Goal: Task Accomplishment & Management: Manage account settings

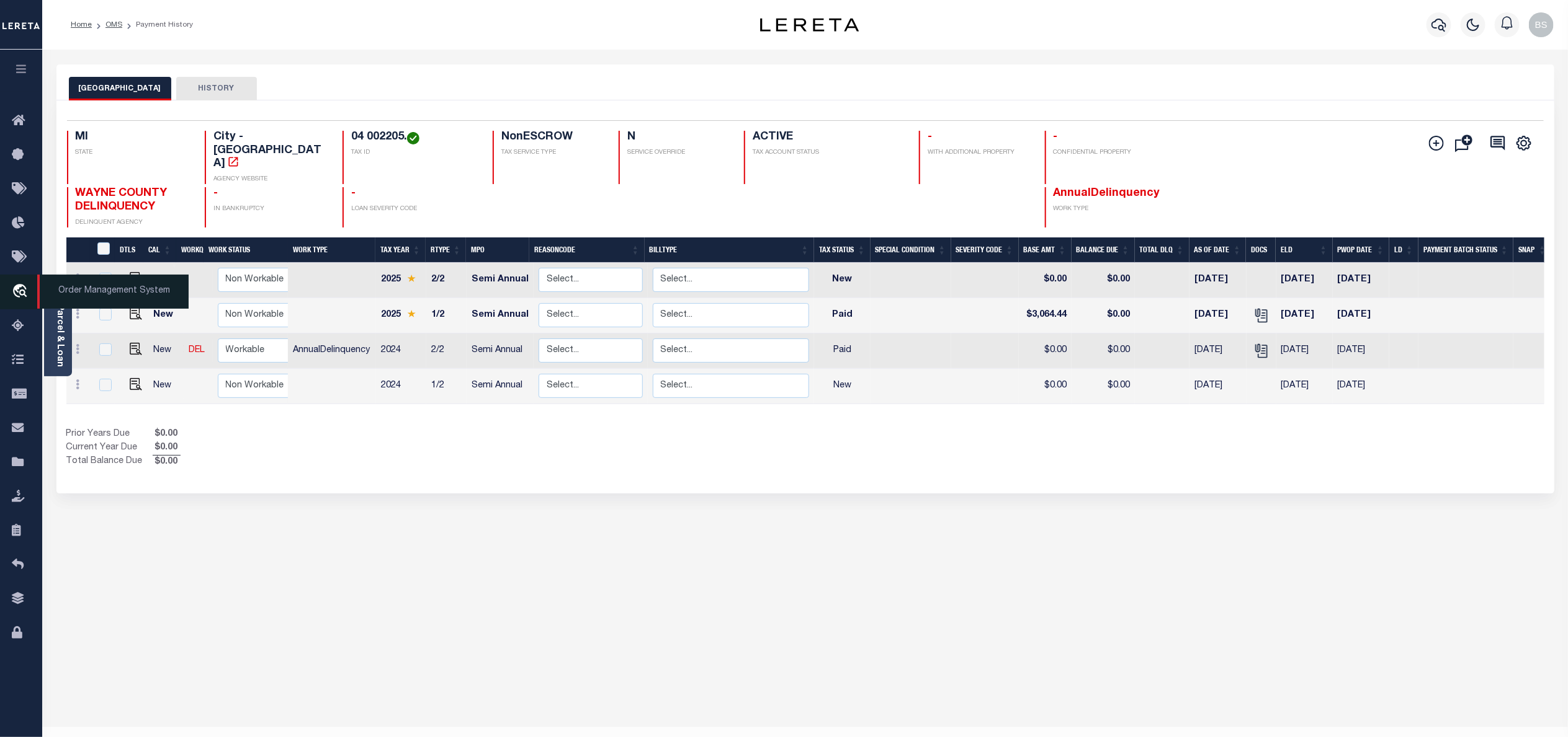
click at [97, 296] on span "Order Management System" at bounding box center [113, 291] width 151 height 34
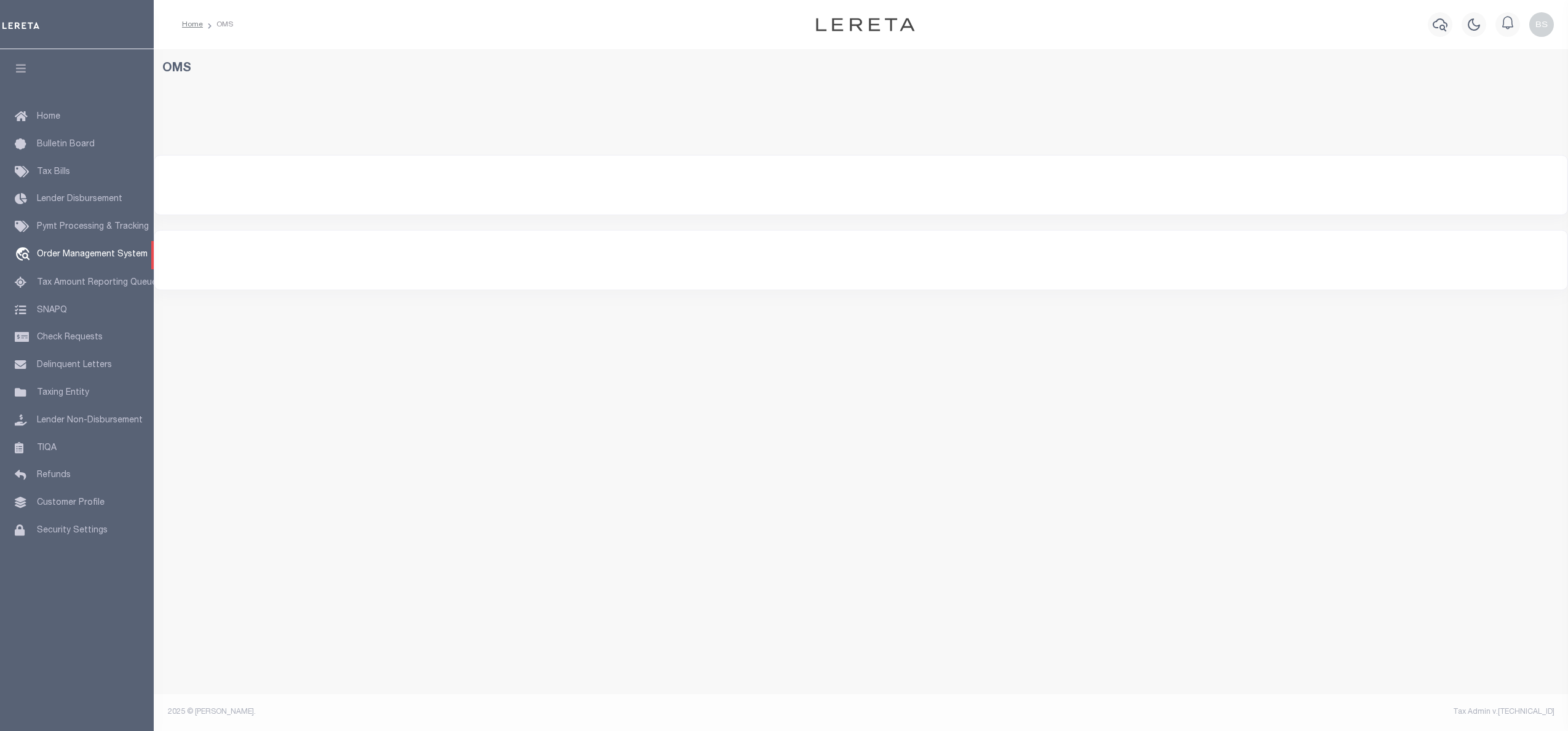
select select "200"
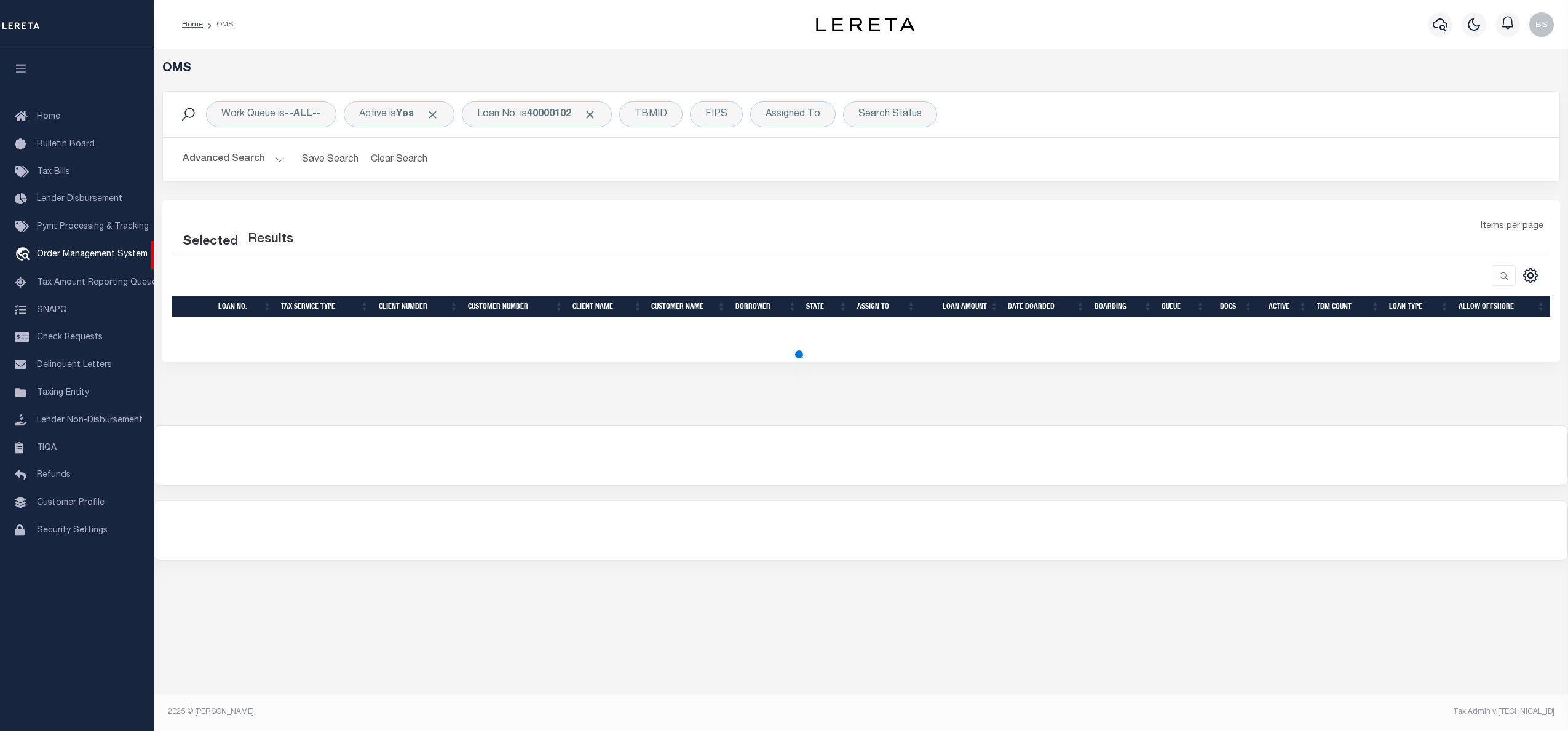
select select "200"
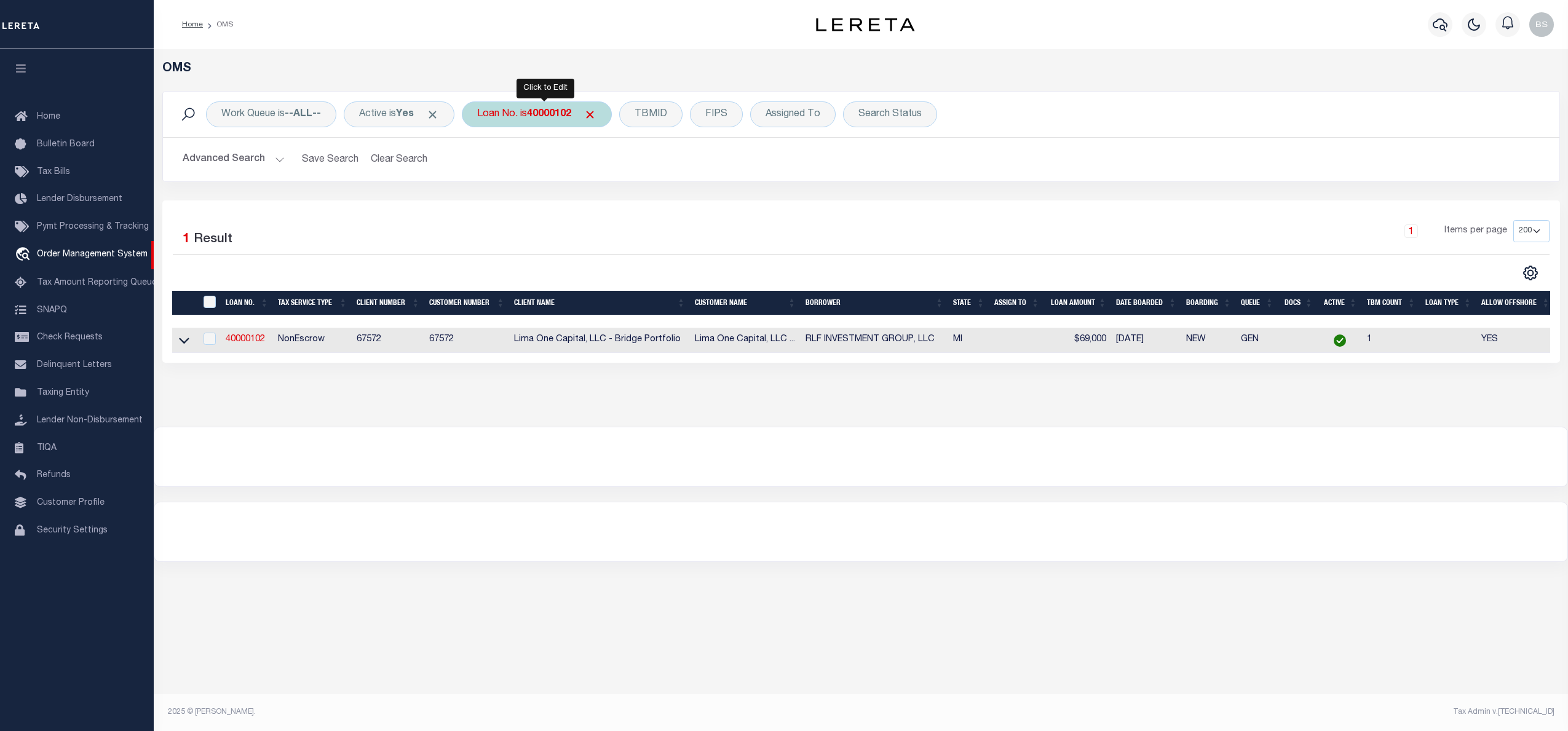
click at [534, 104] on div "Loan No. is 40000102" at bounding box center [537, 114] width 150 height 26
type input "10022446"
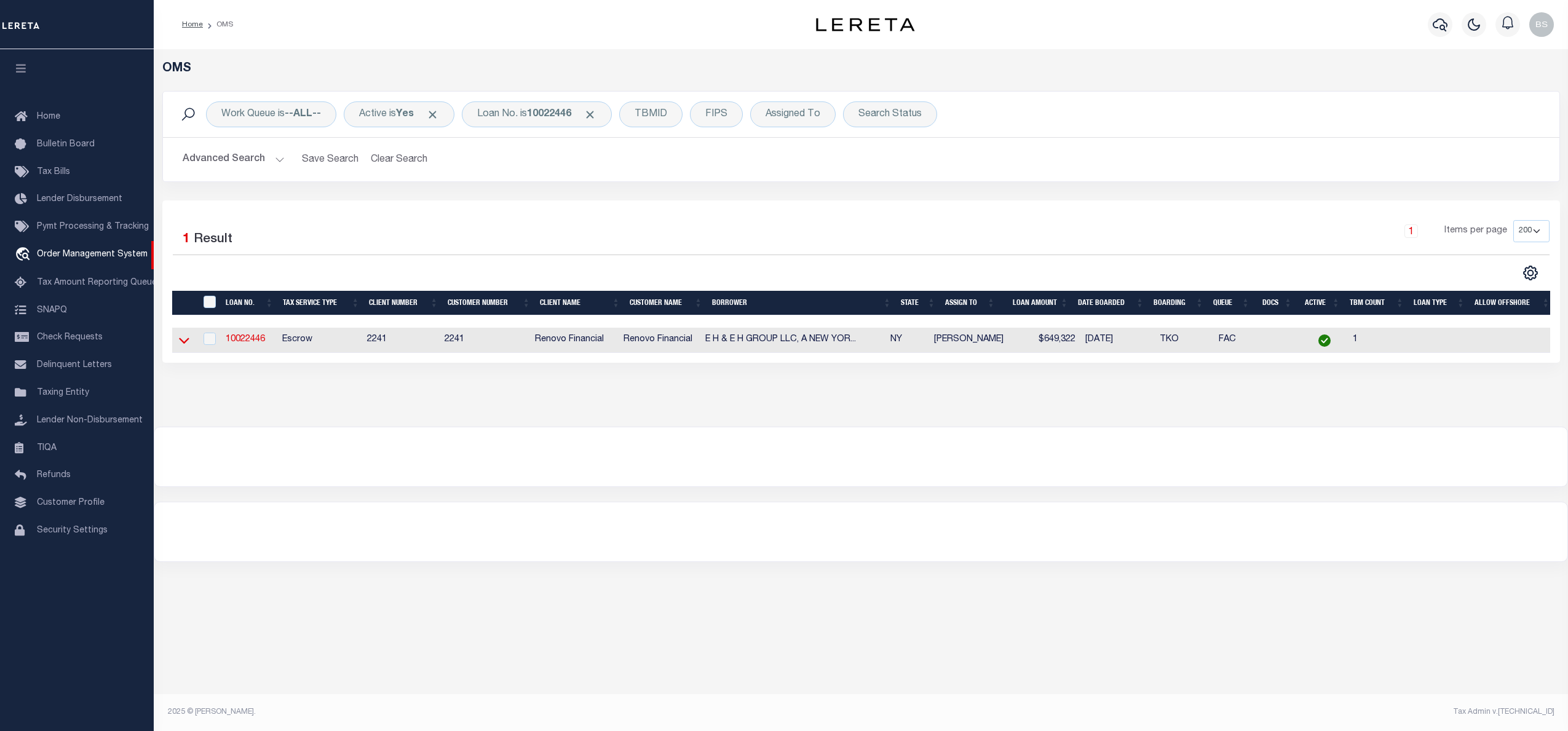
click at [185, 338] on icon at bounding box center [184, 340] width 11 height 13
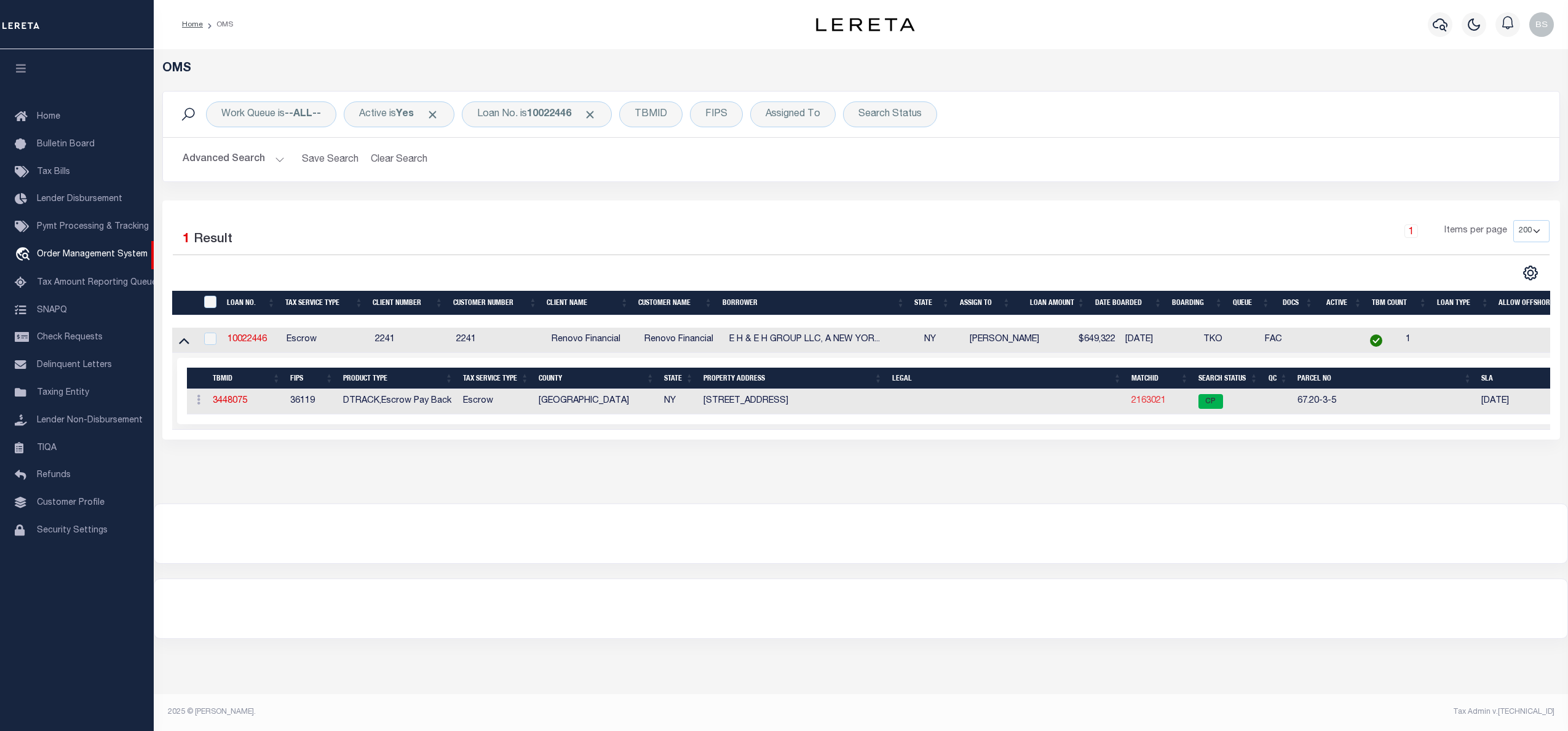
click at [1158, 402] on link "2163021" at bounding box center [1148, 400] width 34 height 9
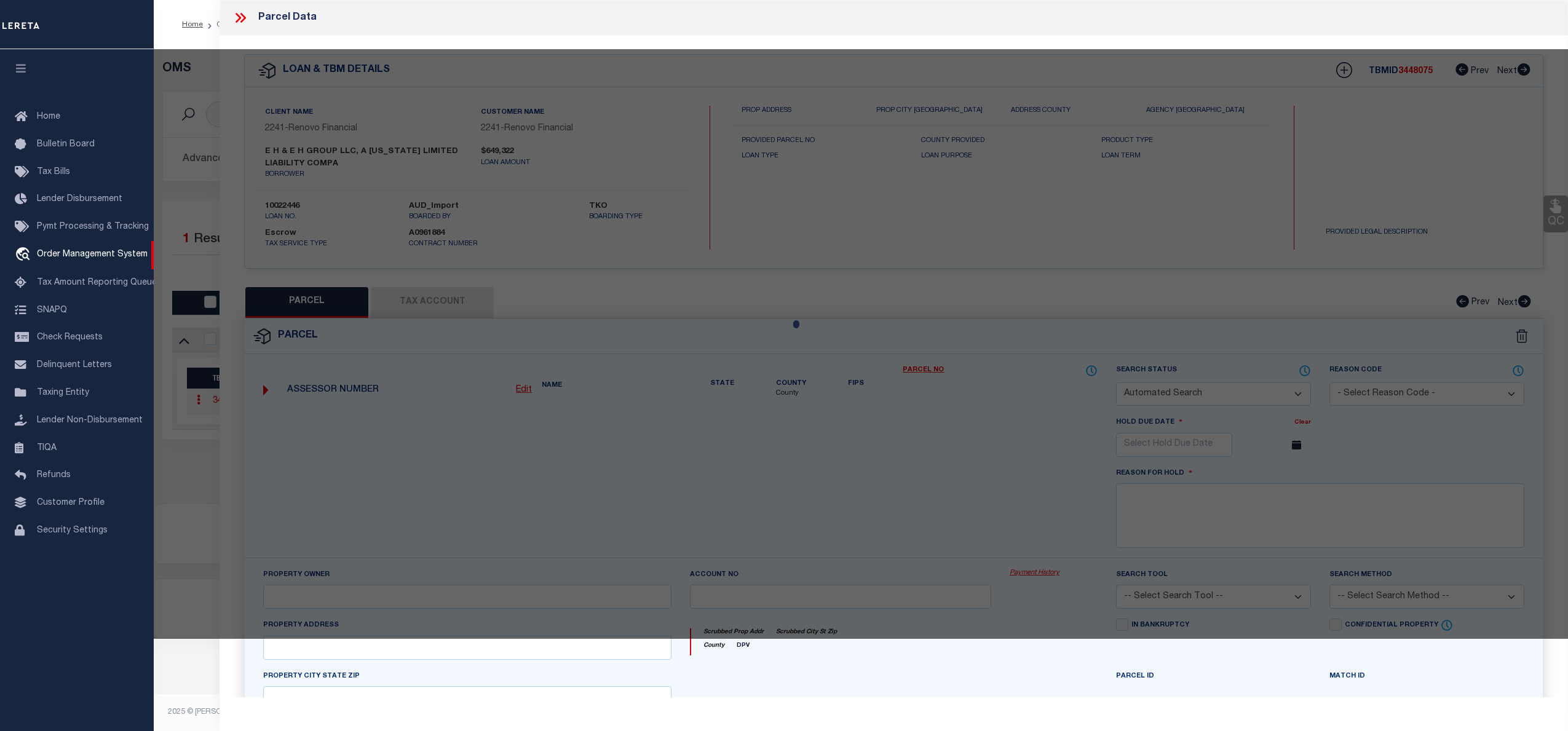
checkbox input "false"
select select "CP"
type input "HASANAJ ASTRIT"
select select "AGW"
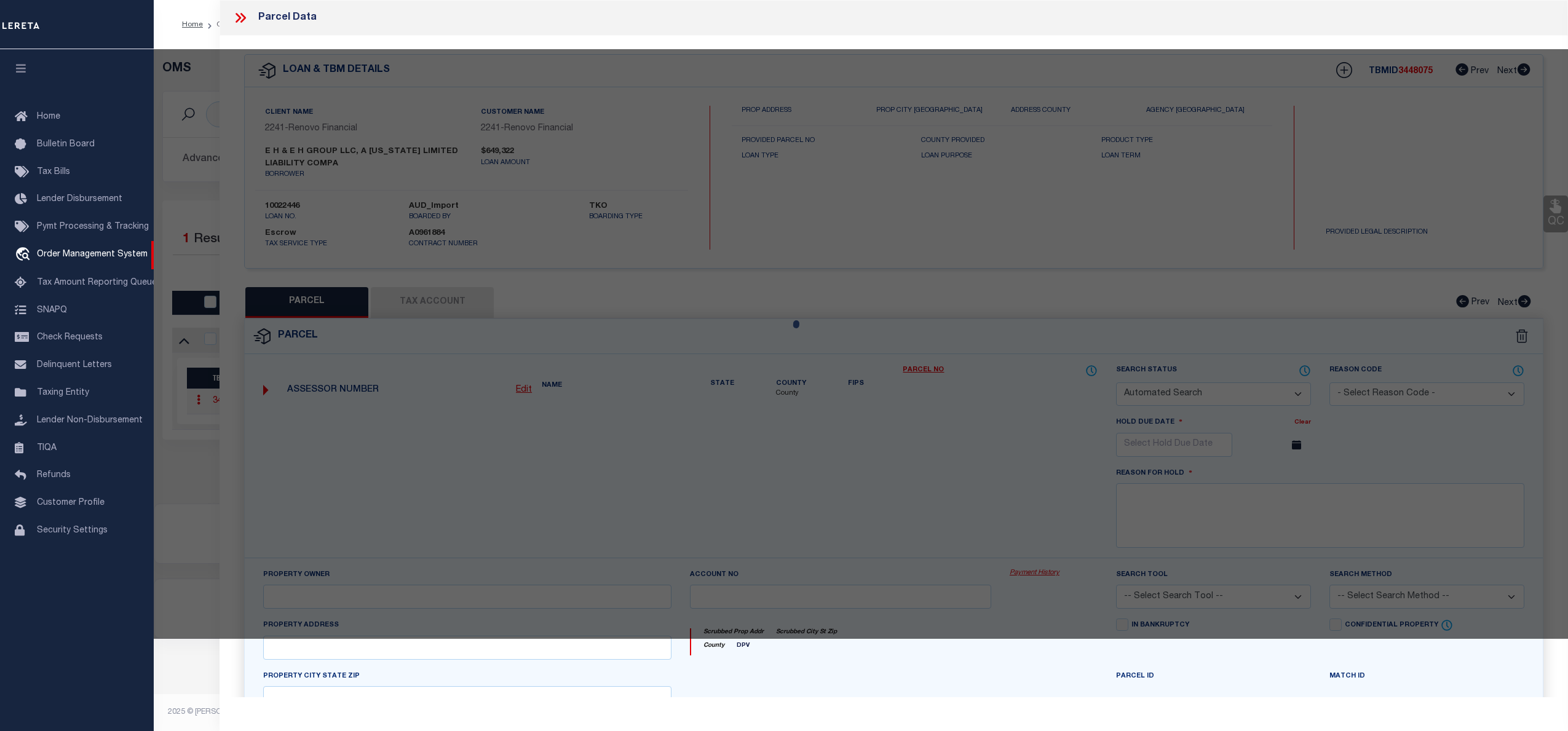
select select "ADD"
type input "165 GRAND ST"
type input "CROTON ON HUDSON, NY 10520"
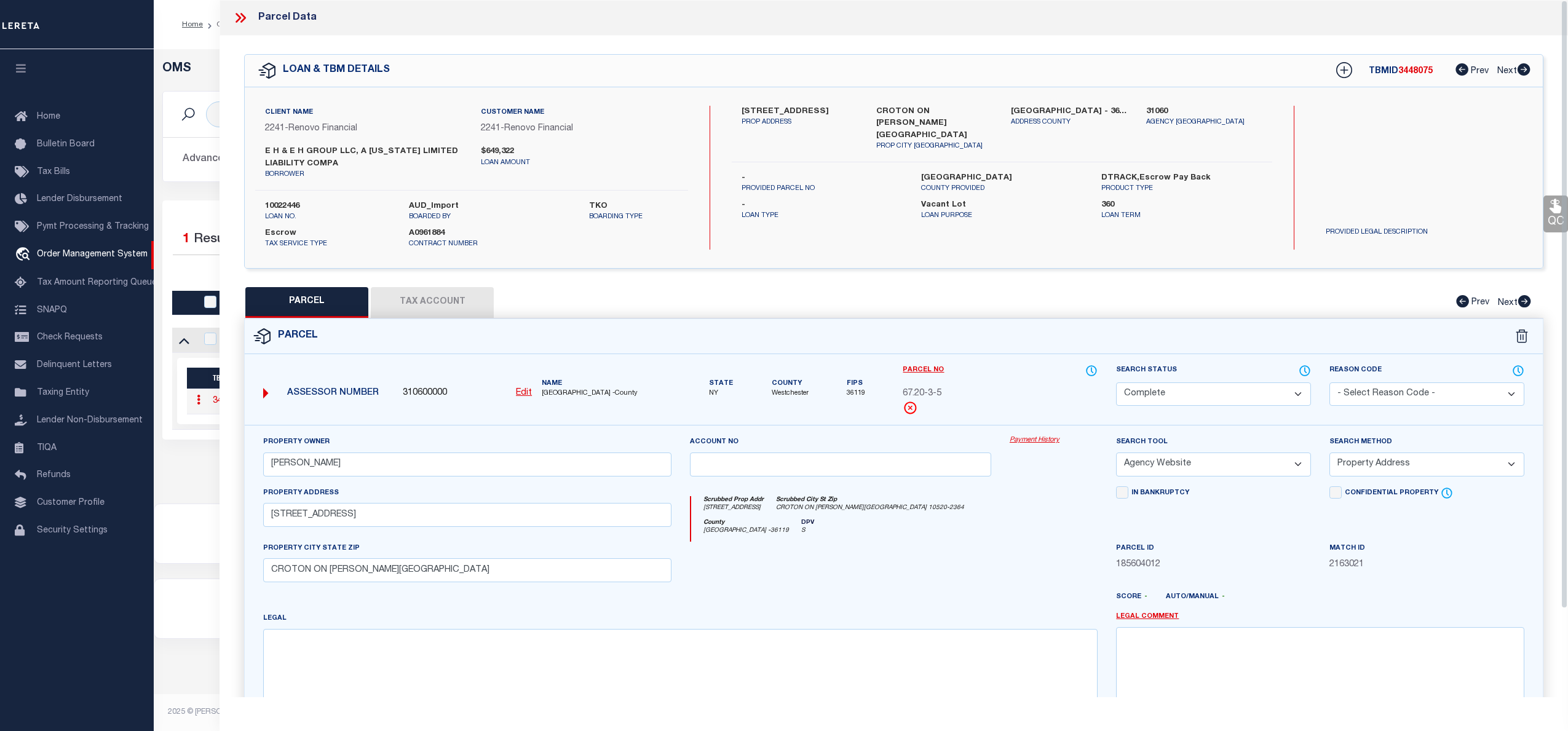
click at [1039, 441] on link "Payment History" at bounding box center [1054, 440] width 87 height 11
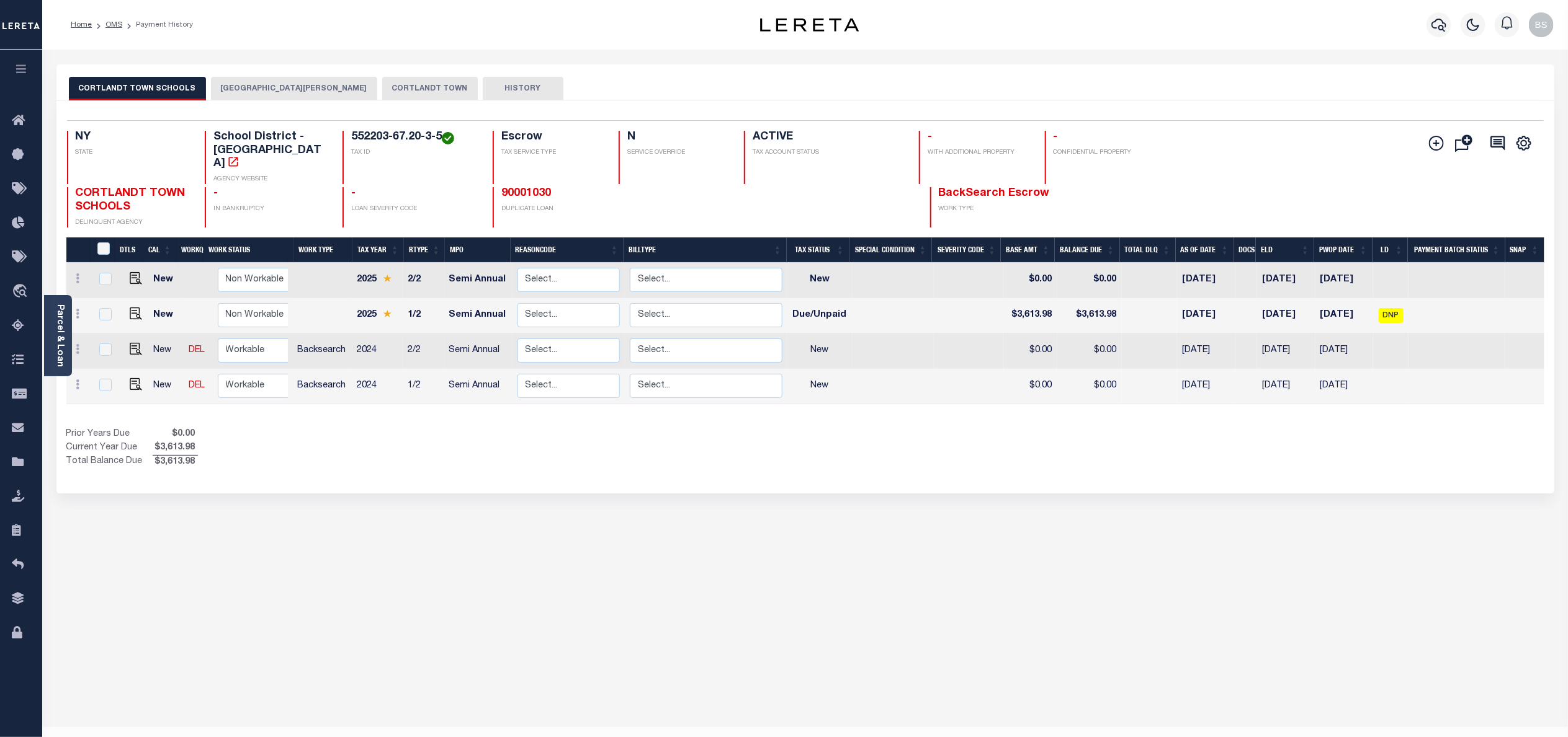
click at [285, 90] on button "CROTON-ON-HUDSON VILLAGE" at bounding box center [294, 88] width 167 height 24
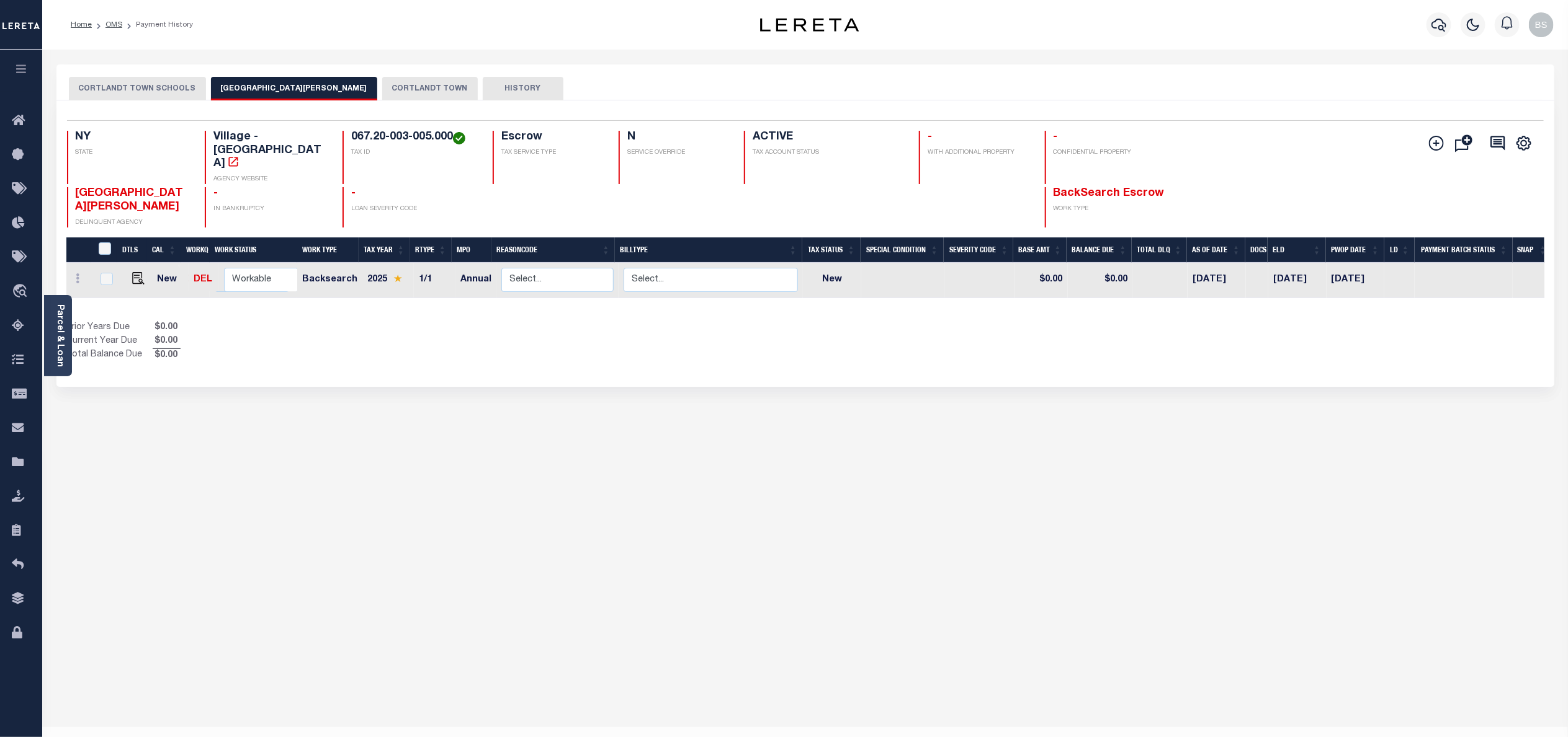
click at [387, 86] on button "CORTLANDT TOWN" at bounding box center [430, 88] width 95 height 24
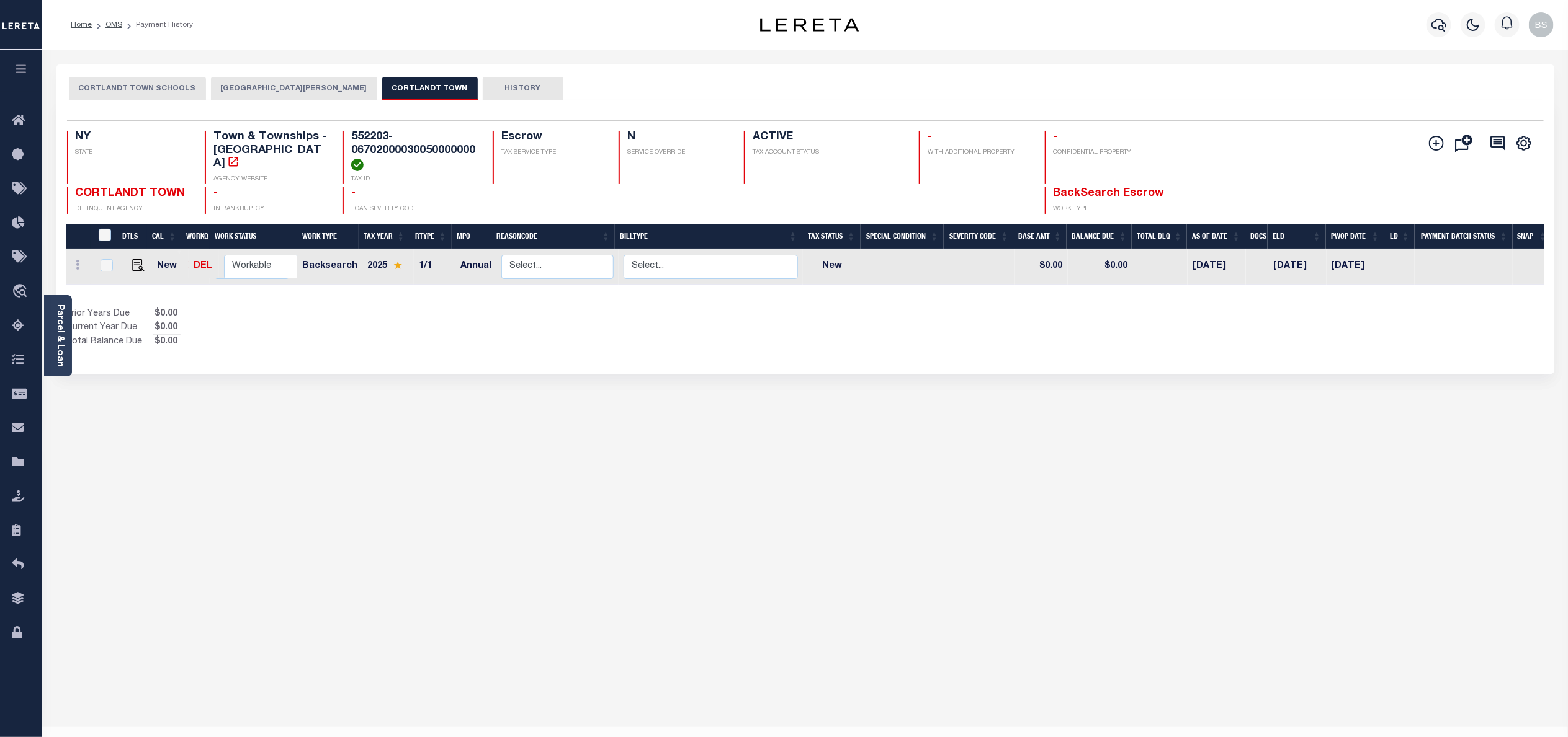
click at [114, 84] on button "CORTLANDT TOWN SCHOOLS" at bounding box center [137, 88] width 137 height 24
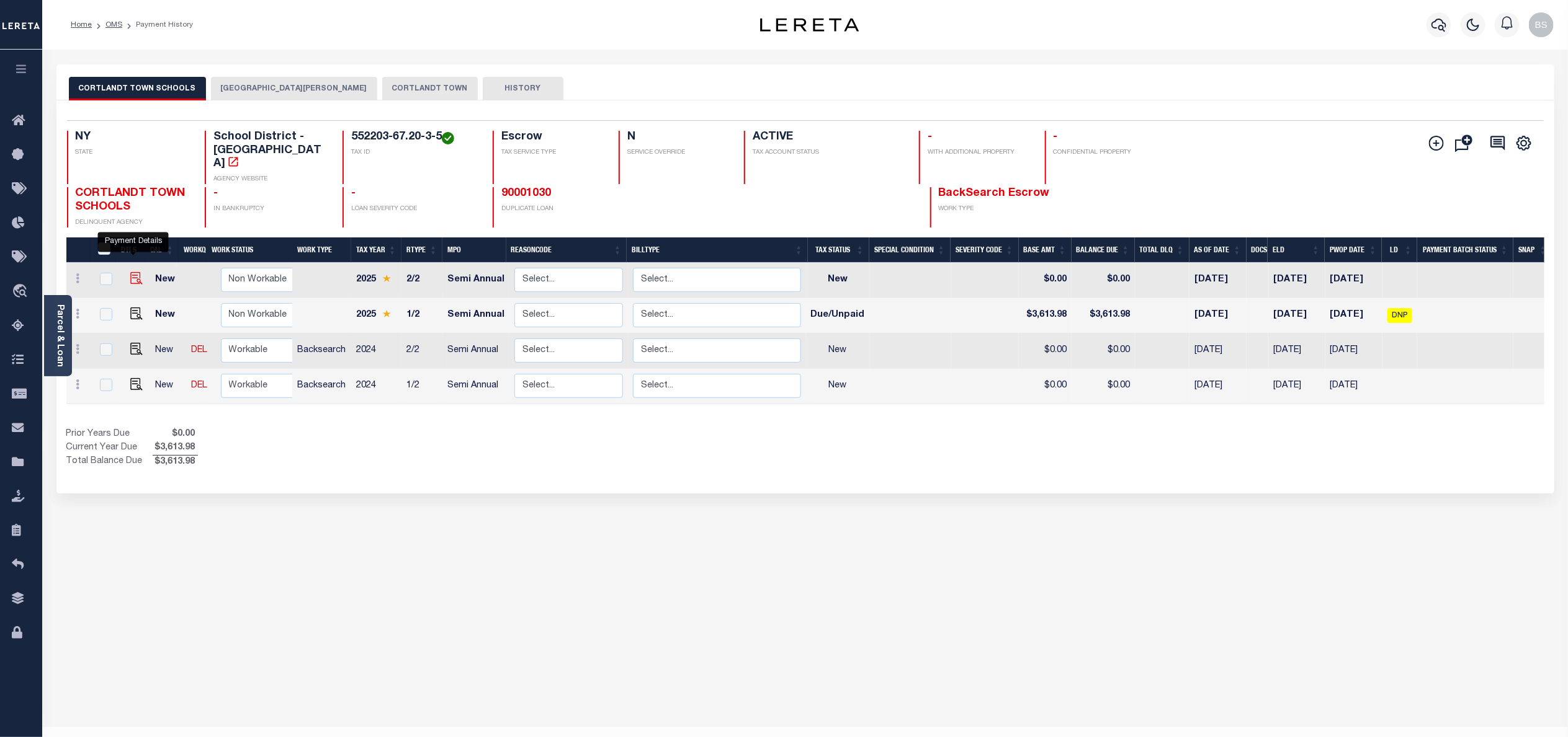
click at [132, 272] on img "" at bounding box center [136, 278] width 13 height 13
checkbox input "true"
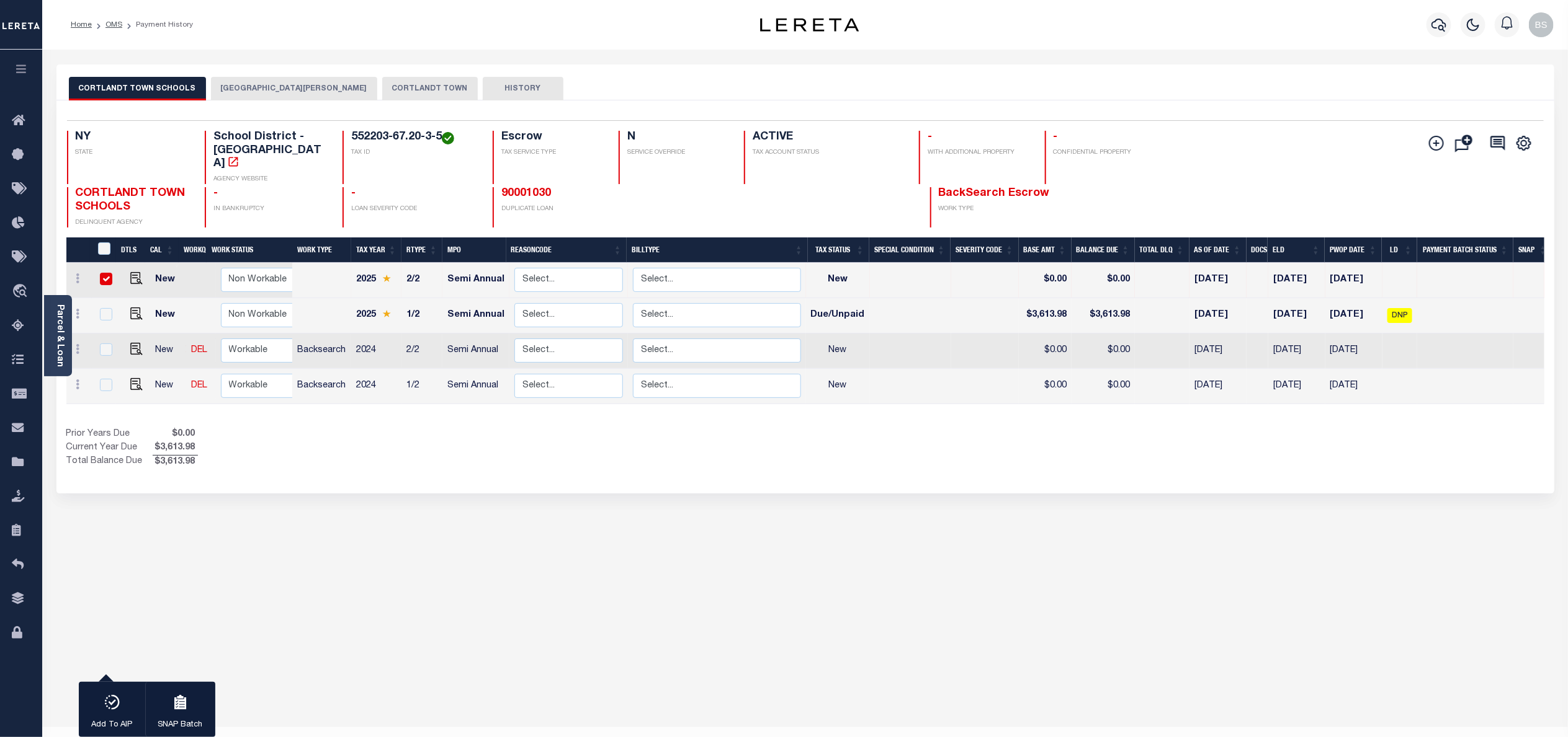
click at [281, 89] on button "[GEOGRAPHIC_DATA][PERSON_NAME]" at bounding box center [294, 88] width 167 height 24
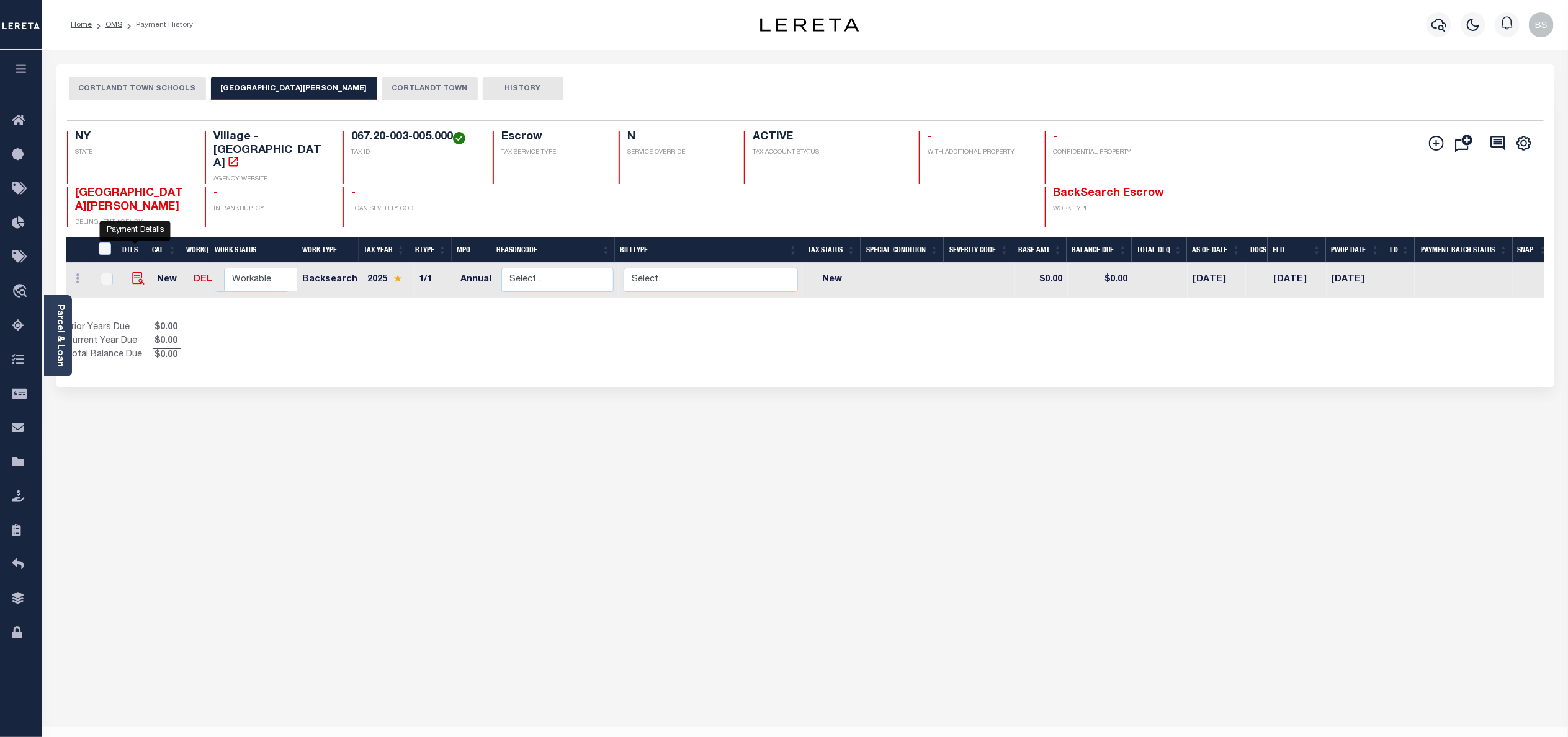
click at [136, 272] on img "" at bounding box center [138, 278] width 13 height 13
checkbox input "true"
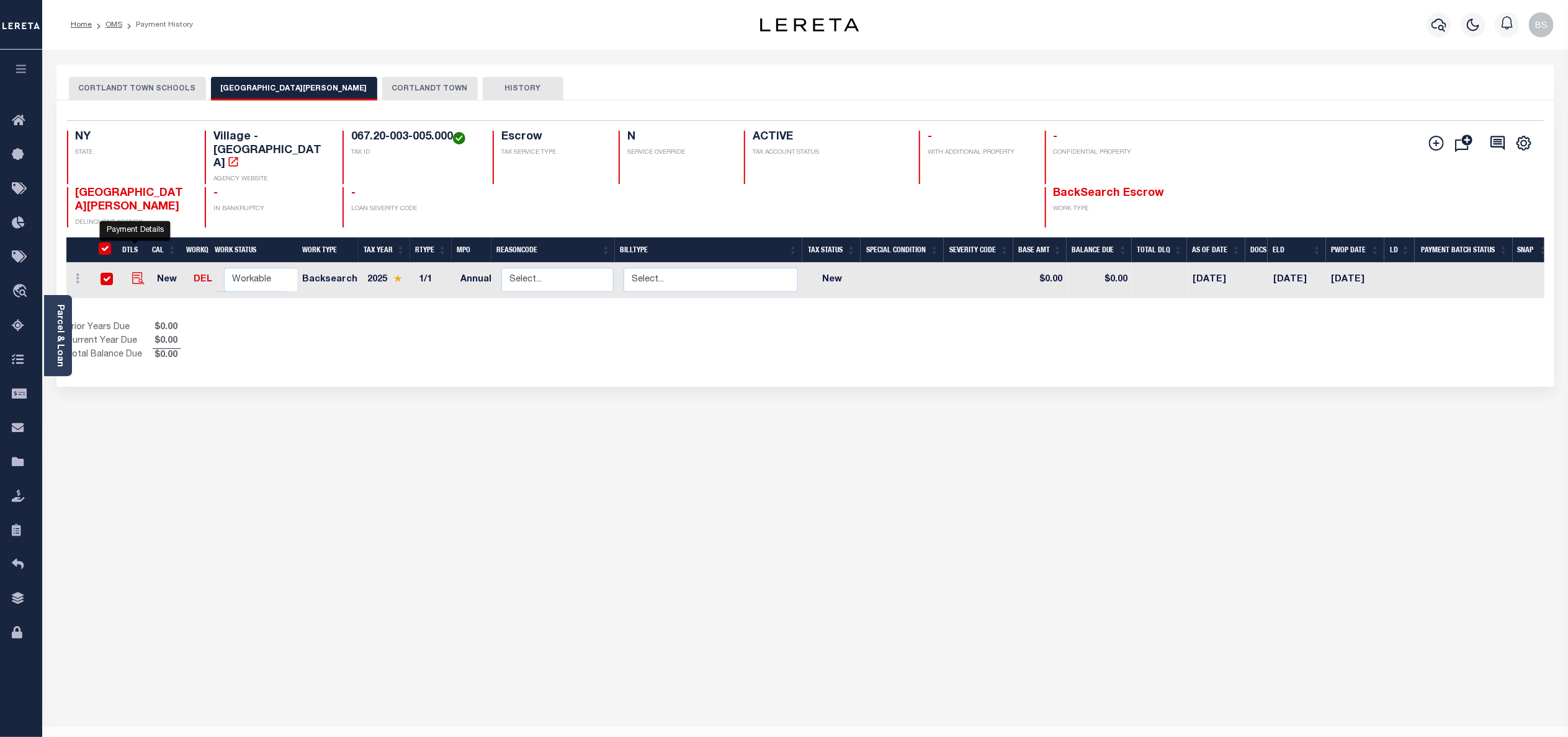
checkbox input "true"
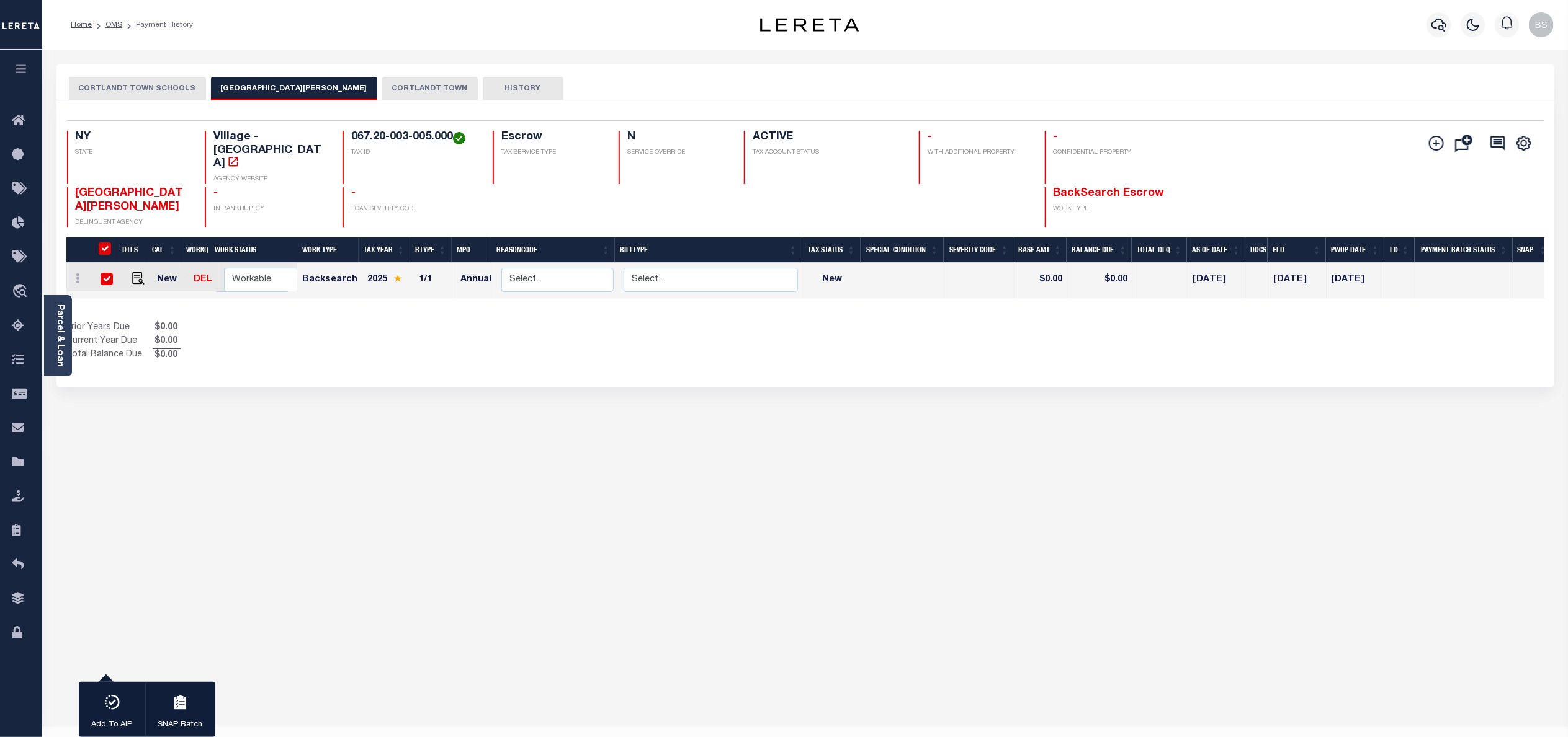
click at [395, 86] on button "CORTLANDT TOWN" at bounding box center [430, 88] width 95 height 24
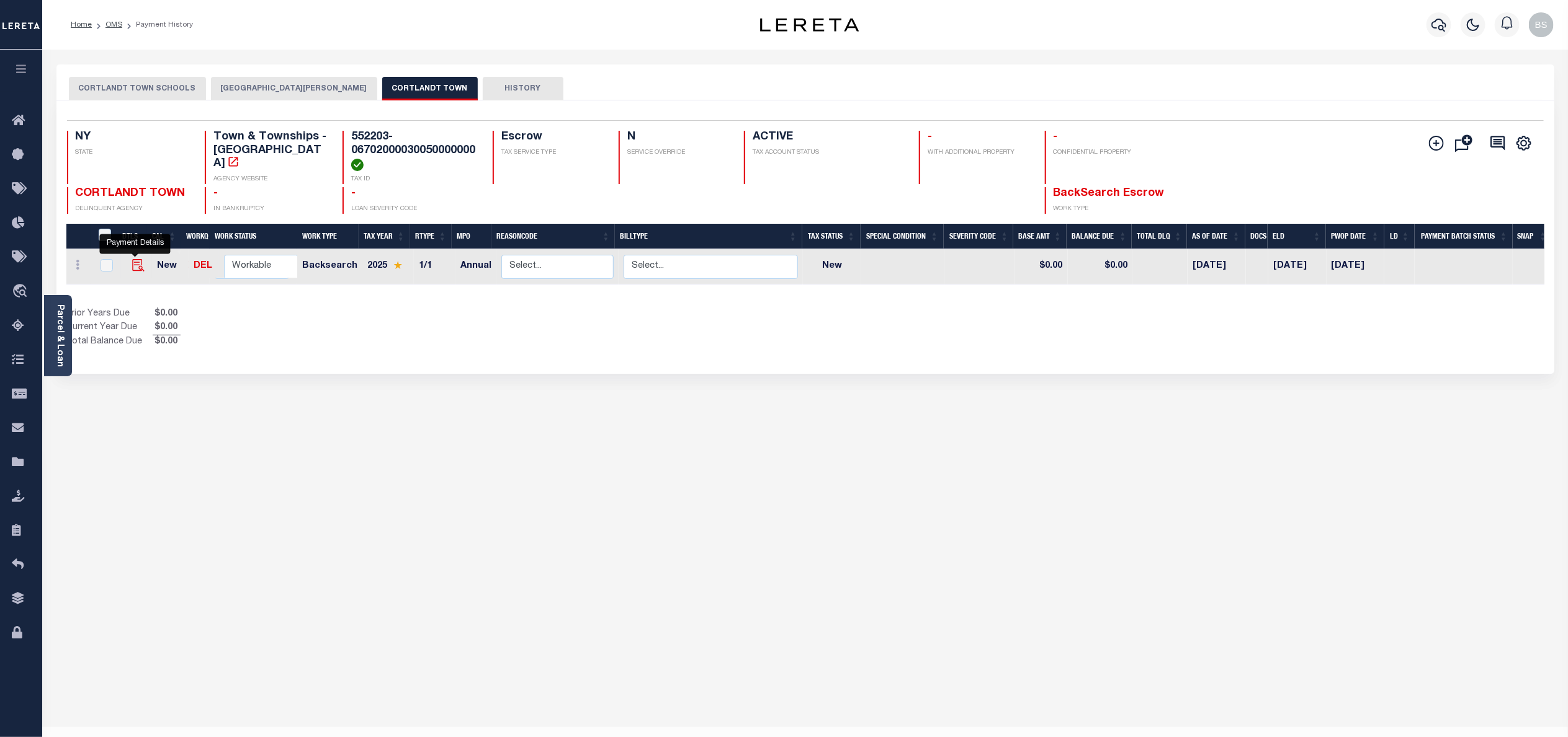
click at [134, 268] on img "" at bounding box center [138, 265] width 13 height 13
checkbox input "true"
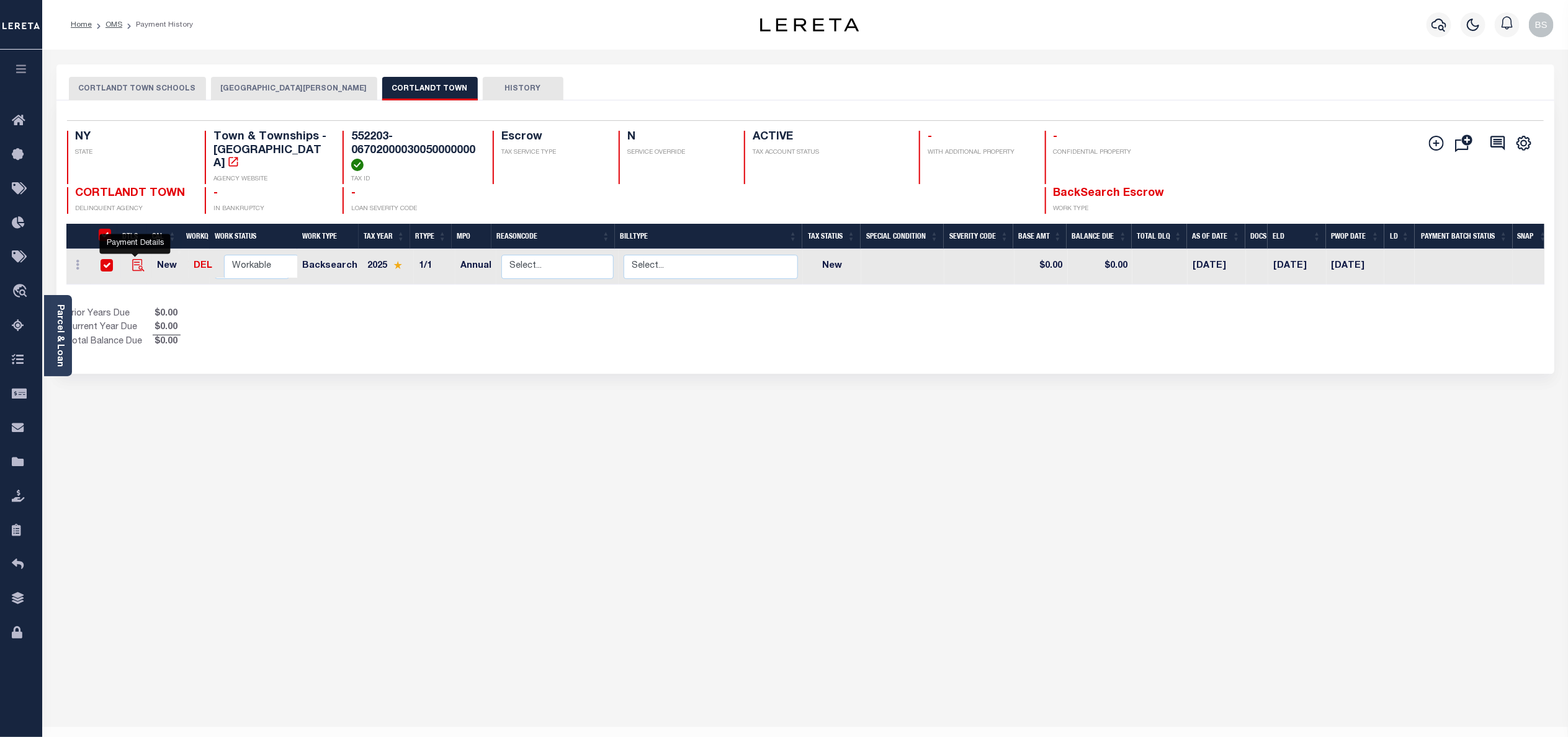
checkbox input "true"
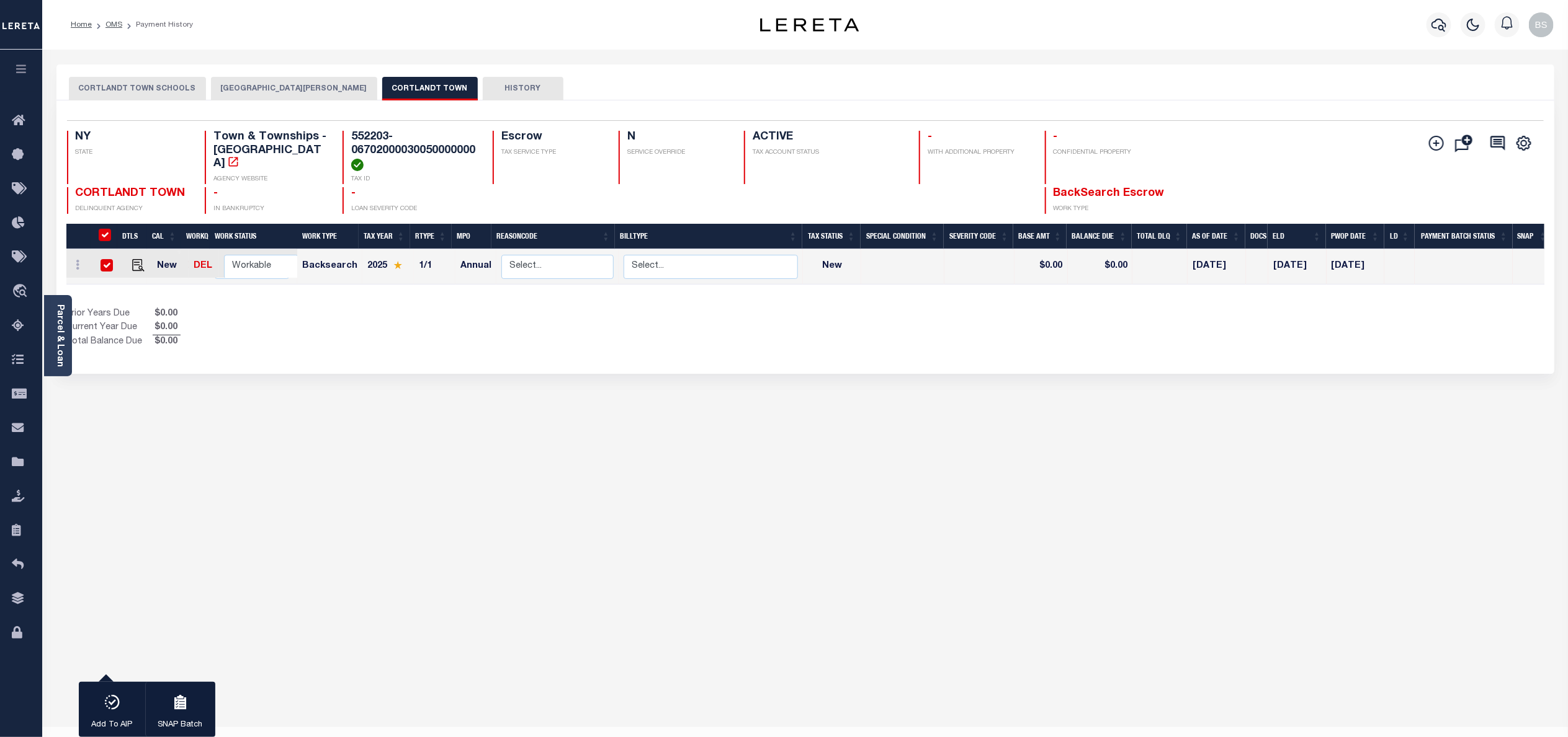
click at [421, 580] on div "CORTLANDT TOWN SCHOOLS CROTON-ON-HUDSON VILLAGE CORTLANDT TOWN HISTORY 1 1 1" at bounding box center [805, 415] width 1516 height 700
click at [141, 91] on button "CORTLANDT TOWN SCHOOLS" at bounding box center [137, 88] width 137 height 24
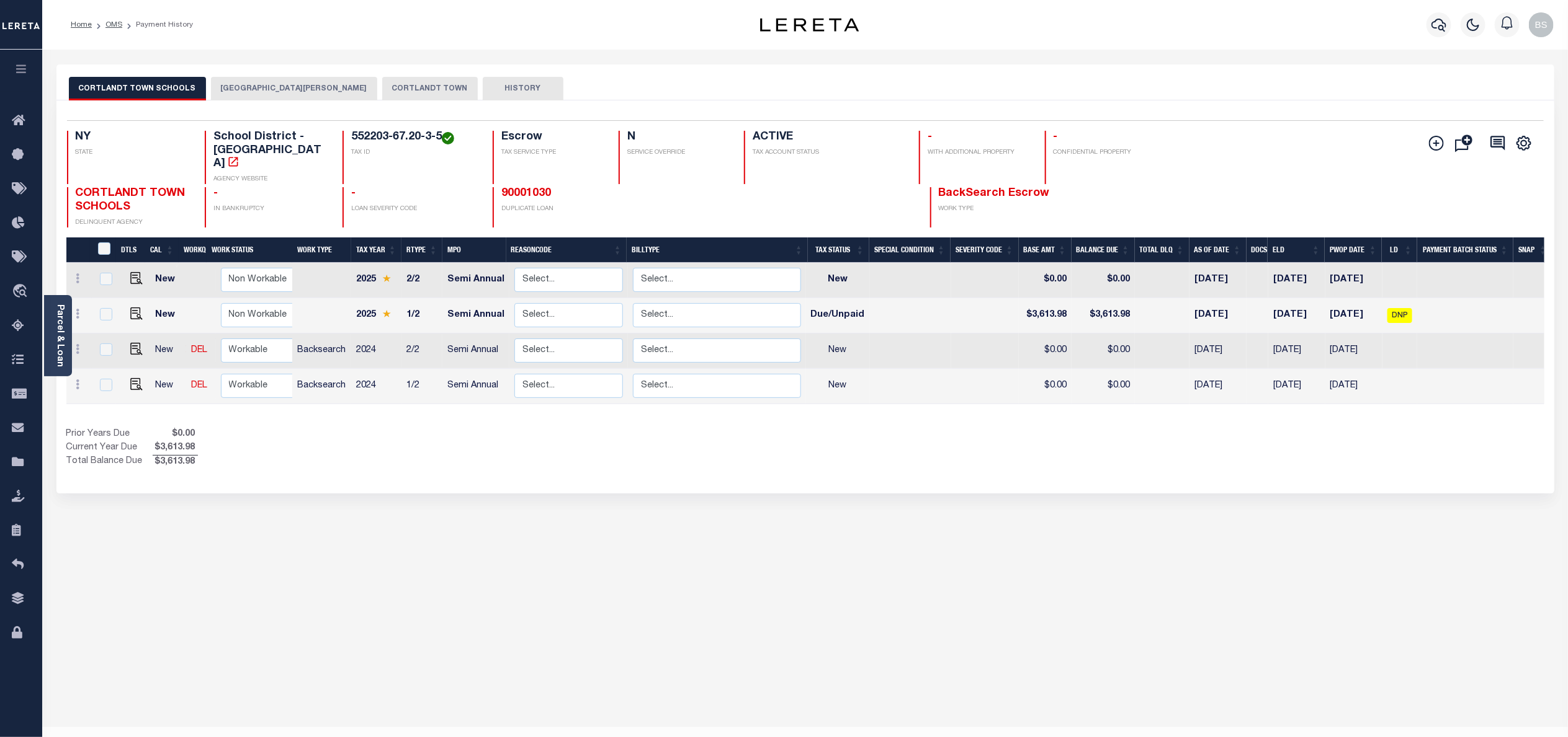
click at [389, 89] on button "CORTLANDT TOWN" at bounding box center [430, 88] width 95 height 24
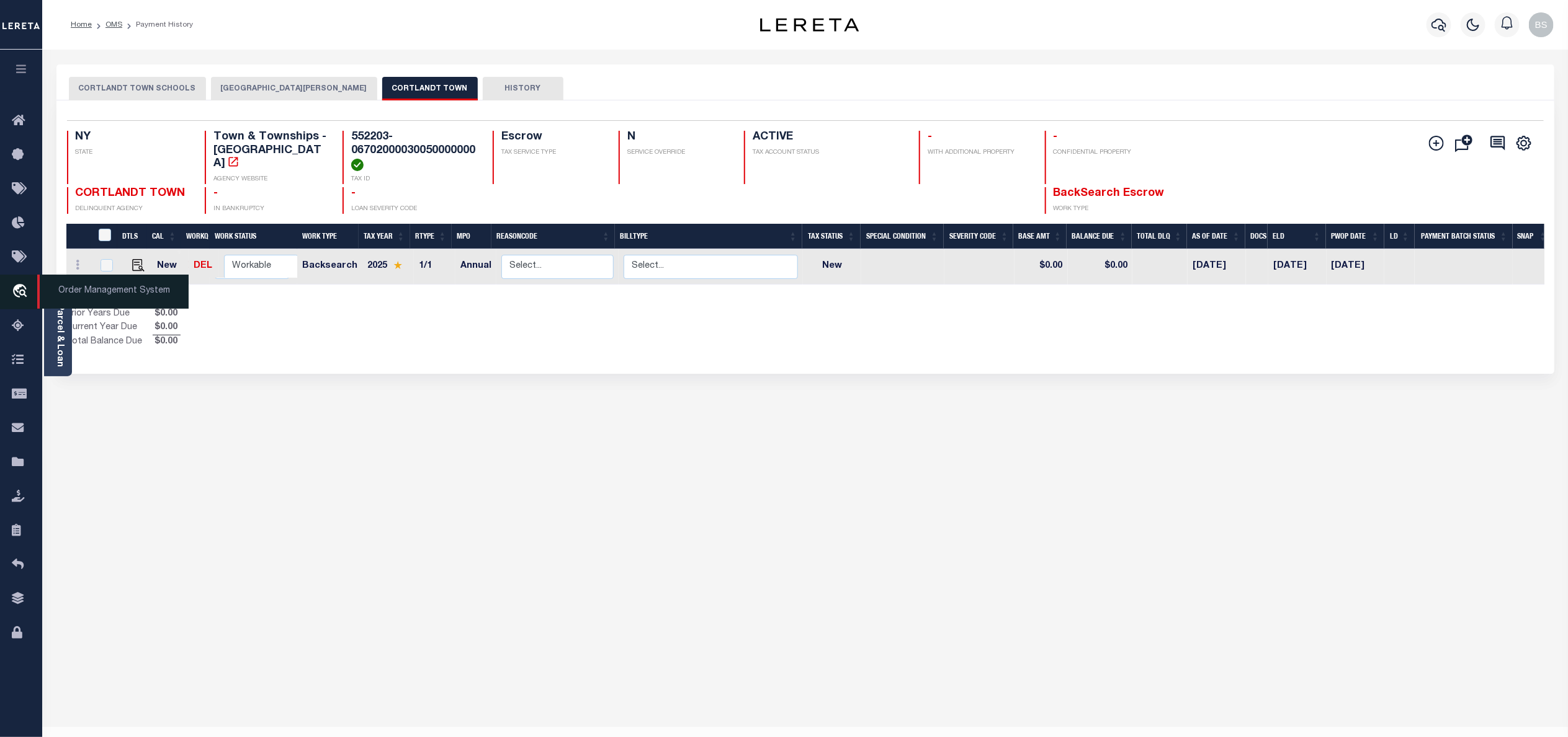
click at [22, 294] on icon "travel_explore" at bounding box center [22, 292] width 20 height 16
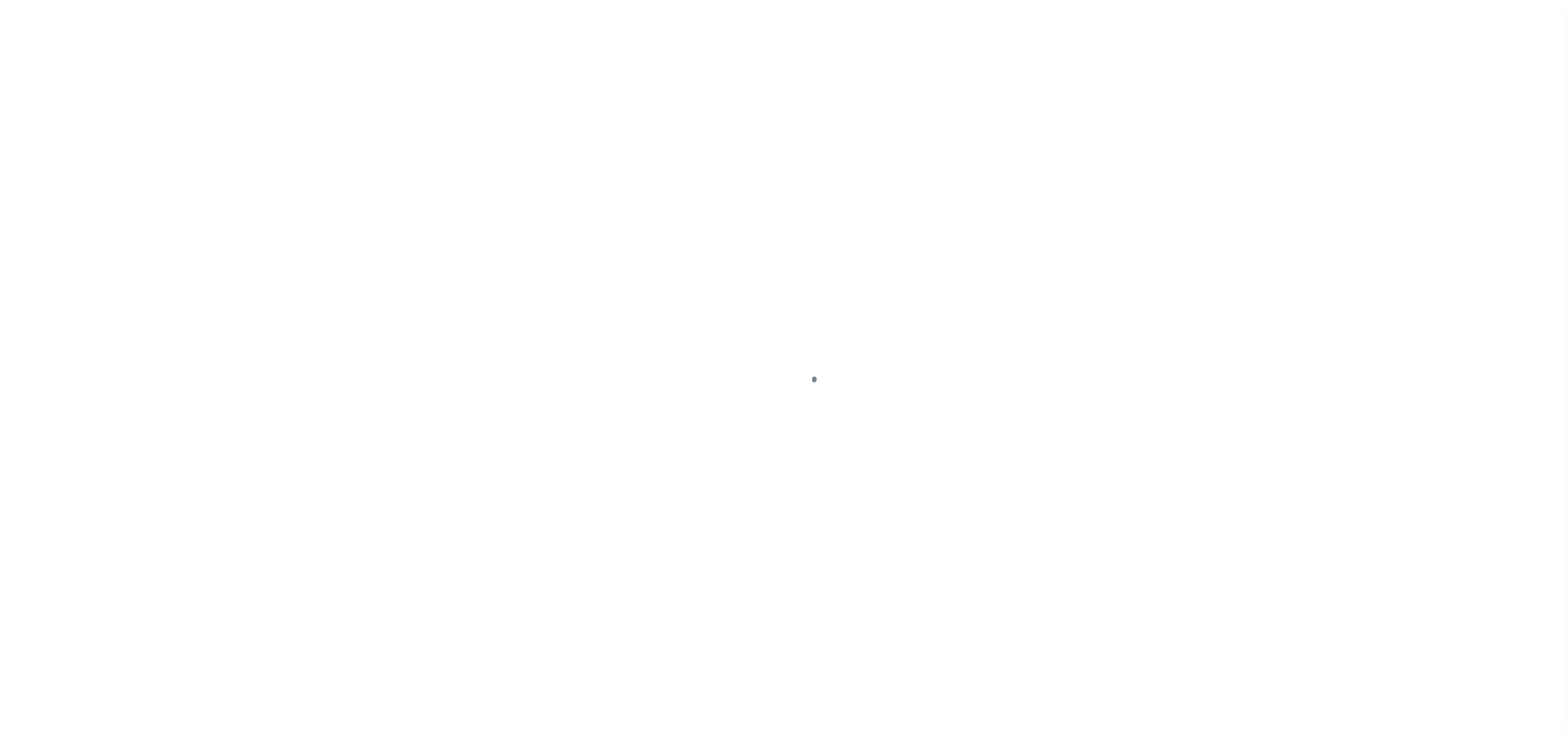
select select "NW2"
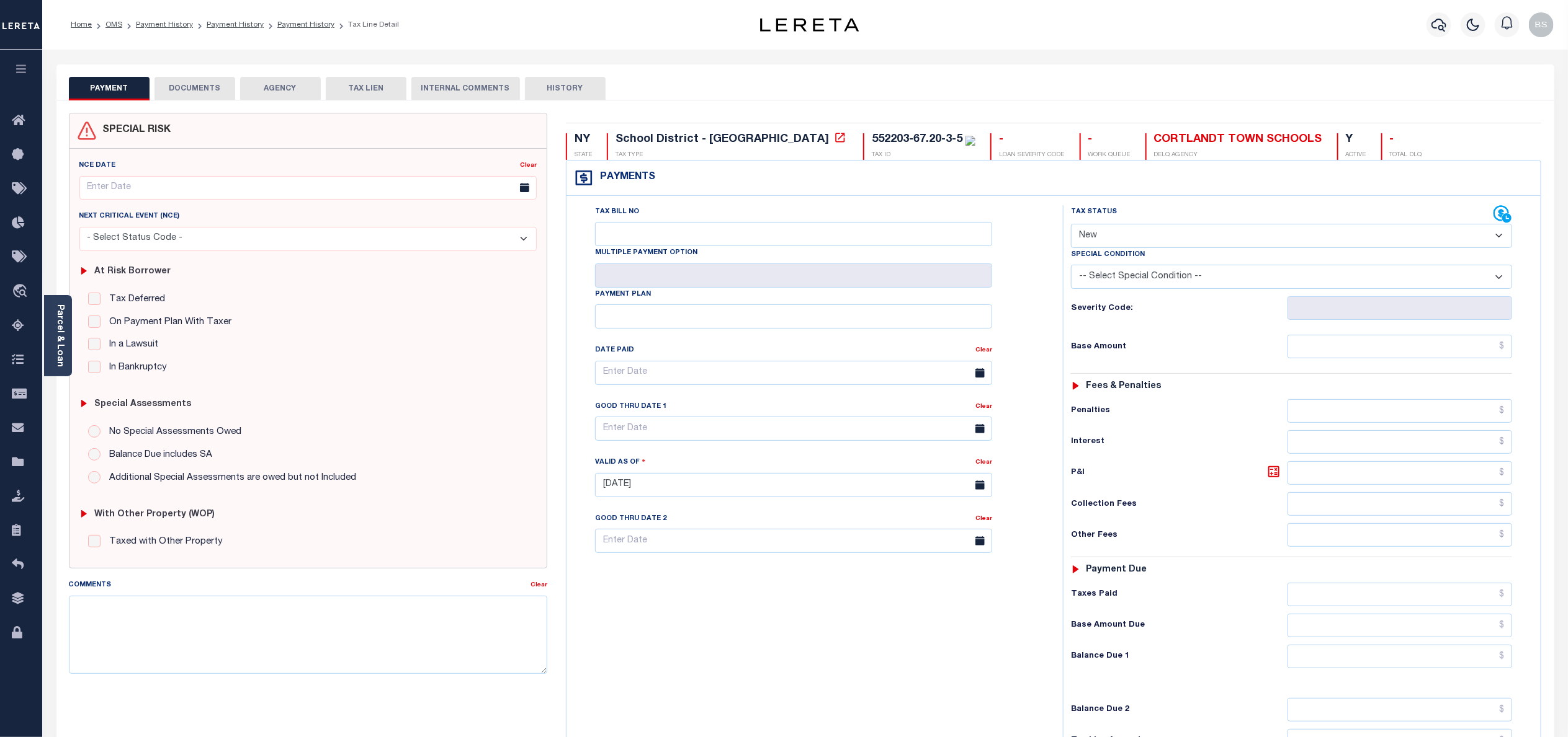
click at [282, 92] on button "AGENCY" at bounding box center [280, 88] width 80 height 24
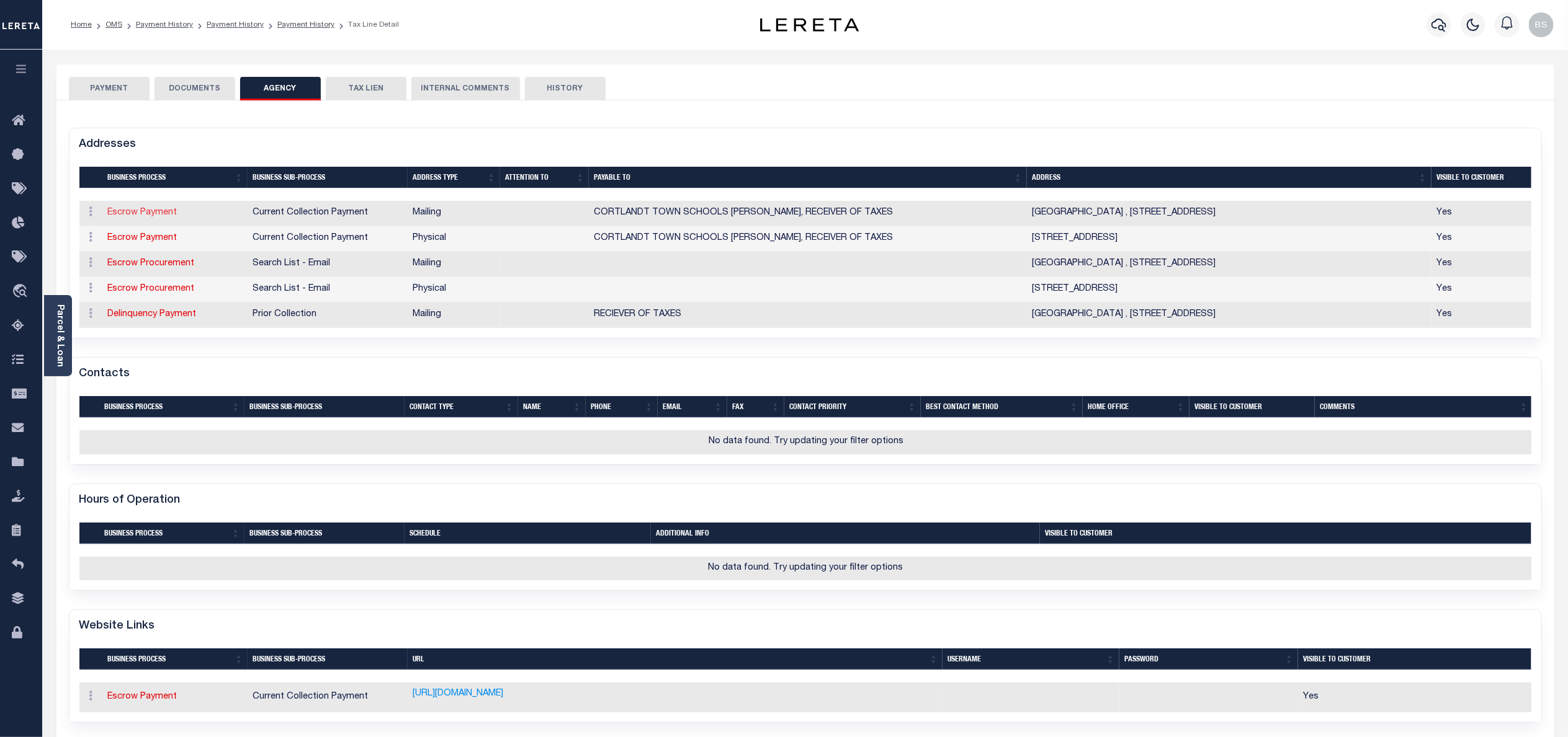
click at [160, 217] on link "Escrow Payment" at bounding box center [142, 213] width 70 height 9
select select "1"
checkbox input "false"
type input "TOWN HALL"
type input "1 HEADY STREET"
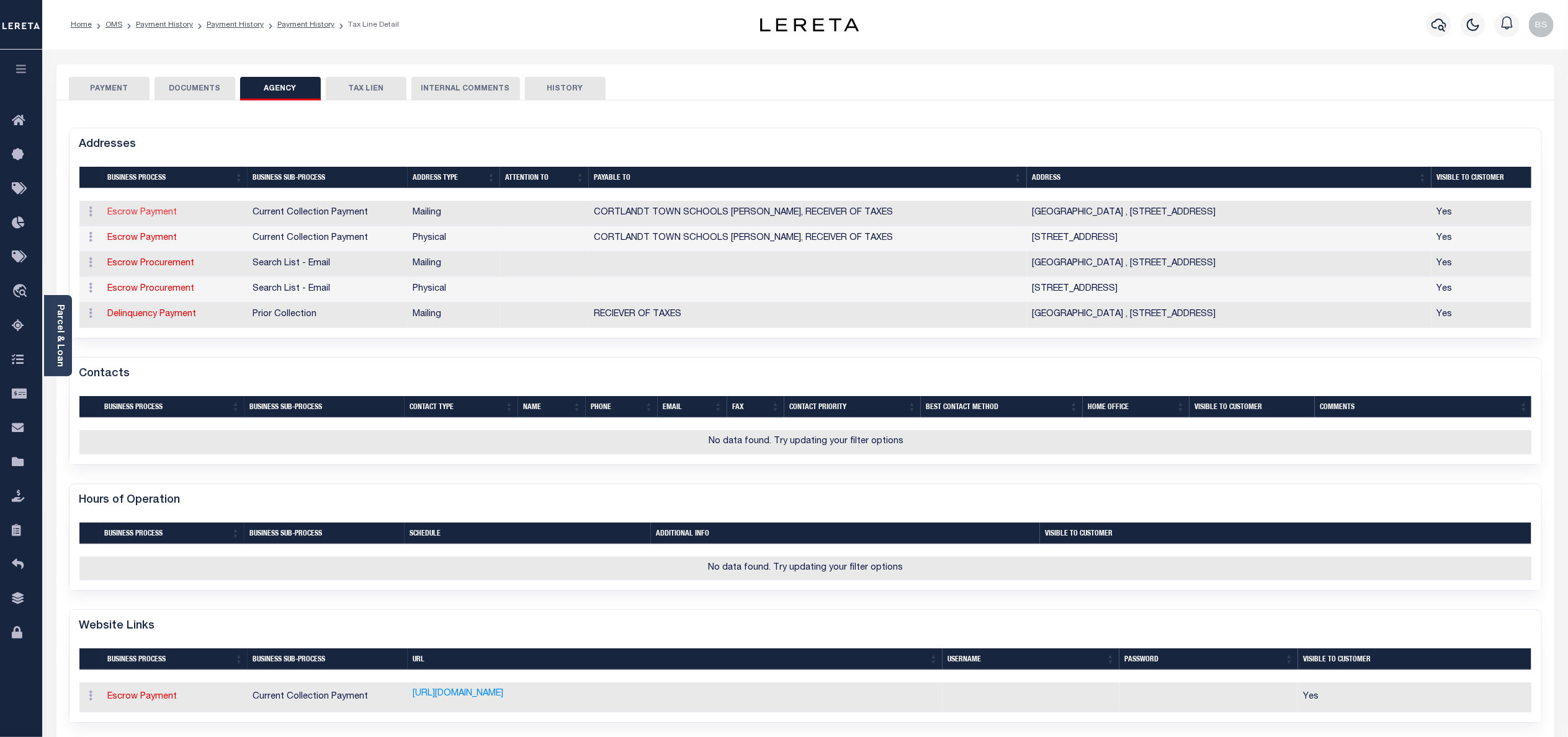
type input "CORTLANDT MANOR"
select select "NY"
type input "10567"
checkbox input "true"
type input "CORTLANDT TOWN SCHOOLS DEBRA A CARTER, RECEIVER OF TAXES"
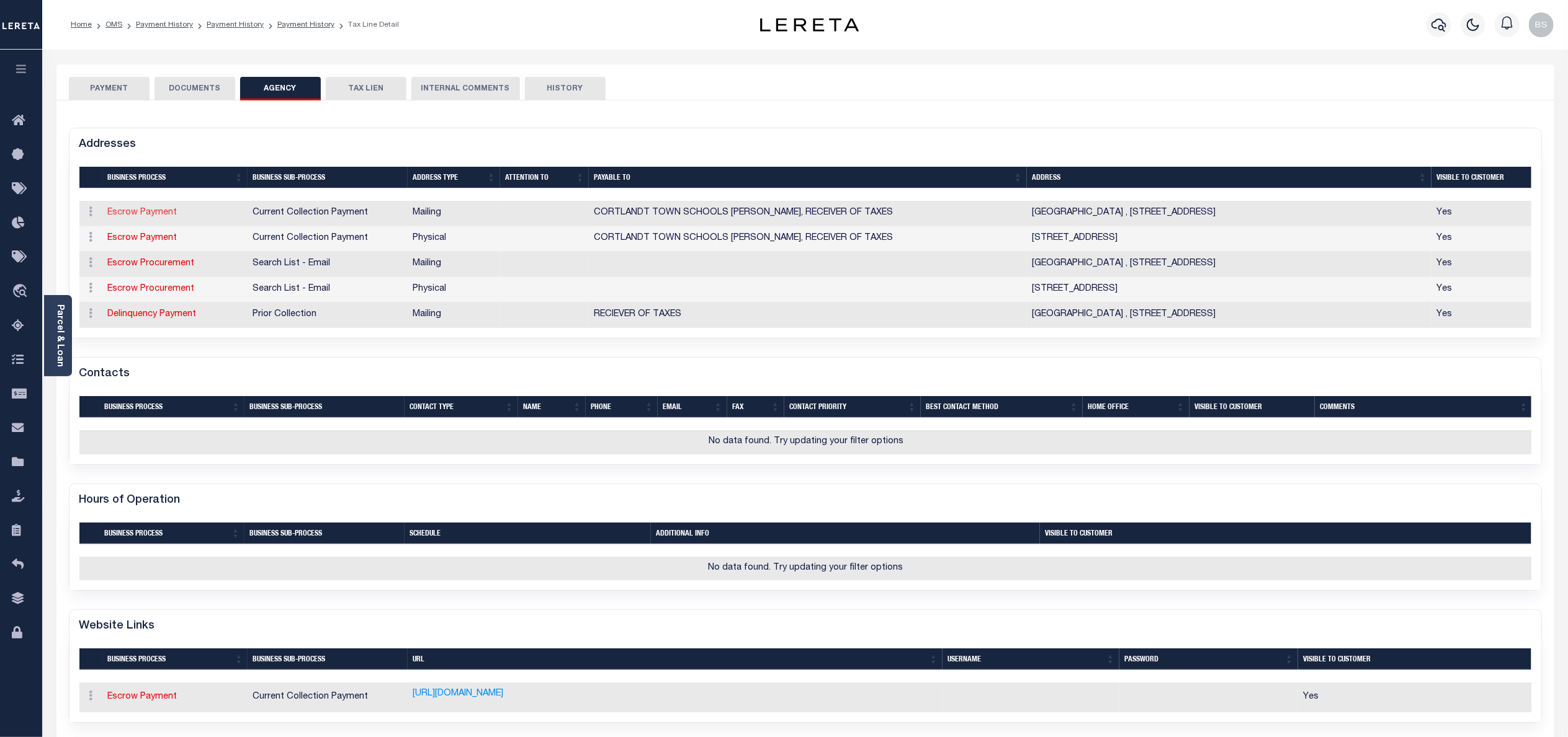
select select "11"
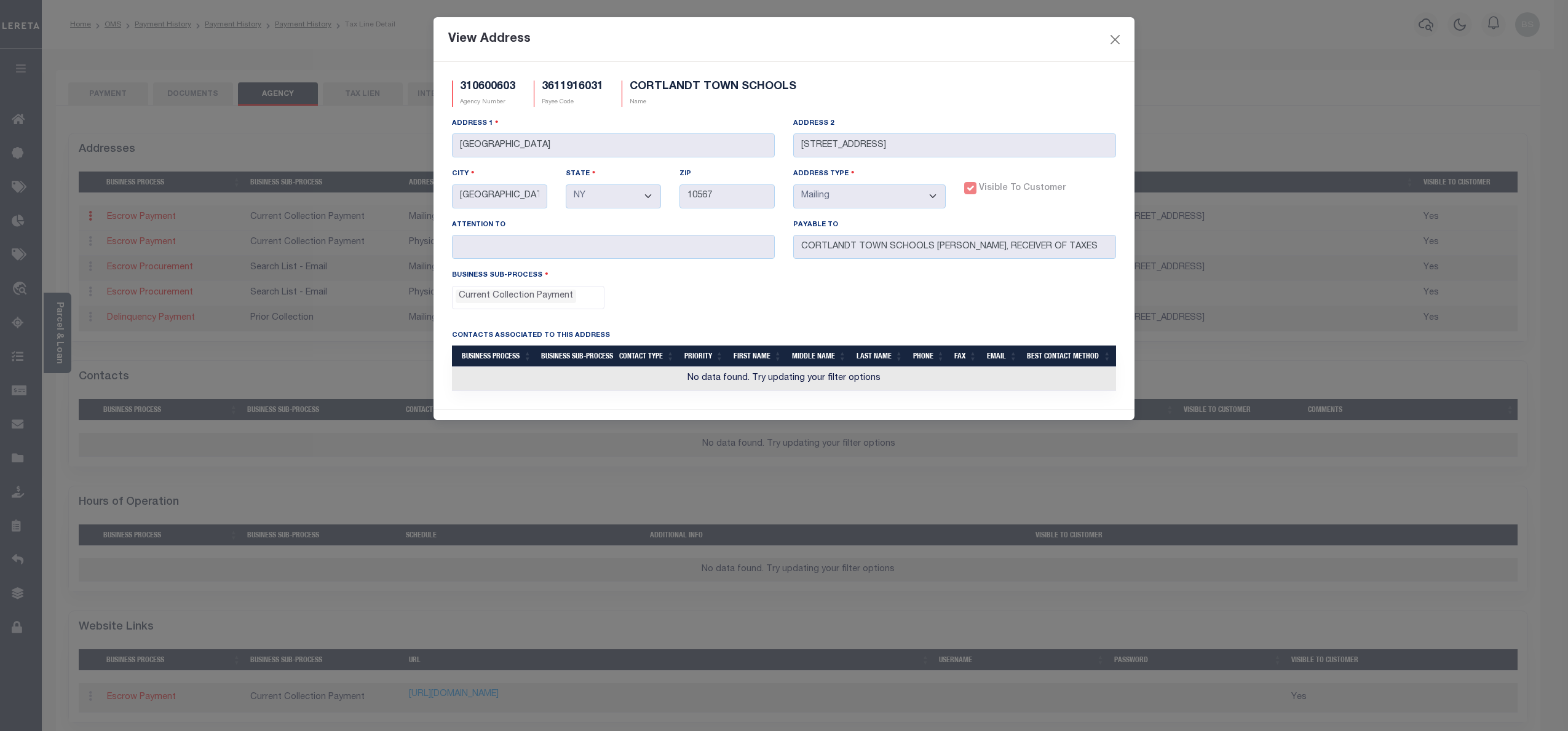
click at [487, 87] on h5 "310600603" at bounding box center [487, 87] width 55 height 14
copy h5 "310600603"
click at [1118, 41] on button "Close" at bounding box center [1115, 39] width 16 height 16
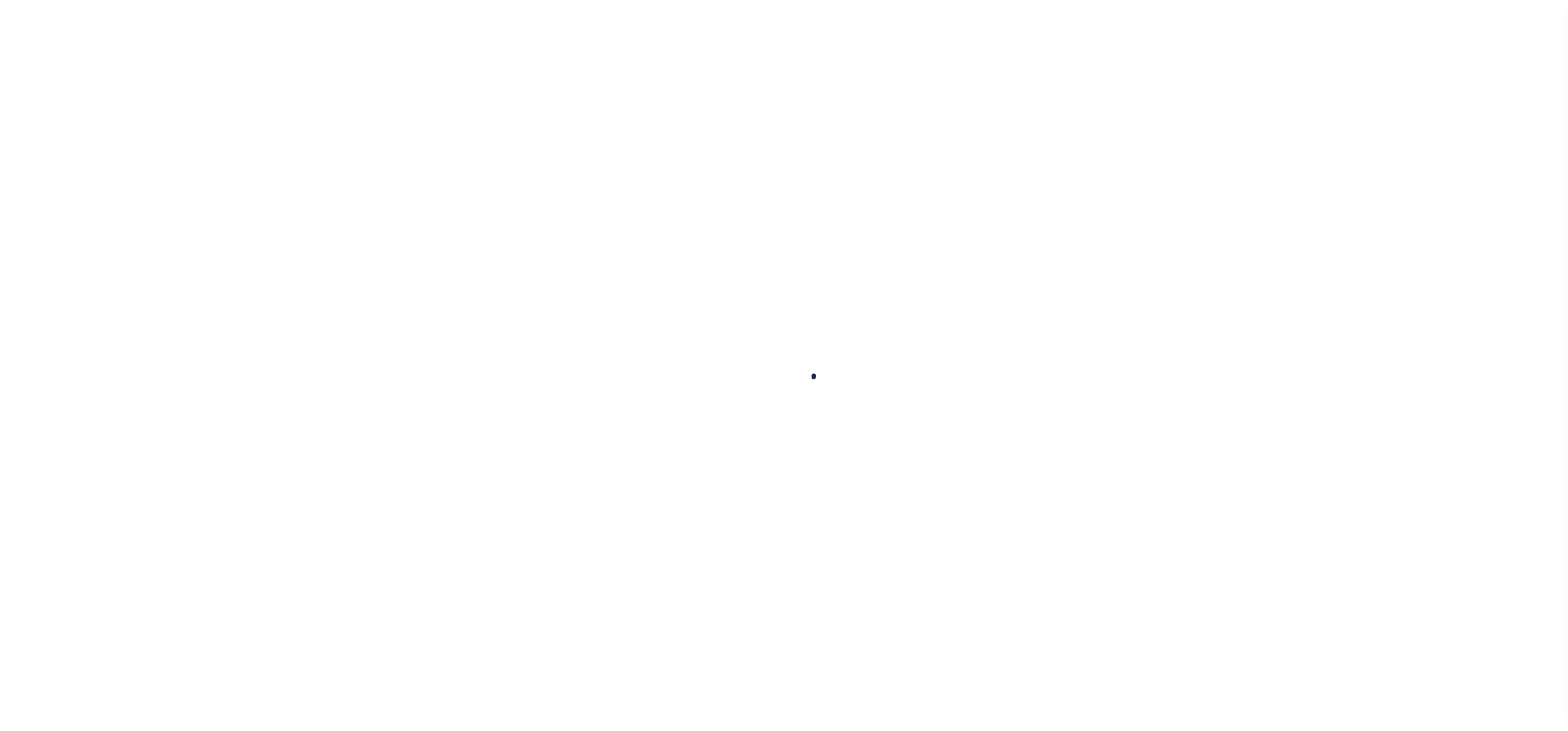
select select
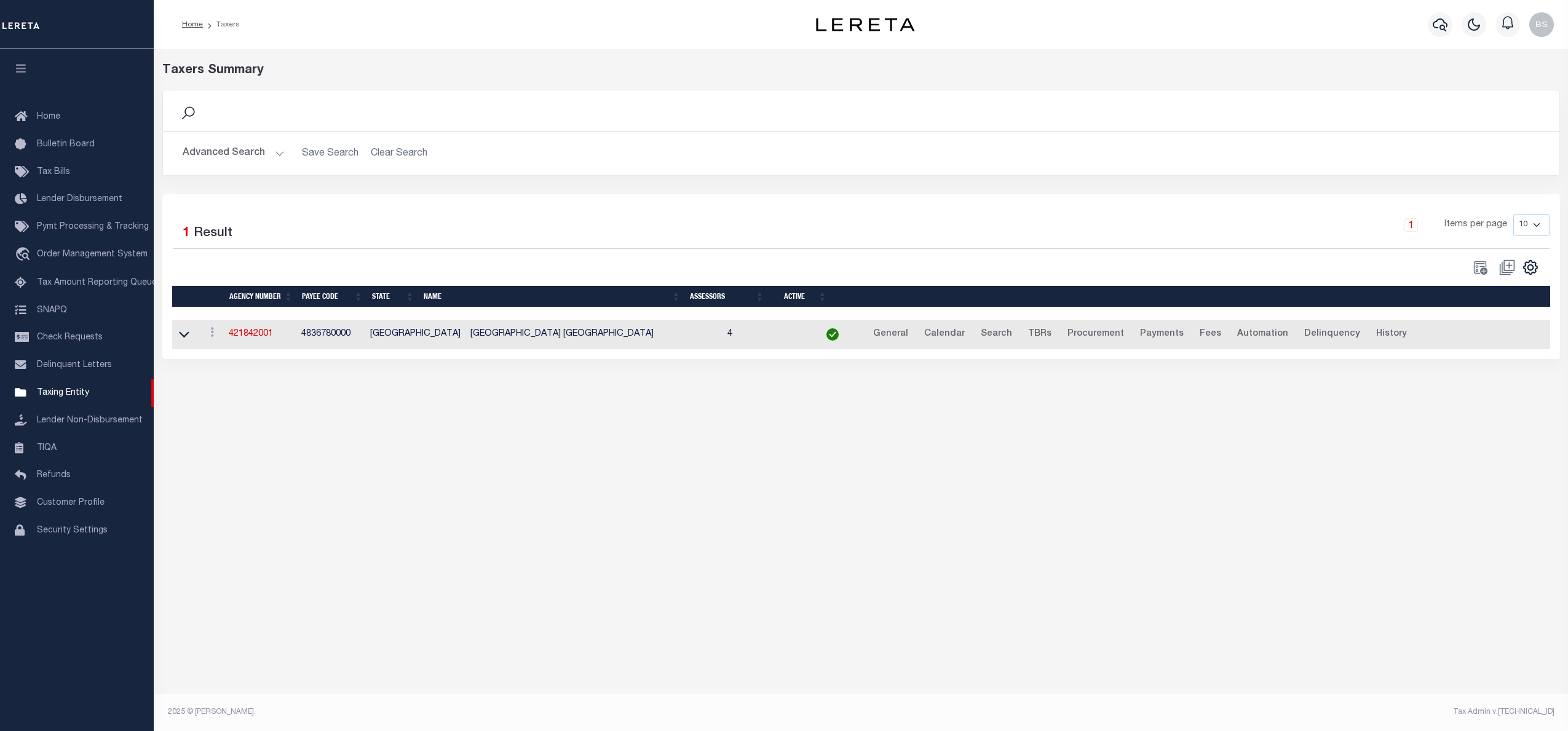
click at [275, 155] on button "Advanced Search" at bounding box center [233, 154] width 102 height 24
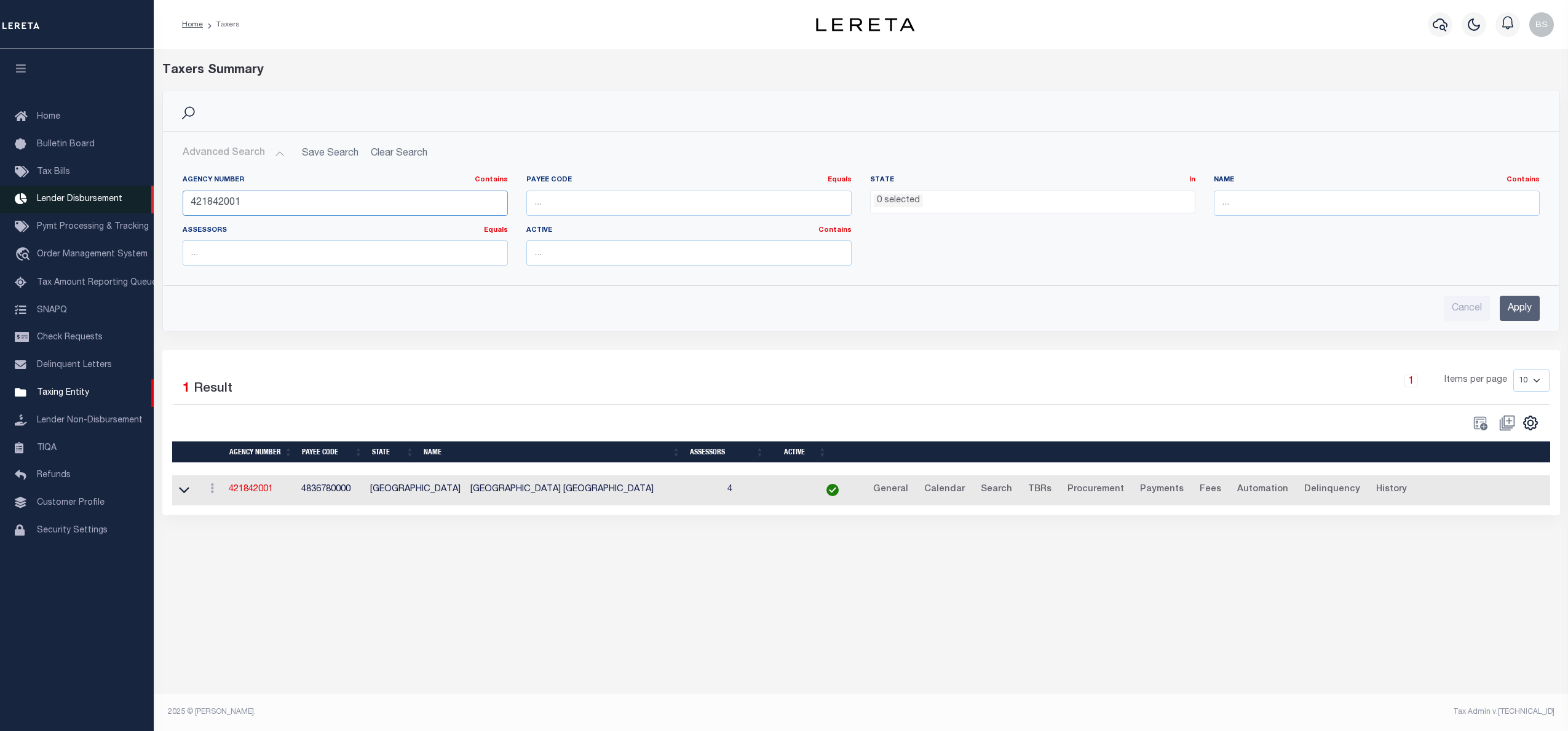
drag, startPoint x: 247, startPoint y: 203, endPoint x: 90, endPoint y: 214, distance: 157.4
click at [90, 214] on div "Home Taxers Profile" at bounding box center [784, 354] width 1568 height 708
paste input "310600603"
click at [1526, 307] on input "Apply" at bounding box center [1519, 308] width 40 height 25
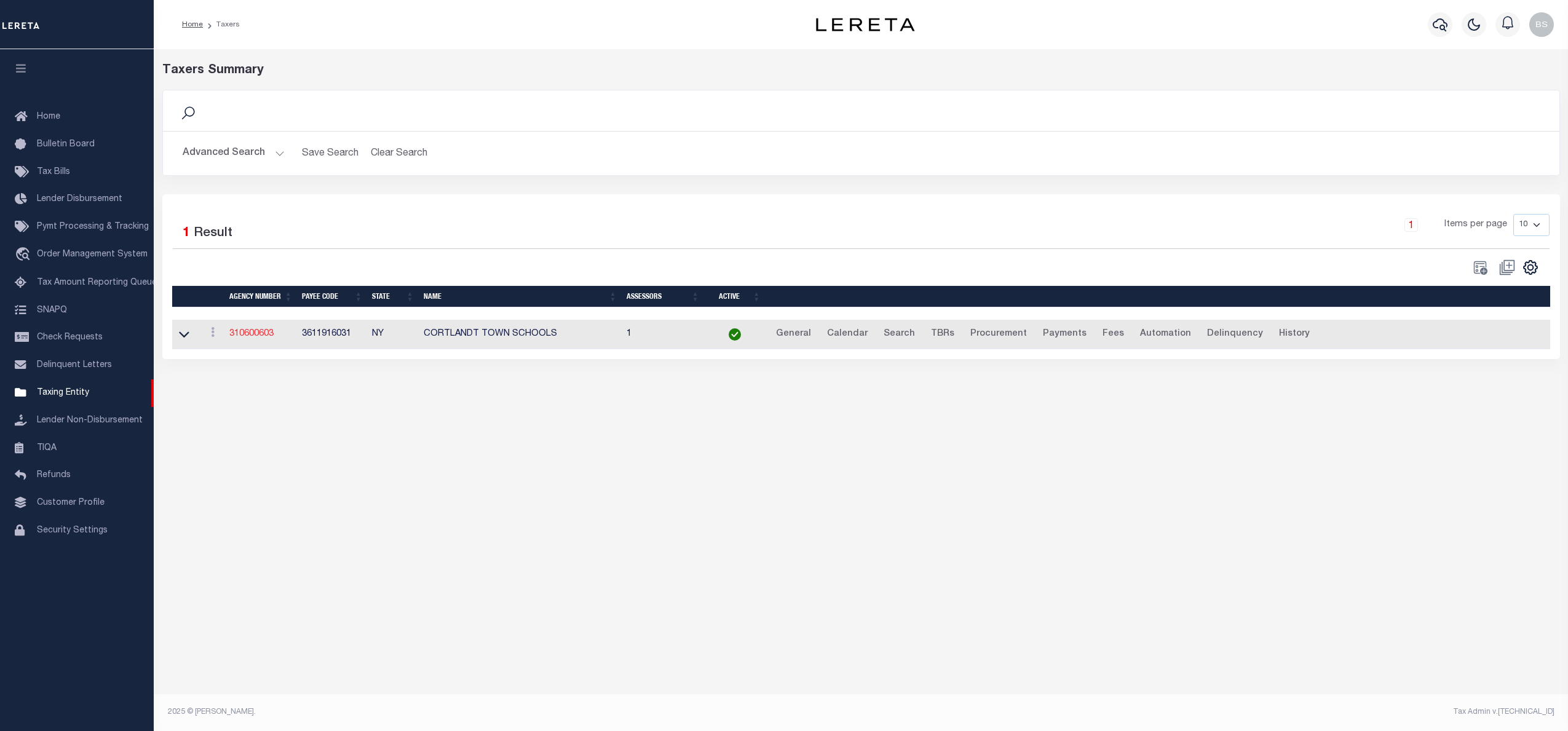
click at [247, 334] on link "310600603" at bounding box center [252, 333] width 45 height 9
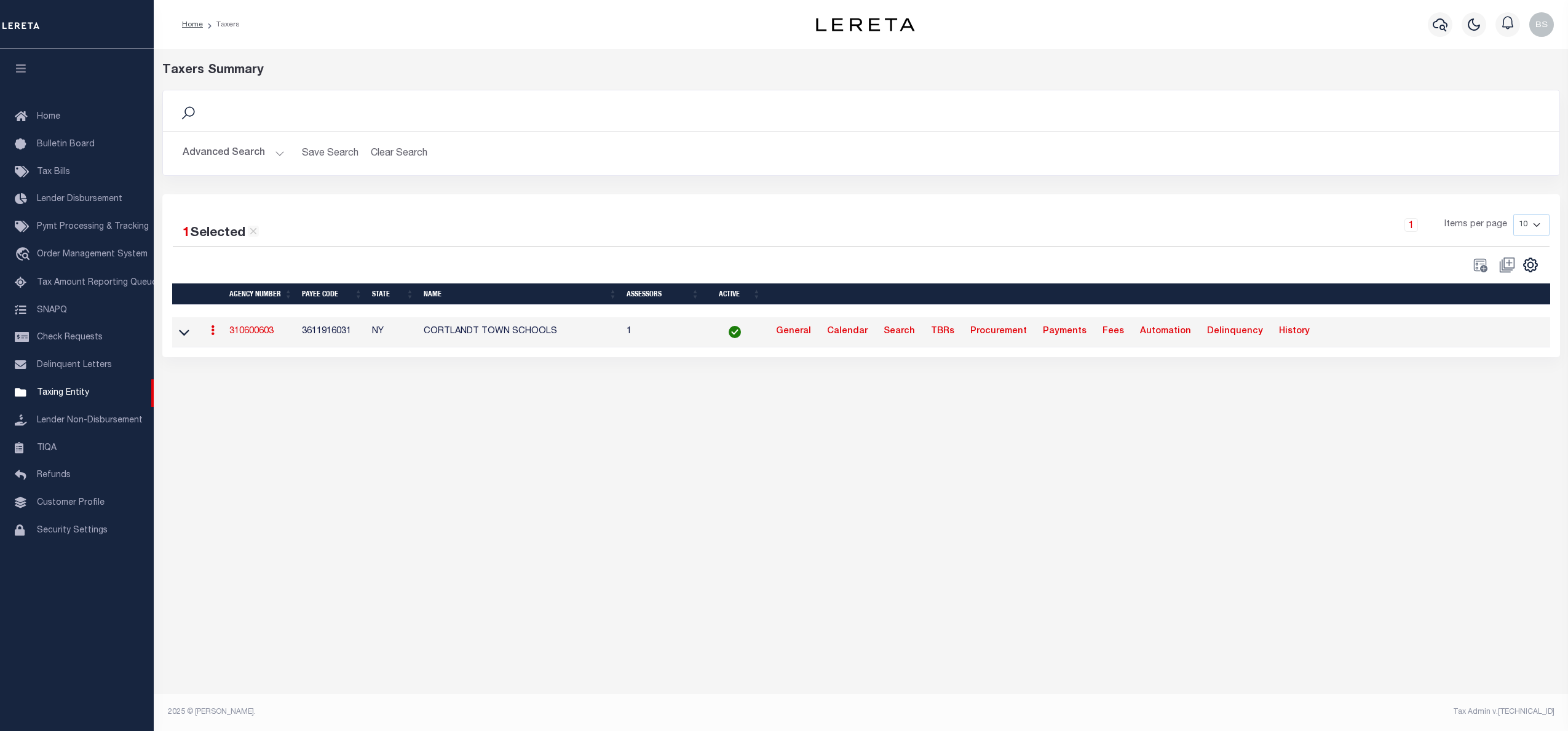
click at [284, 160] on h2 "Advanced Search Save Search Clear Search tblPayees_dynamictable_____DefaultSave…" at bounding box center [861, 154] width 1376 height 24
click at [274, 157] on button "Advanced Search" at bounding box center [233, 154] width 102 height 24
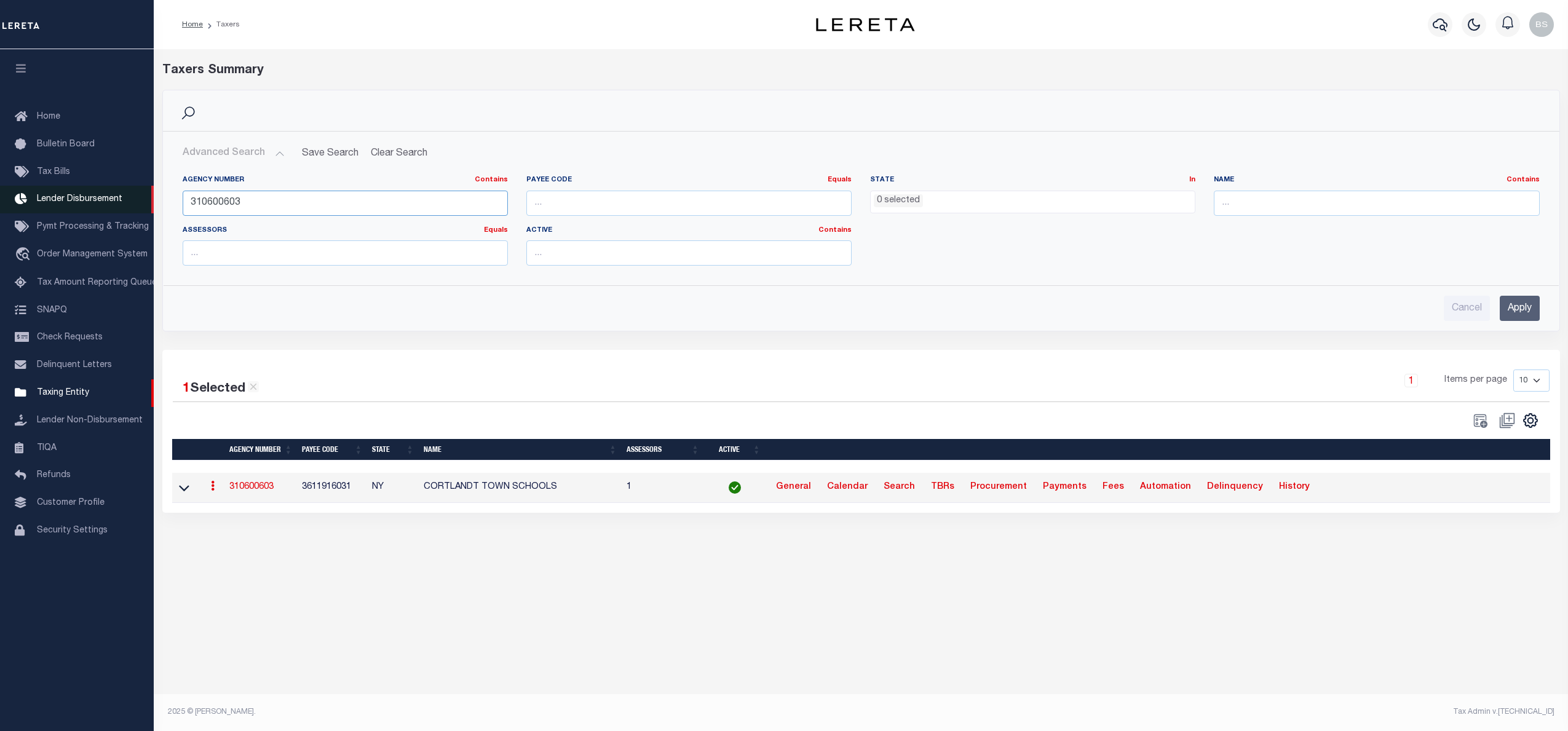
drag, startPoint x: 269, startPoint y: 208, endPoint x: 121, endPoint y: 203, distance: 148.1
click at [121, 203] on div "Home Taxers Profile" at bounding box center [784, 354] width 1568 height 708
paste input "417"
click at [1519, 300] on input "Apply" at bounding box center [1519, 308] width 40 height 25
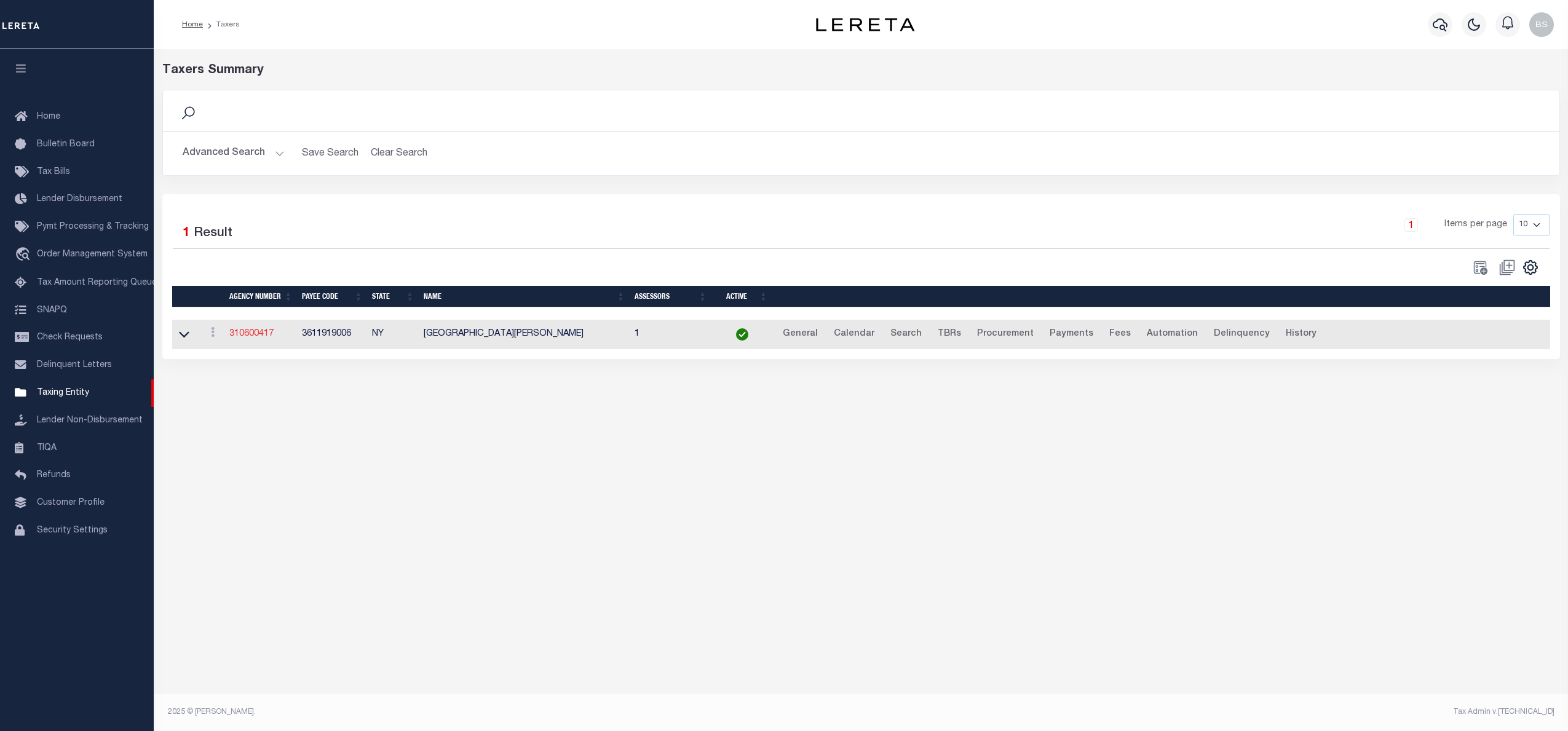
click at [250, 334] on link "310600417" at bounding box center [252, 333] width 45 height 9
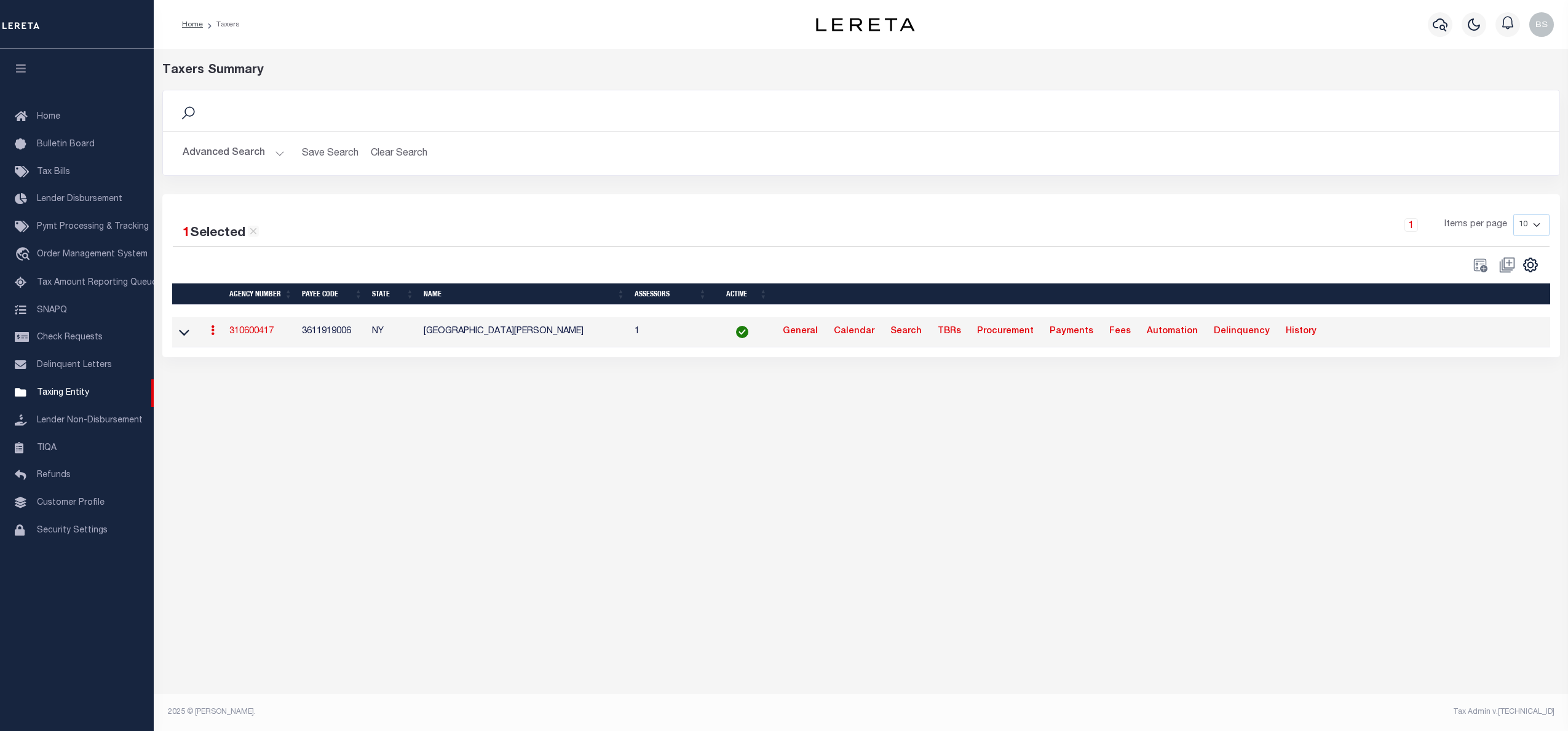
click at [281, 152] on button "Advanced Search" at bounding box center [233, 154] width 102 height 24
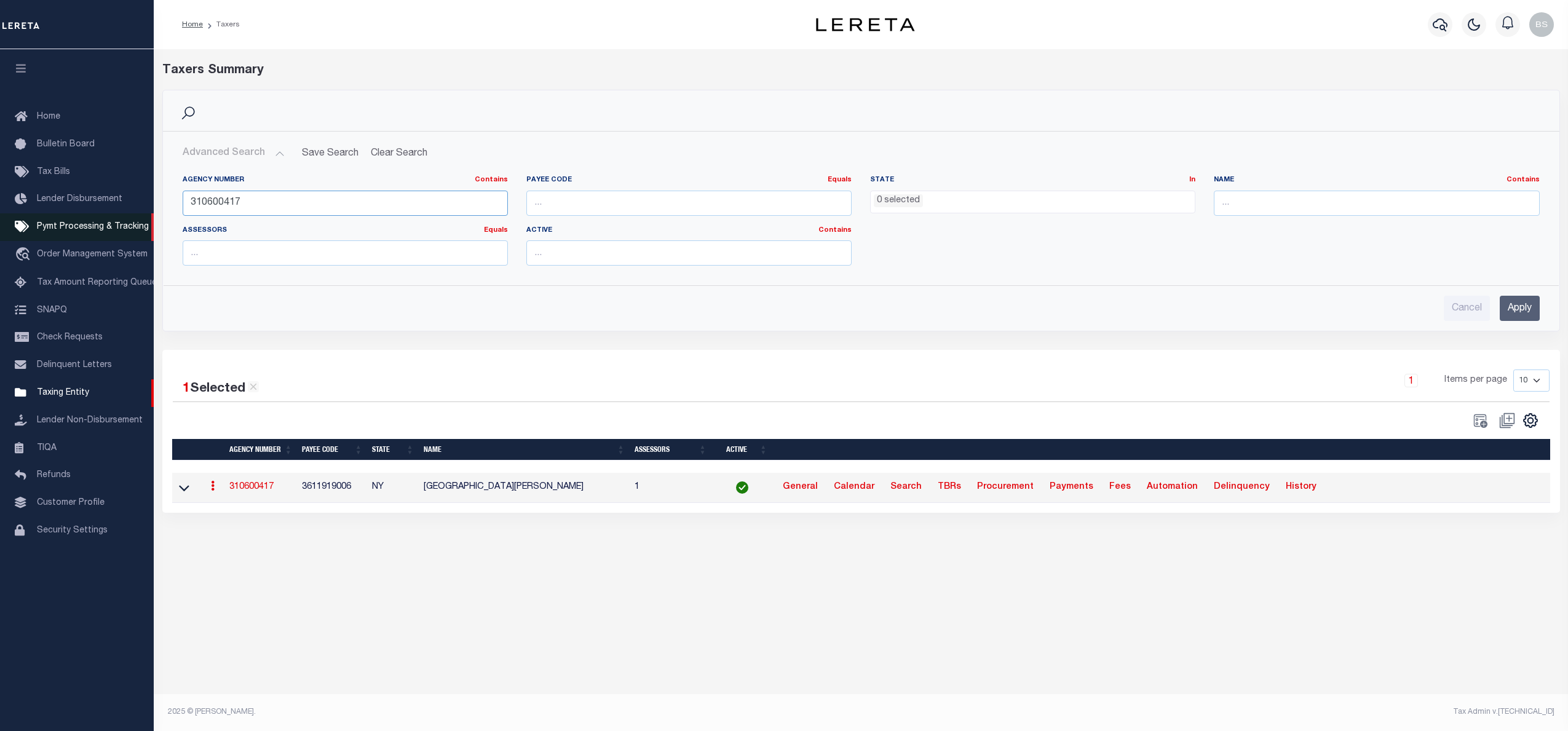
drag, startPoint x: 277, startPoint y: 203, endPoint x: 129, endPoint y: 217, distance: 148.7
click at [129, 217] on div "Home Taxers Profile" at bounding box center [784, 354] width 1568 height 708
paste input "202"
type input "310600202"
click at [1512, 309] on input "Apply" at bounding box center [1519, 308] width 40 height 25
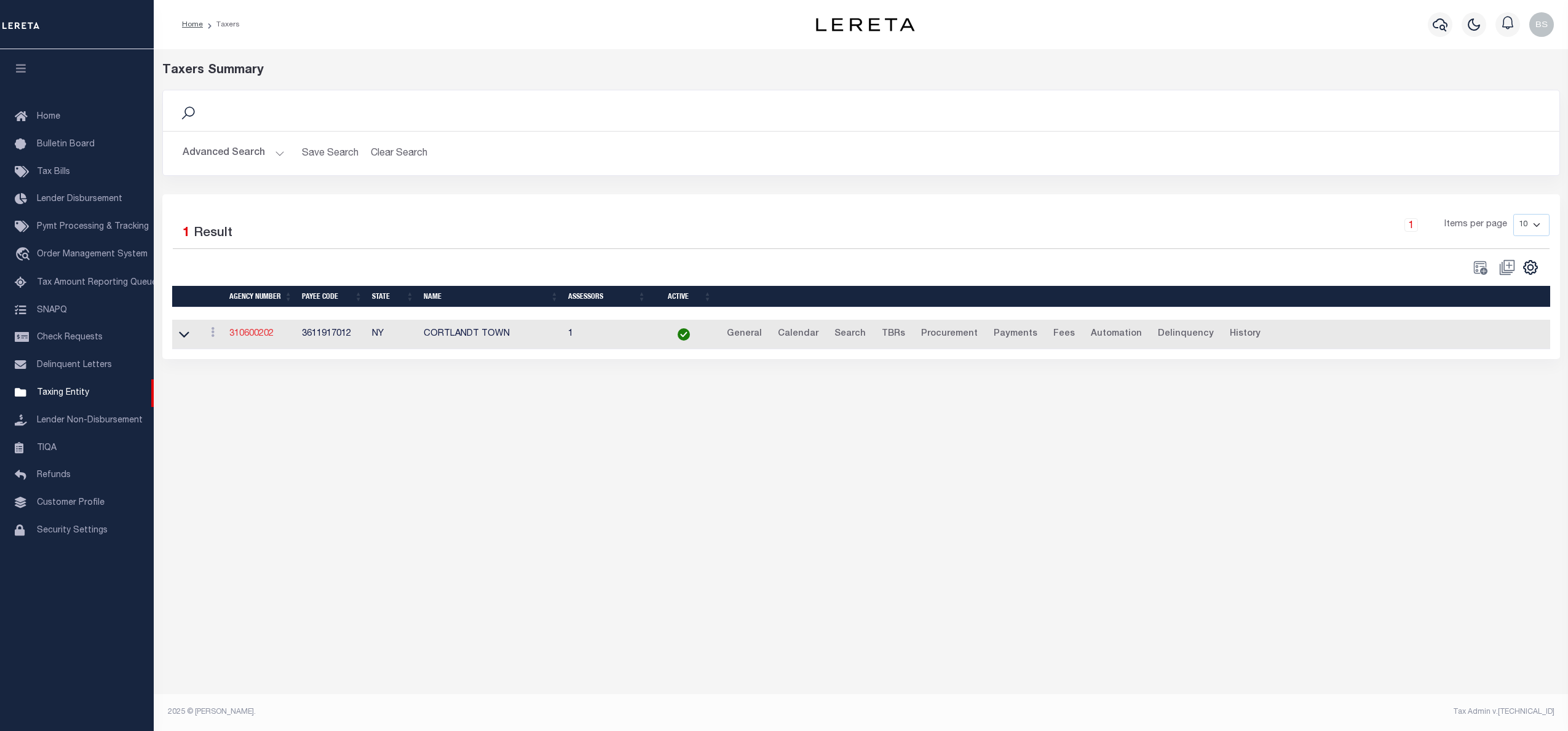
click at [257, 338] on link "310600202" at bounding box center [252, 333] width 45 height 9
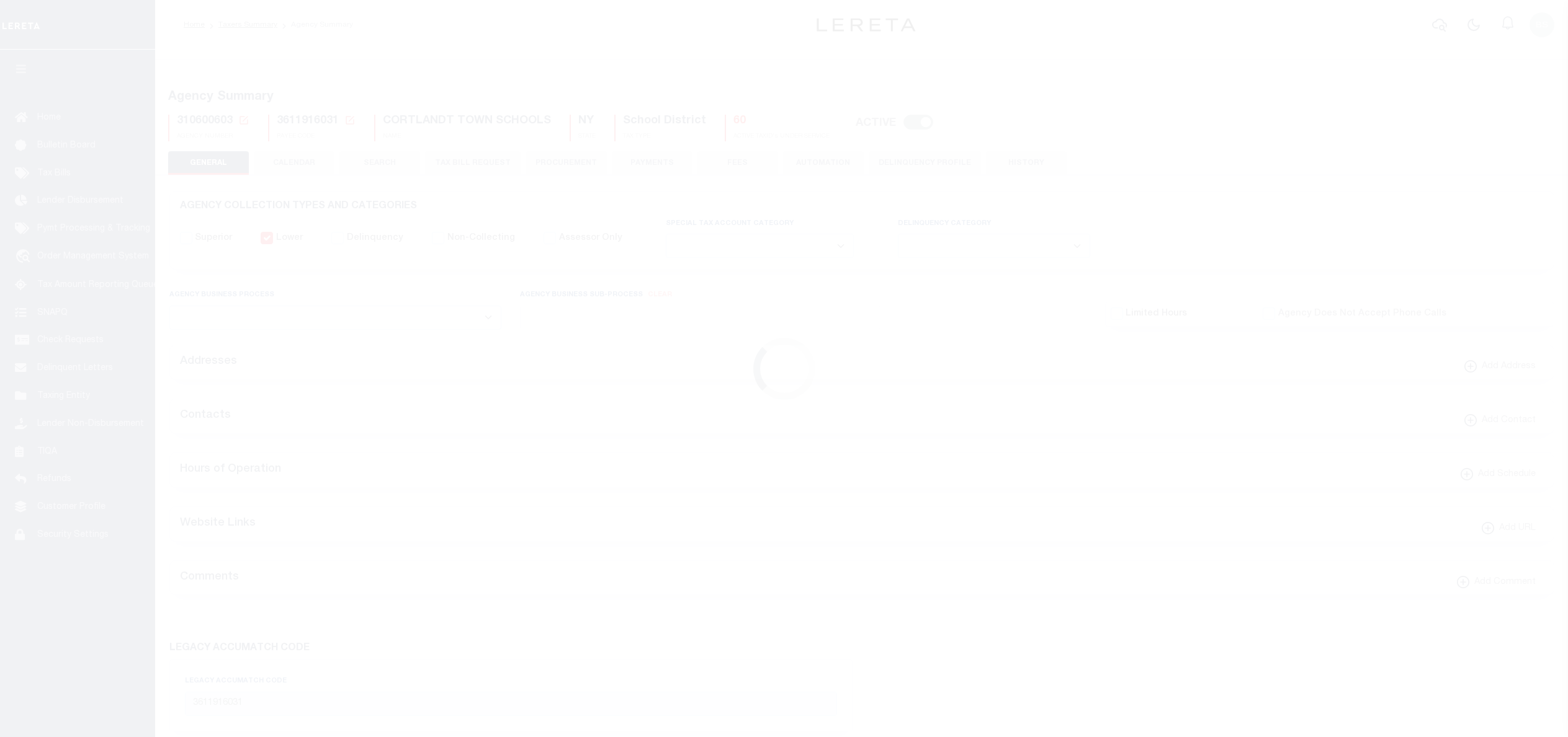
select select
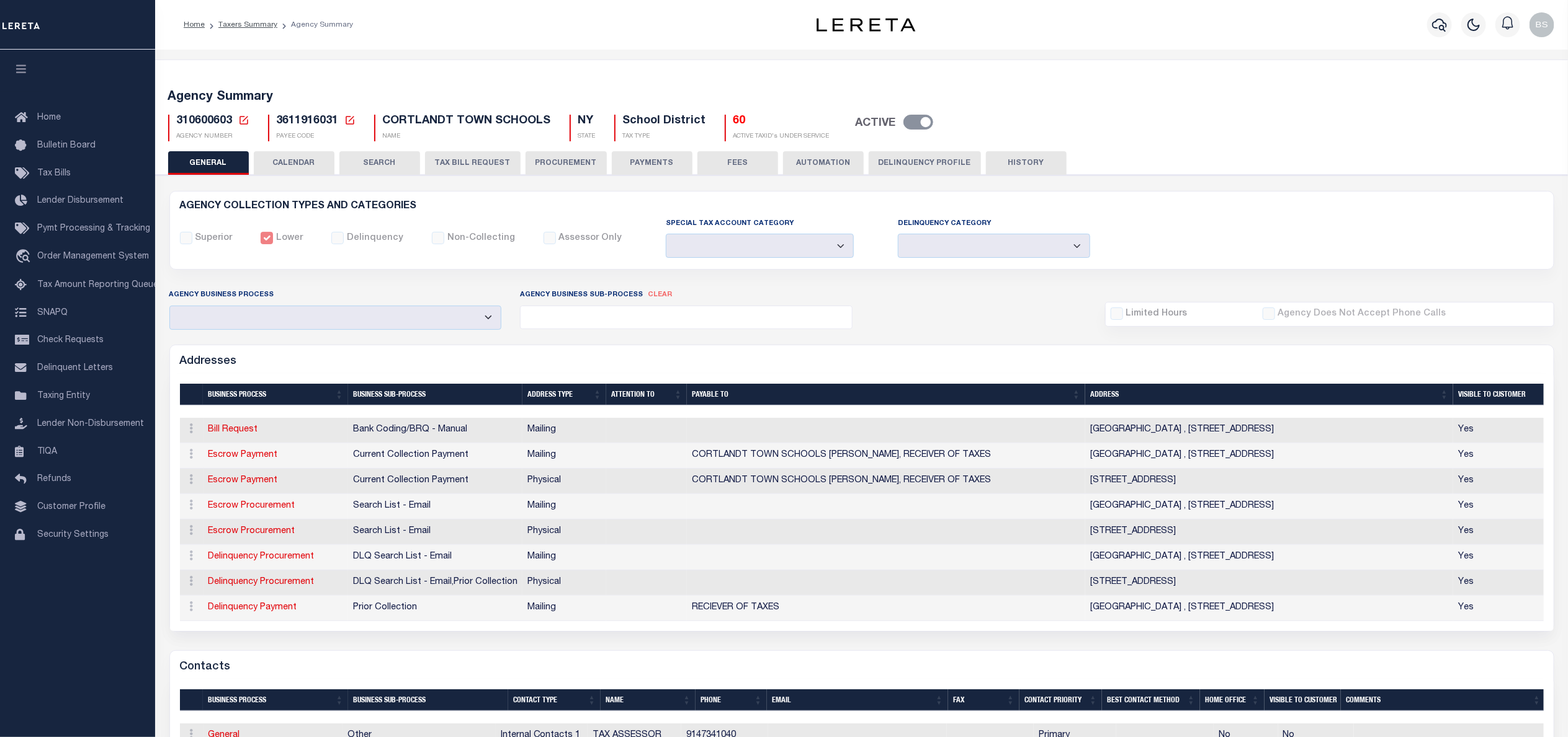
click at [1229, 216] on div "AGENCY COLLECTION TYPES AND CATEGORIES Superior Lower Delinquency Non-Collecting" at bounding box center [862, 230] width 1383 height 58
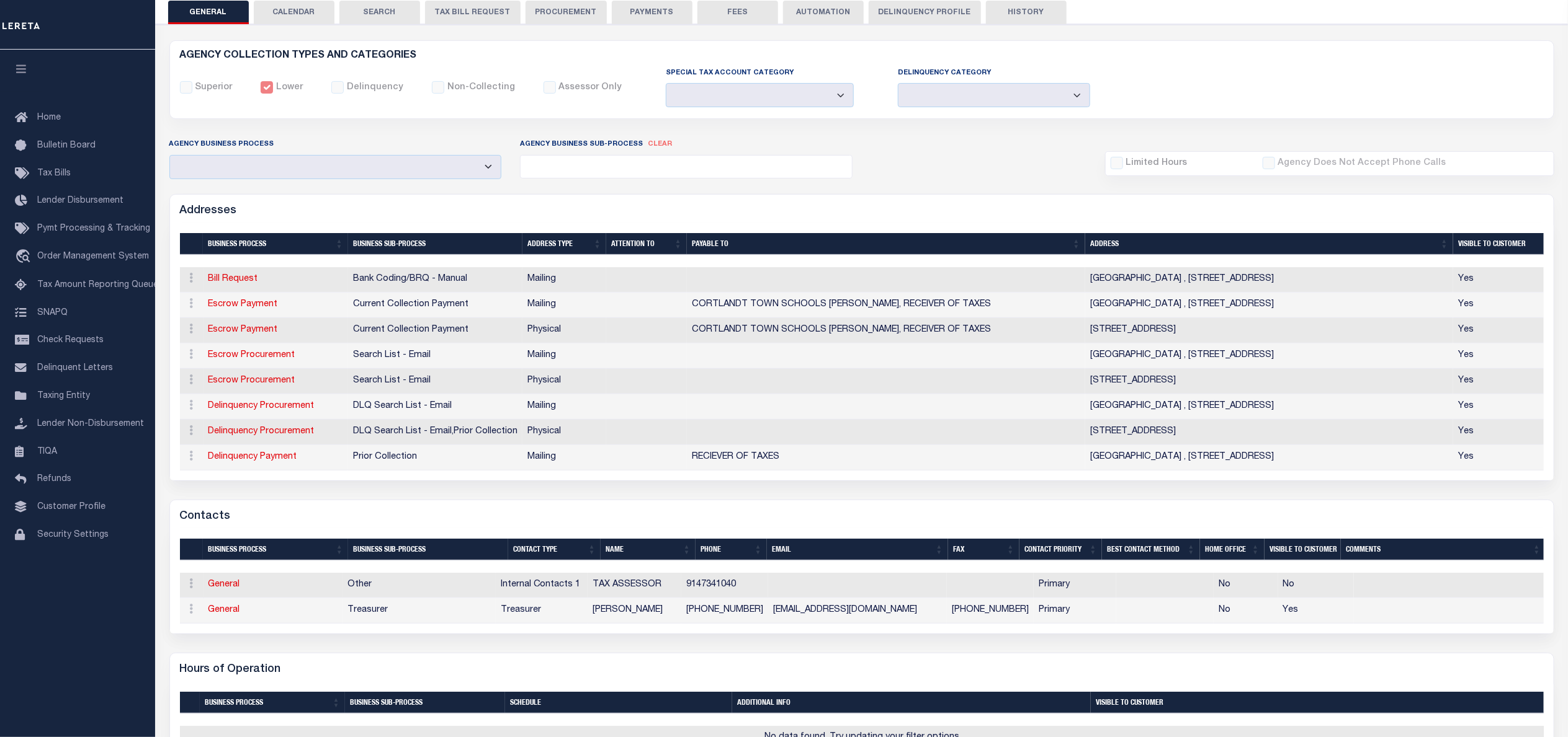
scroll to position [186, 0]
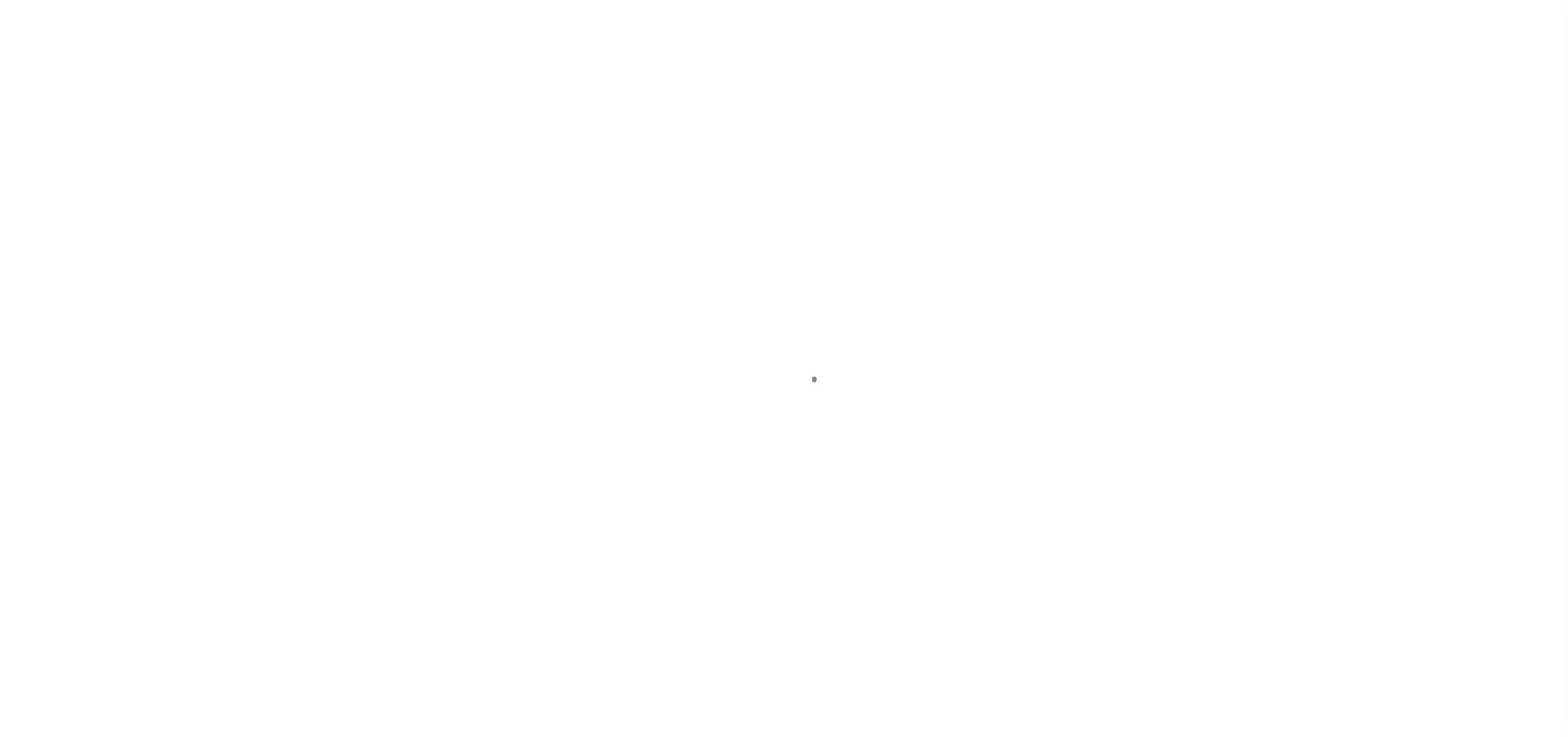
select select "NW2"
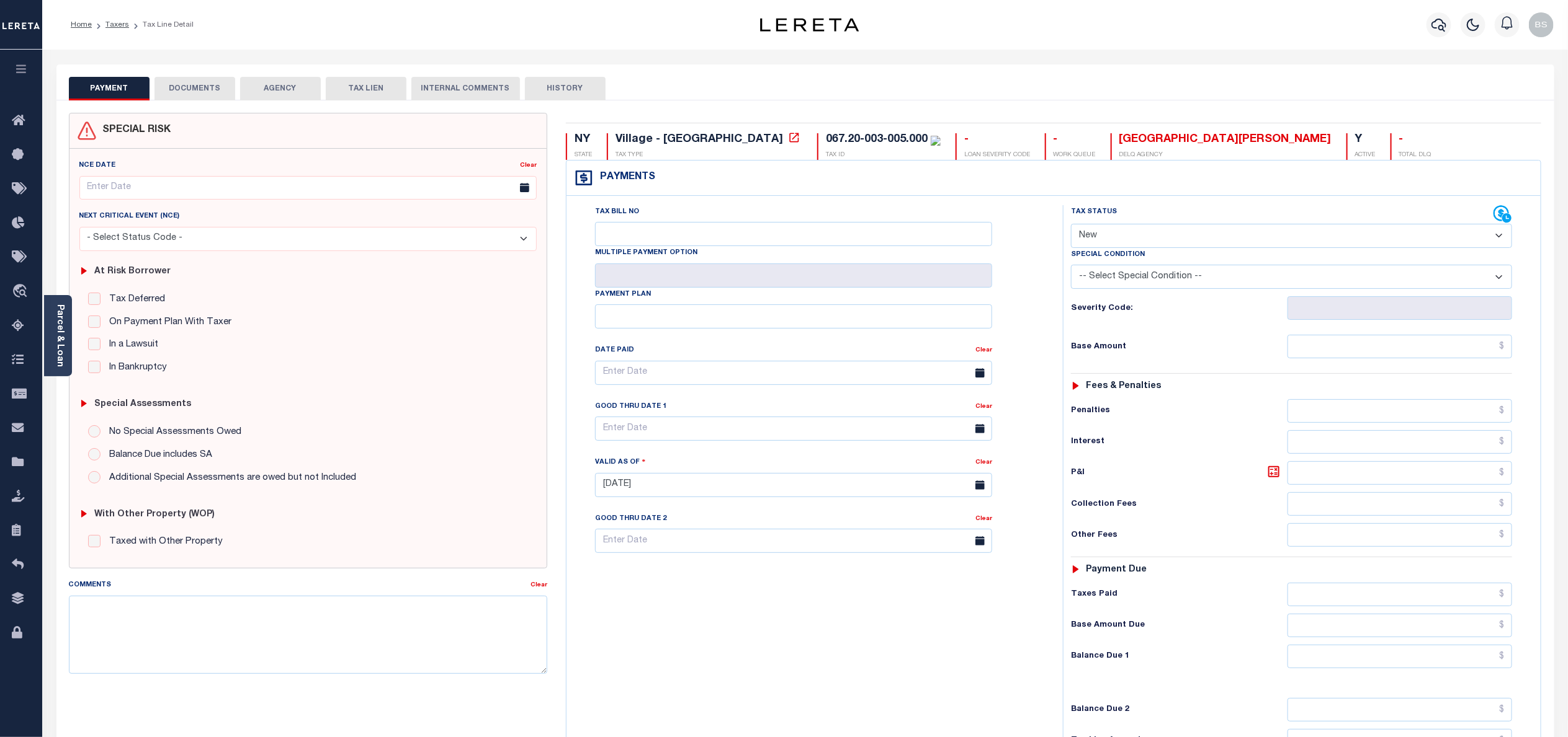
click at [269, 87] on button "AGENCY" at bounding box center [280, 88] width 80 height 24
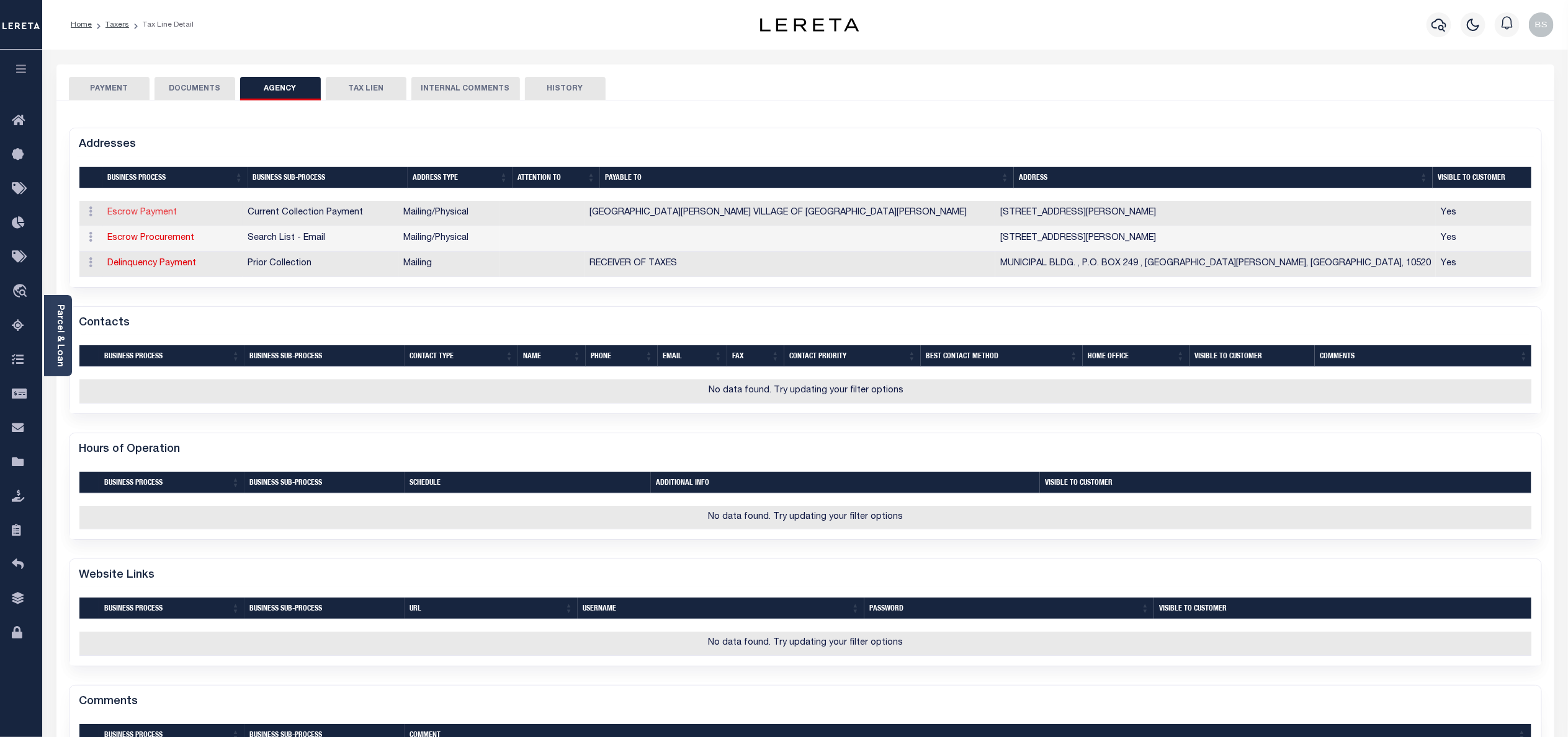
click at [157, 211] on link "Escrow Payment" at bounding box center [142, 213] width 70 height 9
select select "1"
checkbox input "false"
select select
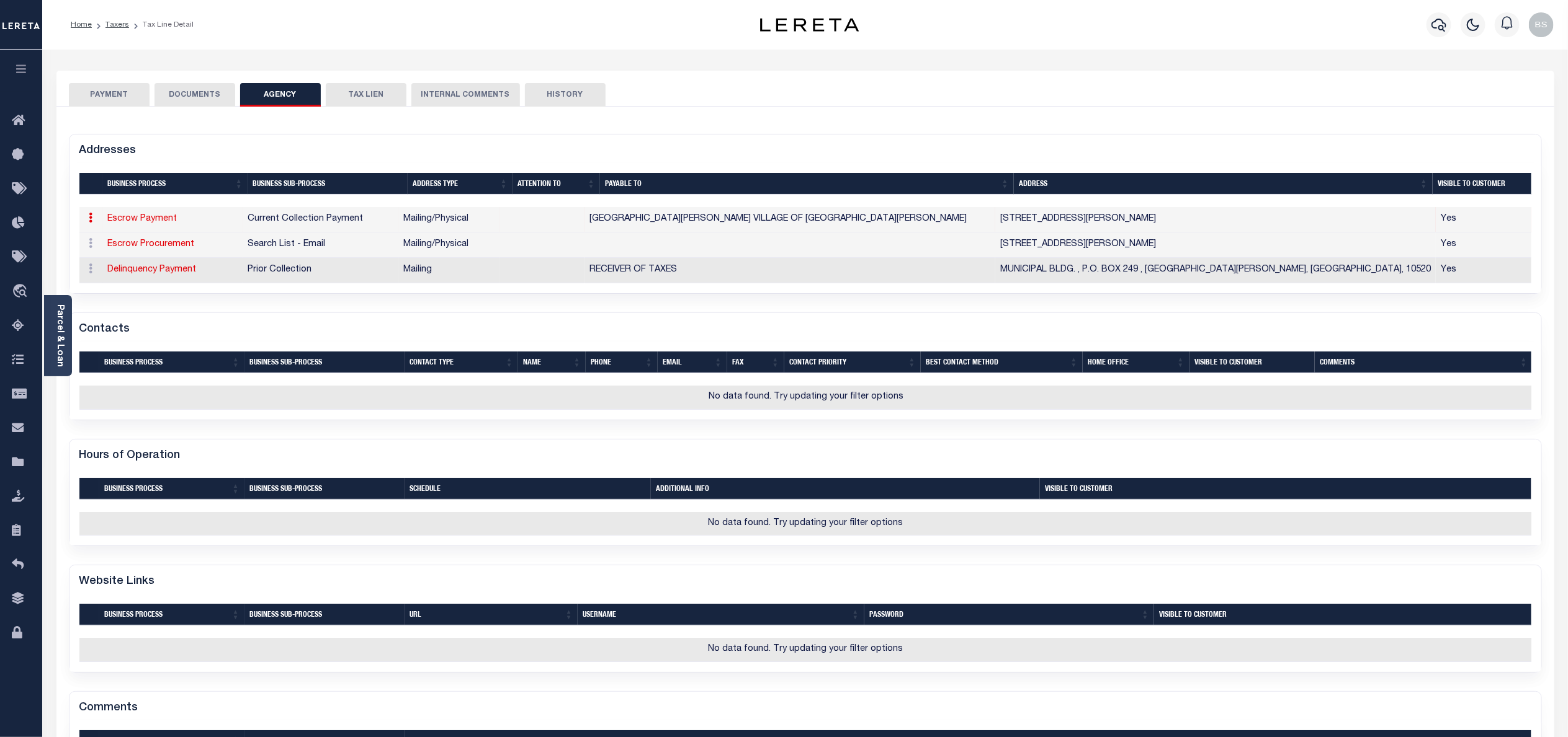
type input "1 VAN WYCK ST"
type input "CROTON-ON-HUDSON"
select select "NY"
type input "10520"
select select "5"
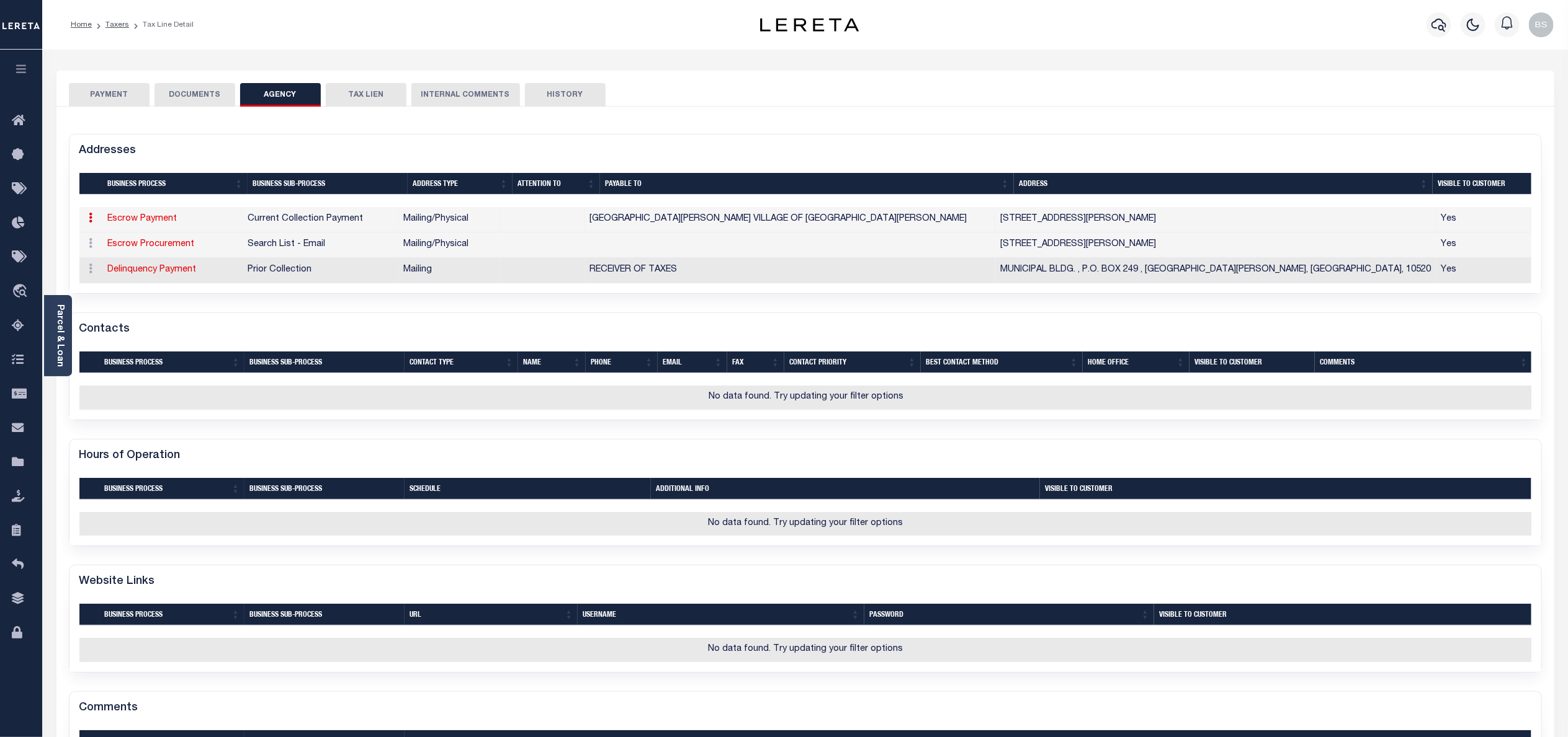
checkbox input "true"
type input "CROTON-ON-HUDSON VILLAGE VILLAGE OF CROTON-ON-HUDSON"
select select "11"
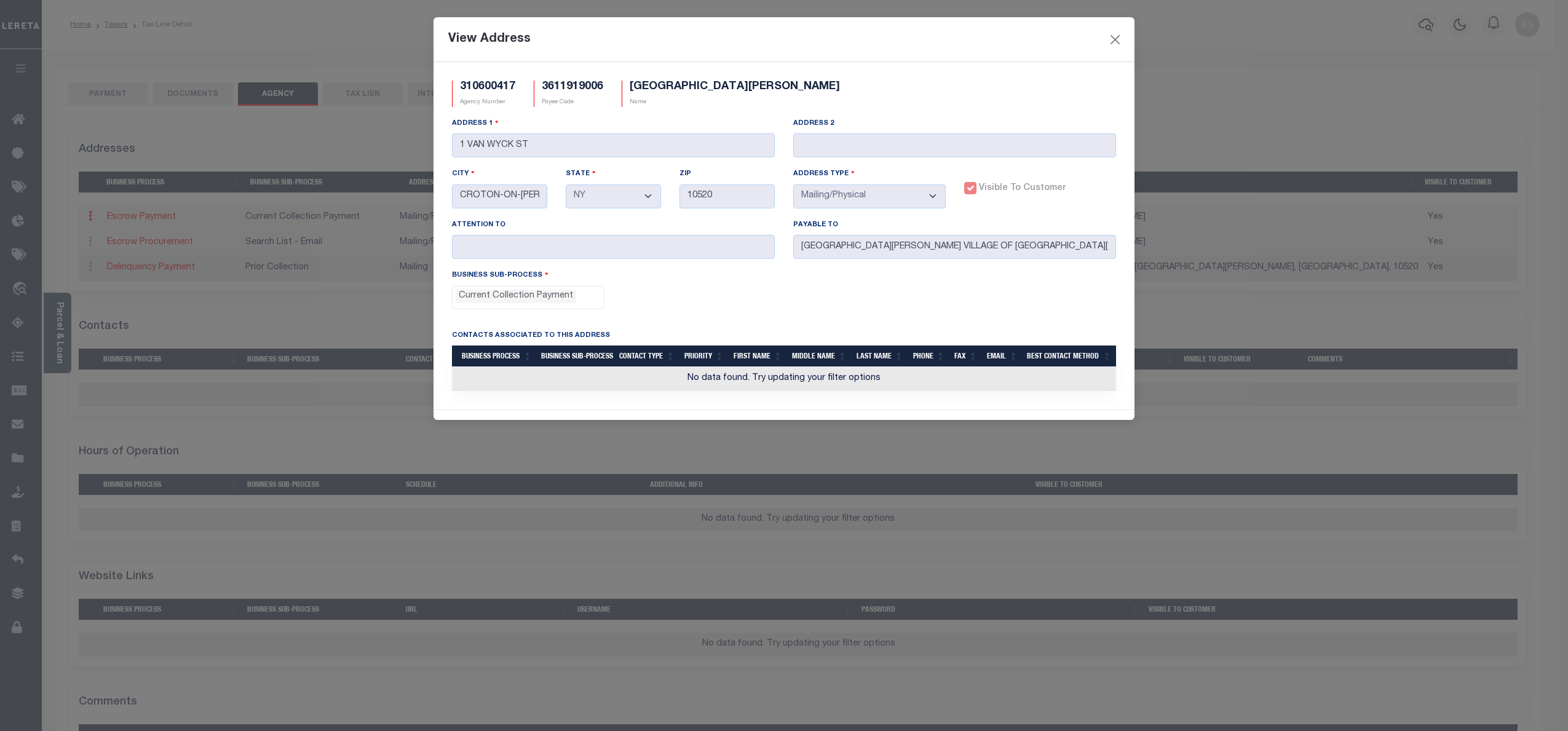
click at [488, 87] on h5 "310600417" at bounding box center [487, 87] width 55 height 14
copy h5 "310600417"
click at [1112, 38] on button "Close" at bounding box center [1115, 39] width 16 height 16
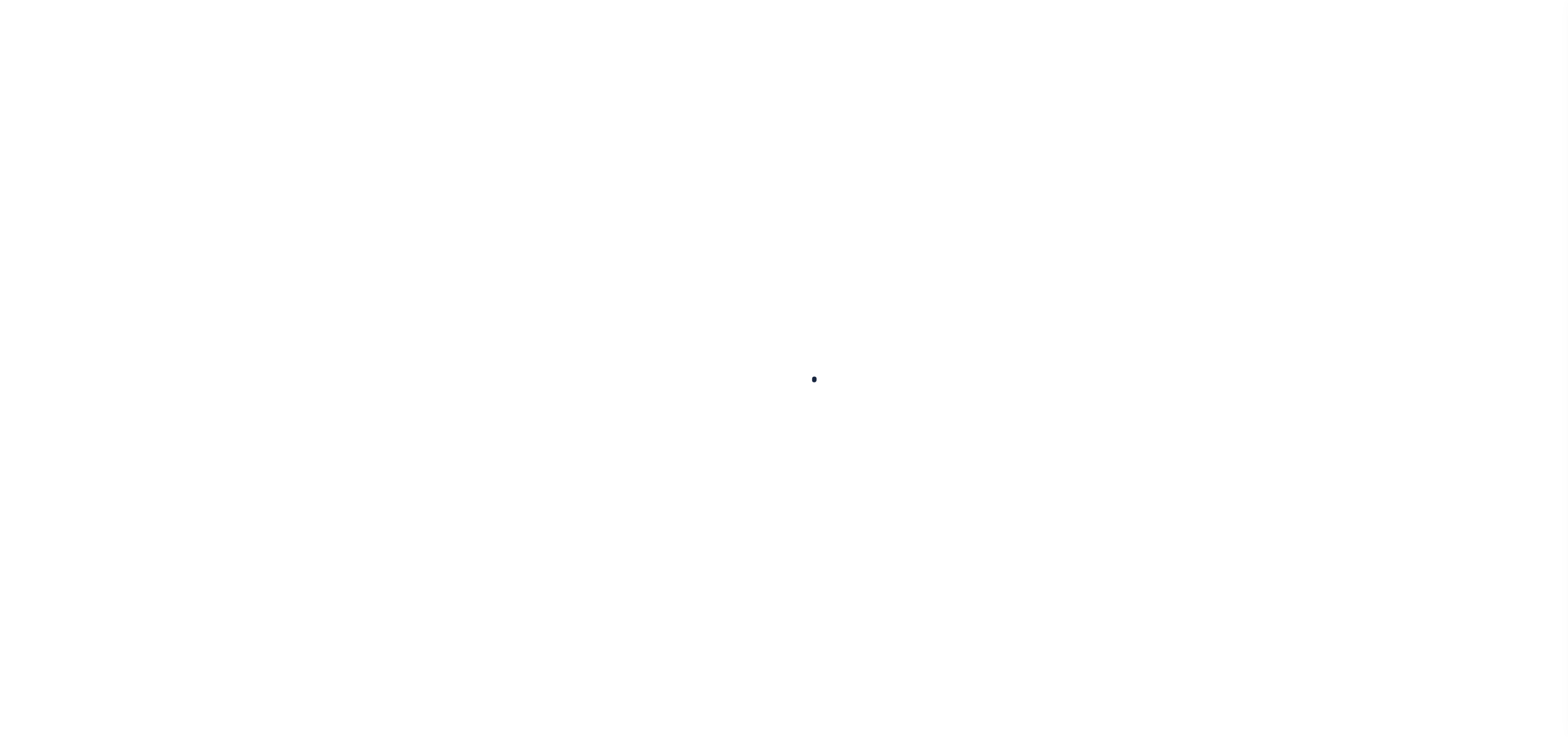
select select
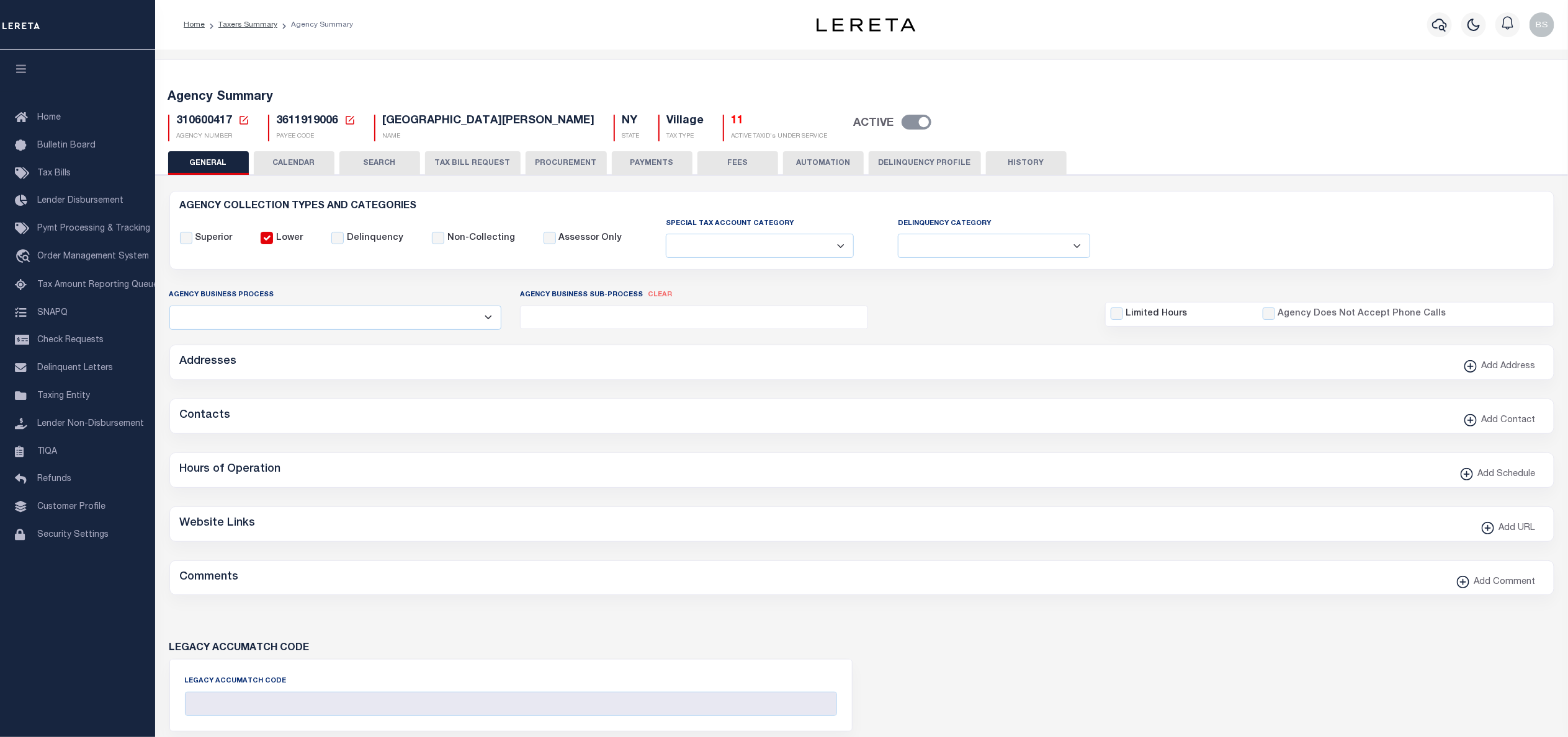
checkbox input "false"
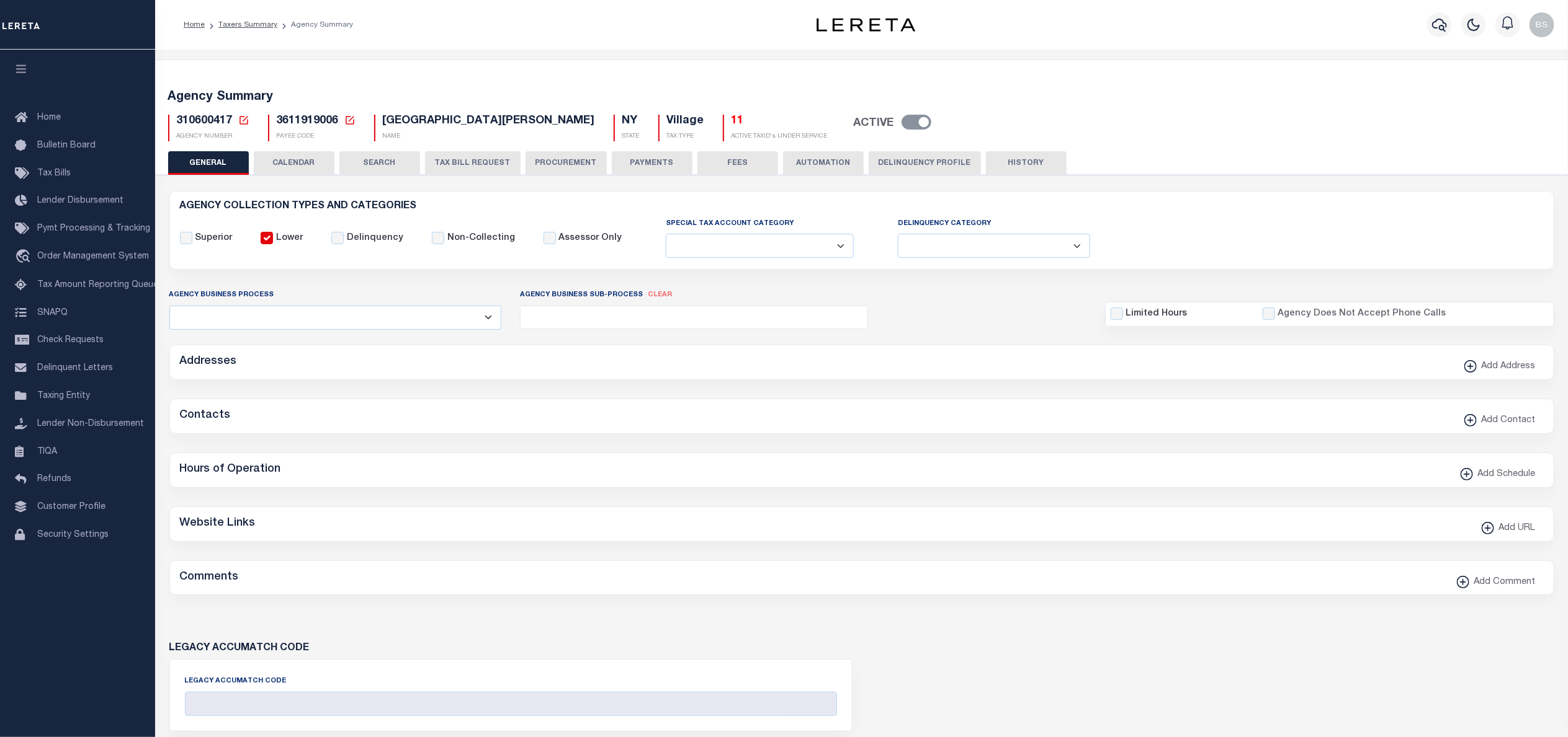
type input "3611919006"
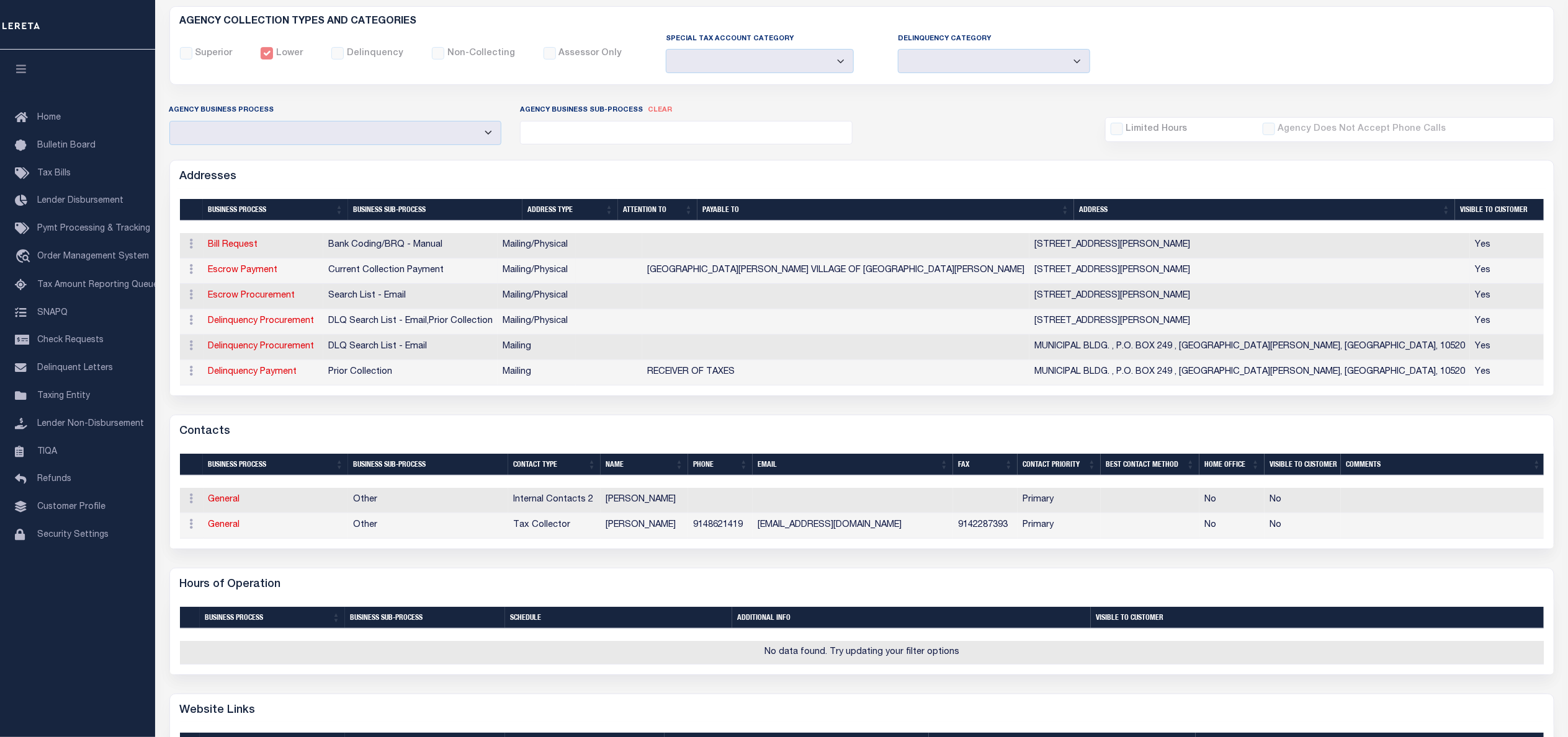
scroll to position [186, 0]
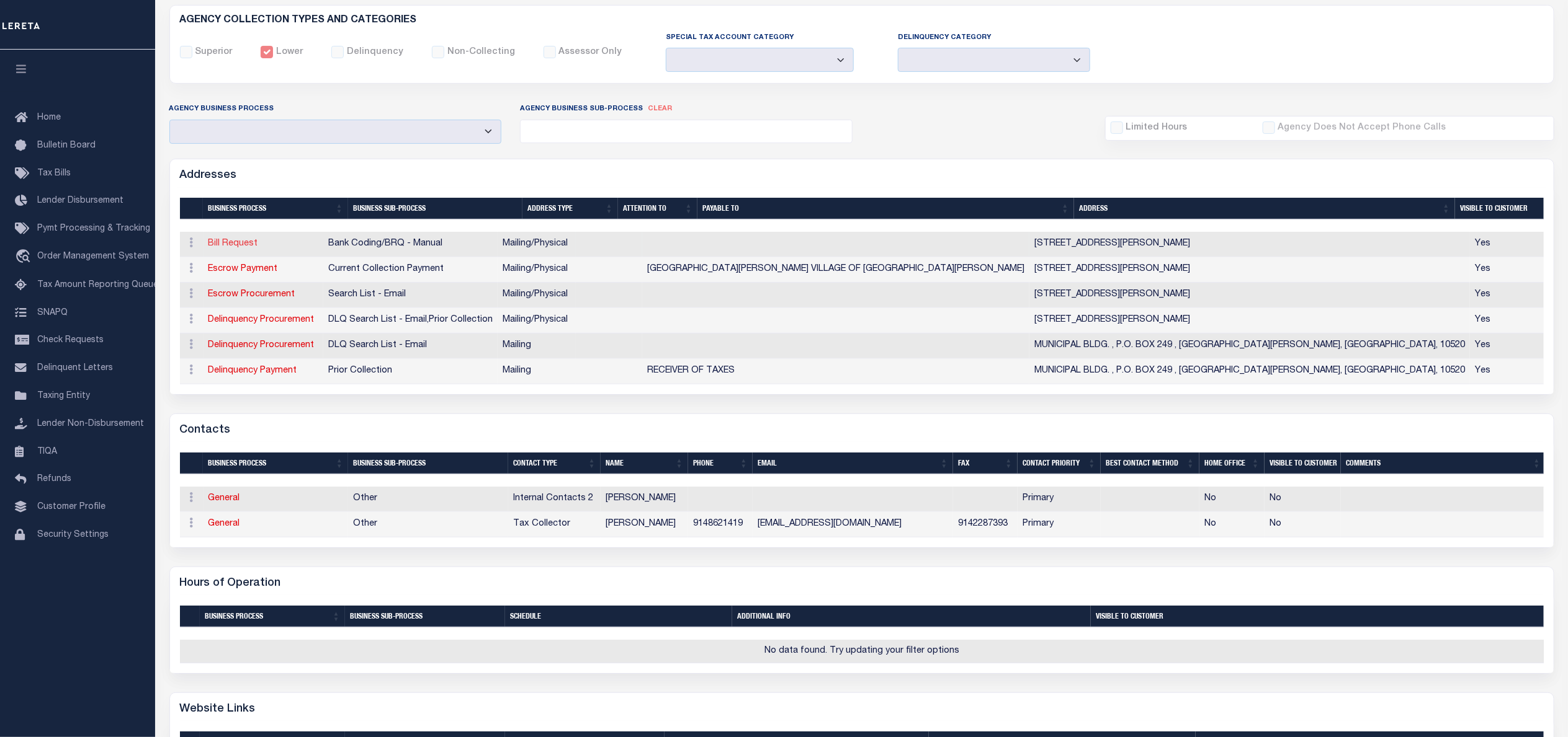
click at [238, 248] on link "Bill Request" at bounding box center [233, 243] width 50 height 9
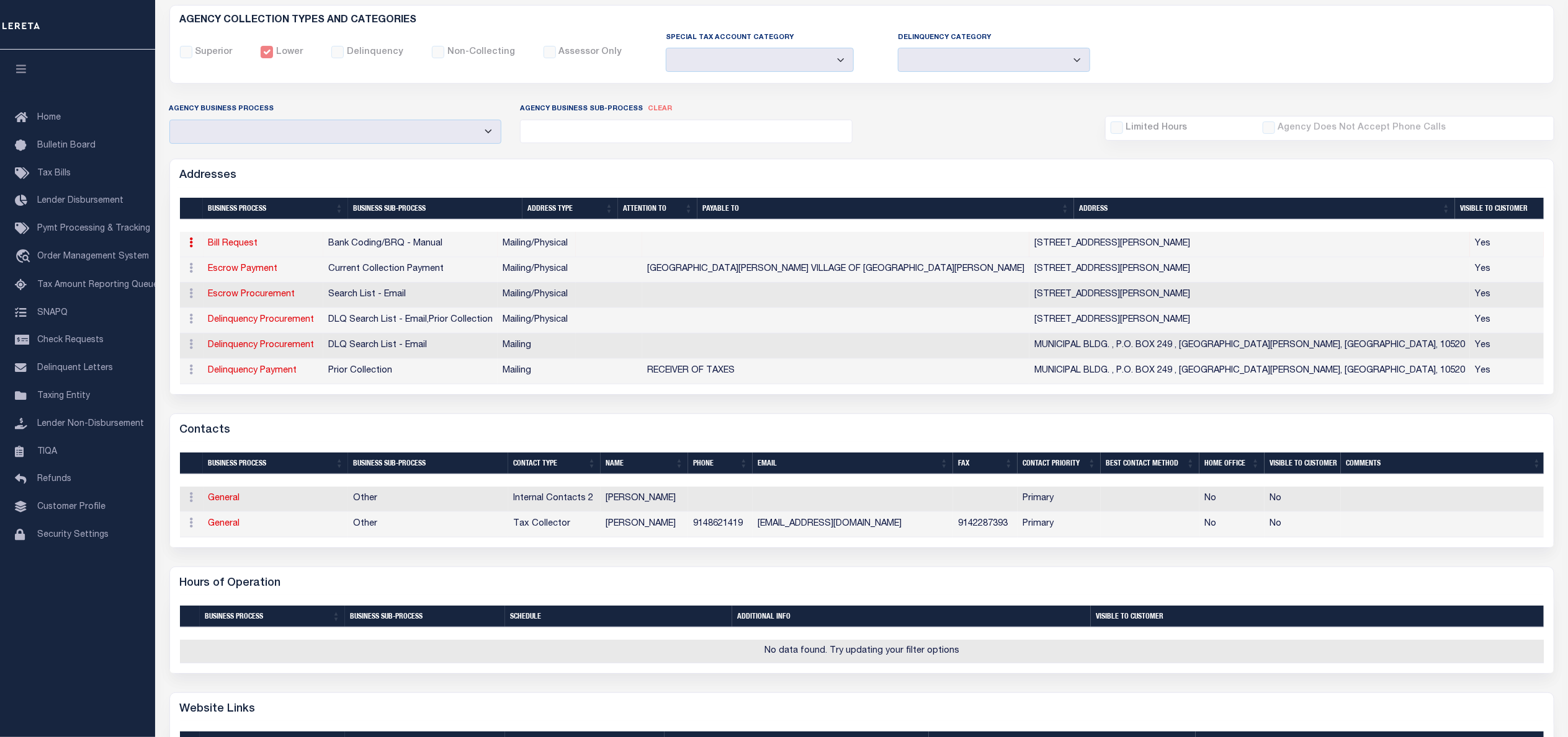
type input "1 VAN WYCK ST"
type input "CROTON-ON-HUDSON"
select select "NY"
type input "10520"
select select "5"
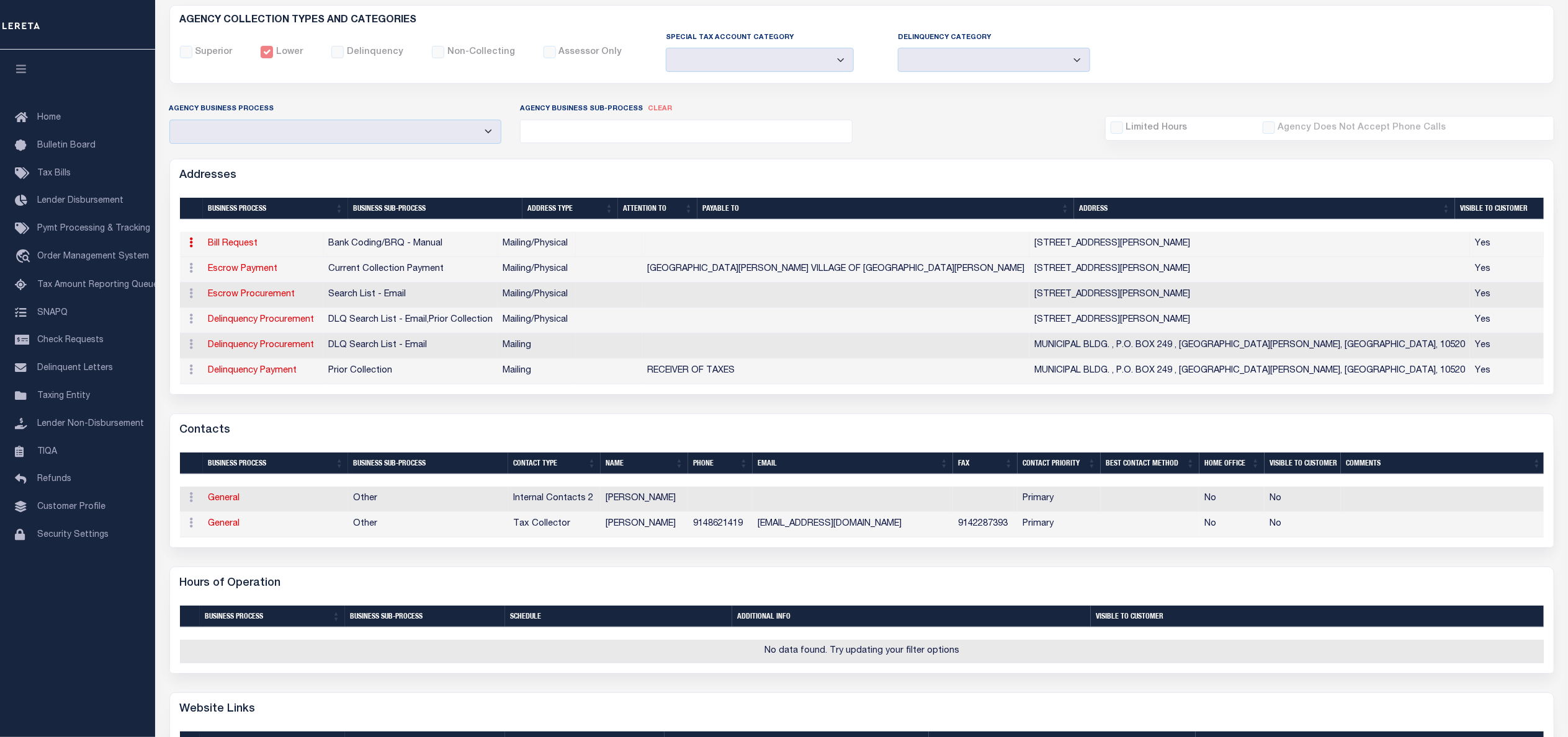
checkbox input "true"
select select "1"
select select "2"
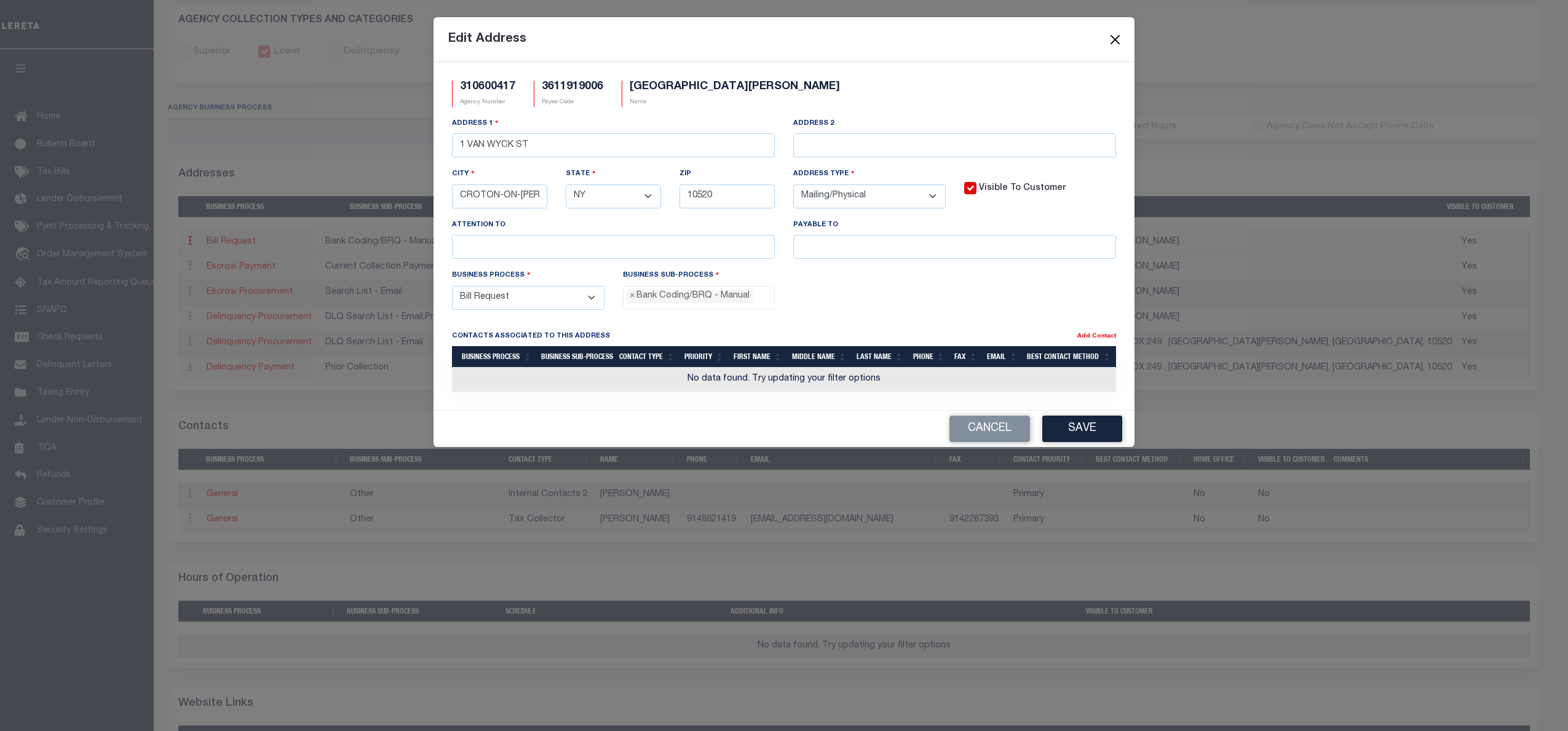
click at [1119, 41] on button "Close" at bounding box center [1115, 39] width 16 height 16
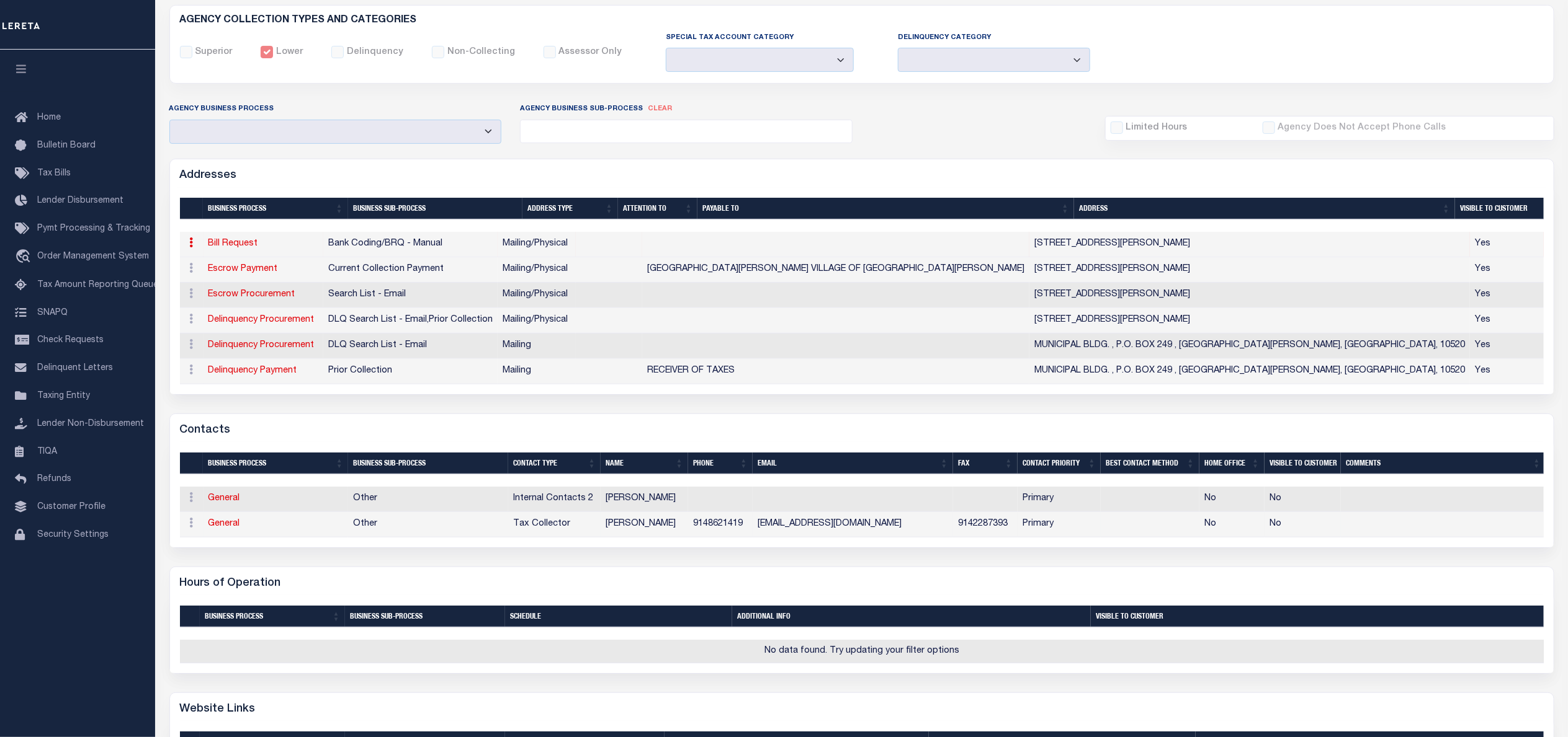
drag, startPoint x: 806, startPoint y: 539, endPoint x: 782, endPoint y: 534, distance: 24.5
click at [806, 538] on td "RSIBRIZZI@CROTONONHUDSON-NY.GOV" at bounding box center [852, 525] width 200 height 25
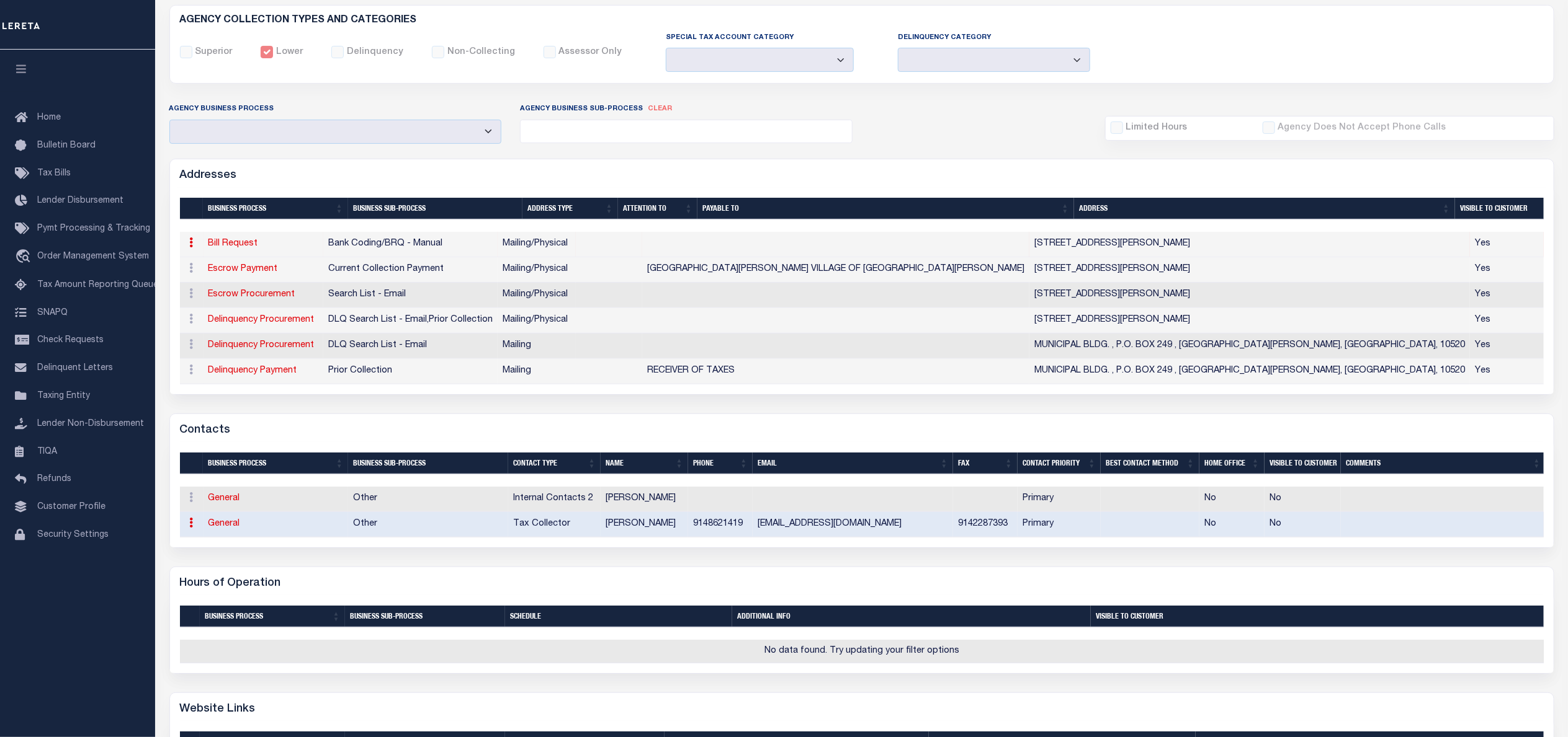
drag, startPoint x: 756, startPoint y: 532, endPoint x: 933, endPoint y: 522, distance: 177.3
click at [933, 522] on td "RSIBRIZZI@CROTONONHUDSON-NY.GOV" at bounding box center [852, 525] width 200 height 25
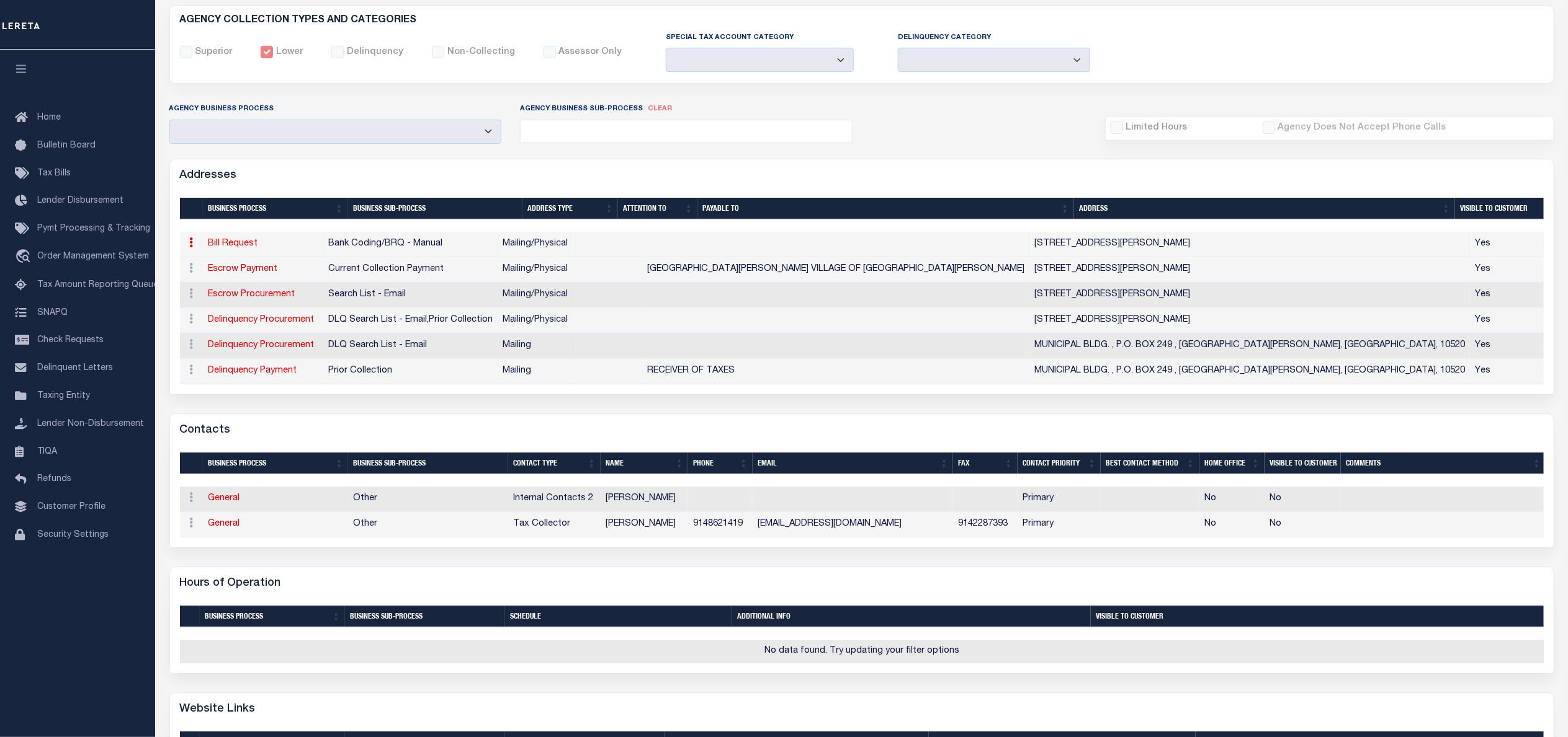
copy td "RSIBRIZZI@CROTONONHUDSON-NY.GOV"
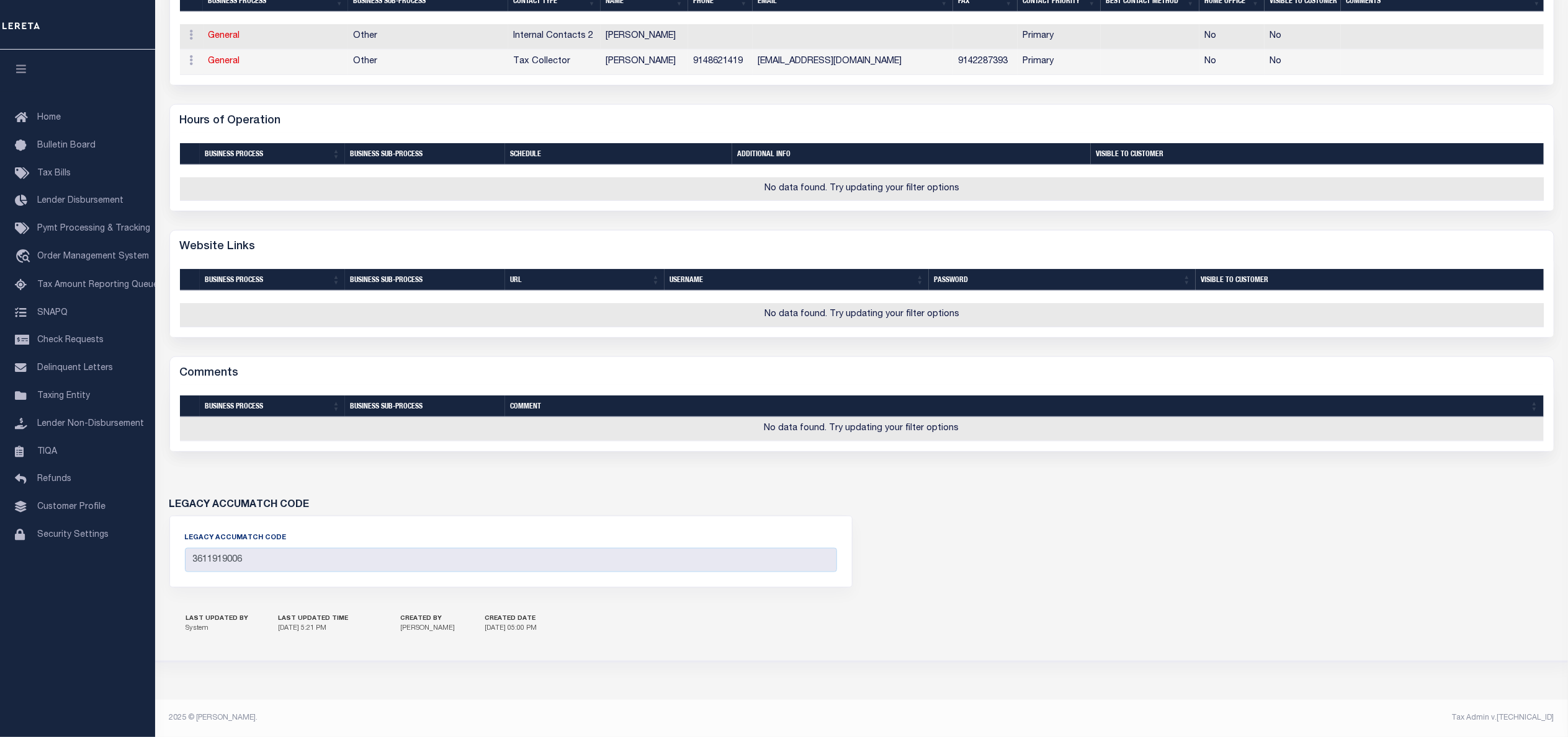
scroll to position [654, 0]
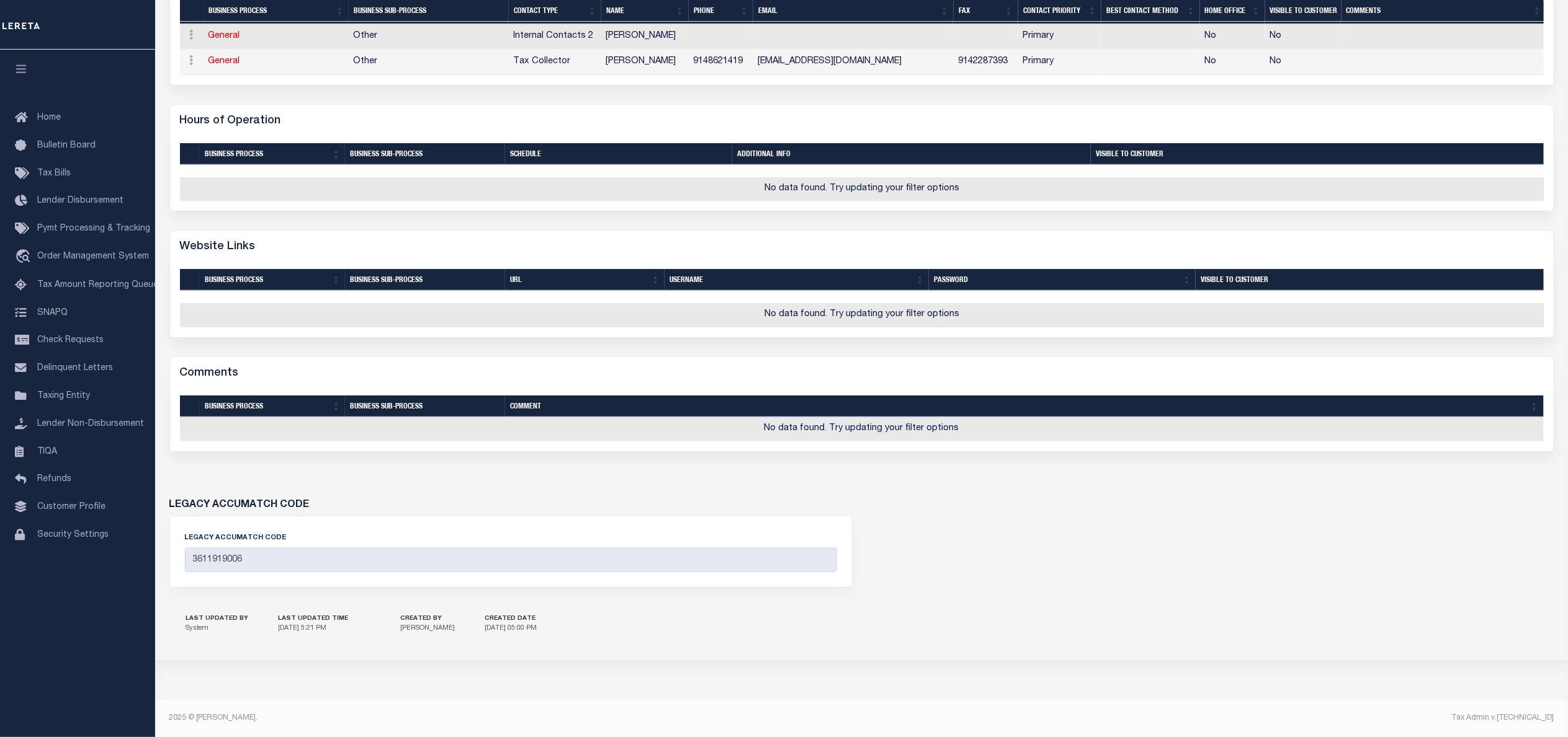
click at [1180, 590] on div "LEGACY ACCUMATCH CODE LEGACY ACCUMATCH CODE 3611919006" at bounding box center [861, 536] width 1403 height 132
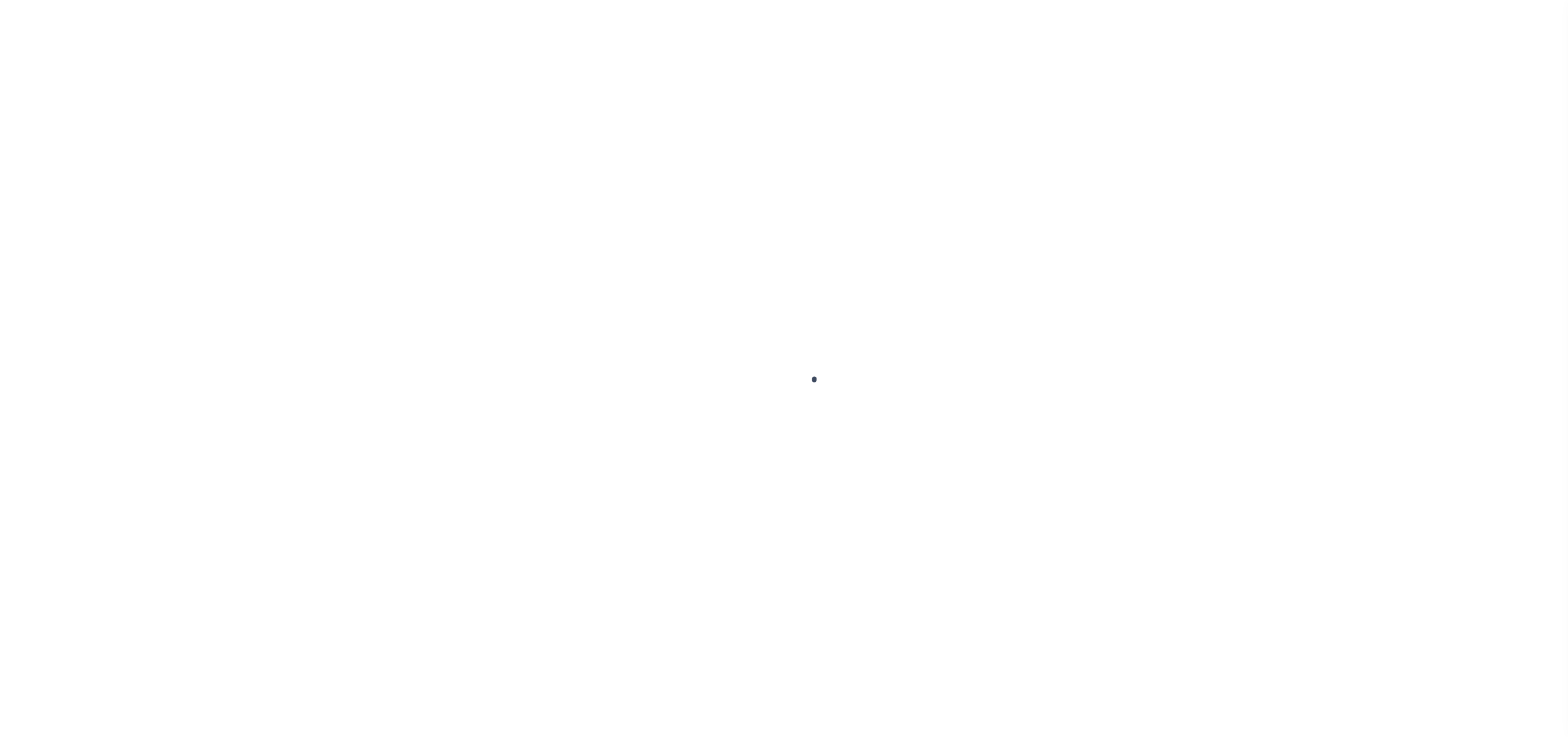
checkbox input "false"
type input "[DATE]"
select select "NW2"
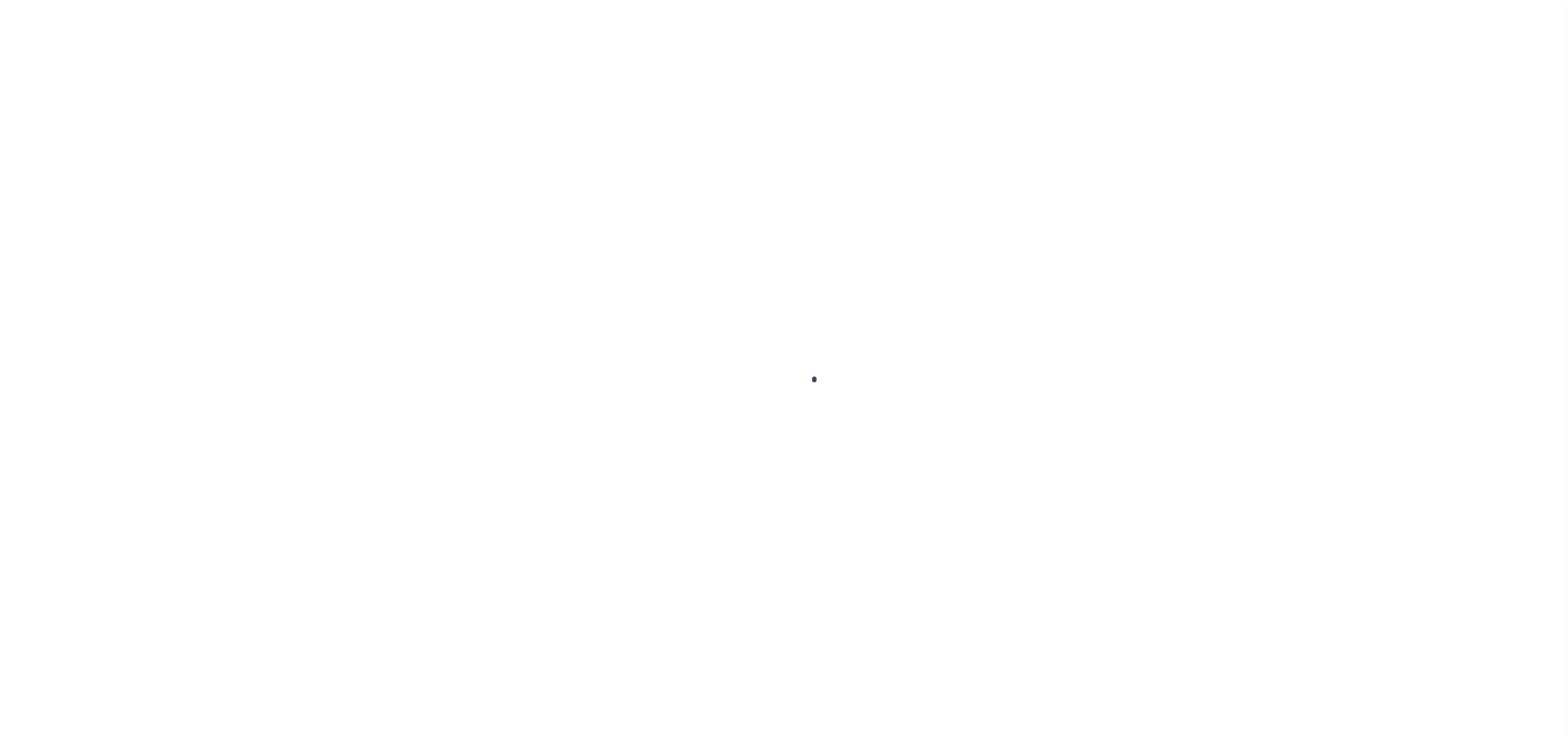
type input "10567"
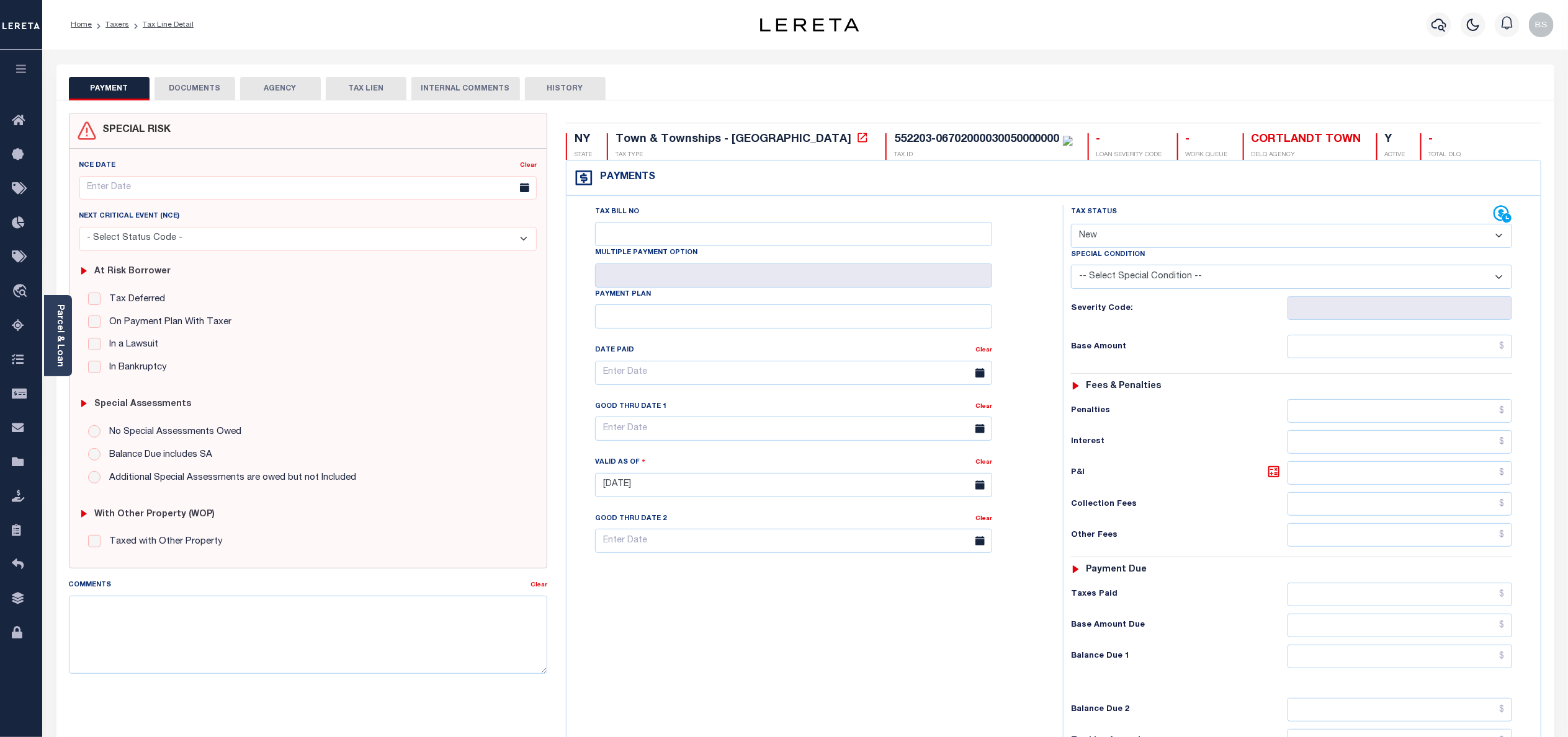
click at [285, 84] on button "AGENCY" at bounding box center [280, 88] width 80 height 24
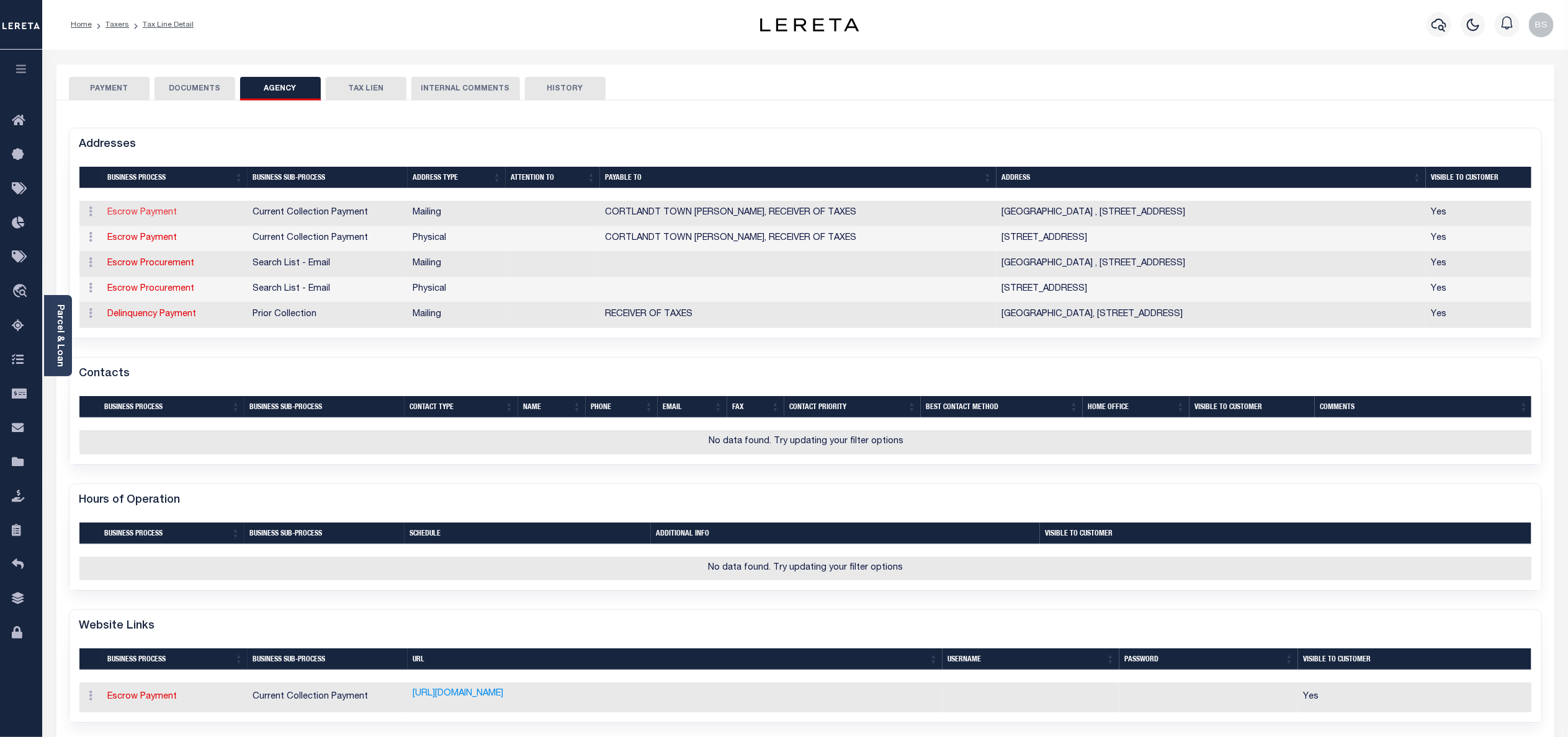
click at [163, 213] on link "Escrow Payment" at bounding box center [142, 213] width 70 height 9
select select "1"
checkbox input "false"
select select
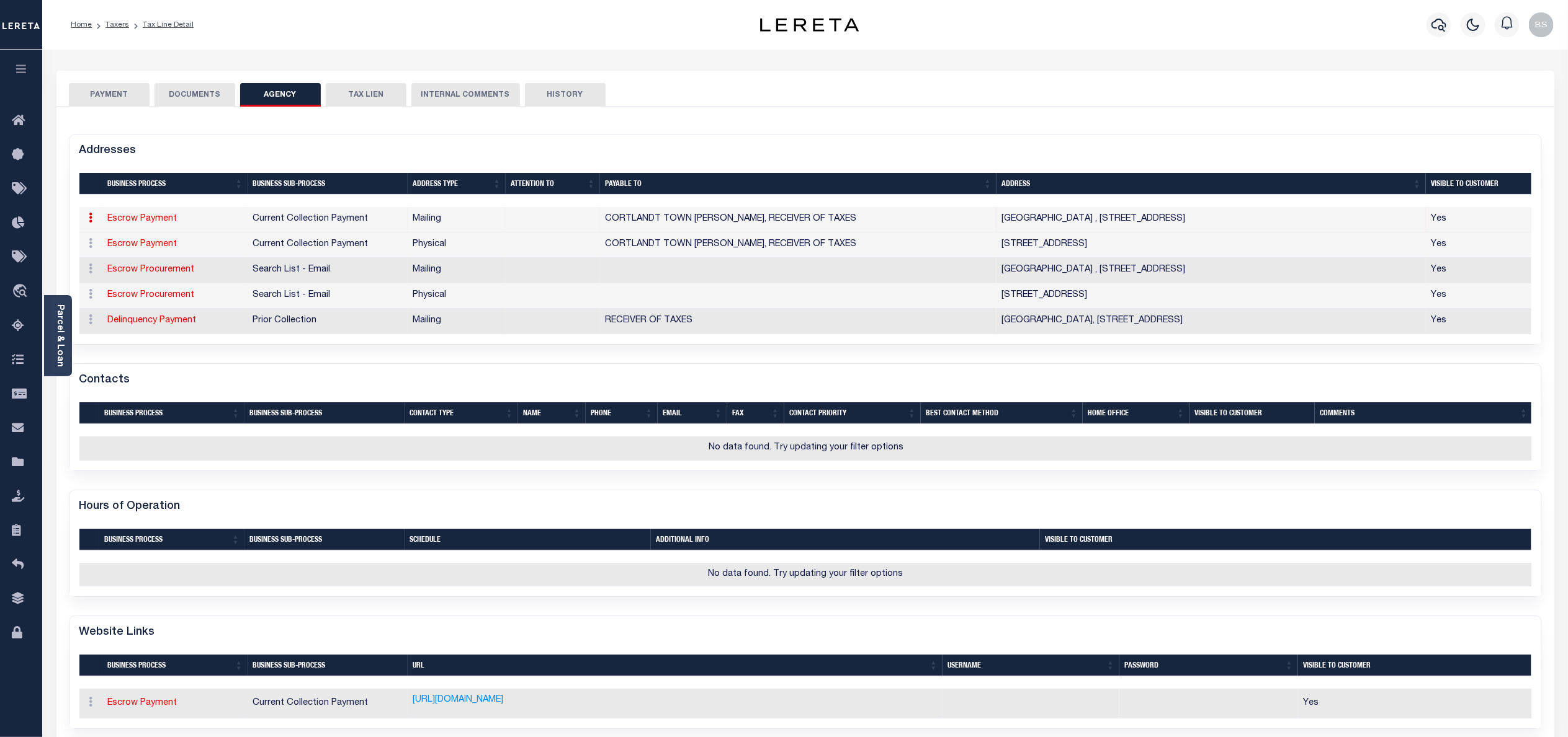
type input "[GEOGRAPHIC_DATA]"
type input "[STREET_ADDRESS]"
type input "[GEOGRAPHIC_DATA]"
select select "NY"
type input "10567"
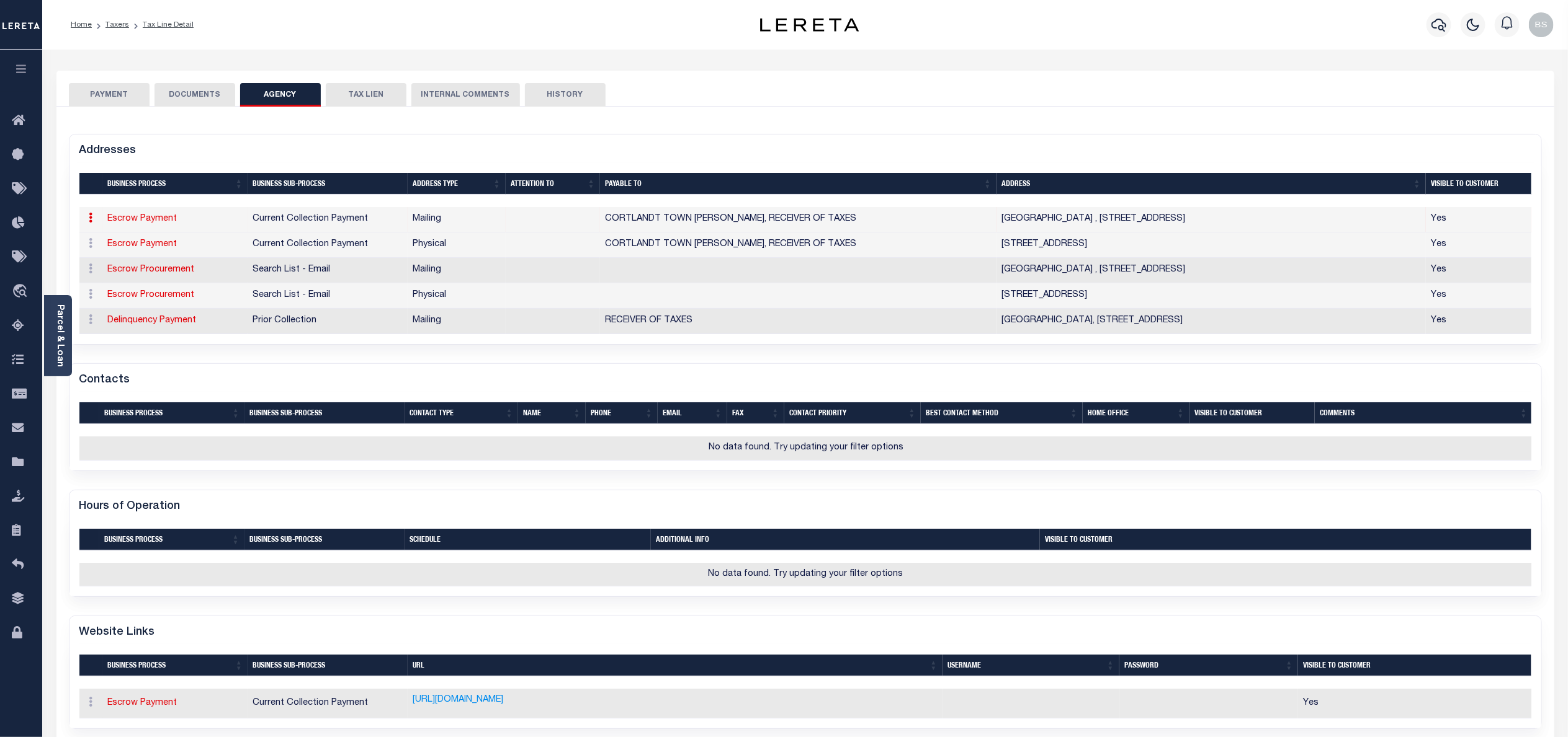
checkbox input "true"
type input "CORTLANDT TOWN [PERSON_NAME], RECEIVER OF TAXES"
select select "11"
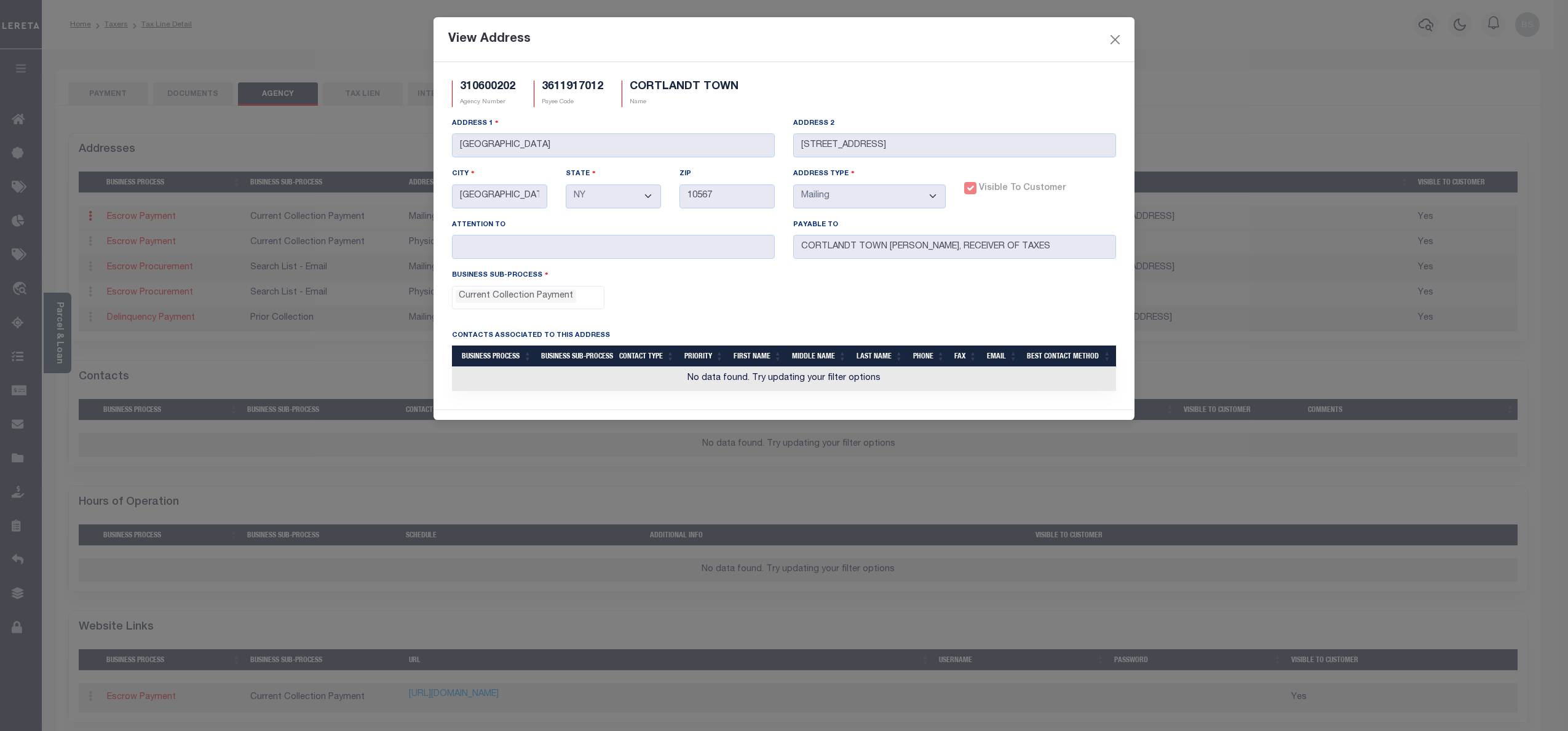
click at [497, 86] on h5 "310600202" at bounding box center [487, 87] width 55 height 14
copy h5 "310600202"
click at [1113, 32] on button "Close" at bounding box center [1115, 39] width 16 height 16
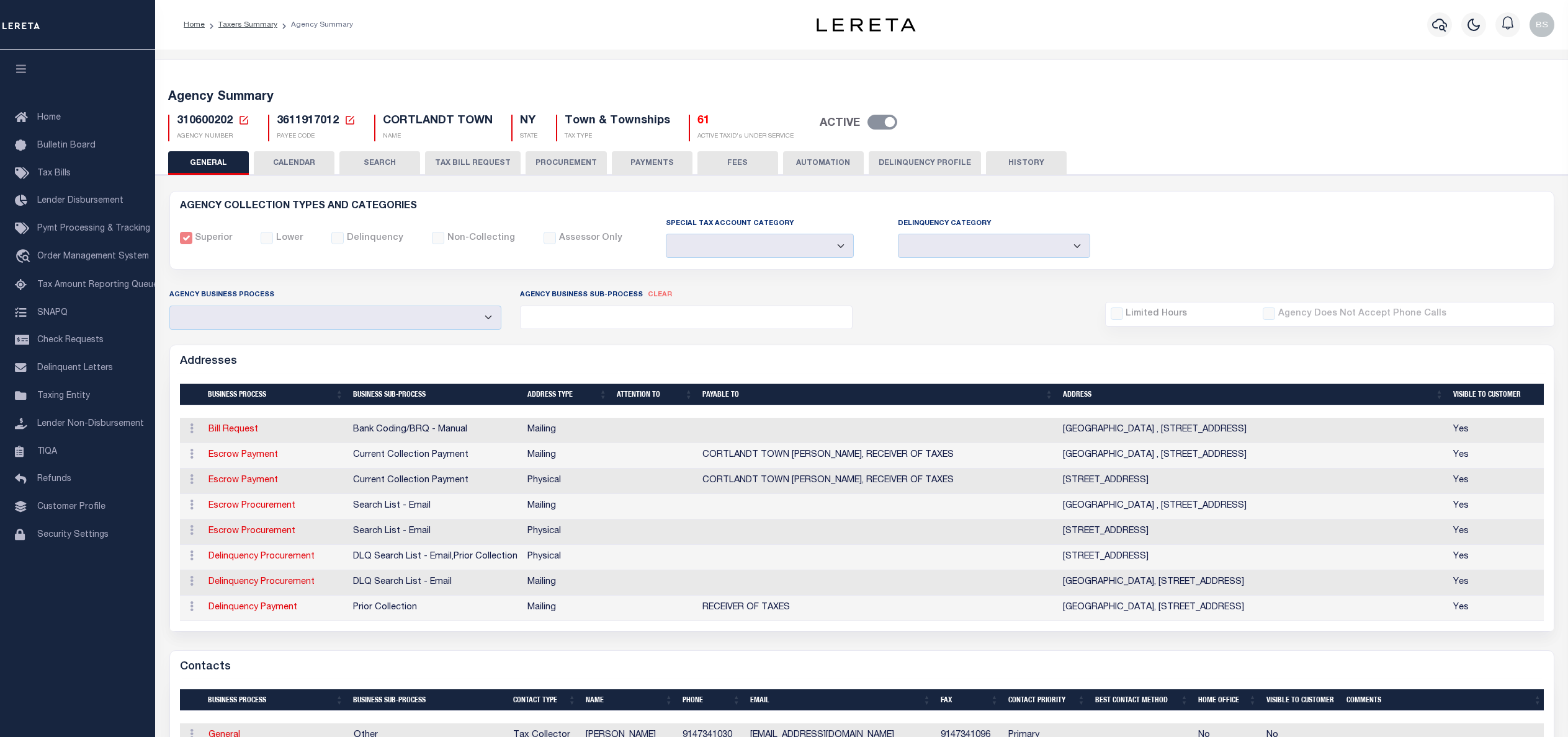
select select
click at [242, 434] on link "Bill Request" at bounding box center [233, 429] width 50 height 9
select select "1"
checkbox input "false"
select select
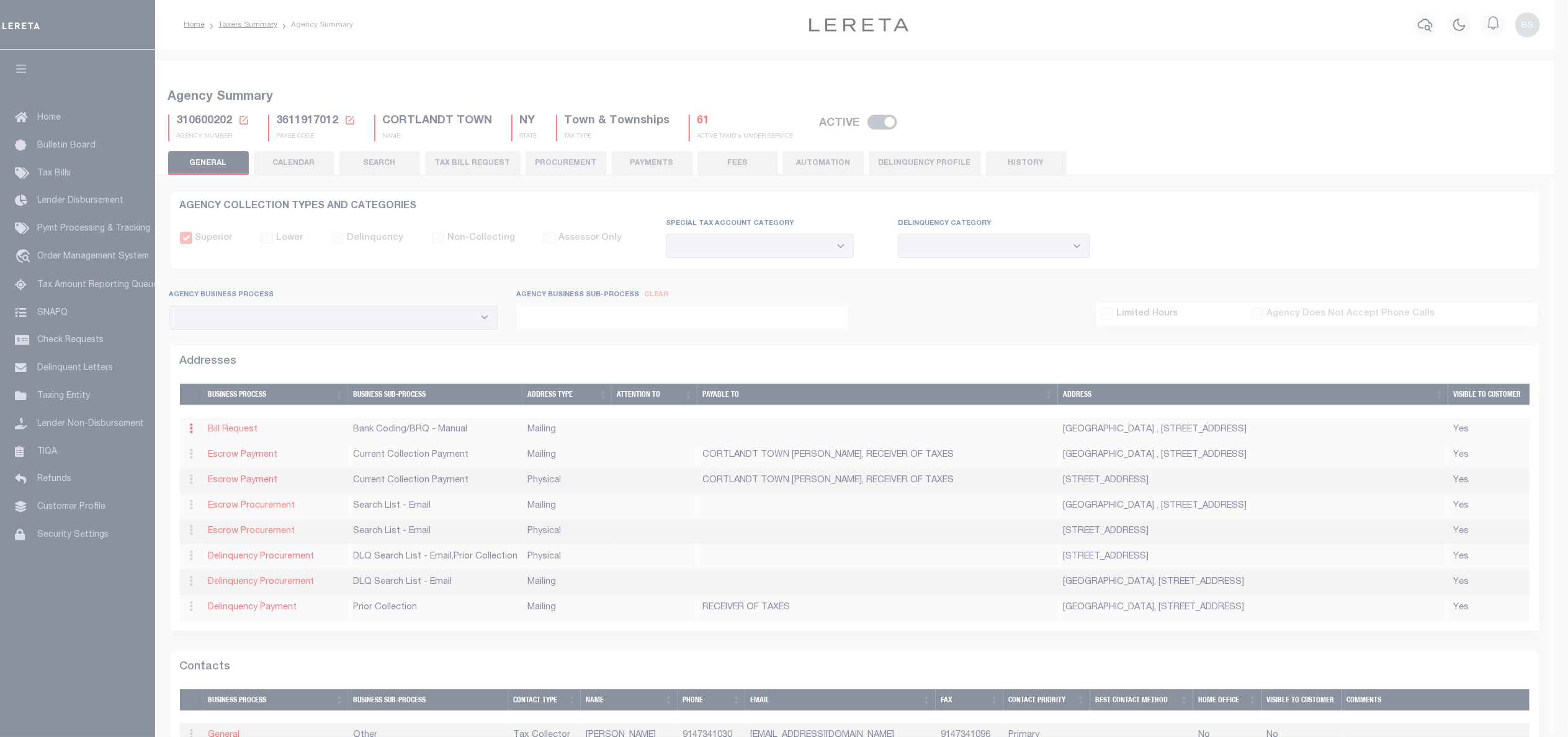
type input "TOWN HALL"
type input "1 HEADY STREET"
type input "CORTLANDT MANOR"
select select "NY"
type input "10567"
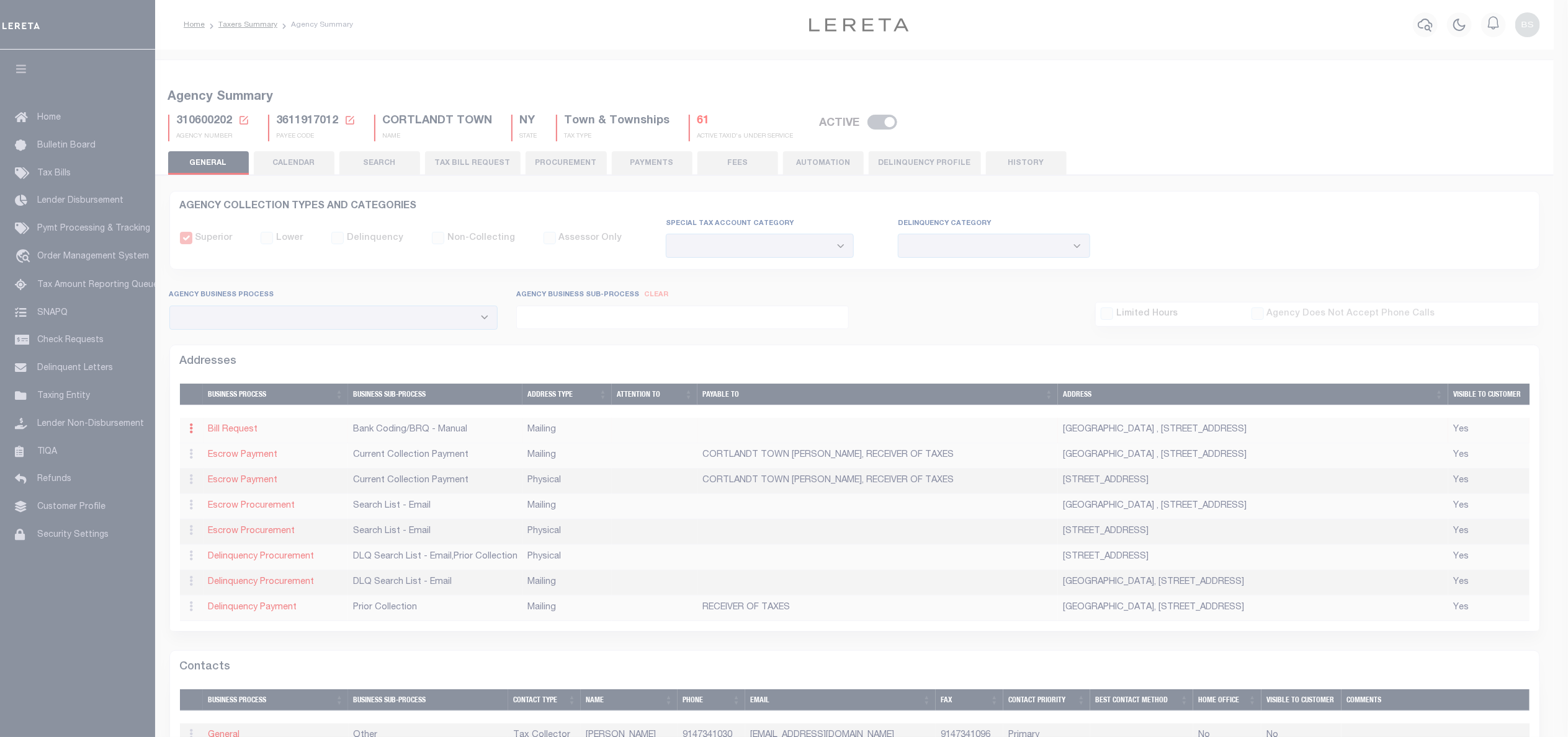
checkbox input "true"
select select "1"
select select "2"
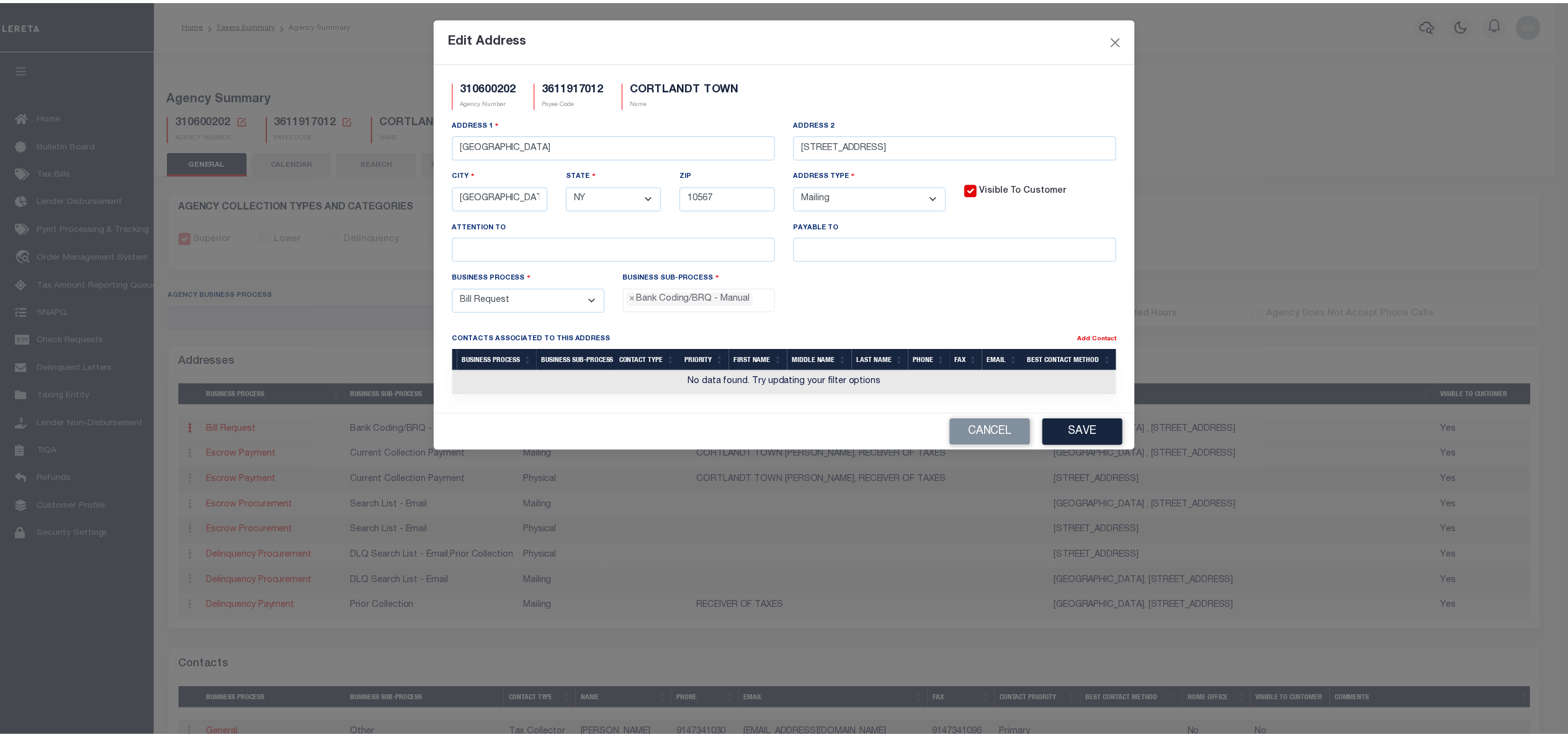
scroll to position [22, 0]
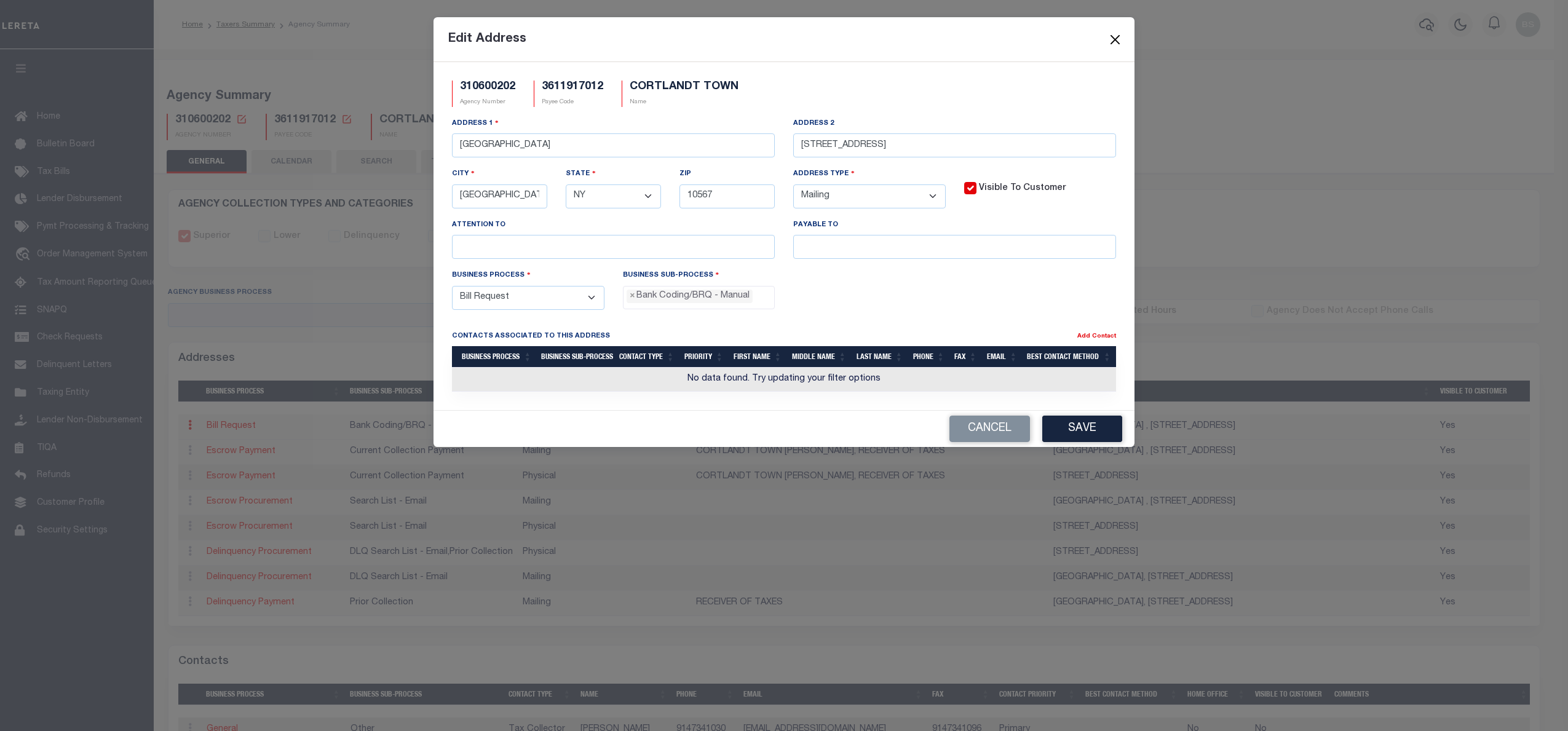
click at [1118, 39] on button "Close" at bounding box center [1115, 39] width 16 height 16
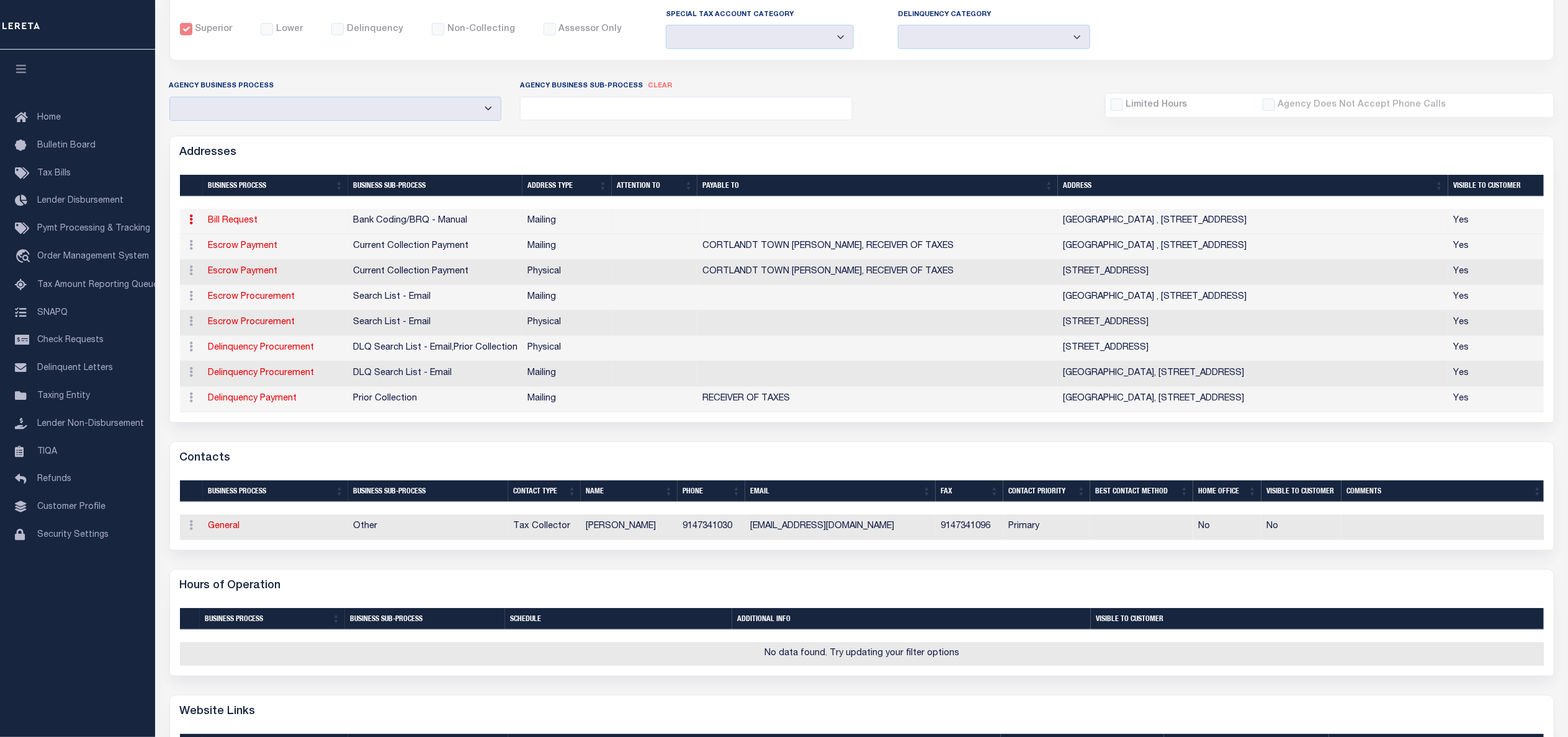
scroll to position [279, 0]
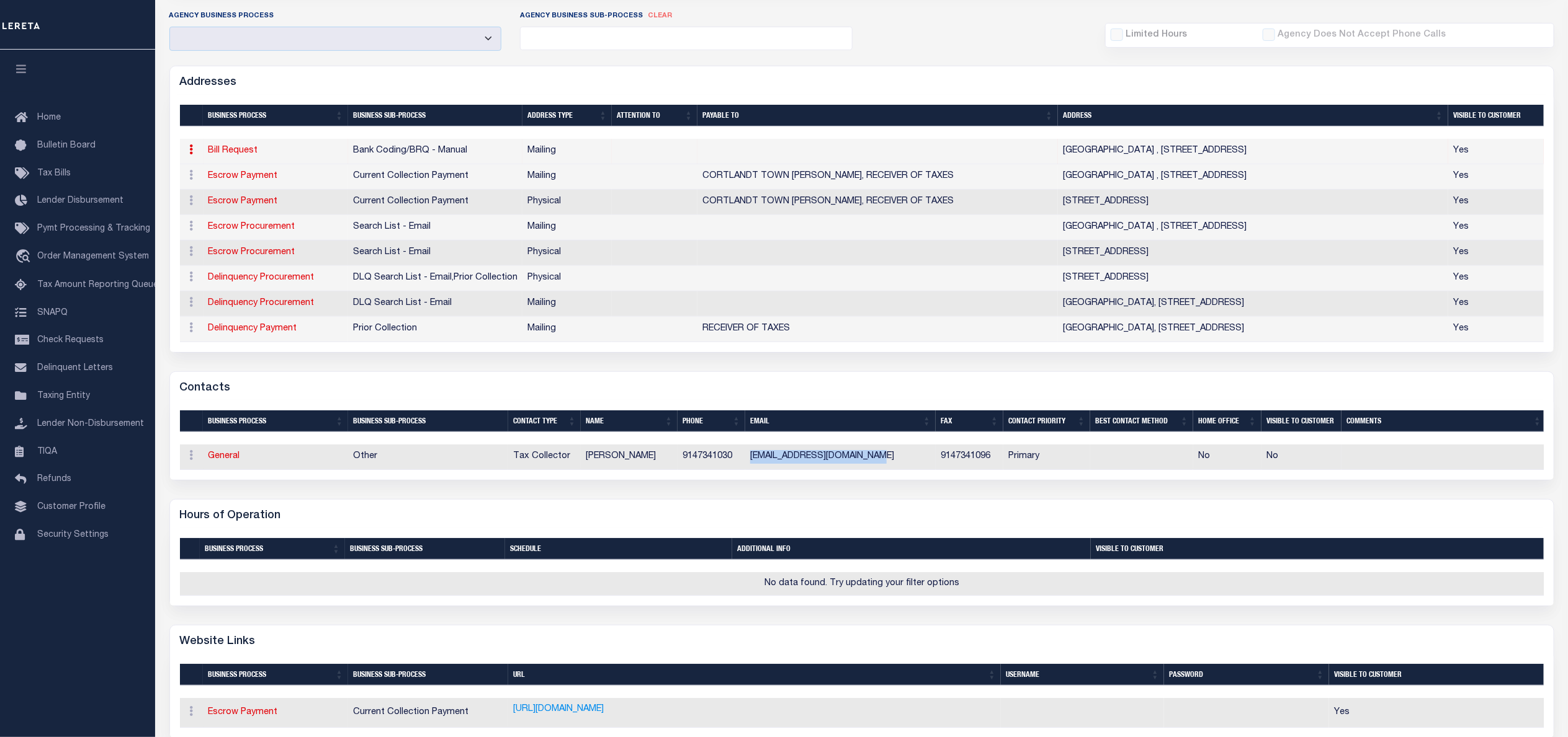
drag, startPoint x: 751, startPoint y: 467, endPoint x: 922, endPoint y: 460, distance: 171.1
click at [922, 460] on td "DEBRAC@TOWNOFCORTLANDT.COM" at bounding box center [840, 458] width 190 height 25
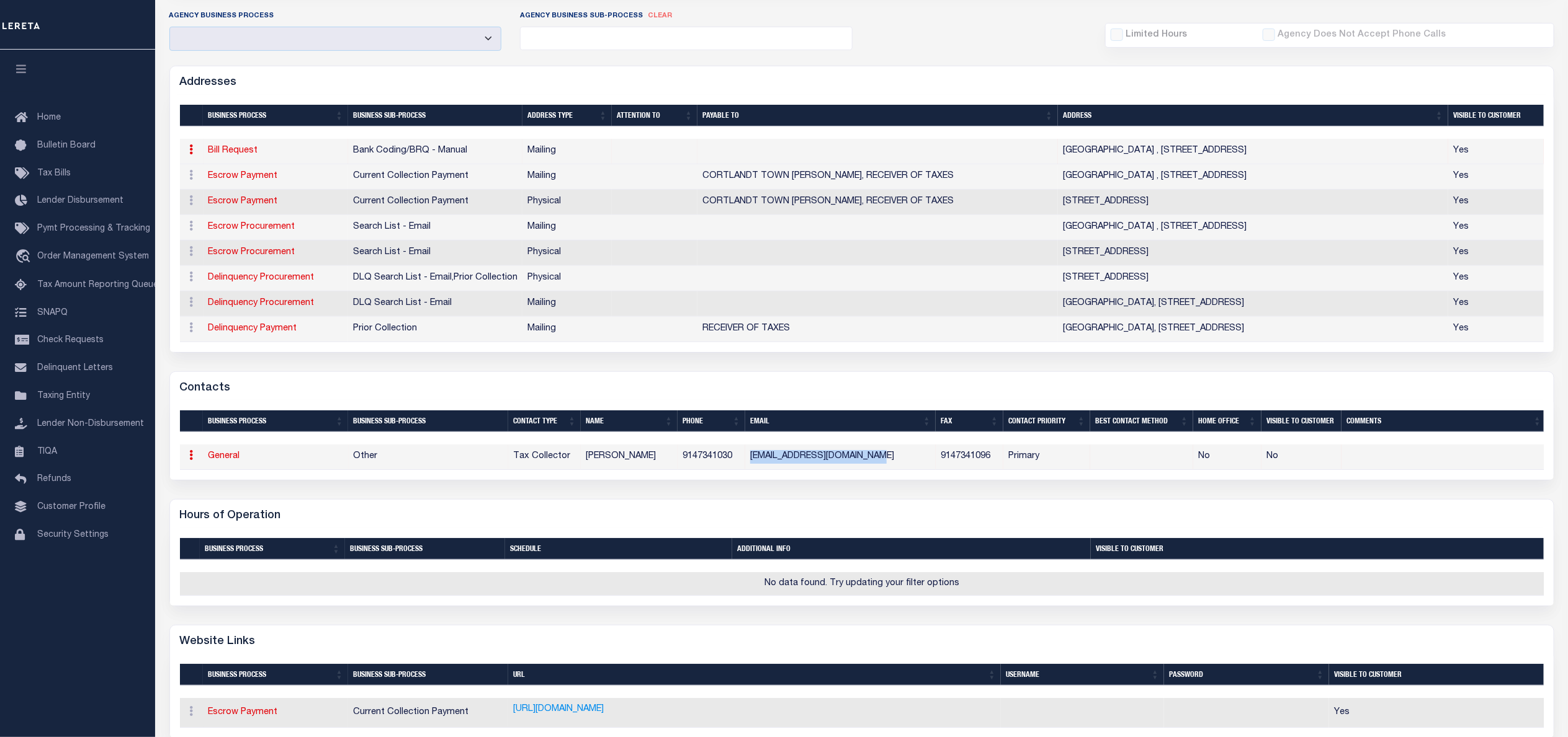
copy td "DEBRAC@TOWNOFCORTLANDT.COM"
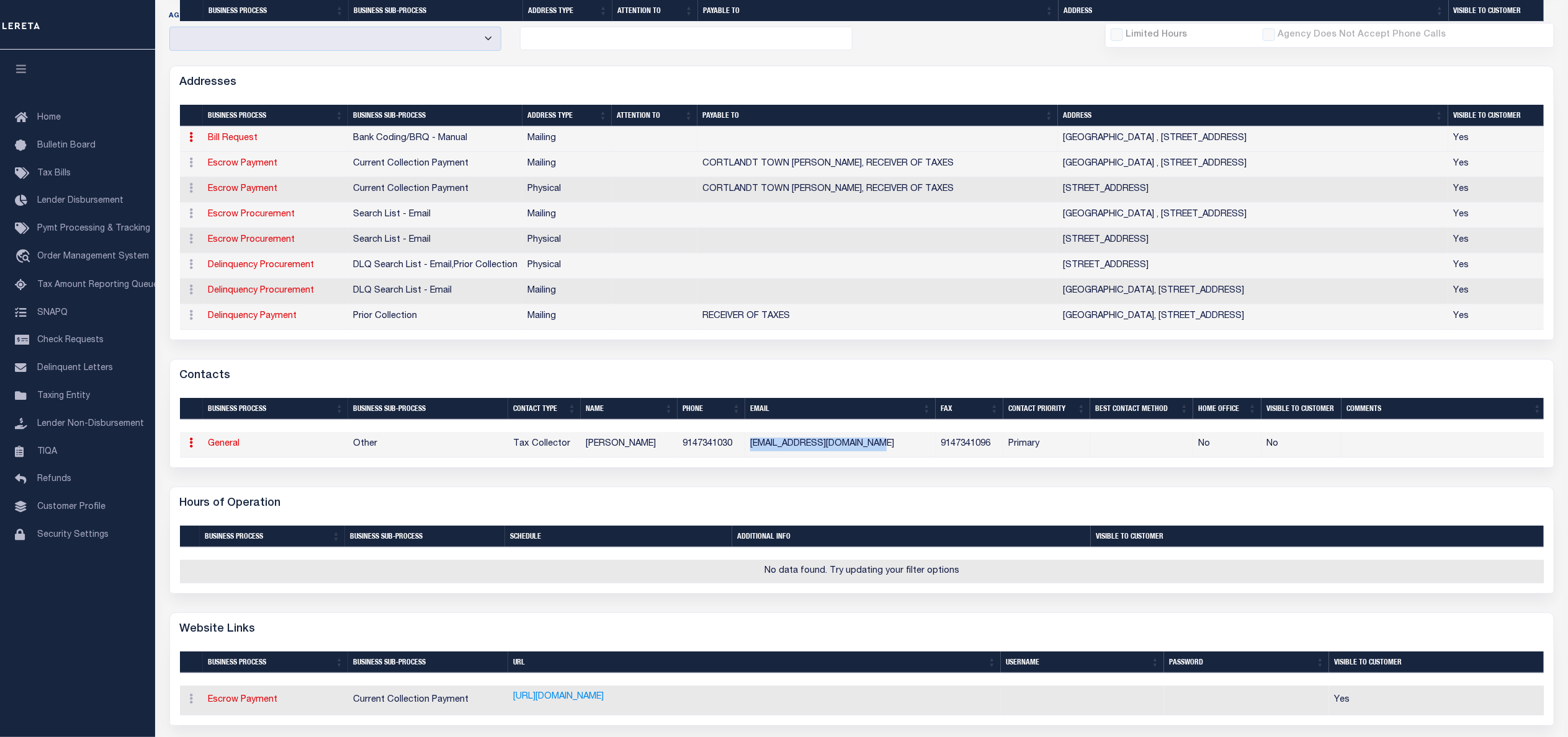
scroll to position [465, 0]
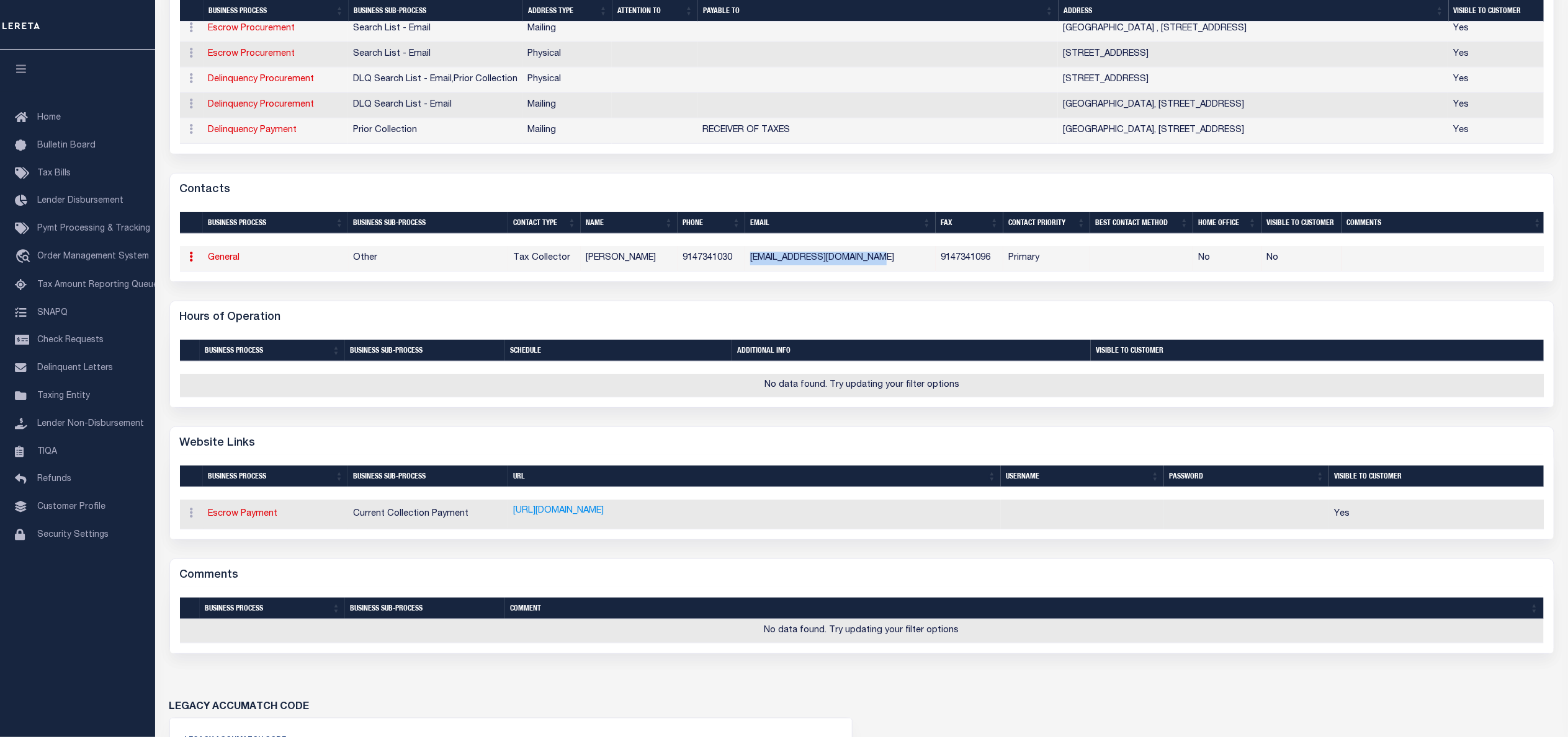
click at [565, 518] on link "HTTP://www.townofcortlandt.com/tax" at bounding box center [558, 512] width 90 height 14
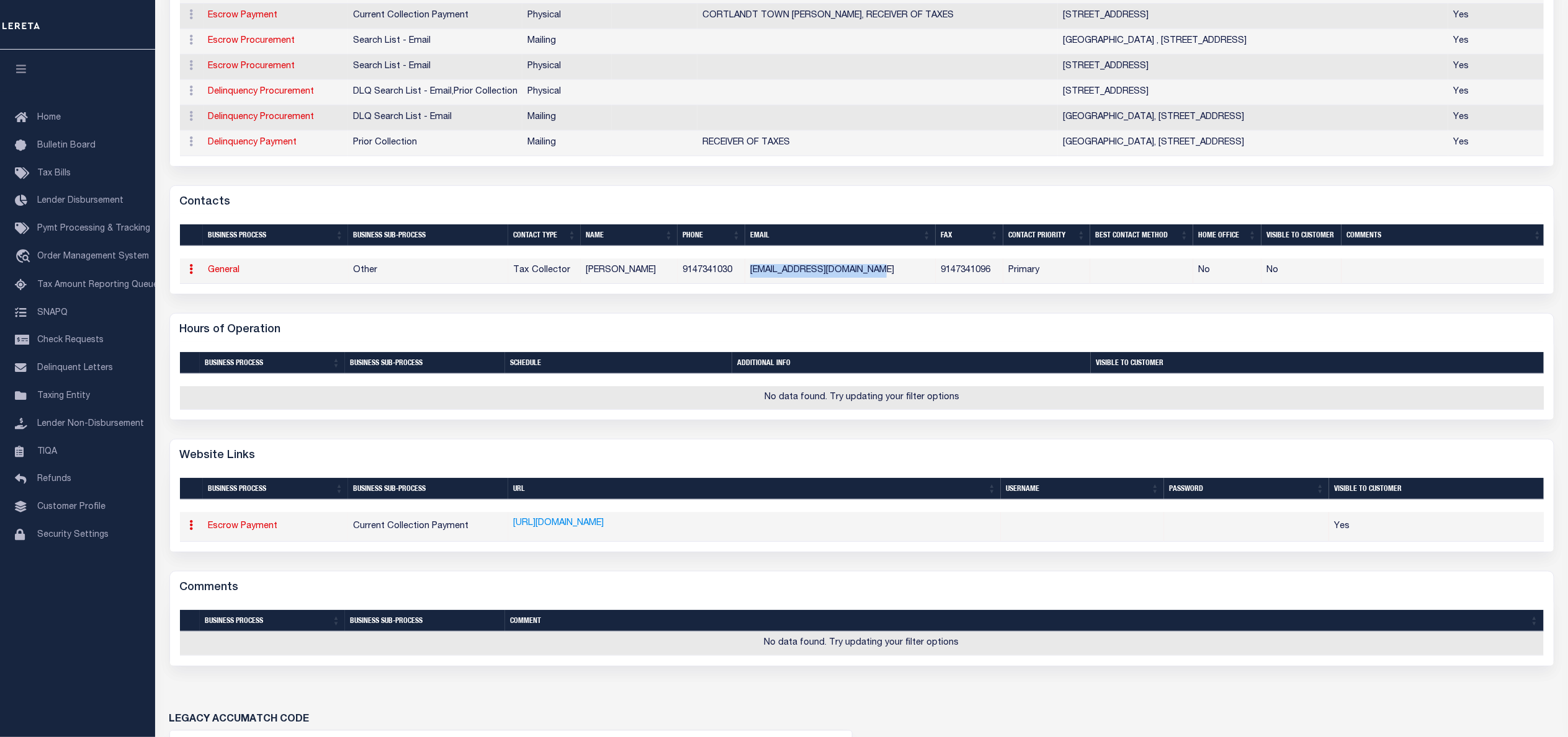
scroll to position [0, 0]
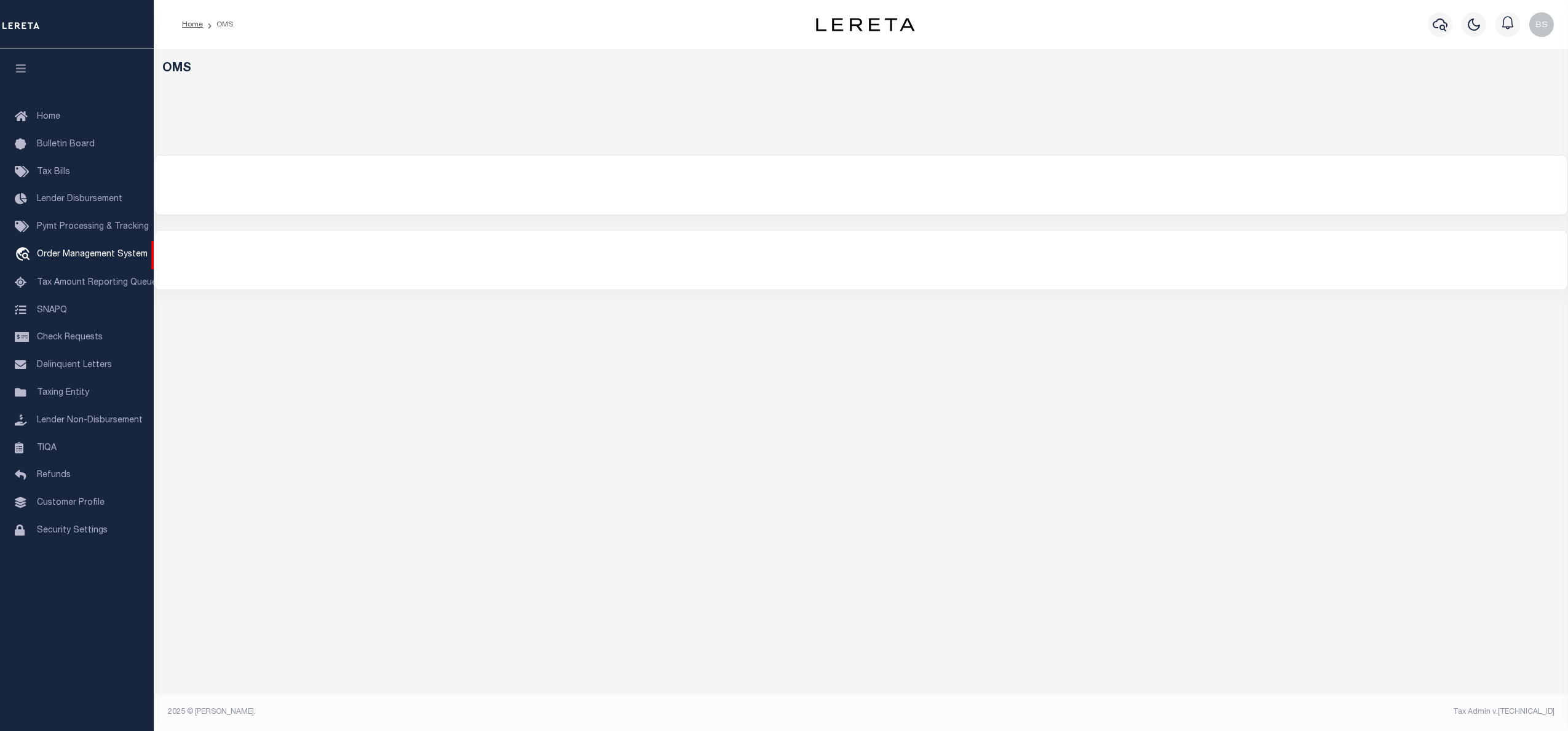
select select "200"
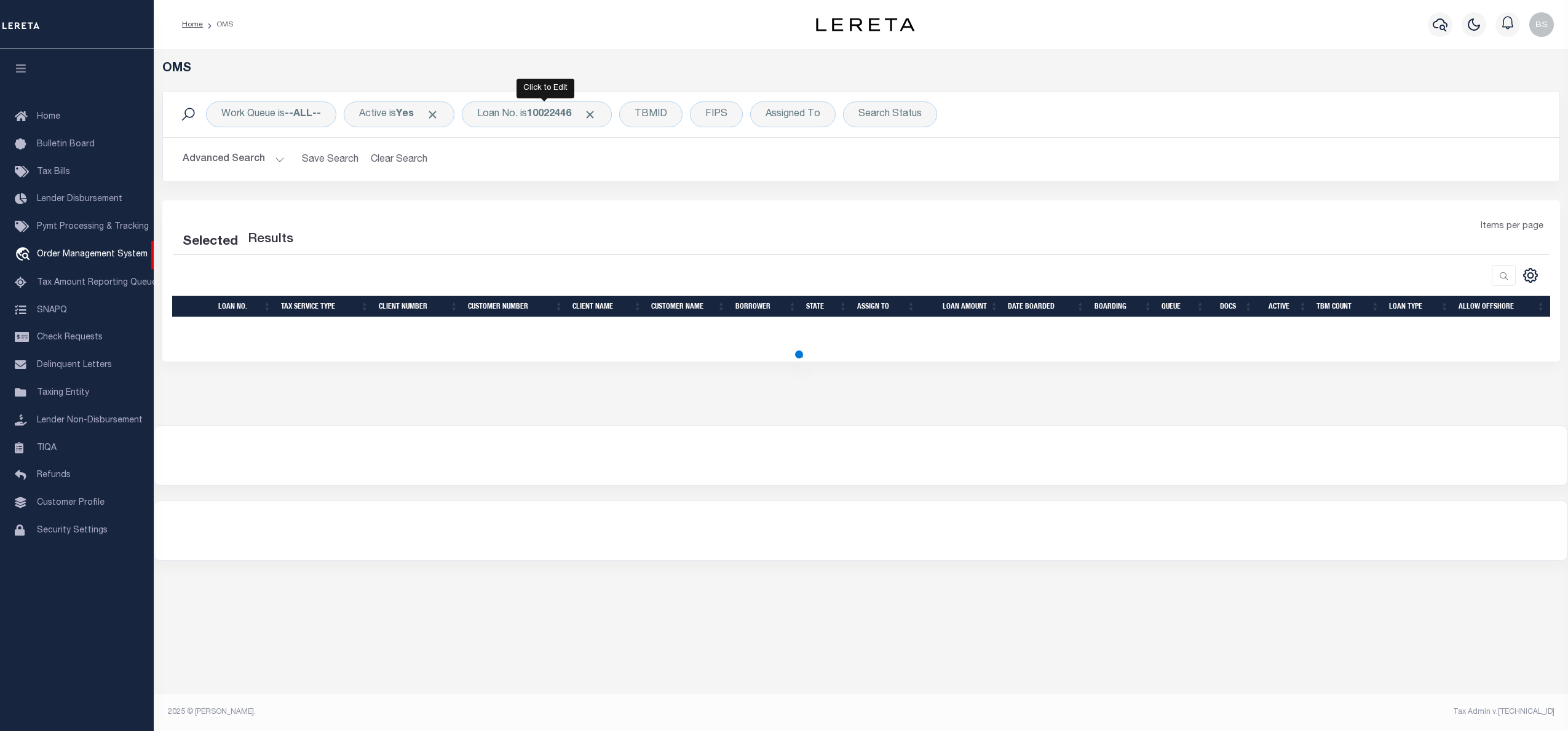
select select "200"
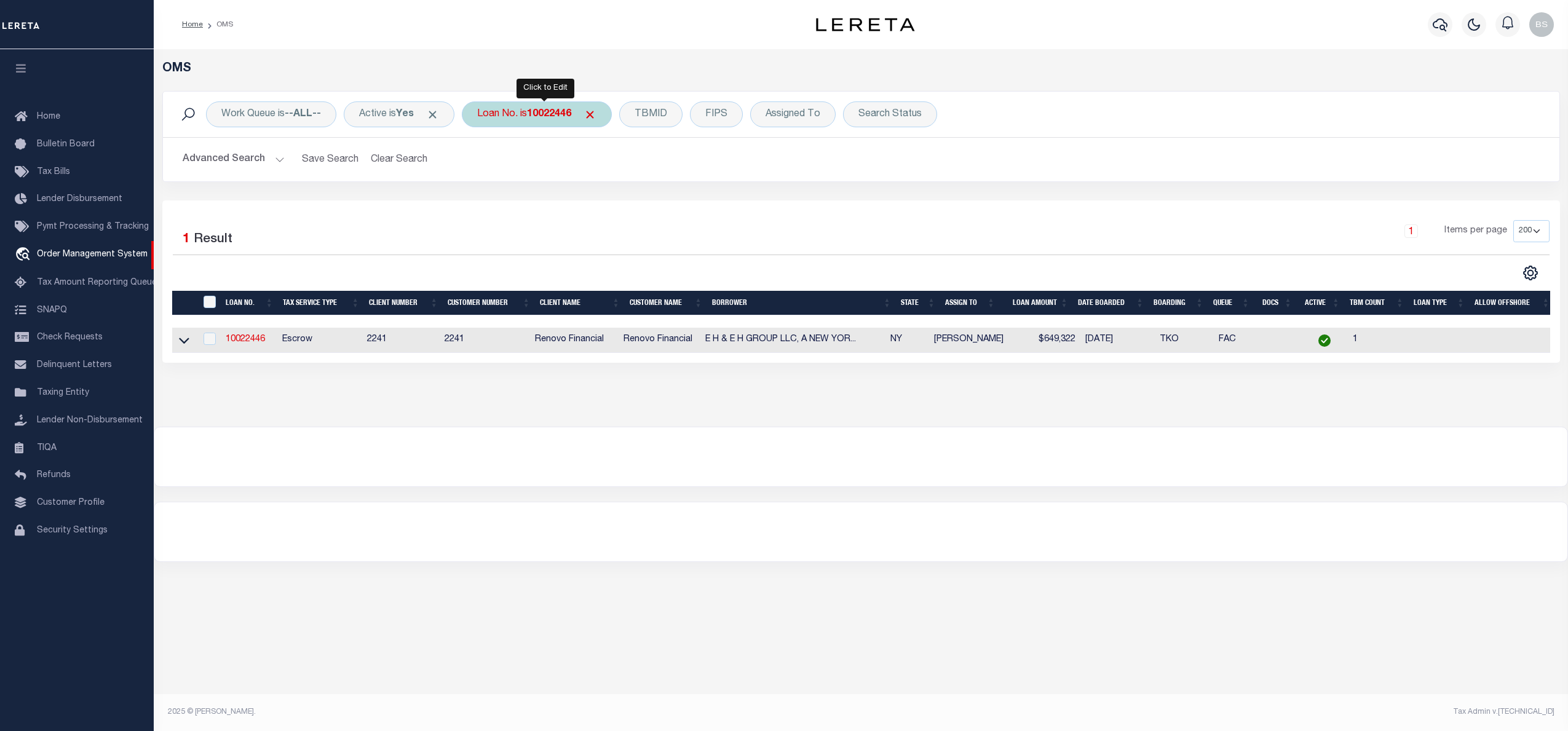
click at [530, 115] on div "Loan No. is 10022446" at bounding box center [537, 114] width 150 height 26
type input "10010174"
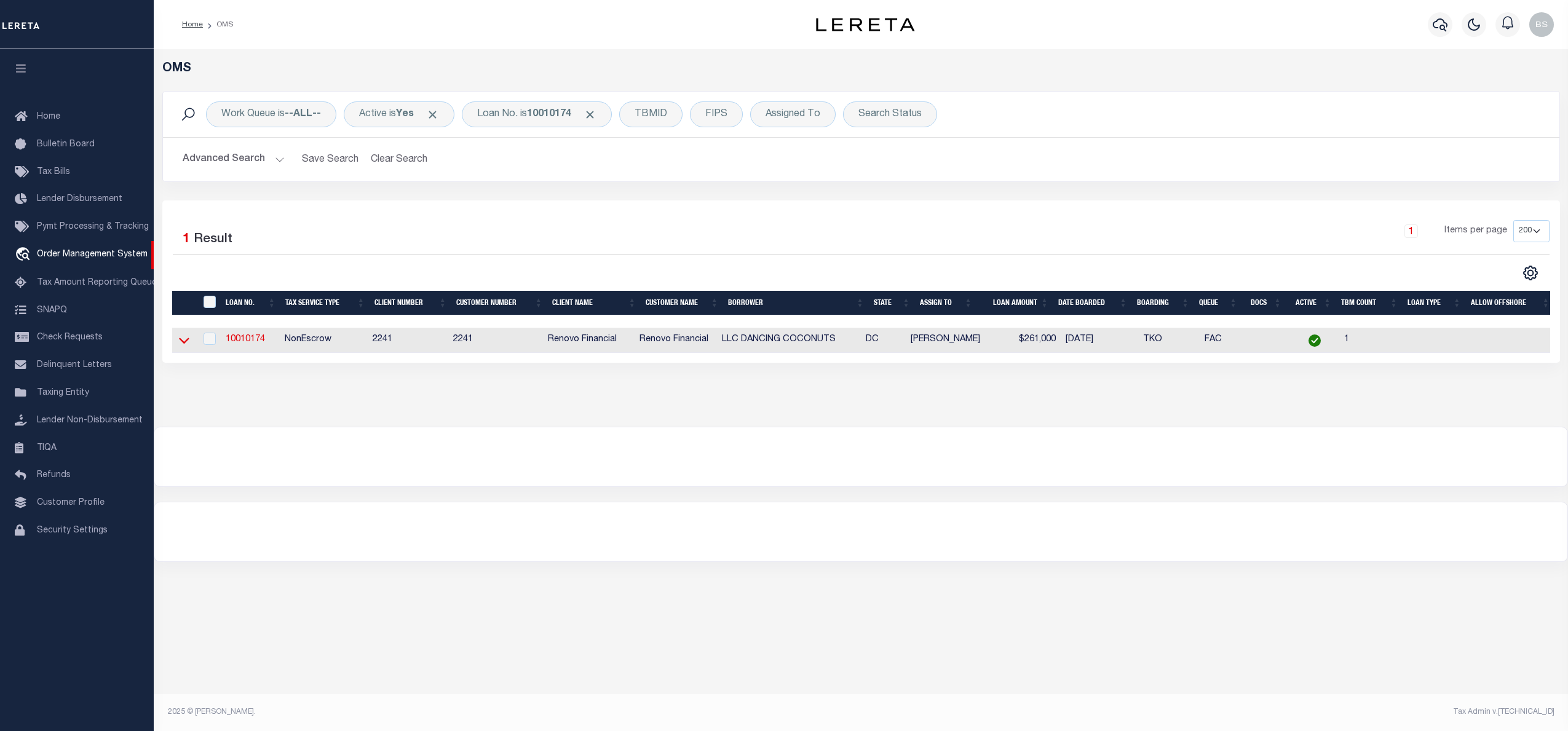
click at [185, 344] on icon at bounding box center [184, 340] width 11 height 13
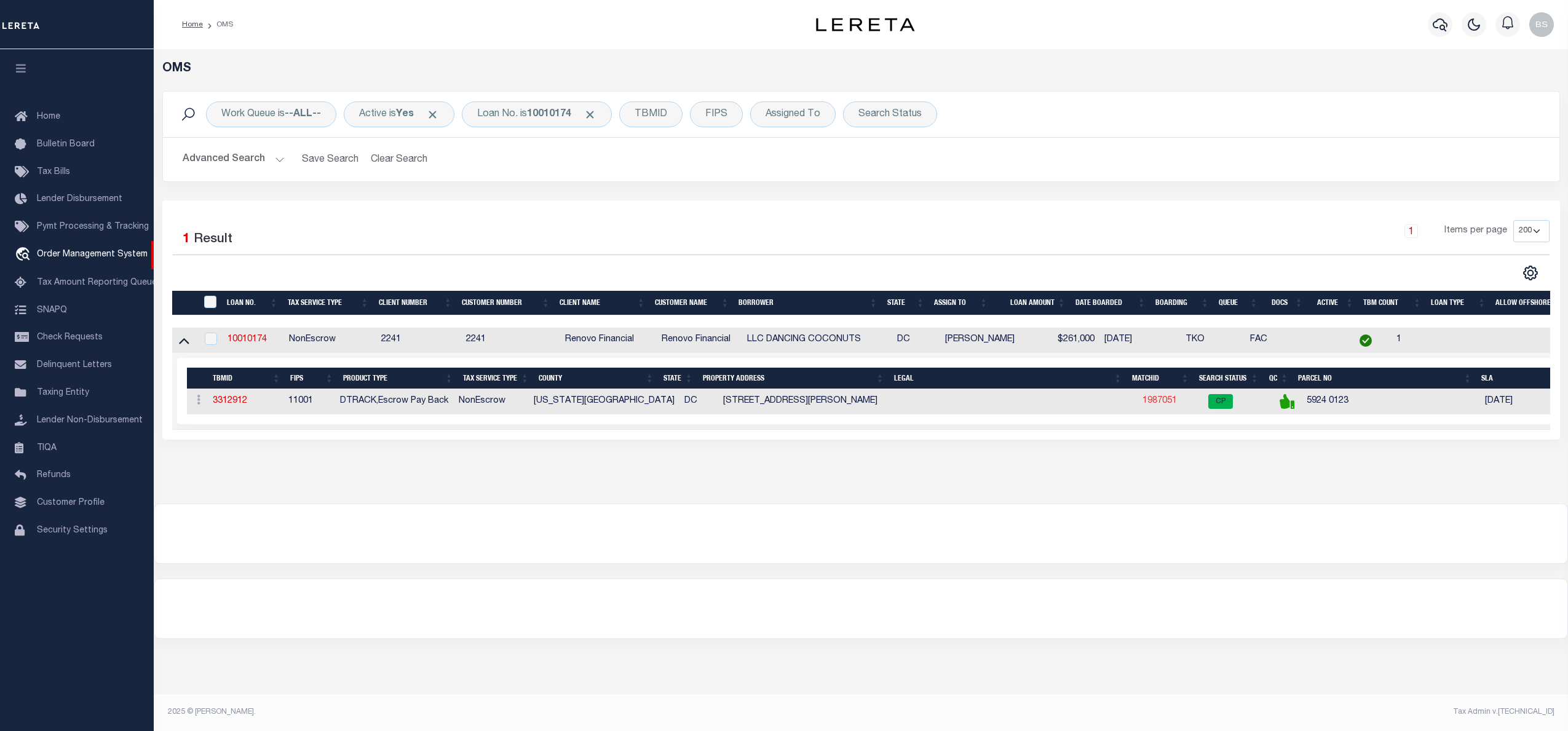
click at [1149, 405] on link "1987051" at bounding box center [1159, 400] width 34 height 9
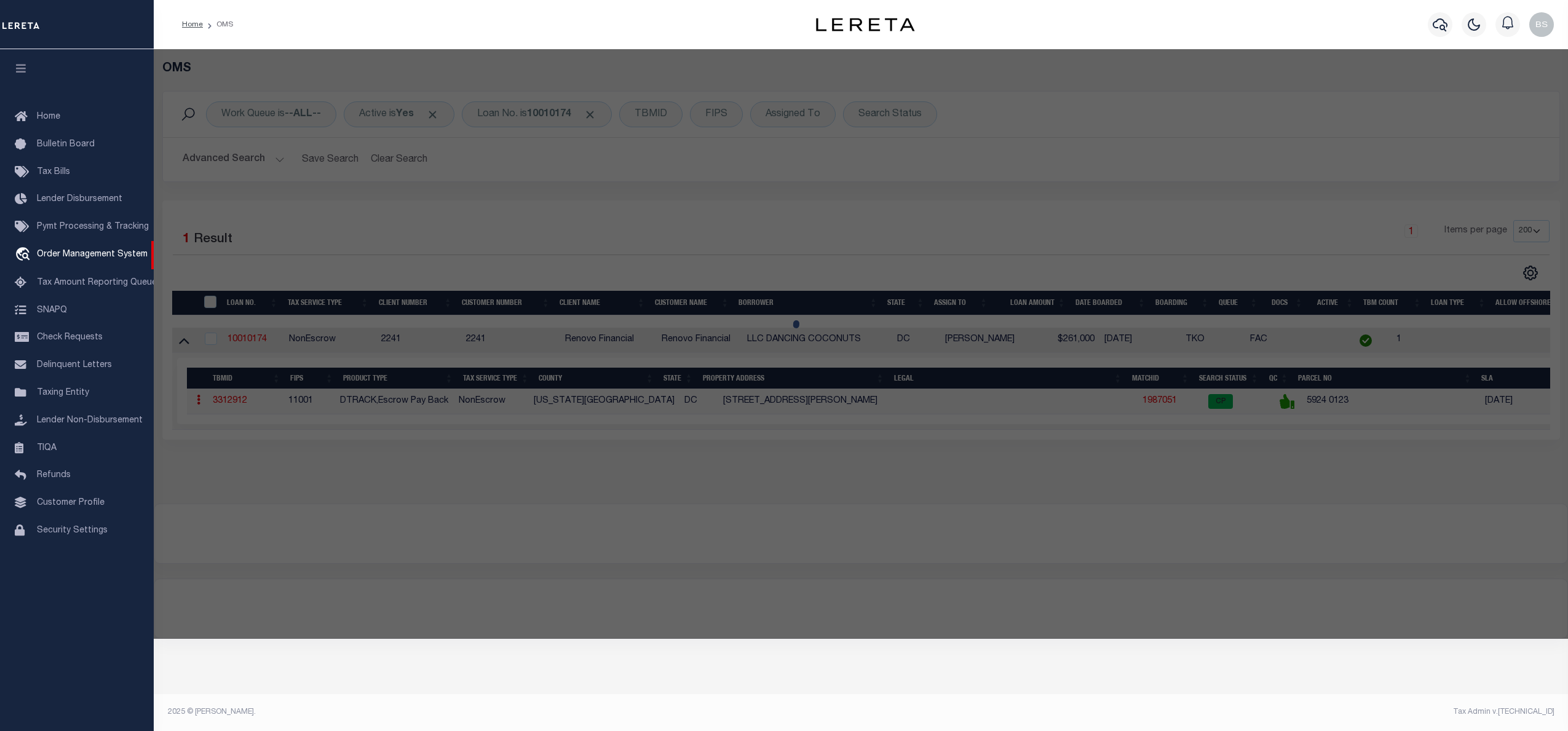
checkbox input "false"
select select "CP"
type input "DANCING COCONUTS LLC"
select select "AGW"
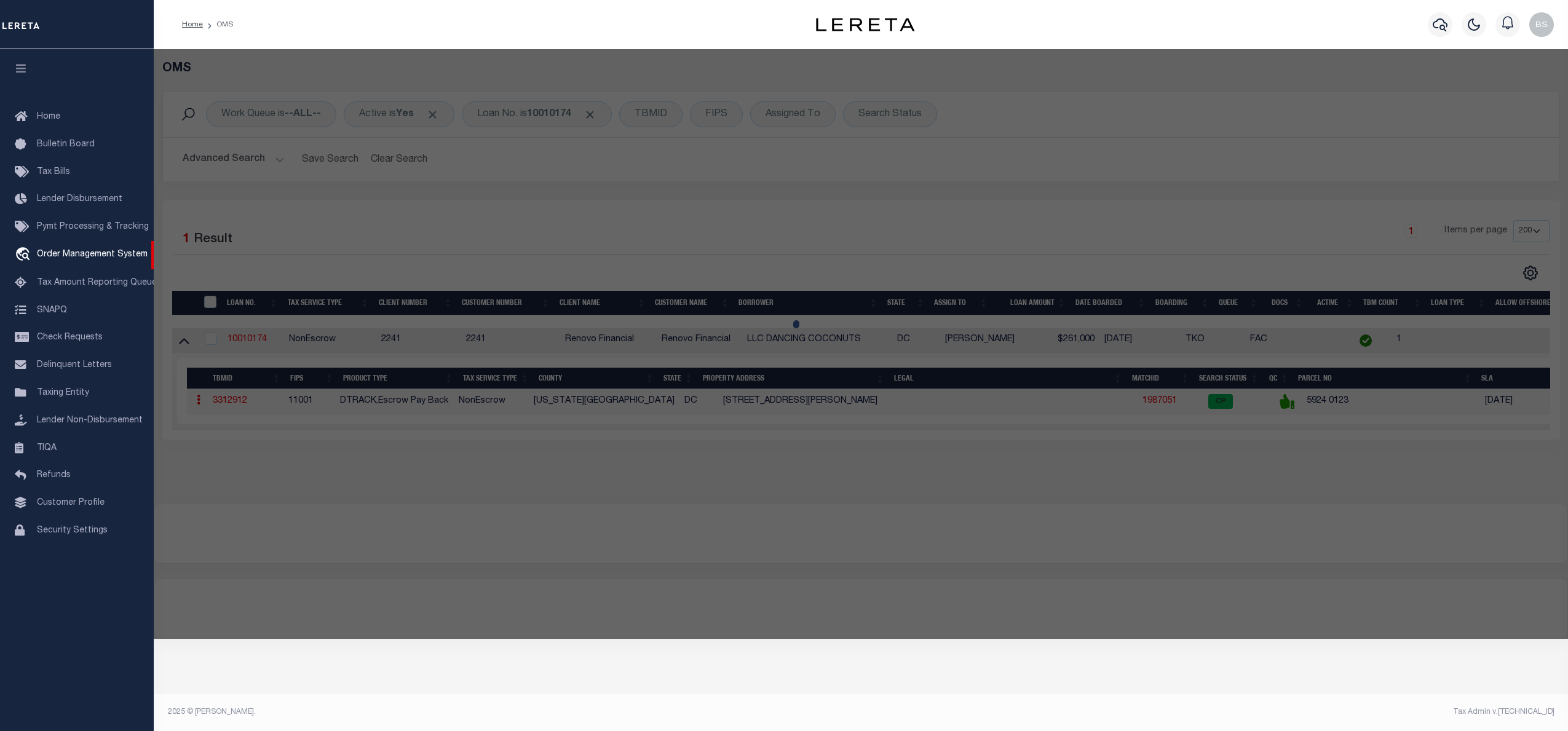
select select "ADD"
type input "[STREET_ADDRESS]"
checkbox input "false"
type input "[US_STATE][GEOGRAPHIC_DATA] 20032"
type textarea "Tax ID Formatting"
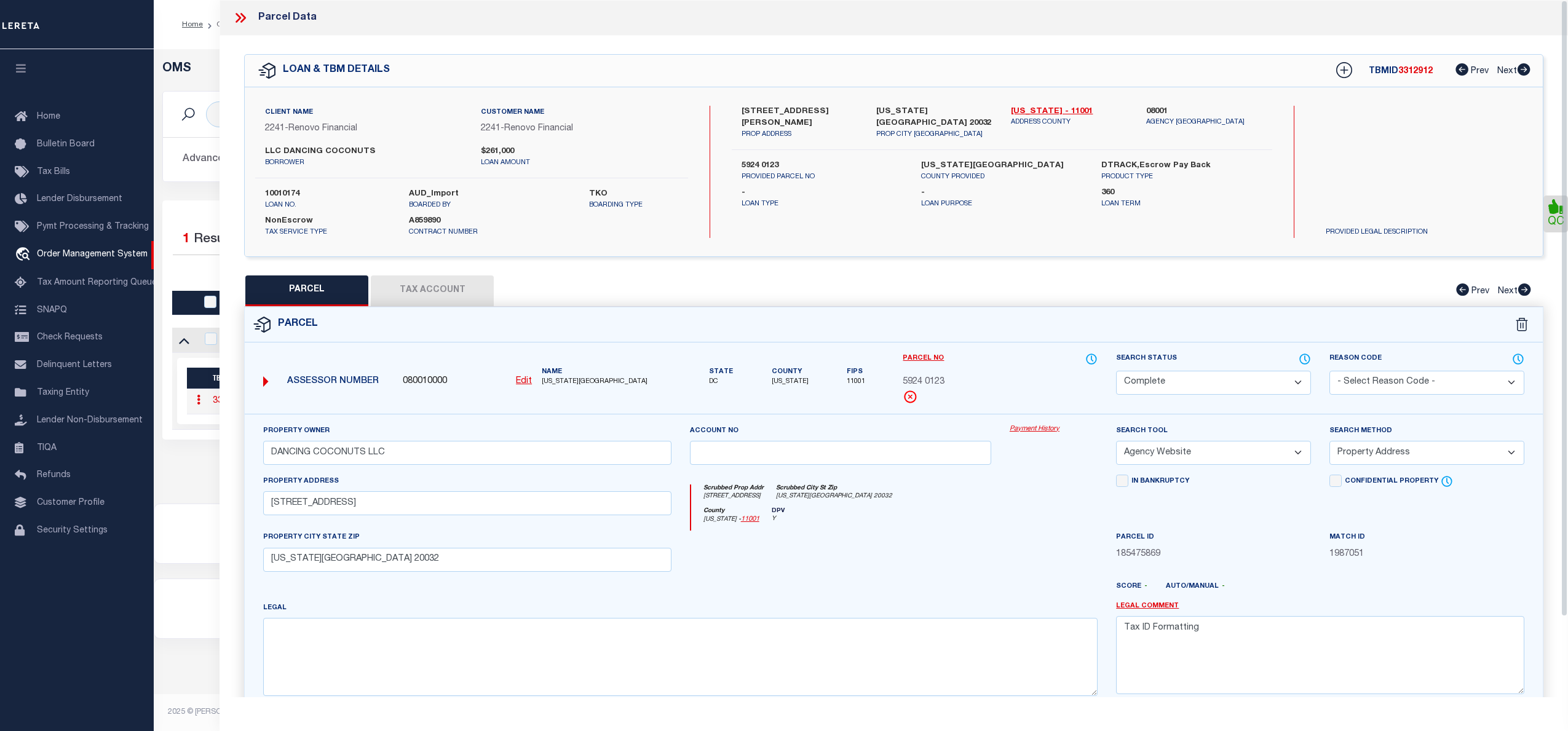
click at [1039, 425] on div "Property Owner DANCING COCONUTS LLC Account no Payment History Search Tool -- S…" at bounding box center [894, 574] width 1299 height 322
click at [1035, 427] on link "Payment History" at bounding box center [1054, 430] width 87 height 11
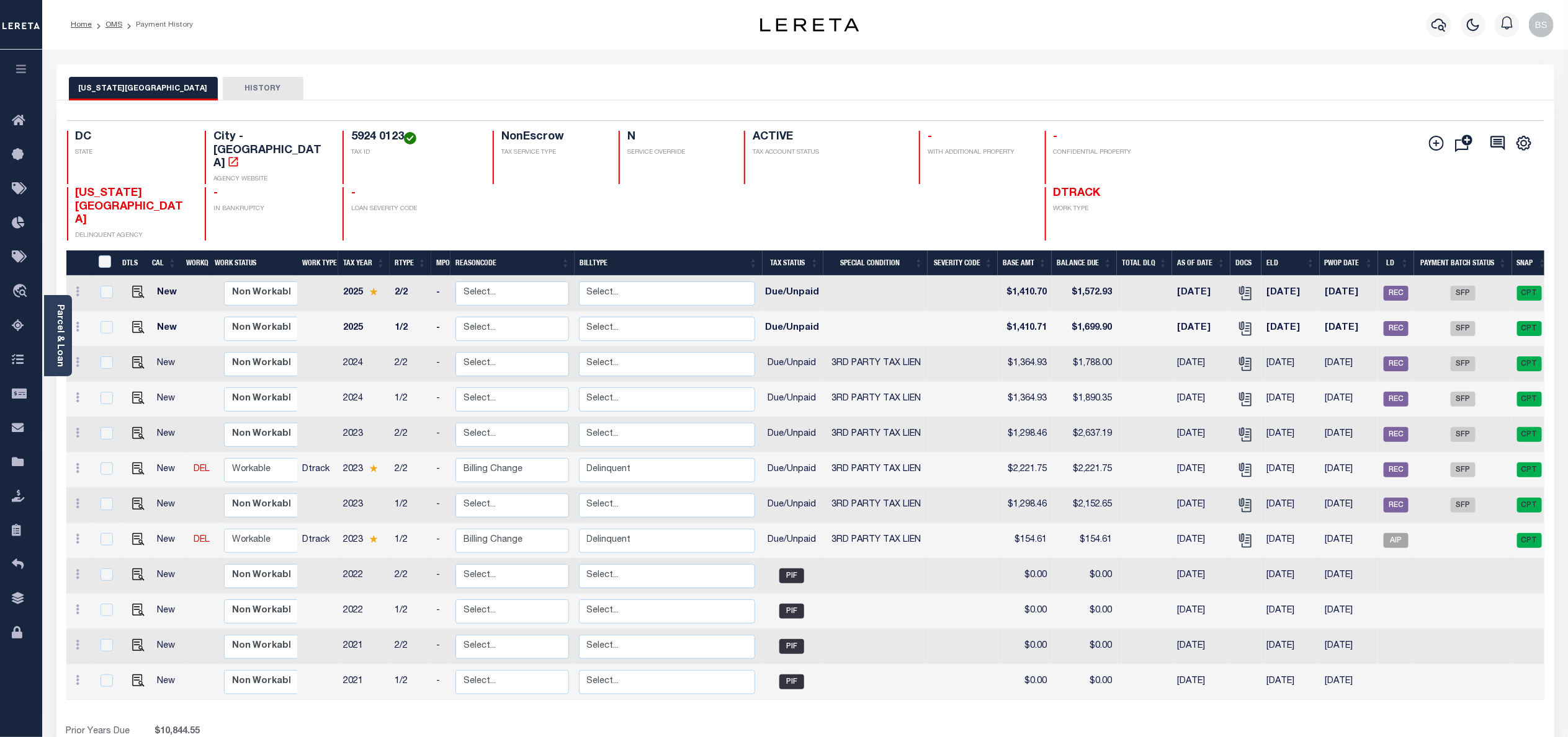
scroll to position [0, 8]
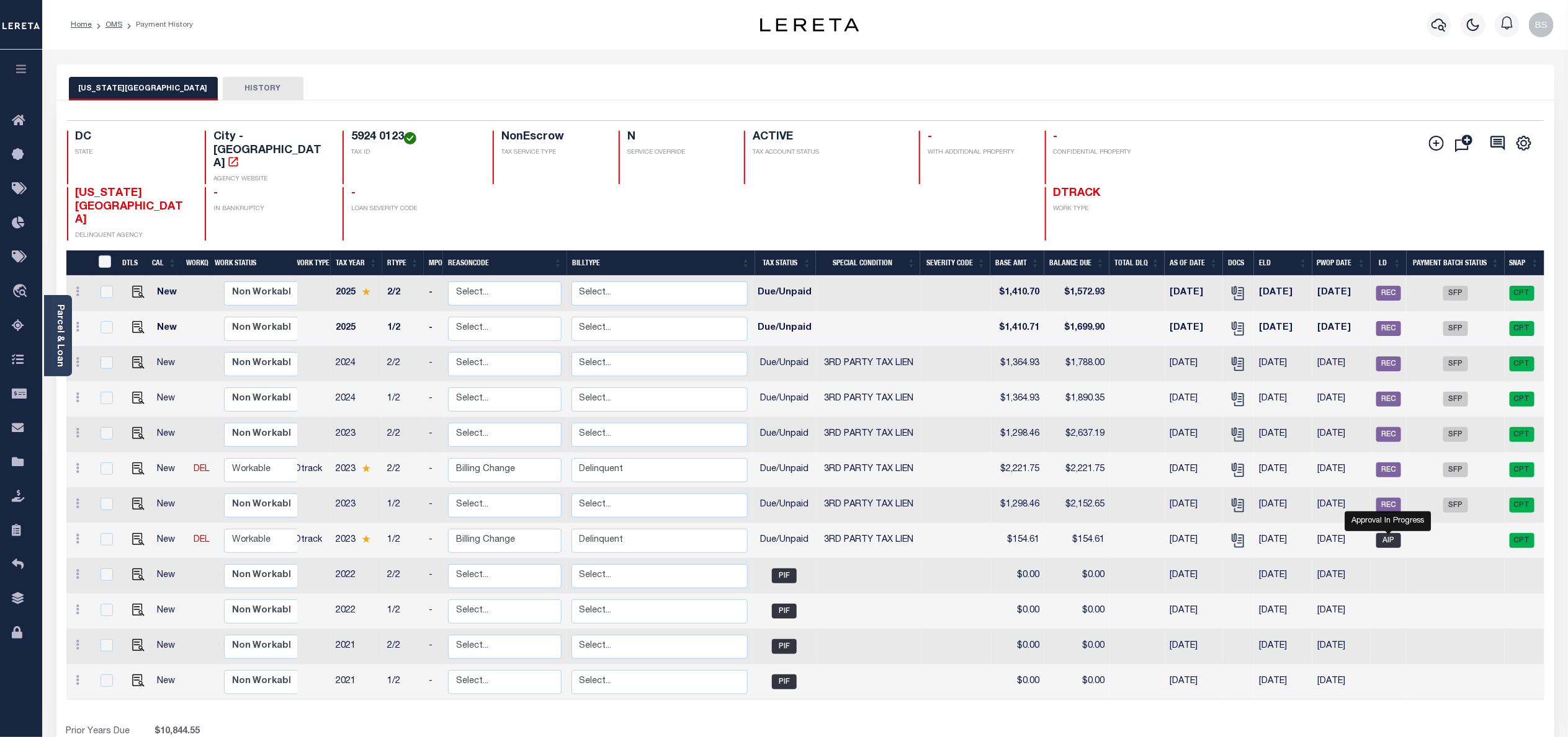
click at [1384, 533] on span "AIP" at bounding box center [1388, 540] width 25 height 15
checkbox input "true"
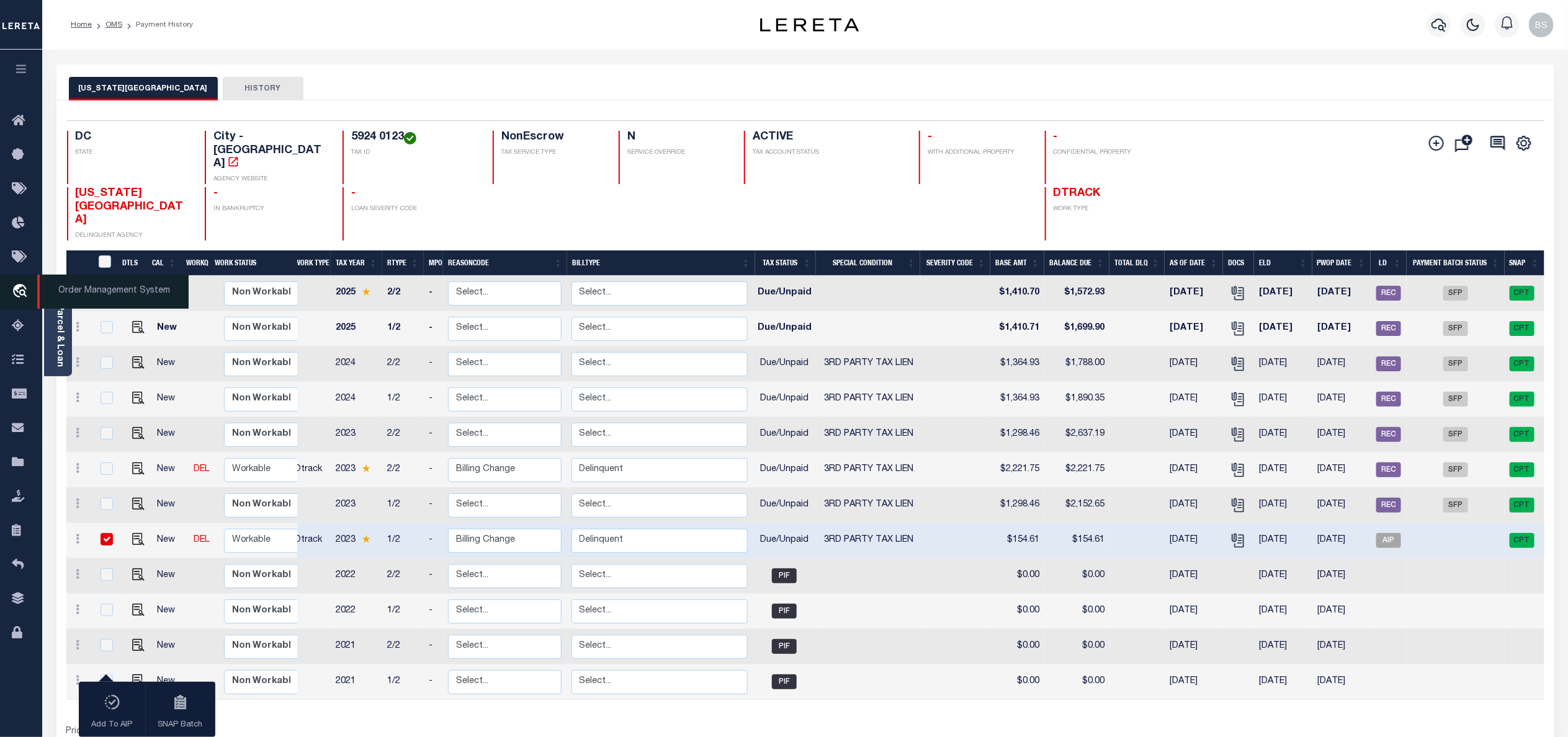
click at [109, 293] on span "Order Management System" at bounding box center [113, 291] width 151 height 34
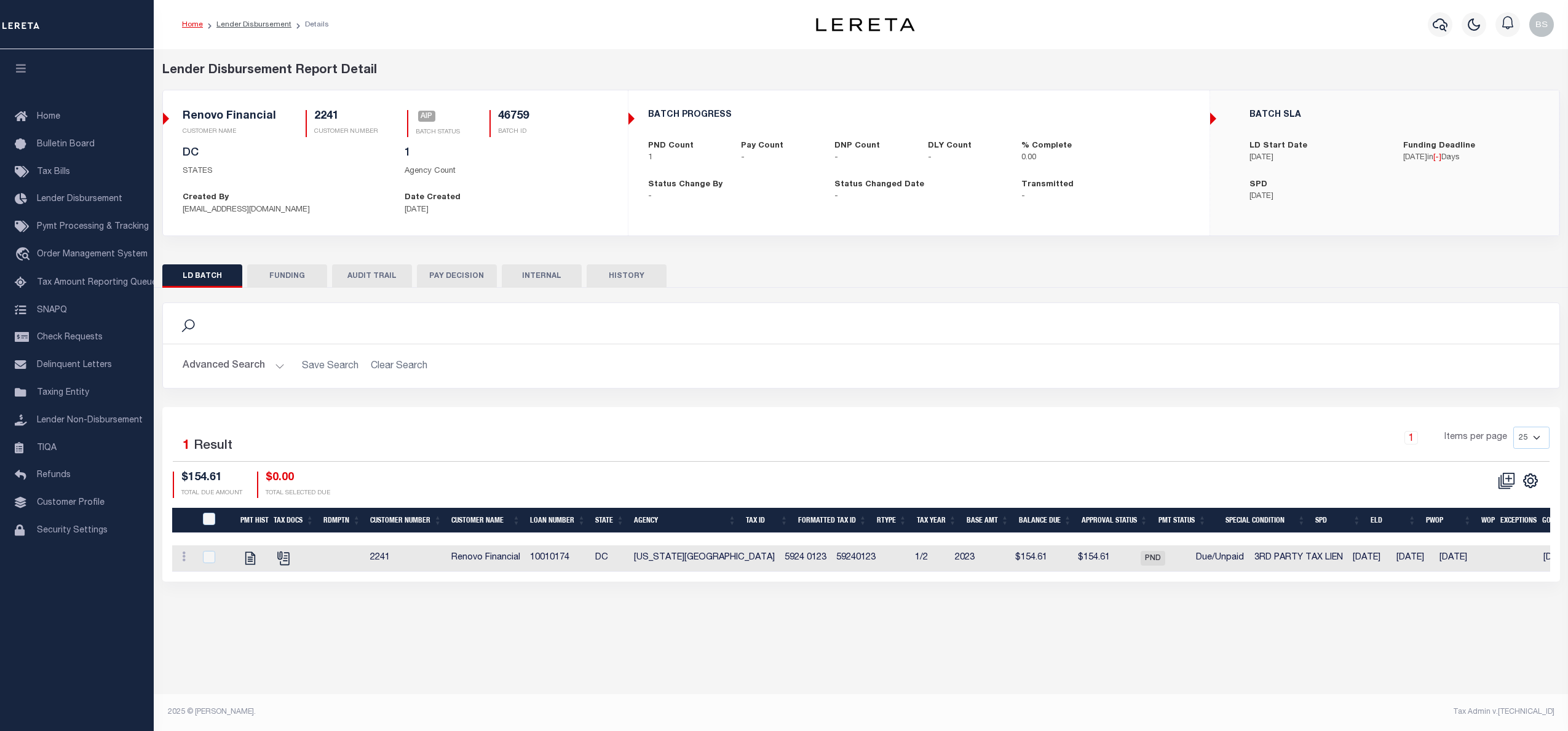
drag, startPoint x: 1048, startPoint y: 589, endPoint x: 1056, endPoint y: 589, distance: 8.0
click at [1056, 581] on div "Selected 1 Result 1 Items per page 25 50 100 200 $154.61 $0.00" at bounding box center [861, 494] width 1398 height 174
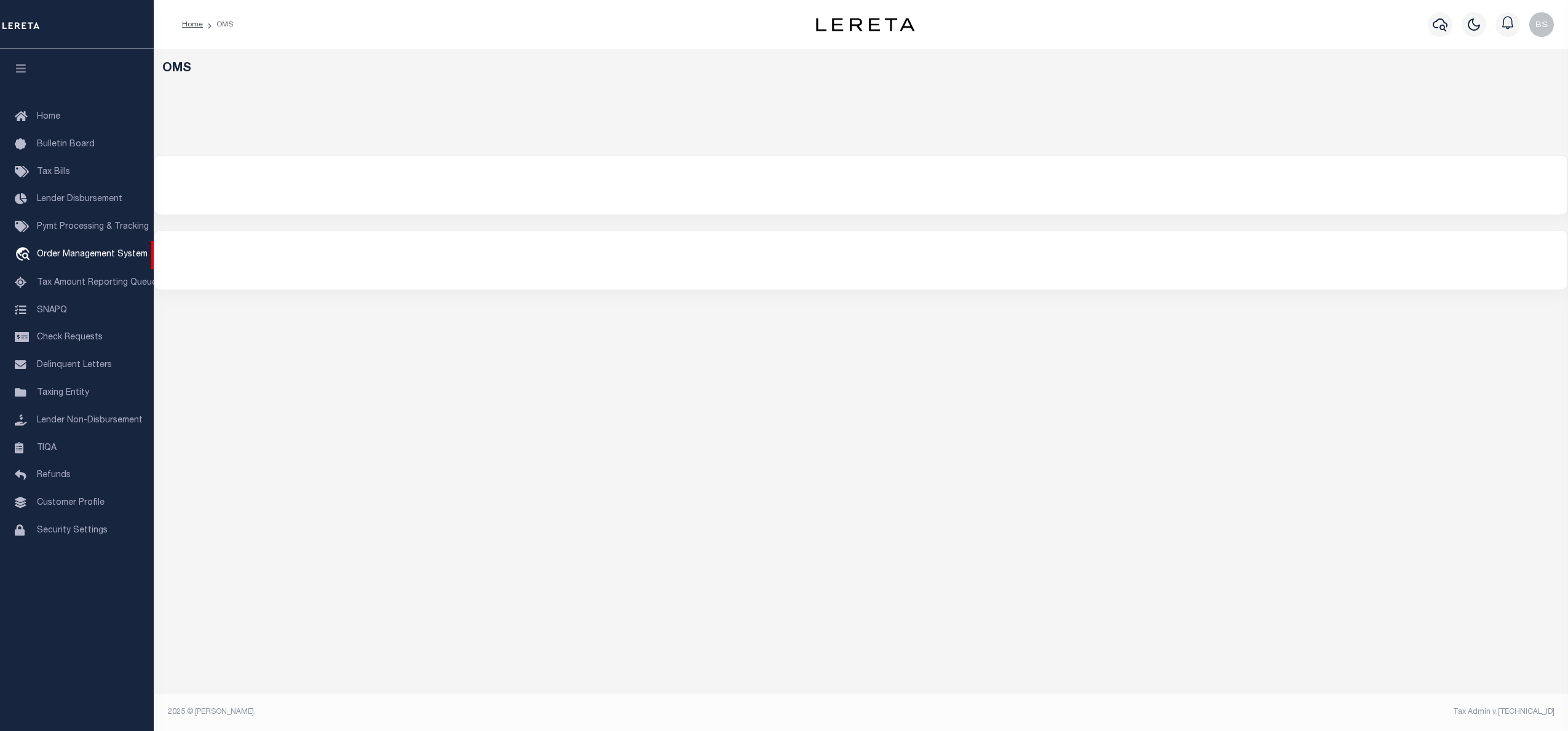
select select "200"
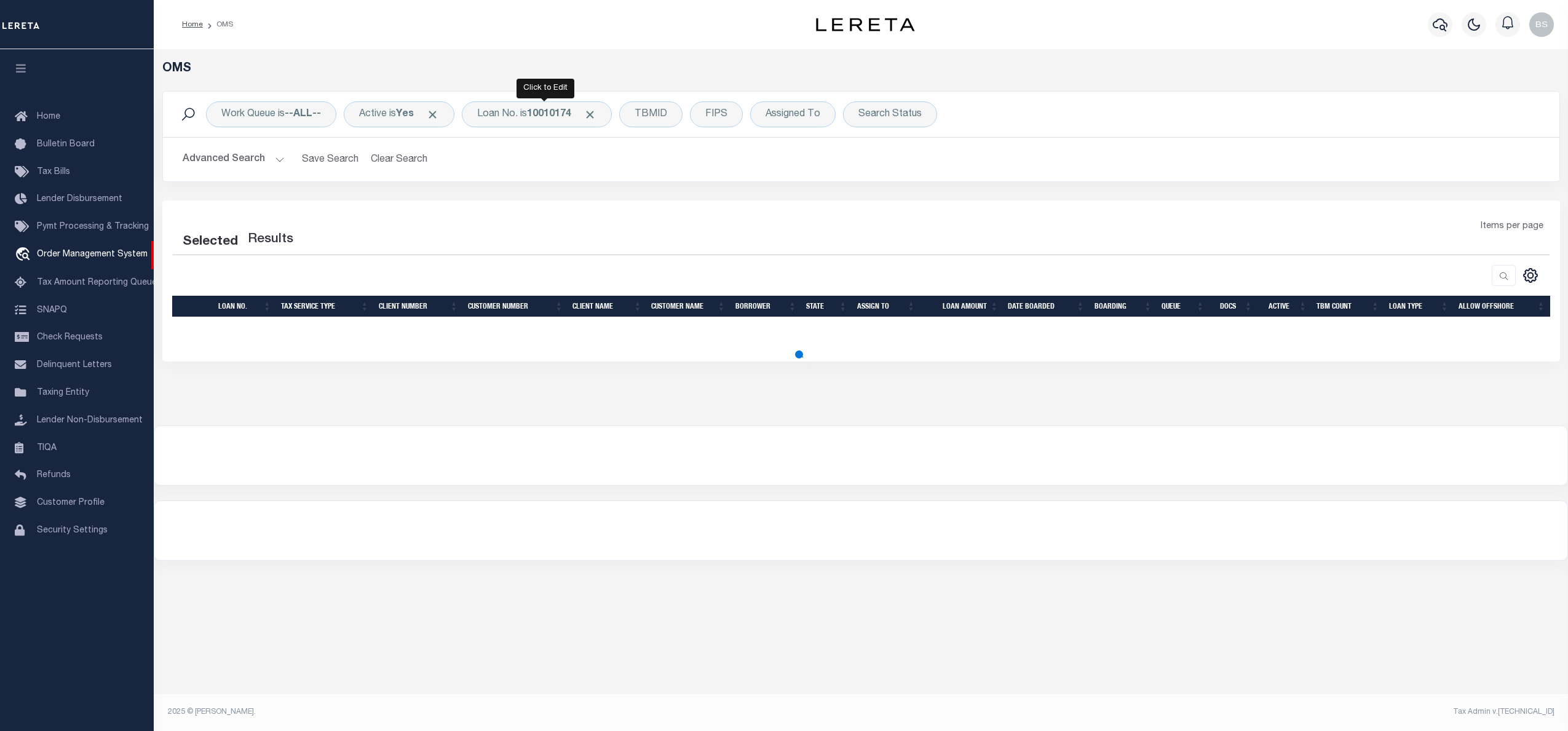
select select "200"
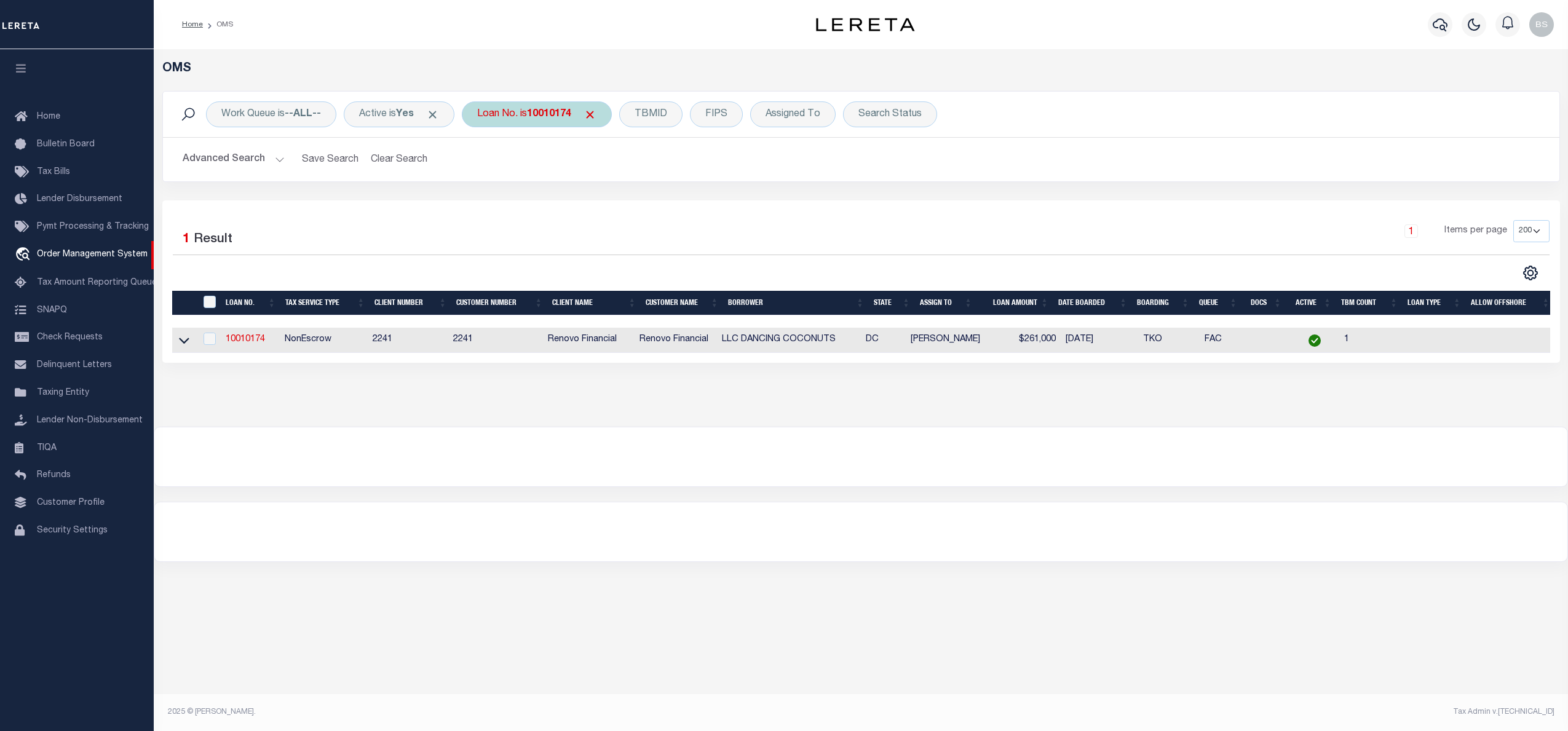
click at [552, 93] on div "Work Queue is --ALL-- Active is Yes Loan No. is 10010174 TBMID FIPS Assigned To…" at bounding box center [861, 114] width 1397 height 46
click at [523, 108] on div "Loan No. is 10010174" at bounding box center [537, 114] width 150 height 26
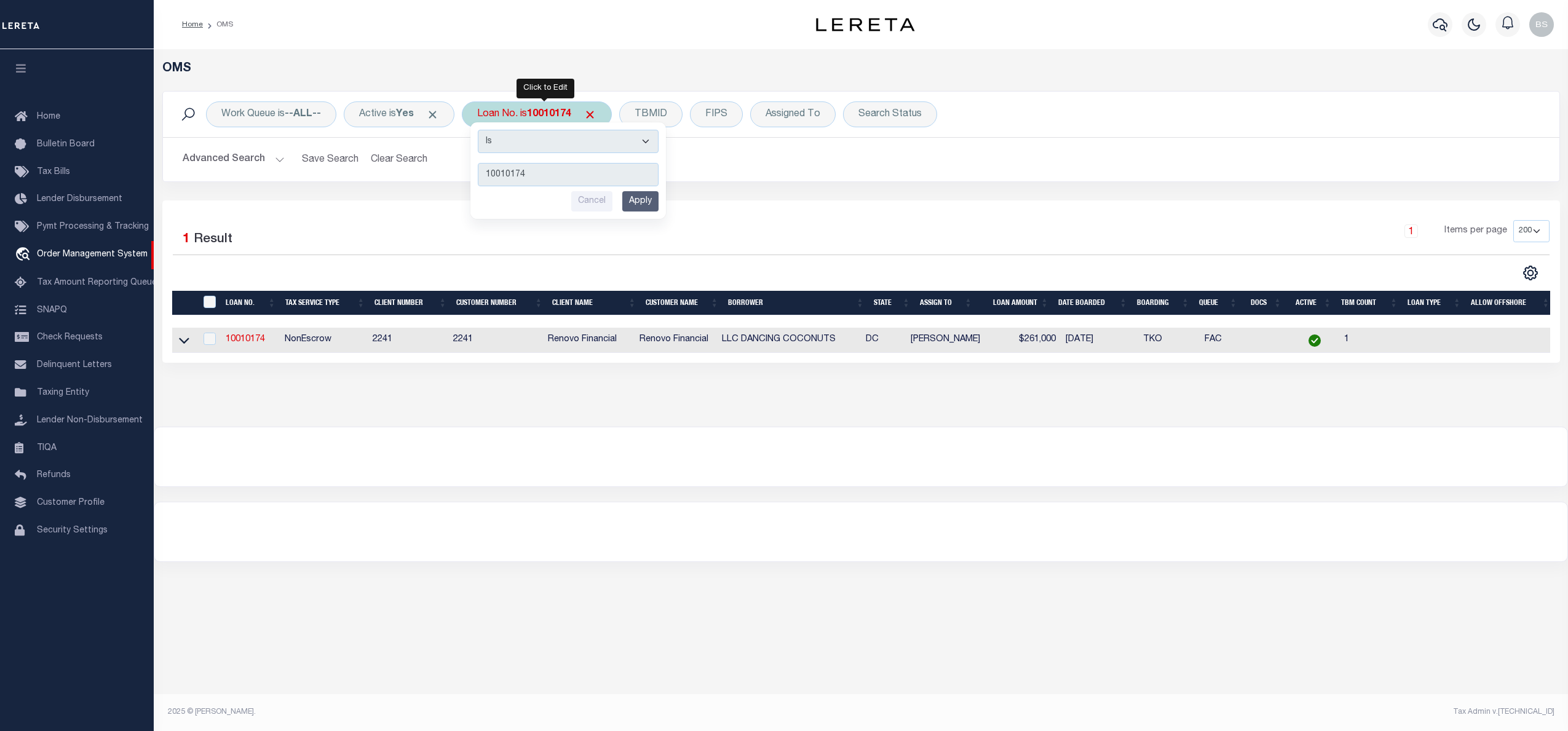
type input "10022446"
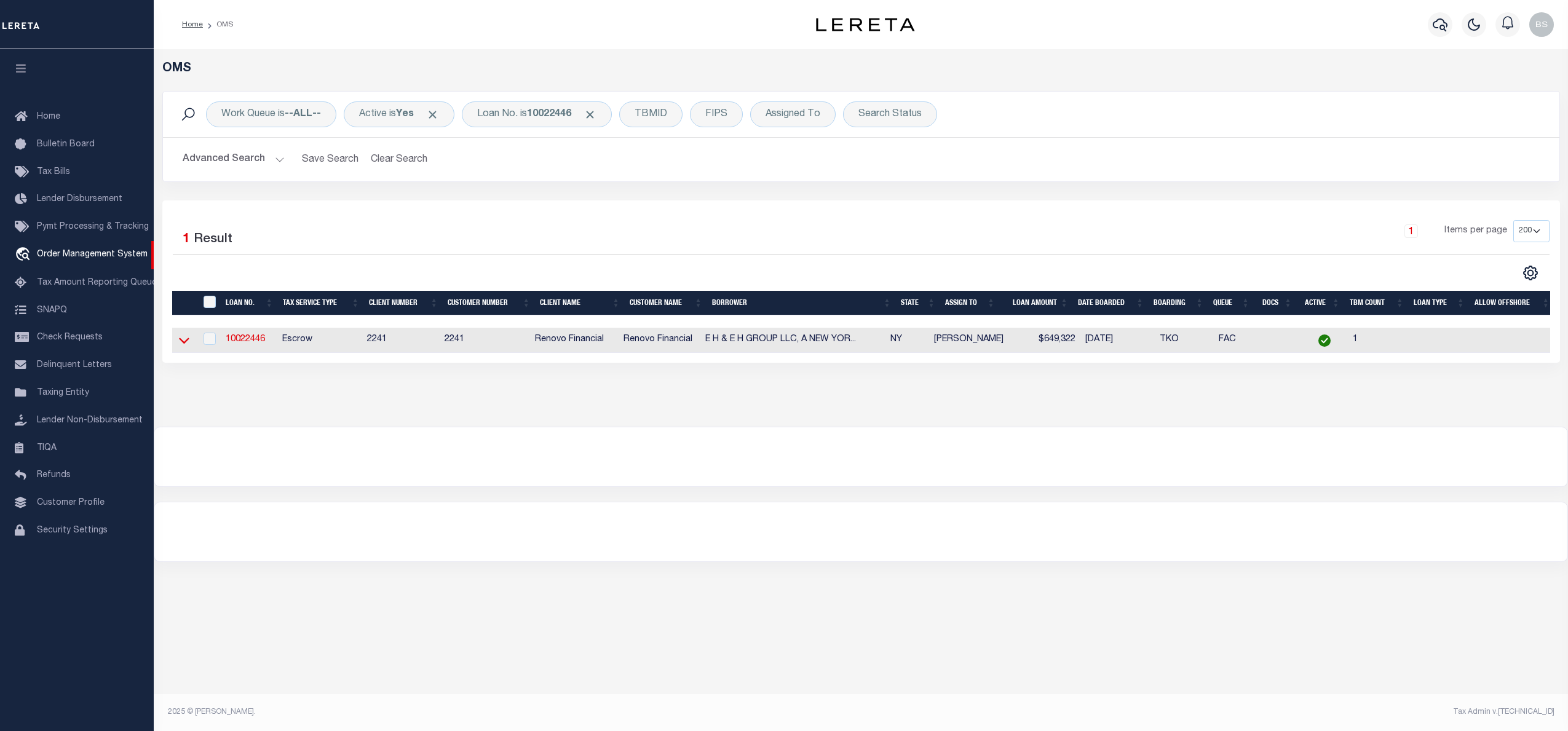
click at [181, 342] on icon at bounding box center [184, 340] width 11 height 13
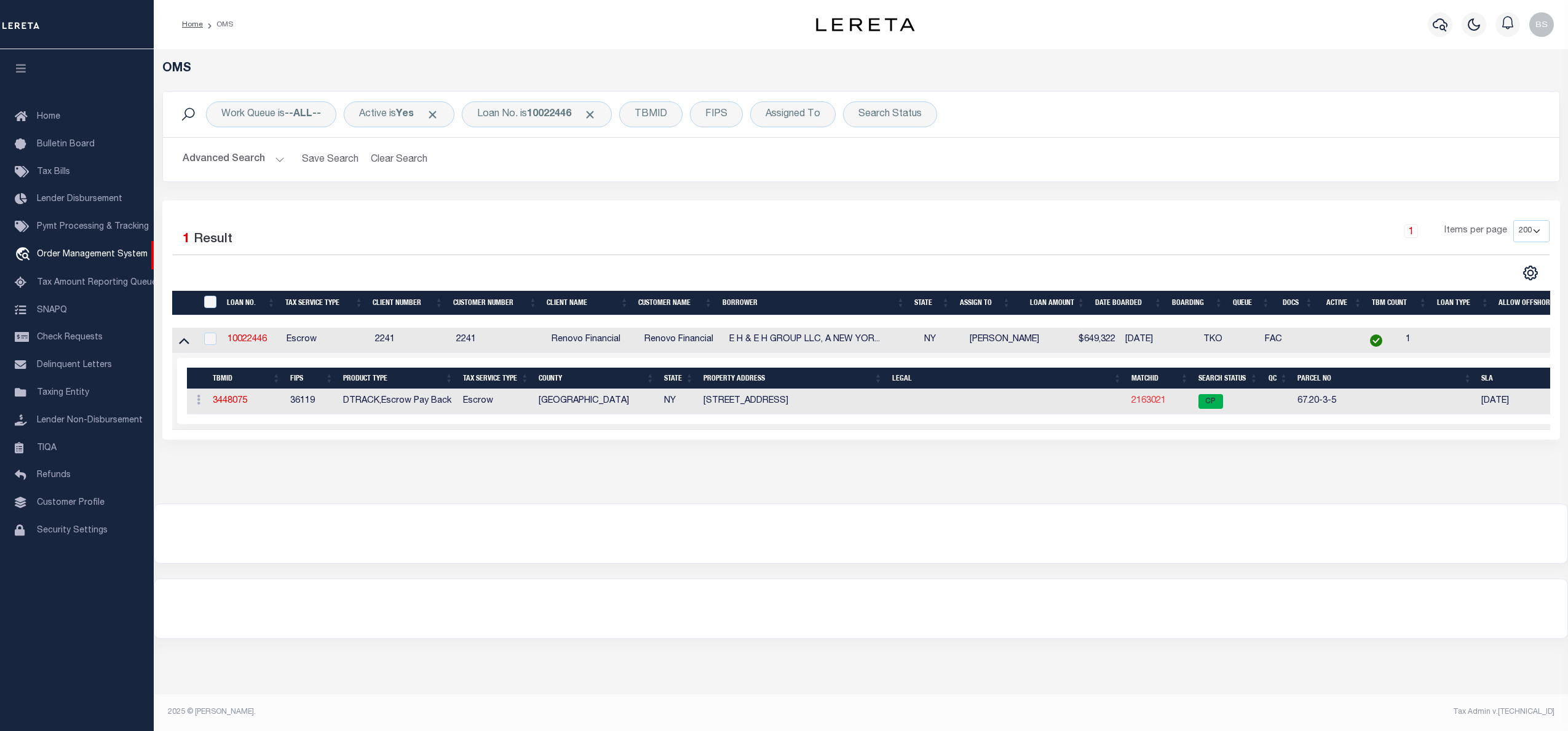
click at [1148, 405] on link "2163021" at bounding box center [1148, 400] width 34 height 9
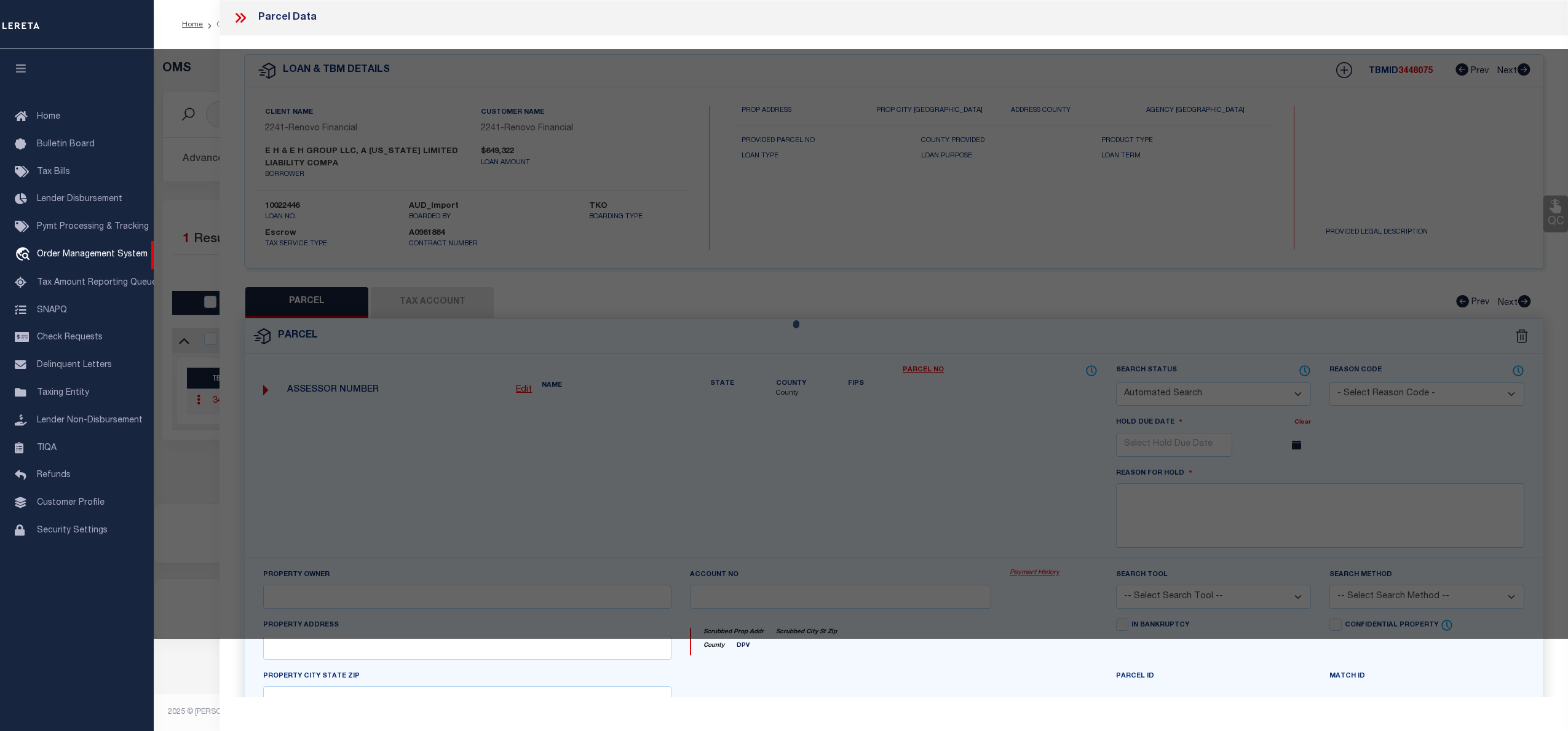
checkbox input "false"
select select "CP"
type input "[PERSON_NAME]"
select select "AGW"
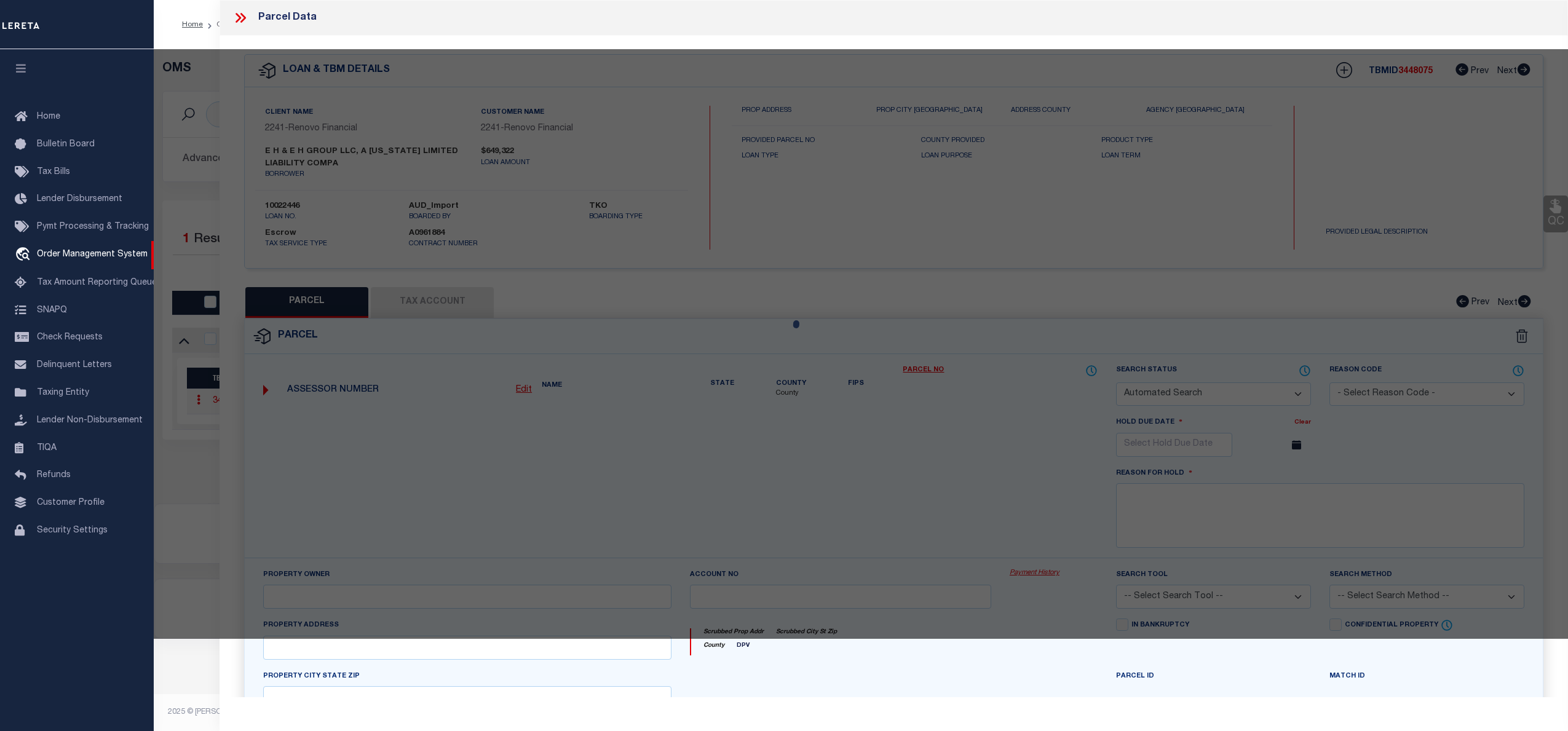
select select "ADD"
type input "[STREET_ADDRESS]"
type input "CROTON ON HUDSON, NY 10520"
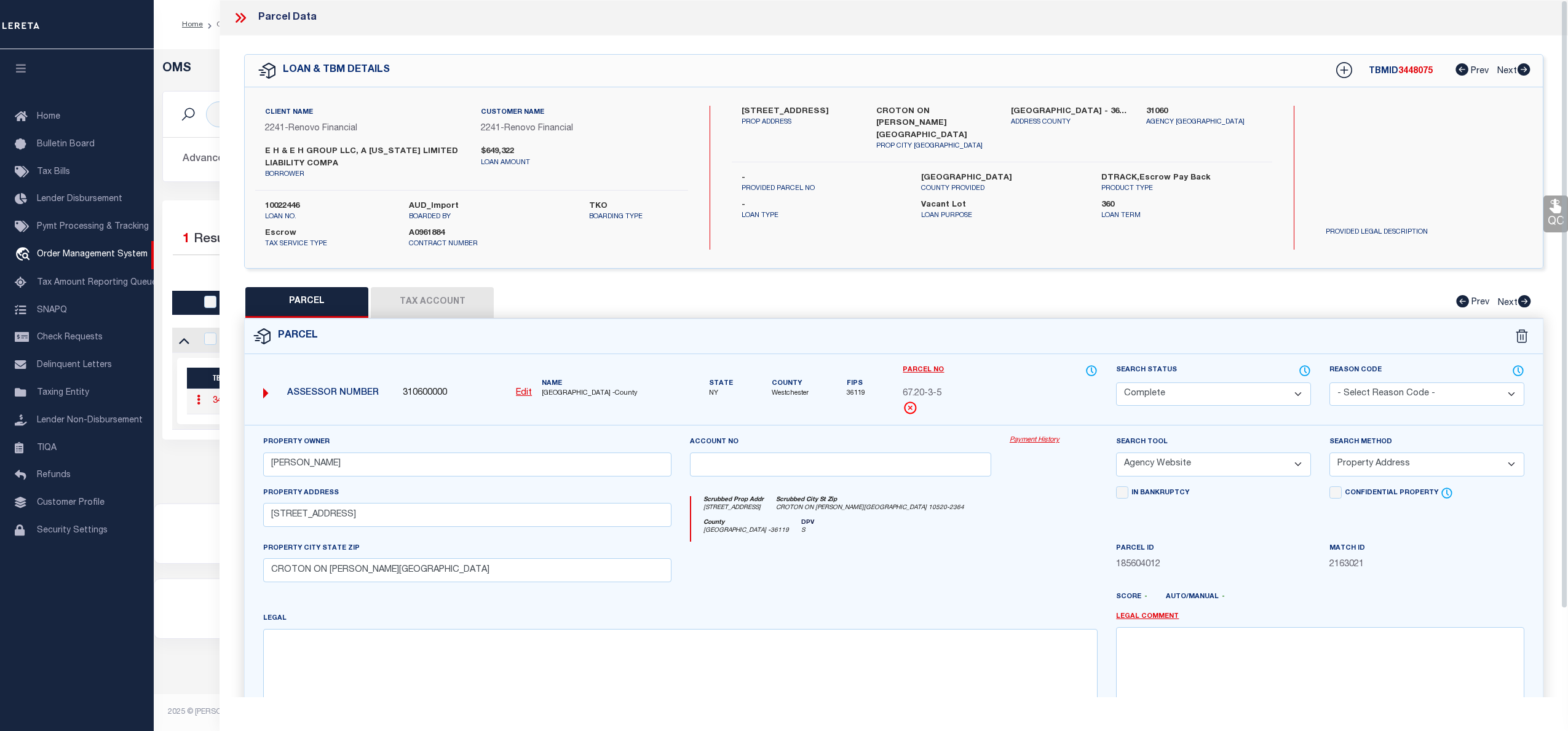
click at [1027, 443] on link "Payment History" at bounding box center [1054, 440] width 87 height 11
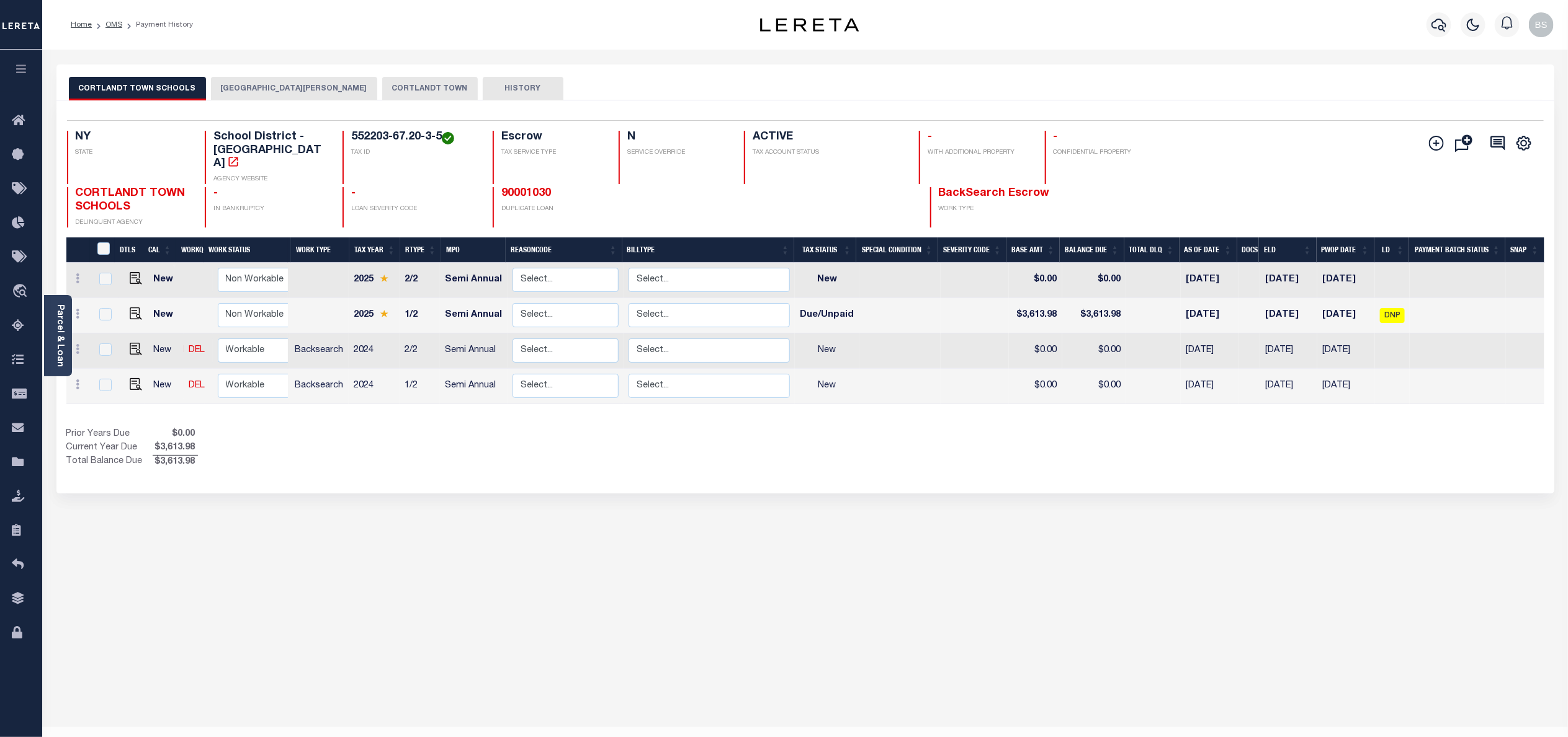
click at [274, 85] on button "[GEOGRAPHIC_DATA][PERSON_NAME]" at bounding box center [294, 88] width 167 height 24
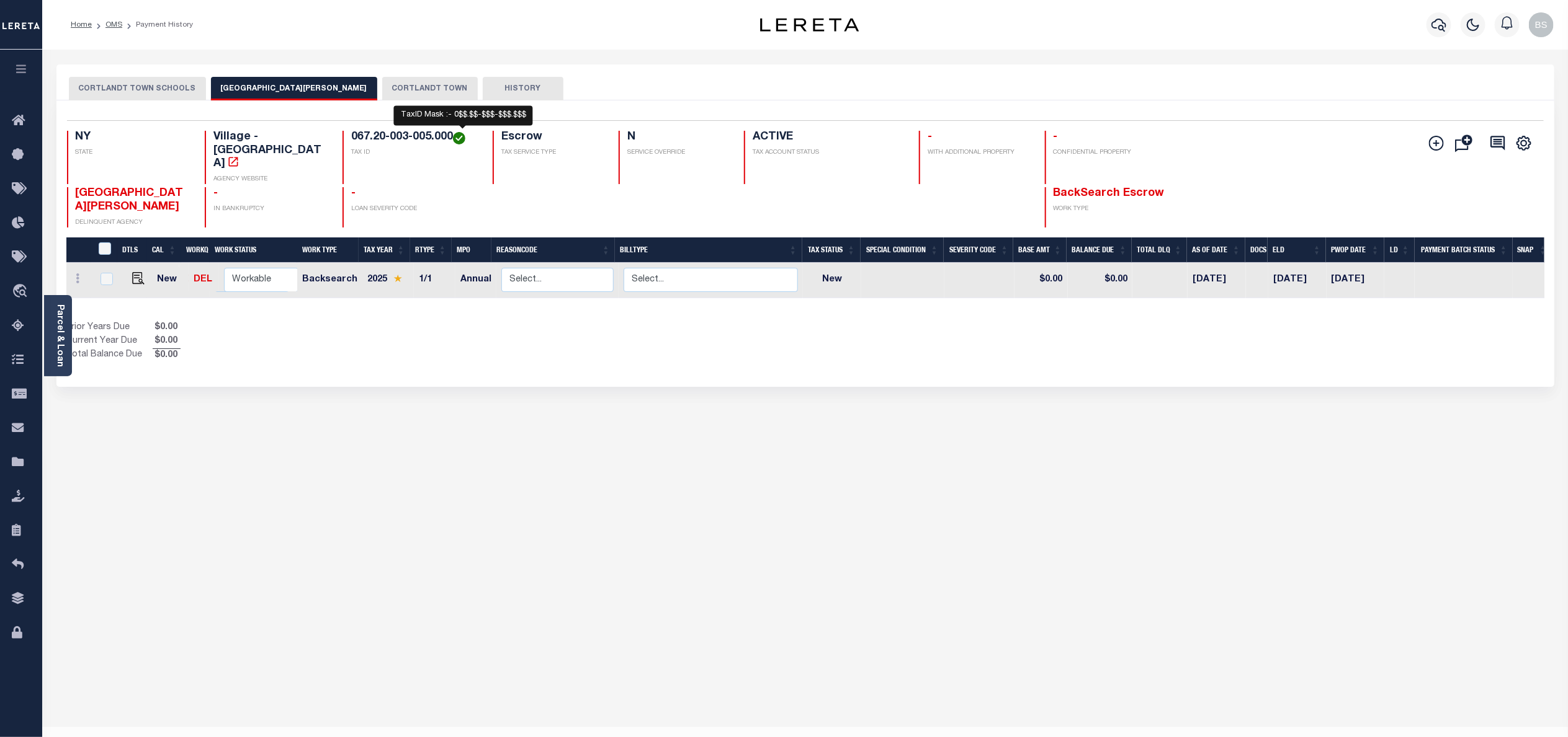
drag, startPoint x: 350, startPoint y: 140, endPoint x: 458, endPoint y: 142, distance: 108.0
click at [458, 142] on h4 "067.20-003-005.000" at bounding box center [414, 137] width 126 height 14
copy h4 "067.20-003-005.000"
click at [134, 272] on img "" at bounding box center [138, 278] width 13 height 13
checkbox input "true"
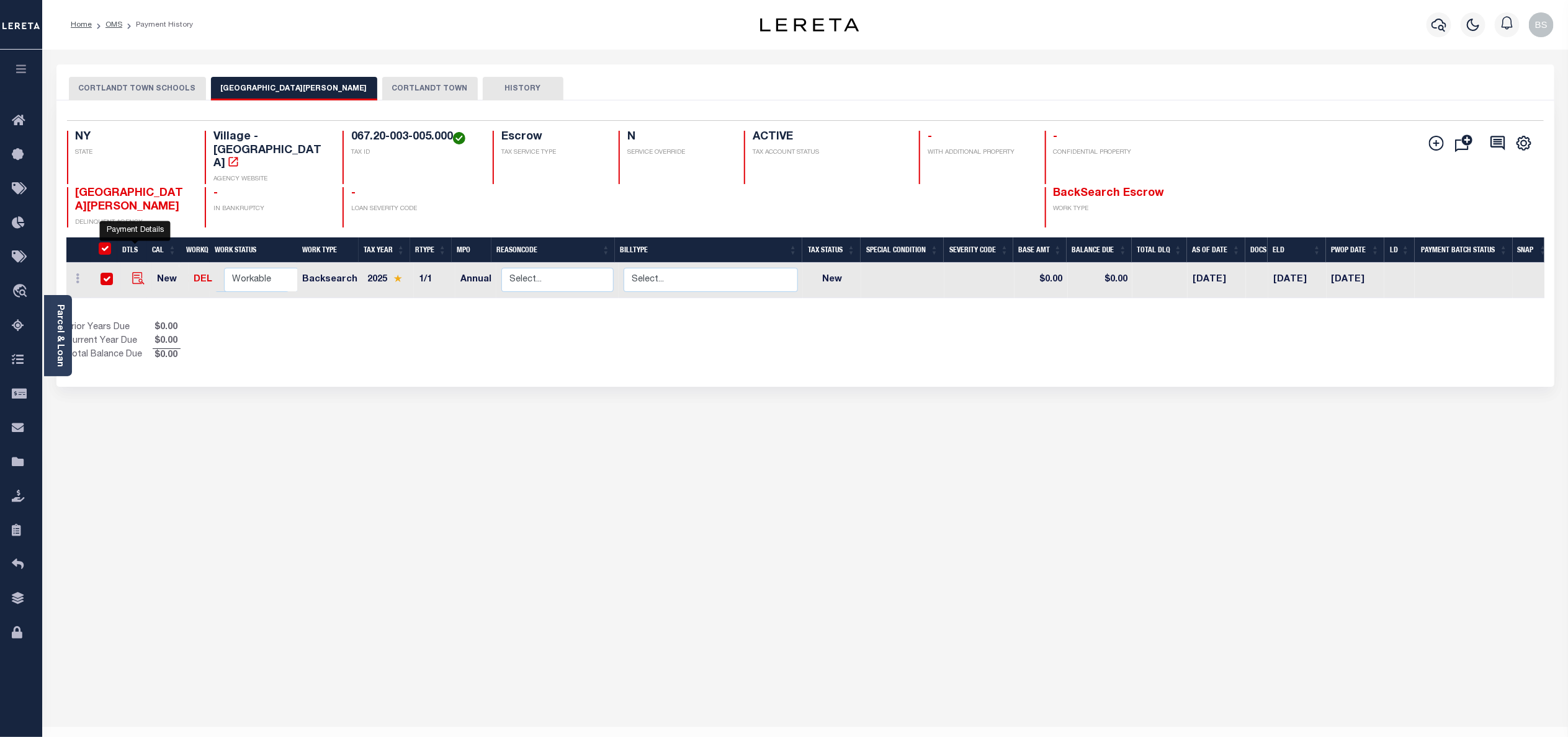
checkbox input "true"
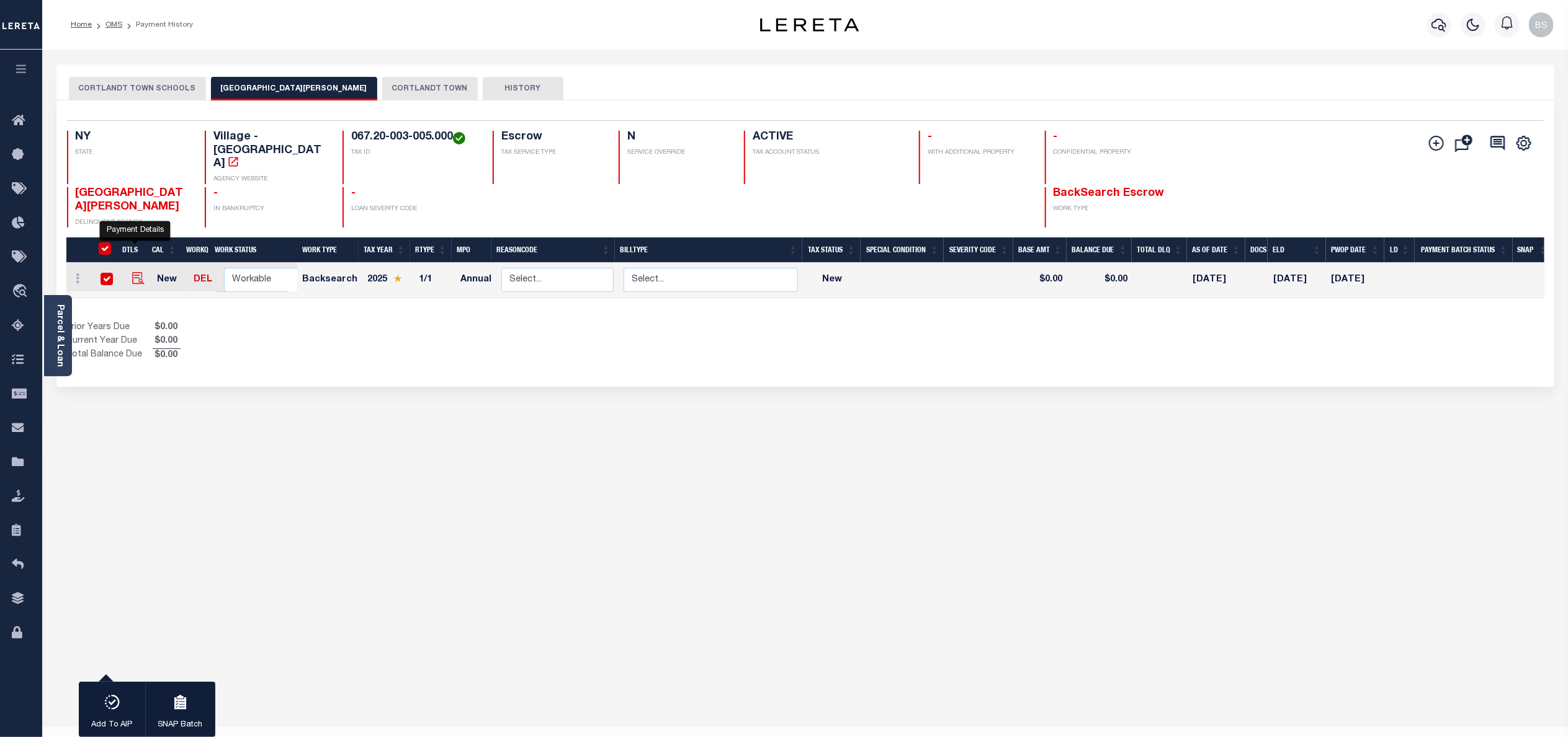
click at [132, 272] on img "" at bounding box center [138, 278] width 13 height 13
checkbox input "false"
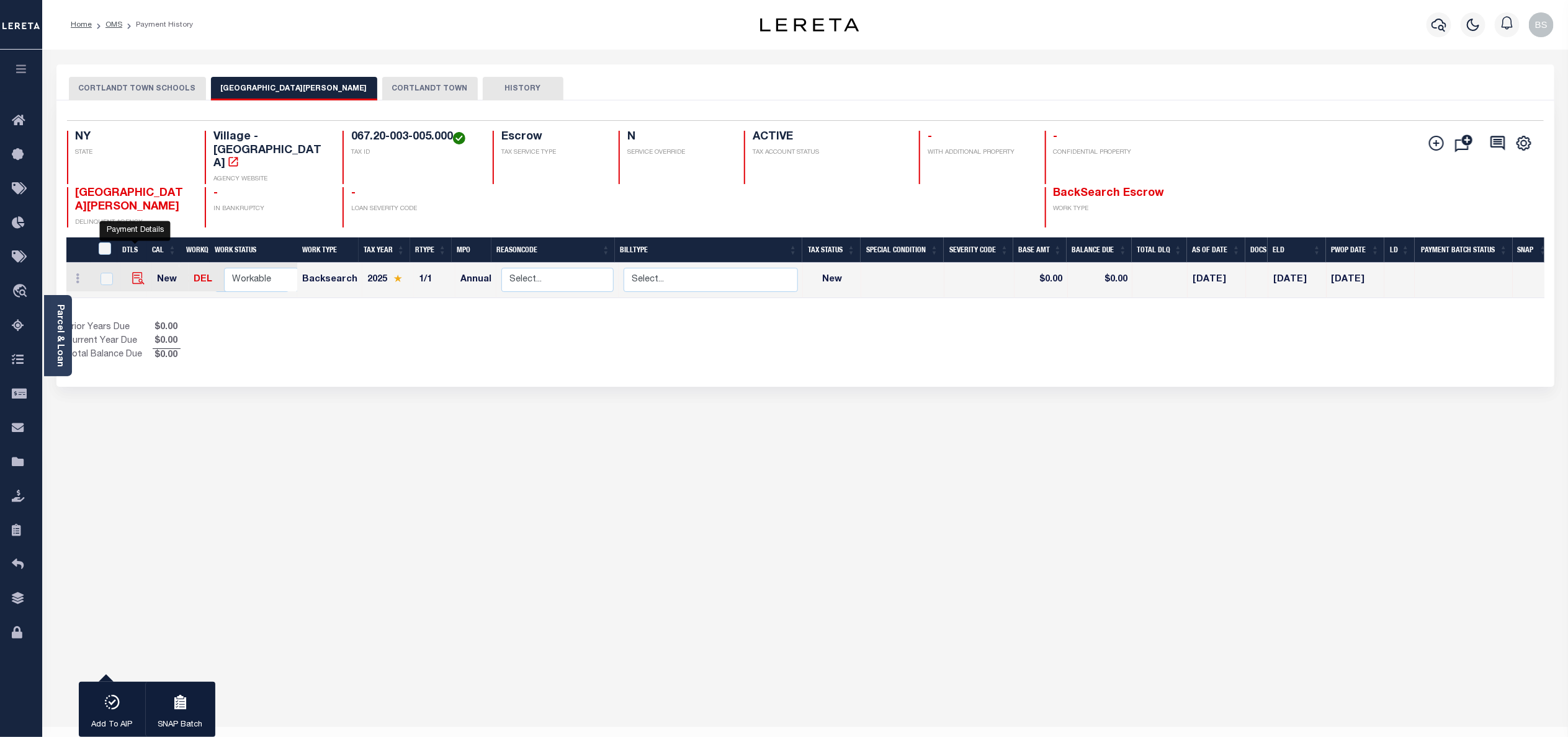
checkbox input "false"
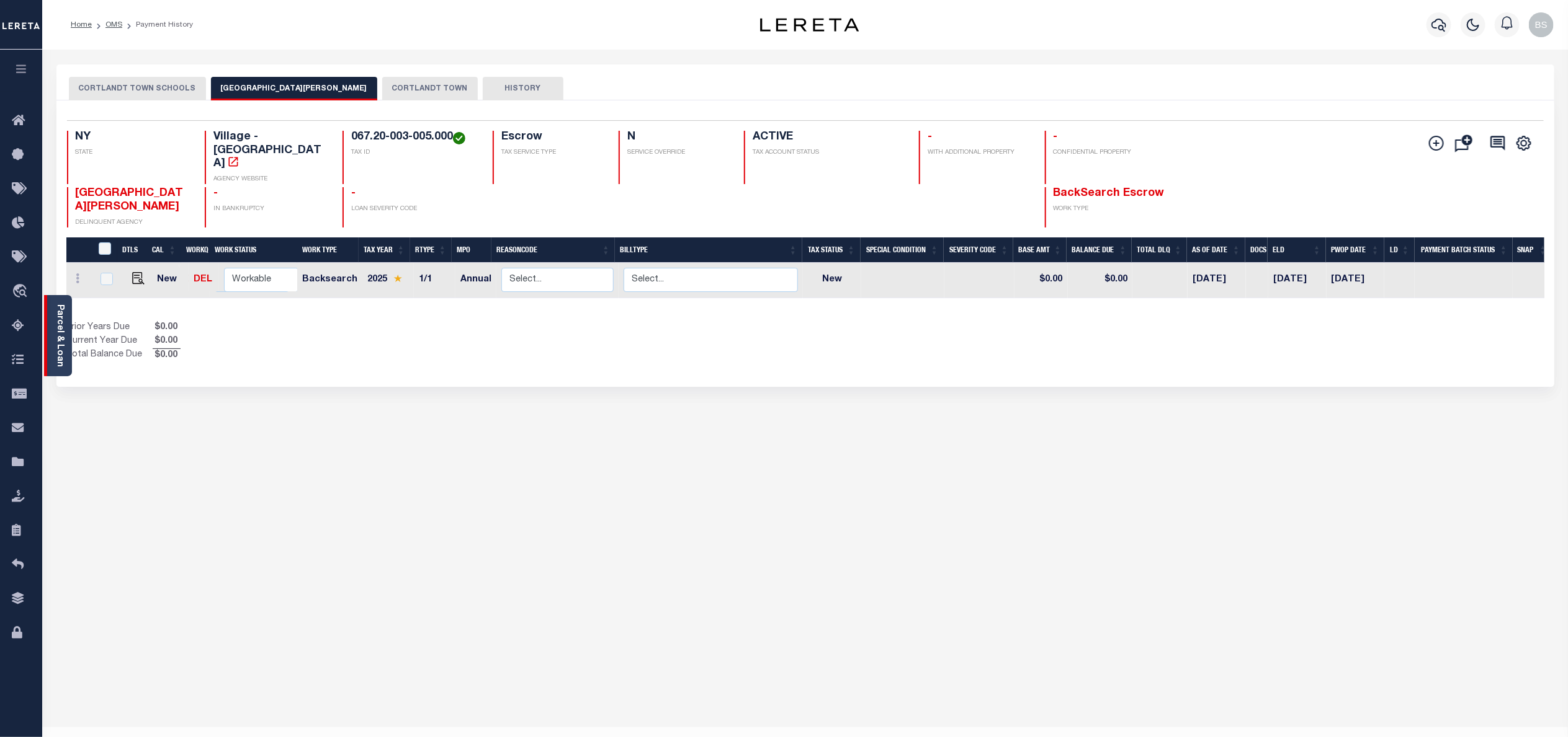
click at [55, 329] on link "Parcel & Loan" at bounding box center [59, 336] width 9 height 63
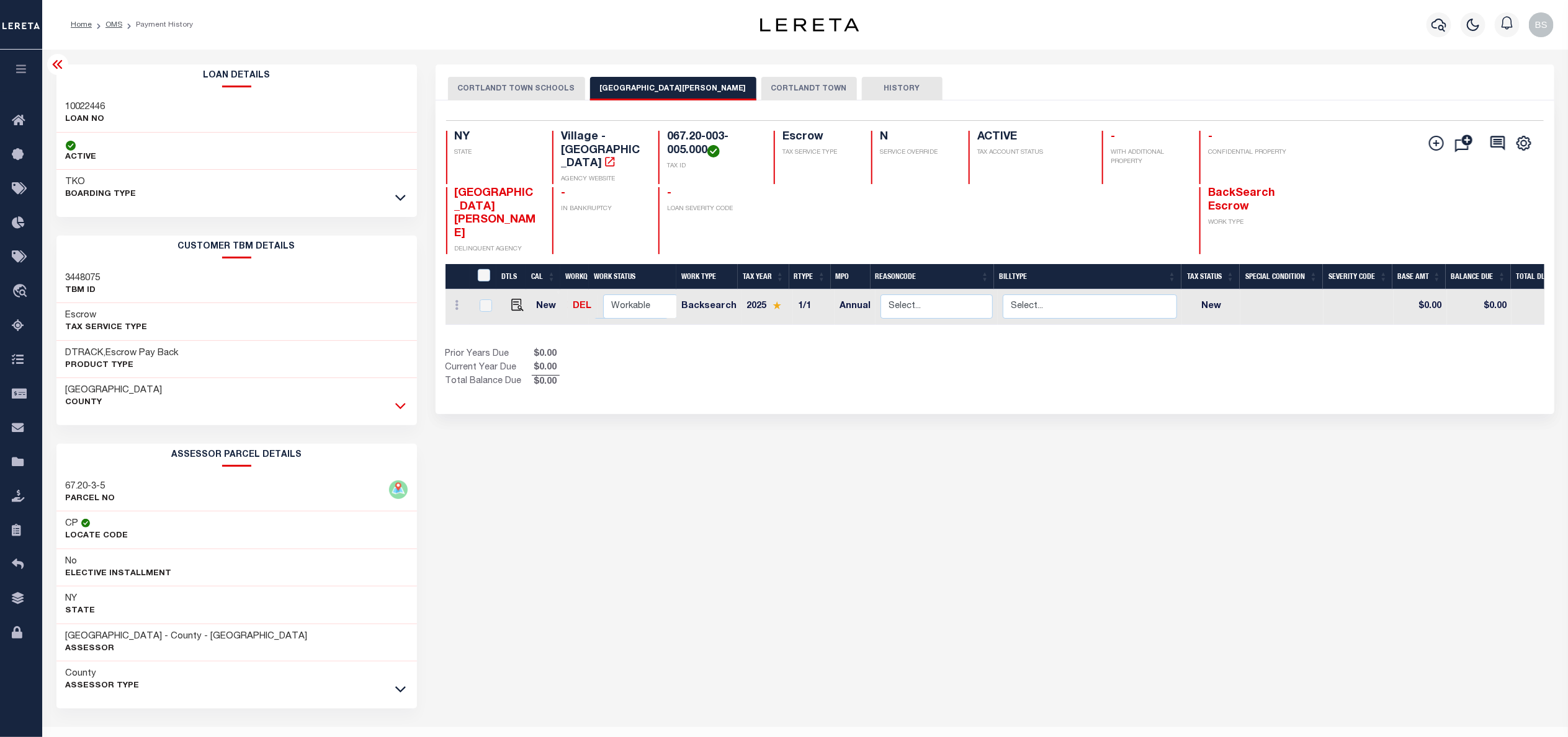
click at [398, 410] on icon at bounding box center [400, 405] width 11 height 13
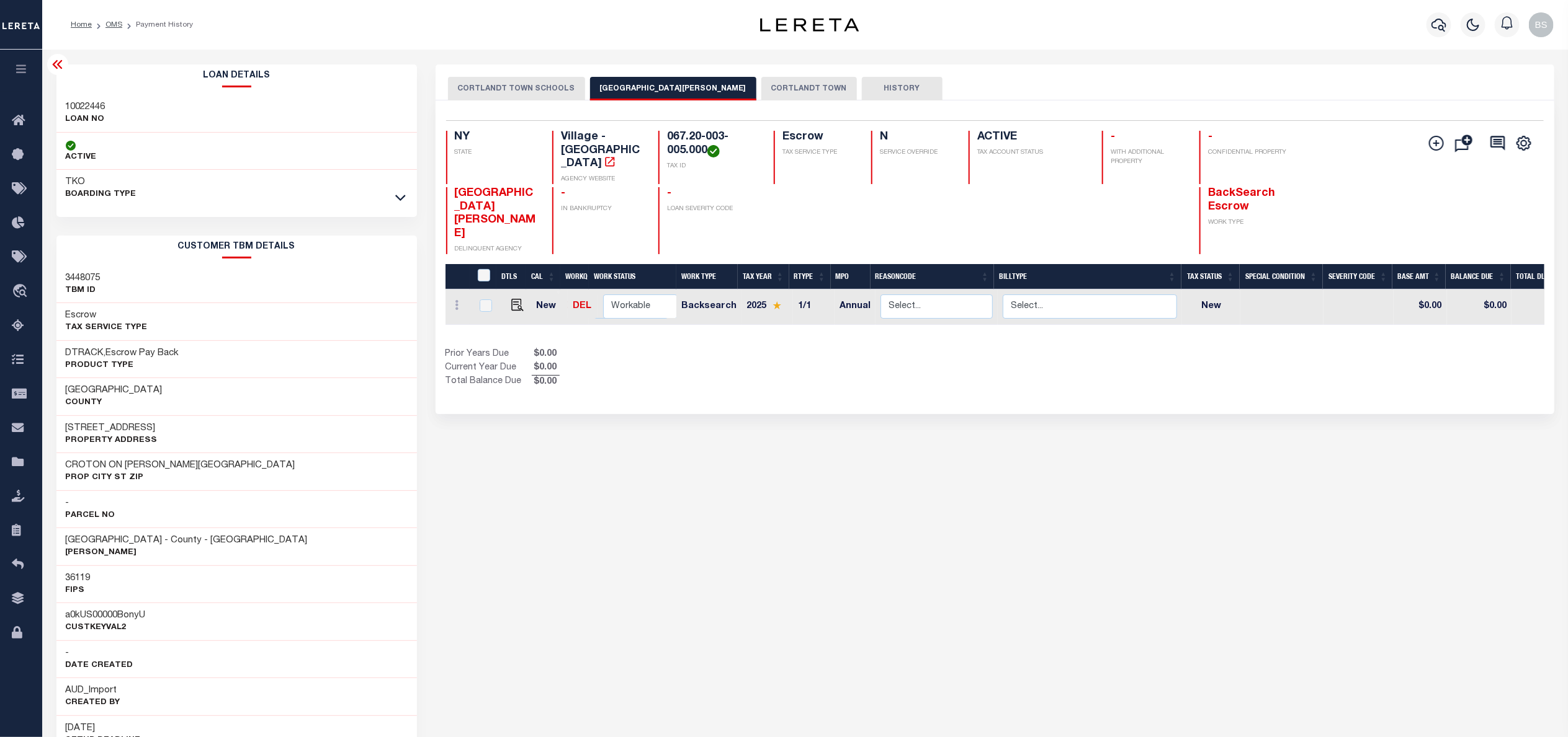
drag, startPoint x: 908, startPoint y: 310, endPoint x: 1024, endPoint y: 326, distance: 117.1
click at [1024, 326] on div "DTLS CAL WorkQ Work Status Work Type Tax Year RType MPO ReasonCode BillType Tax…" at bounding box center [994, 327] width 1098 height 125
drag, startPoint x: 706, startPoint y: 149, endPoint x: 663, endPoint y: 137, distance: 44.6
click at [663, 137] on div "067.20-003-005.000 TAX ID" at bounding box center [708, 157] width 100 height 53
copy h4 "067.20-003-005.000"
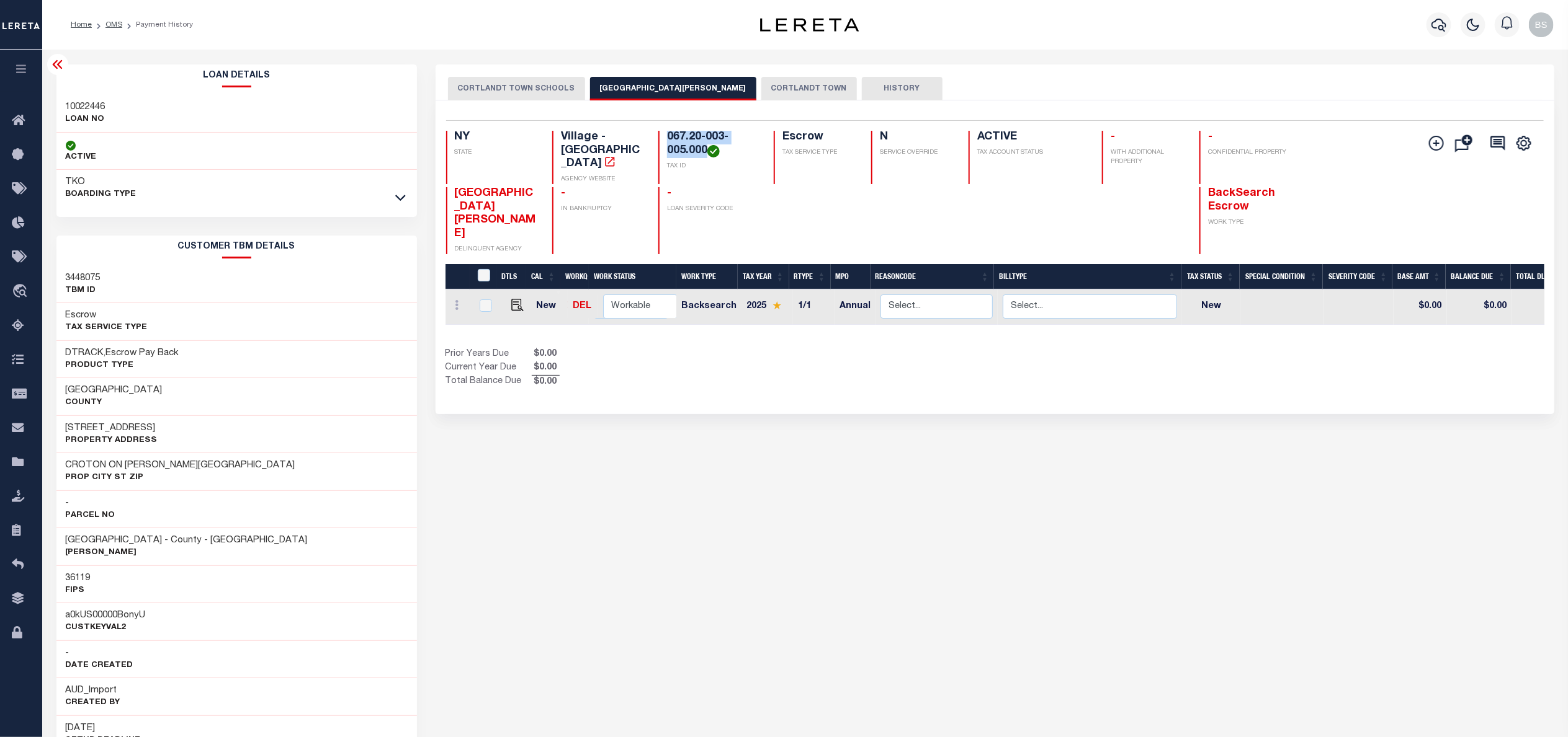
click at [786, 87] on button "CORTLANDT TOWN" at bounding box center [808, 88] width 95 height 24
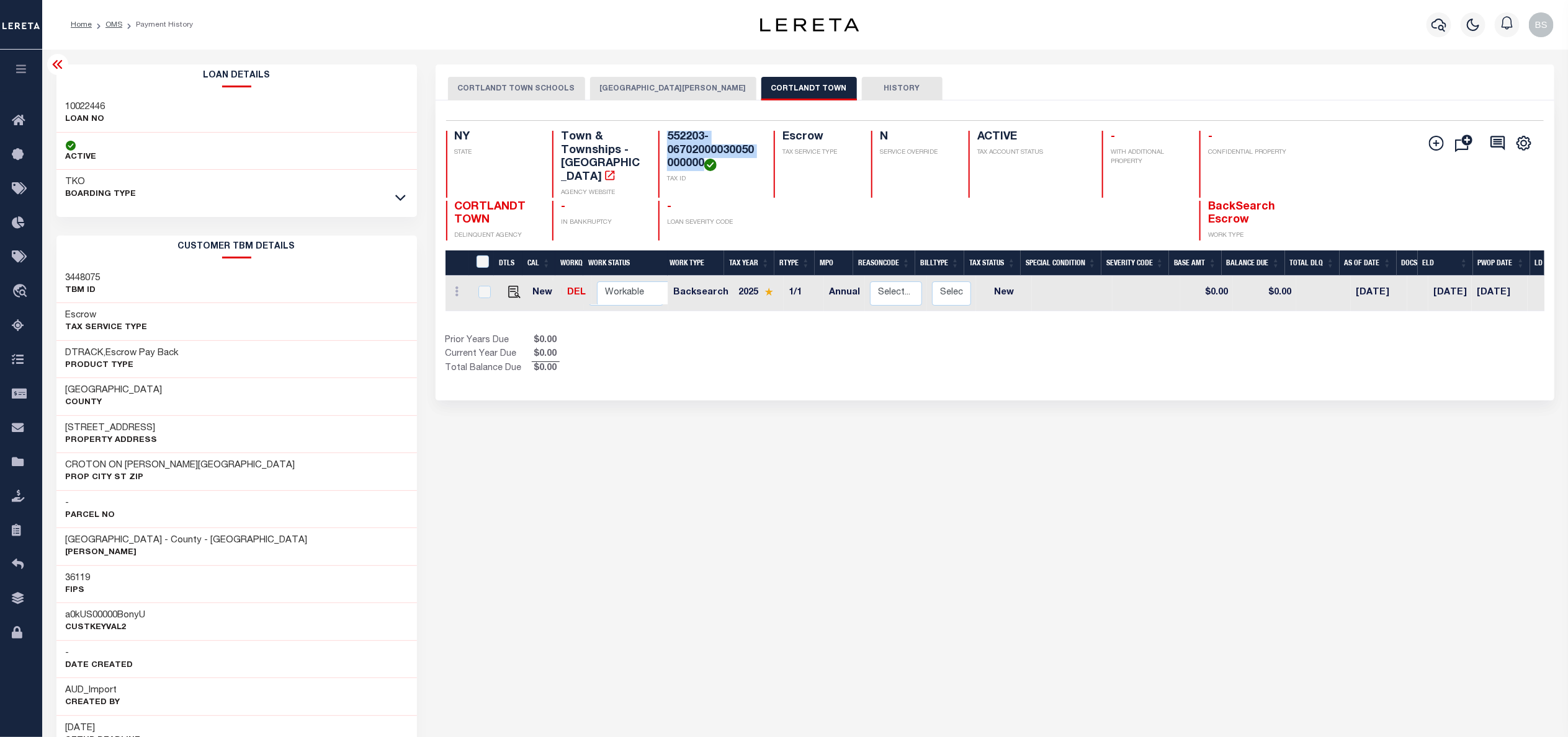
drag, startPoint x: 703, startPoint y: 162, endPoint x: 659, endPoint y: 142, distance: 48.3
click at [659, 142] on div "552203-06702000030050000000 TAX ID" at bounding box center [708, 164] width 100 height 67
copy h4 "552203-06702000030050000000"
click at [531, 86] on button "CORTLANDT TOWN SCHOOLS" at bounding box center [517, 88] width 137 height 24
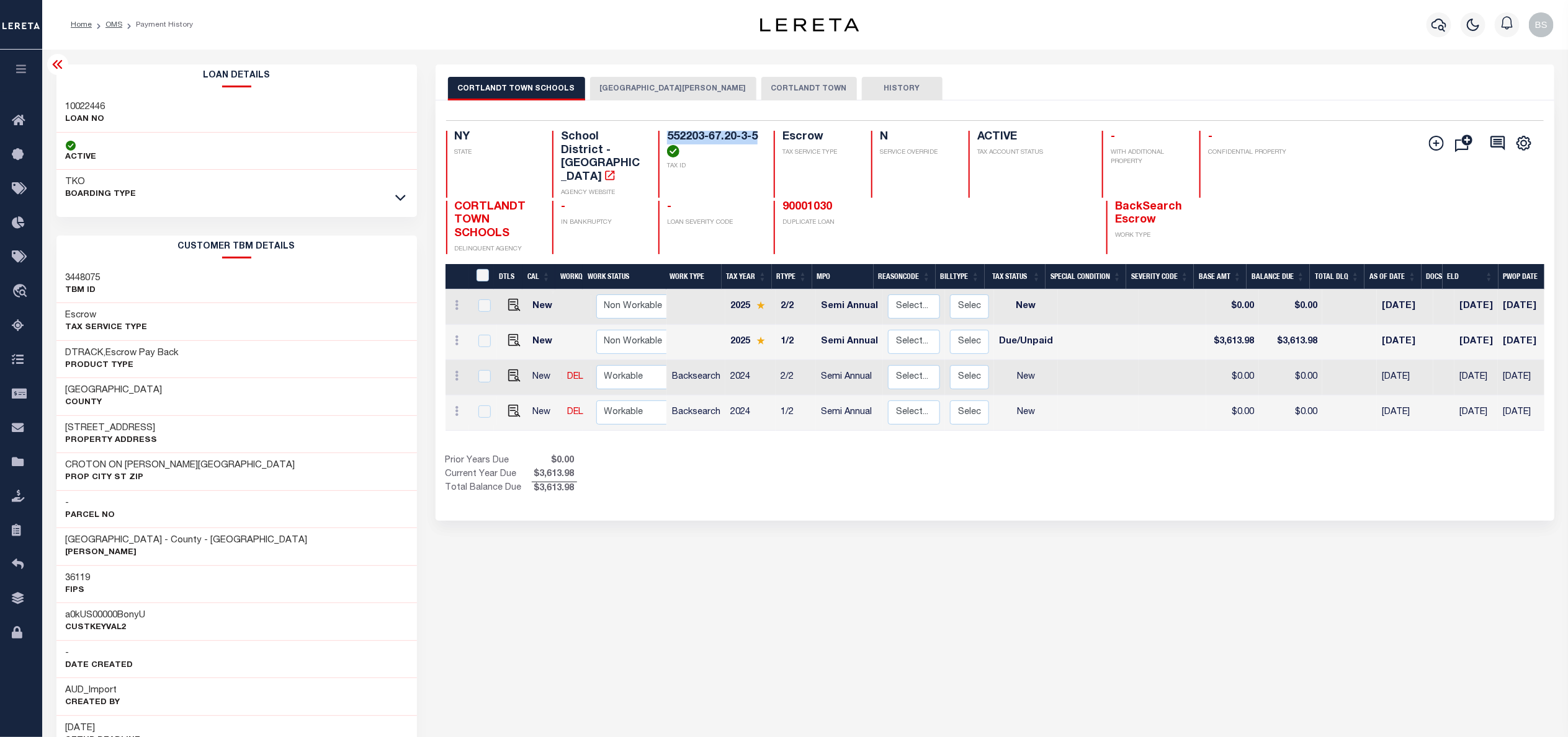
drag, startPoint x: 758, startPoint y: 136, endPoint x: 665, endPoint y: 136, distance: 93.0
click at [665, 136] on div "NY STATE School District - NY AGENCY WEBSITE 552203-67.20-3-5 TAX ID Escrow TAX…" at bounding box center [903, 164] width 915 height 67
copy h4 "552203-67.20-3-5"
click at [808, 529] on div "CORTLANDT TOWN SCHOOLS CROTON-ON-HUDSON VILLAGE CORTLANDT TOWN HISTORY 4 1" at bounding box center [995, 620] width 1138 height 1112
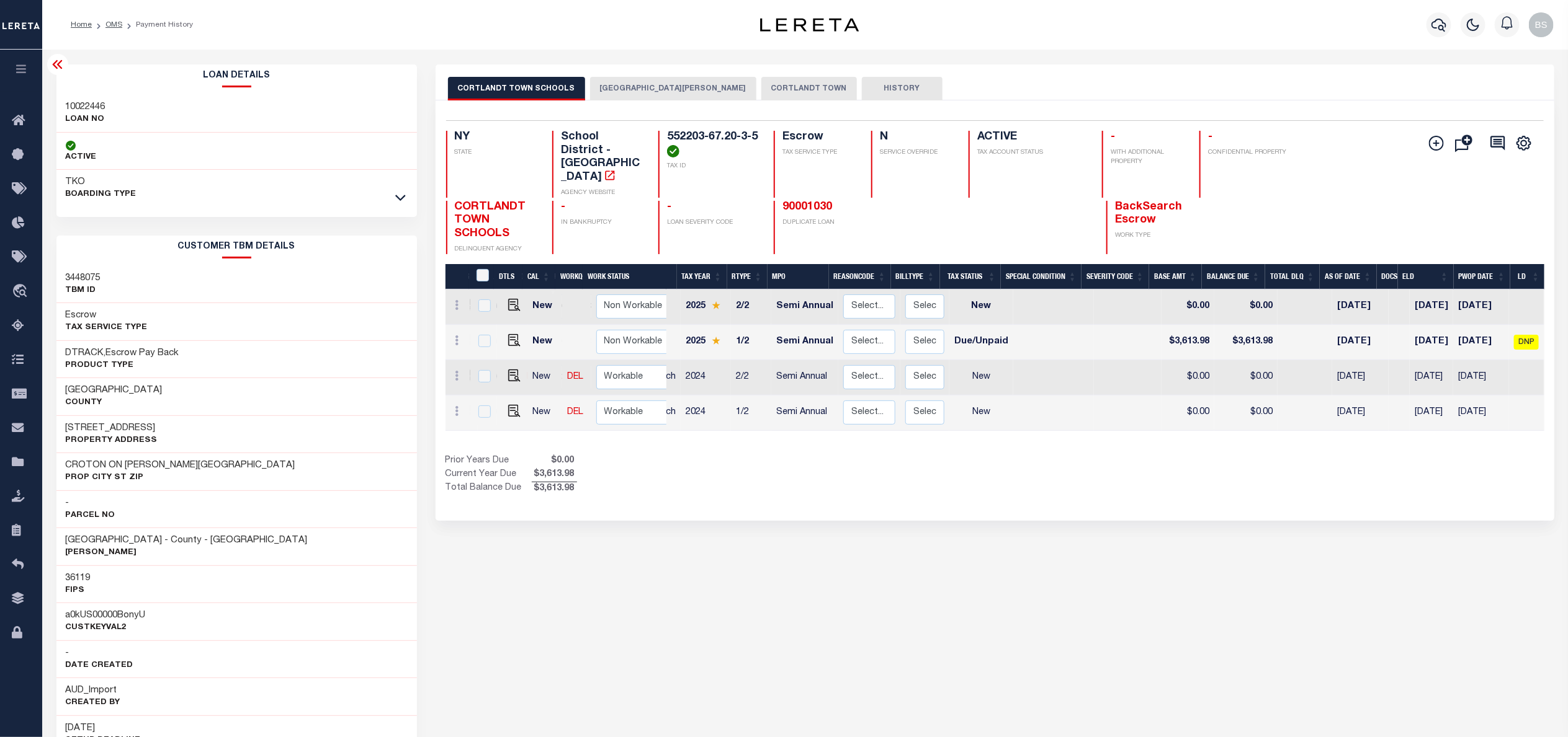
scroll to position [0, 60]
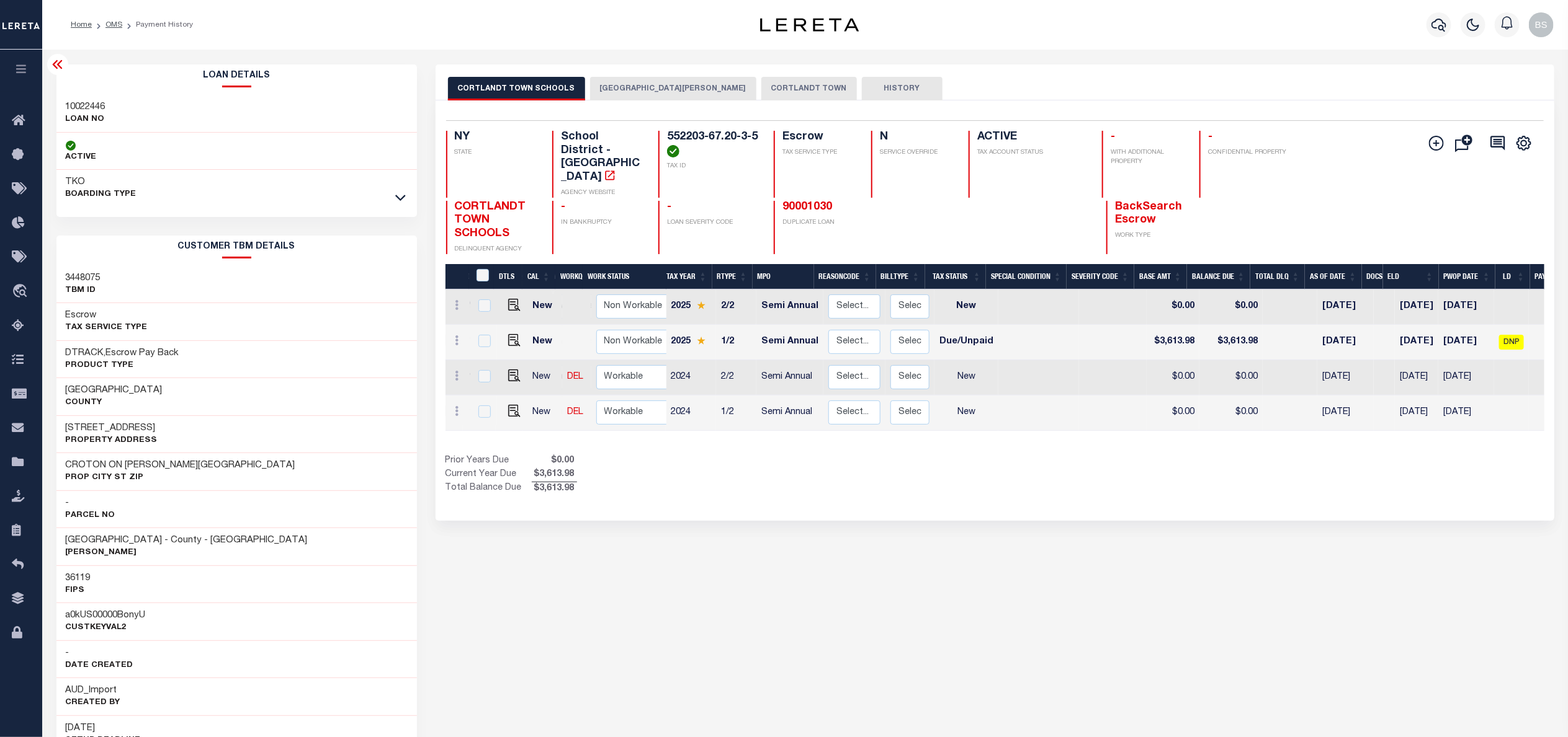
click at [677, 80] on button "CROTON-ON-HUDSON VILLAGE" at bounding box center [674, 88] width 167 height 24
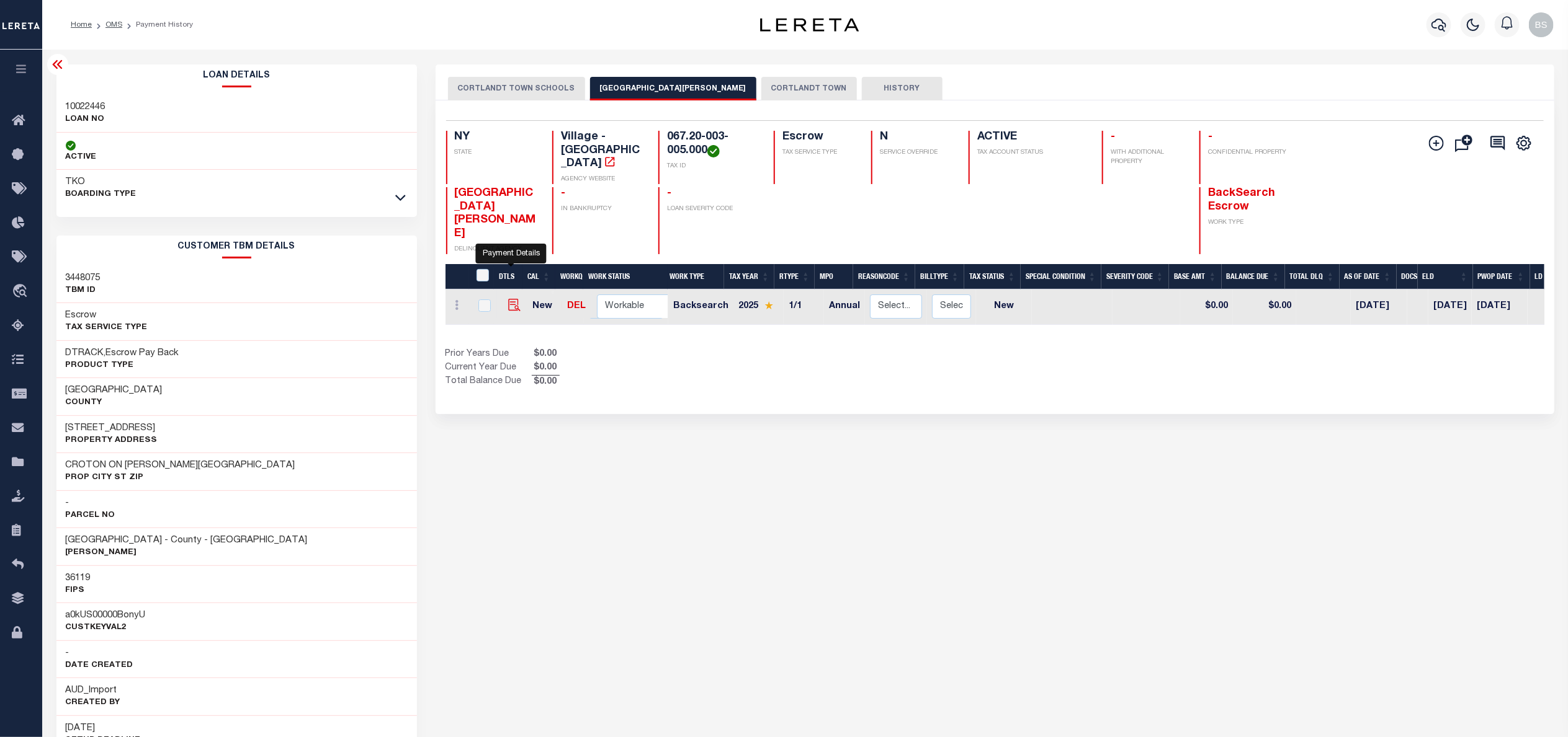
click at [513, 299] on img "" at bounding box center [514, 305] width 13 height 13
checkbox input "true"
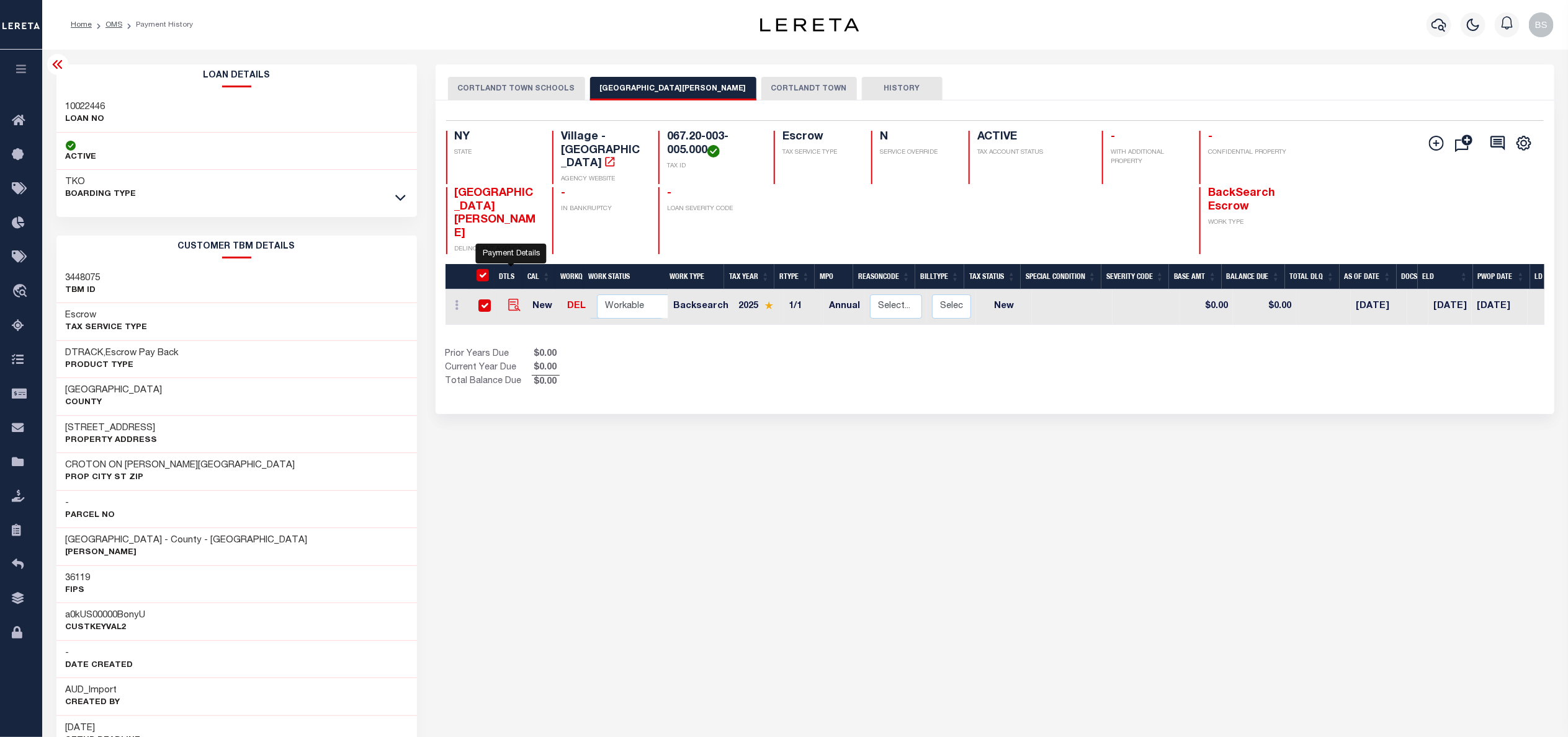
checkbox input "true"
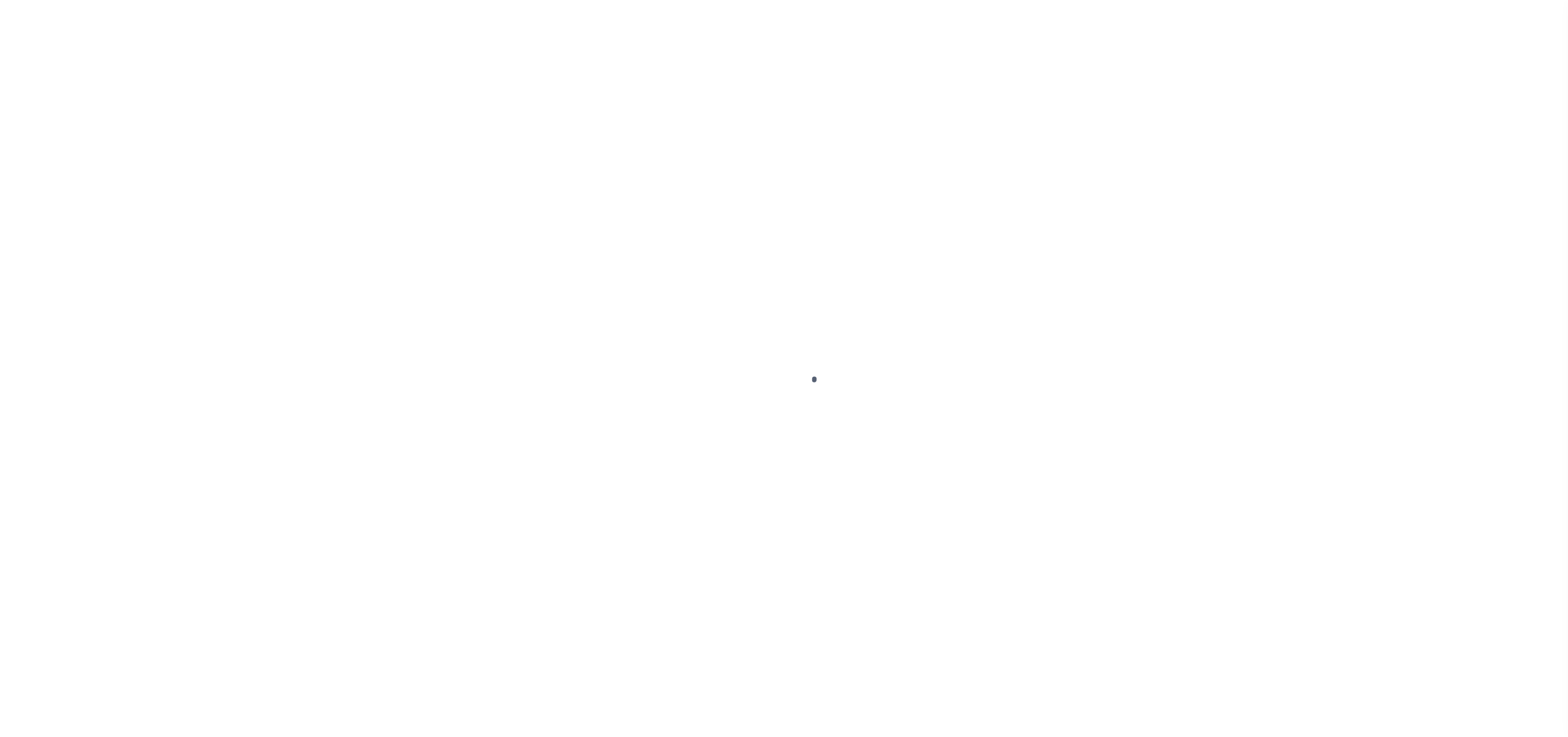
select select "NW2"
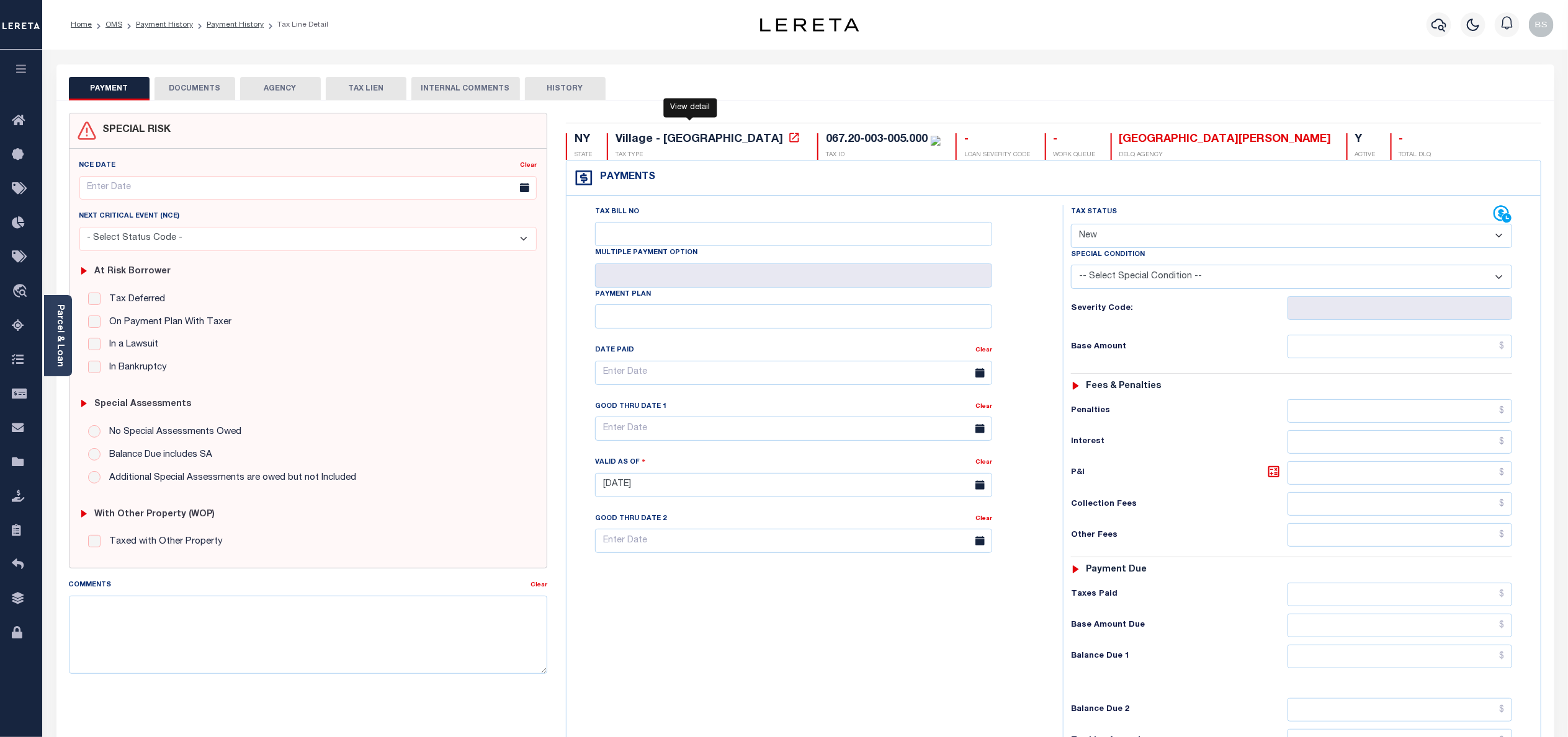
click at [787, 140] on icon at bounding box center [793, 137] width 13 height 13
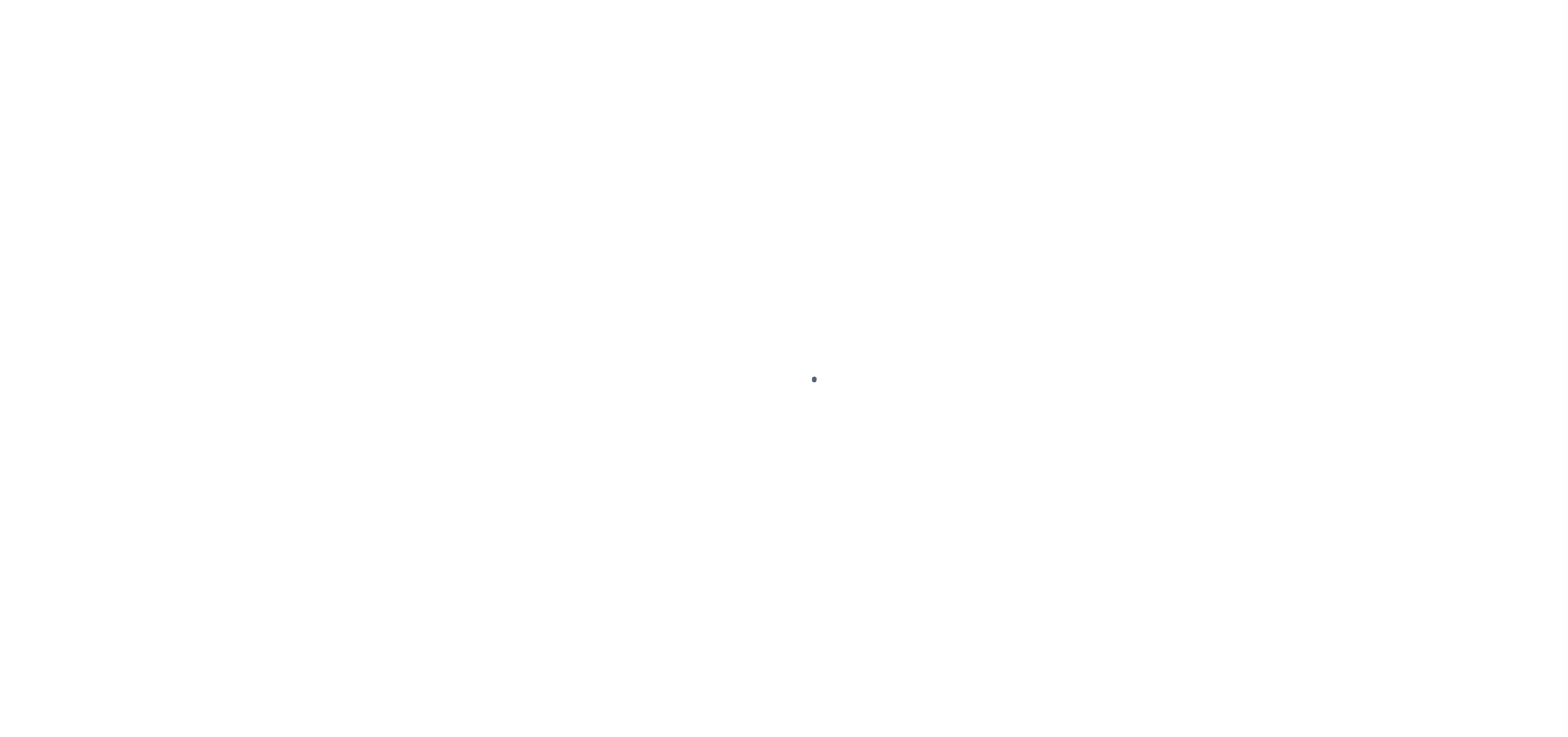
select select "NW2"
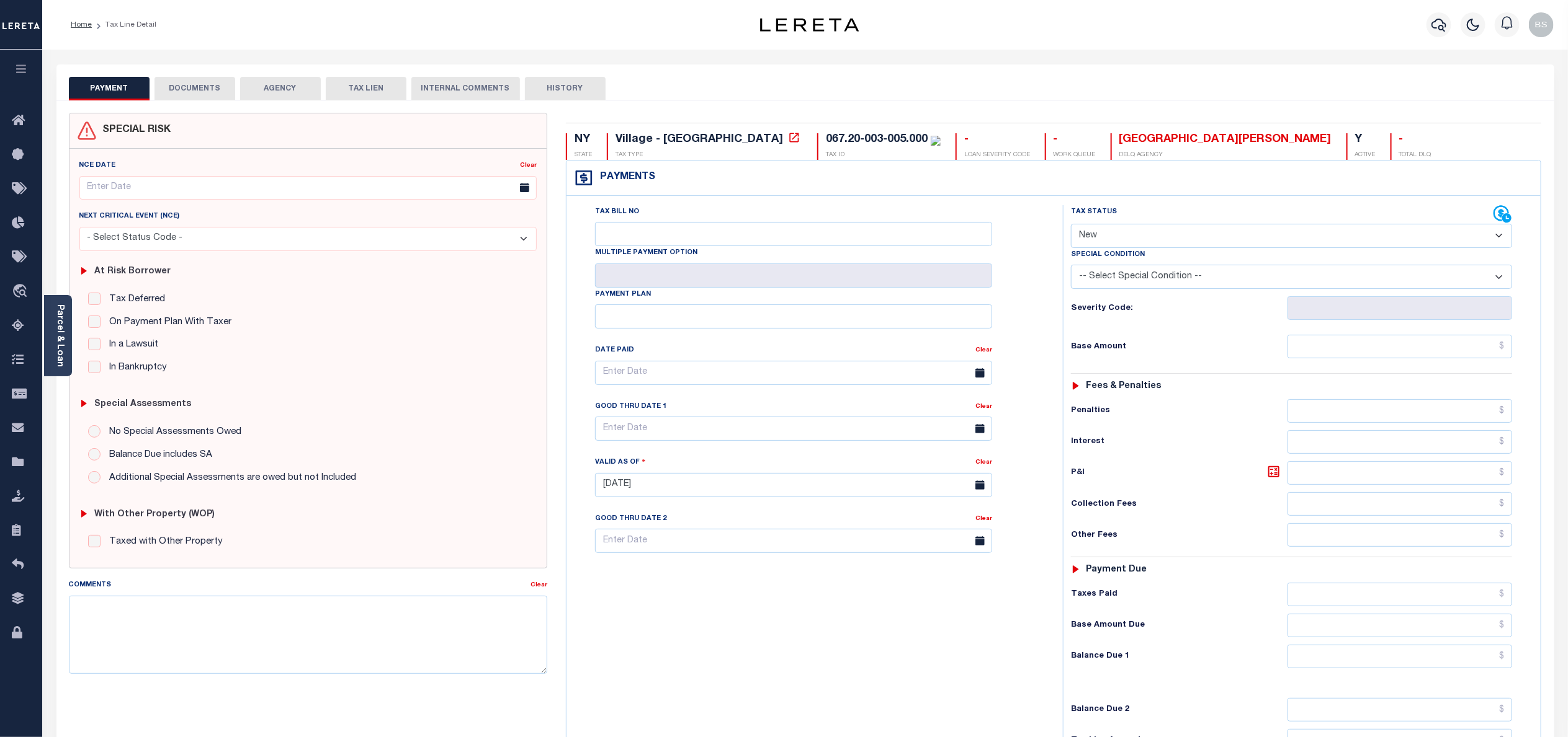
click at [277, 92] on button "AGENCY" at bounding box center [280, 88] width 80 height 24
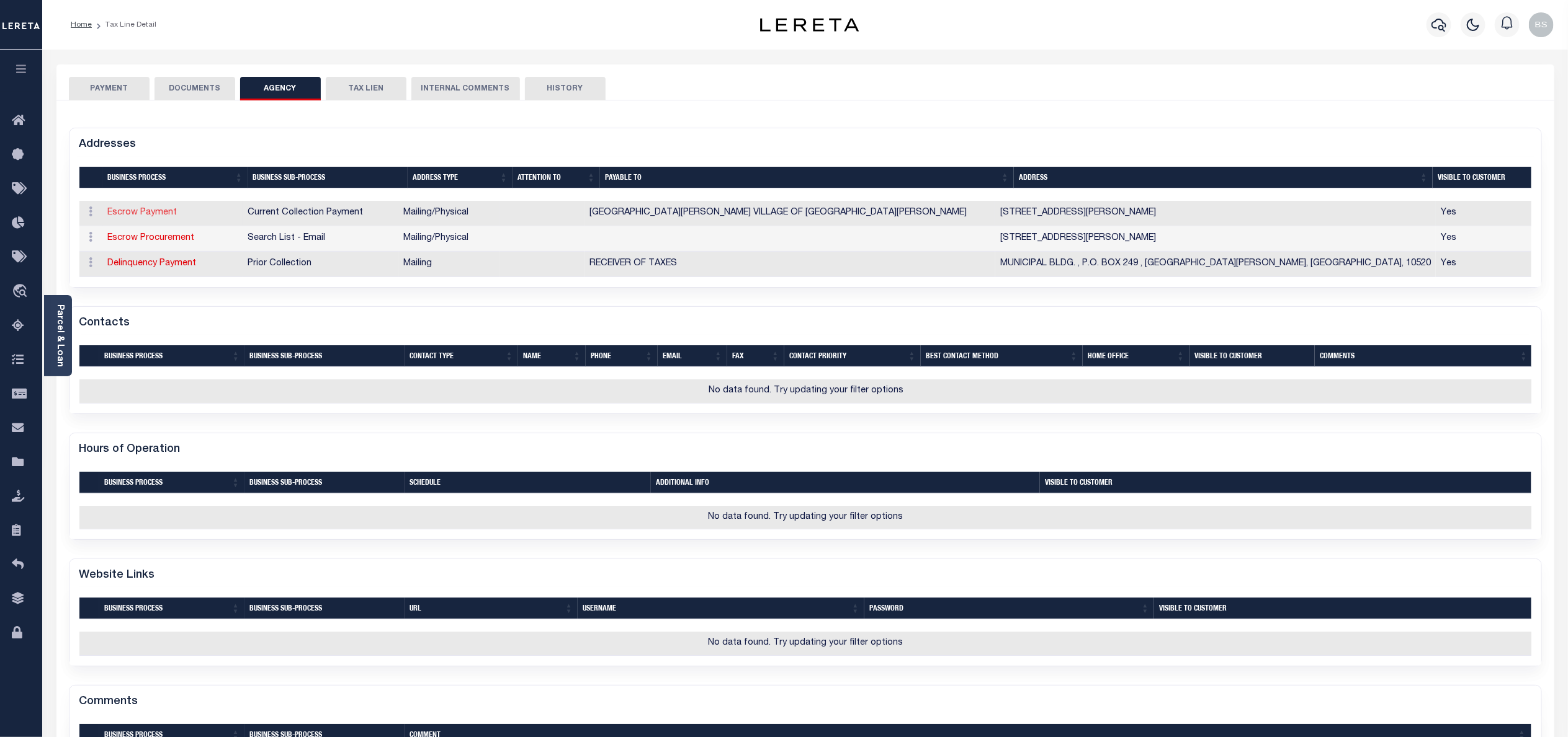
click at [155, 212] on link "Escrow Payment" at bounding box center [142, 213] width 70 height 9
select select "1"
checkbox input "false"
type input "1 VAN WYCK ST"
type input "CROTON-ON-HUDSON"
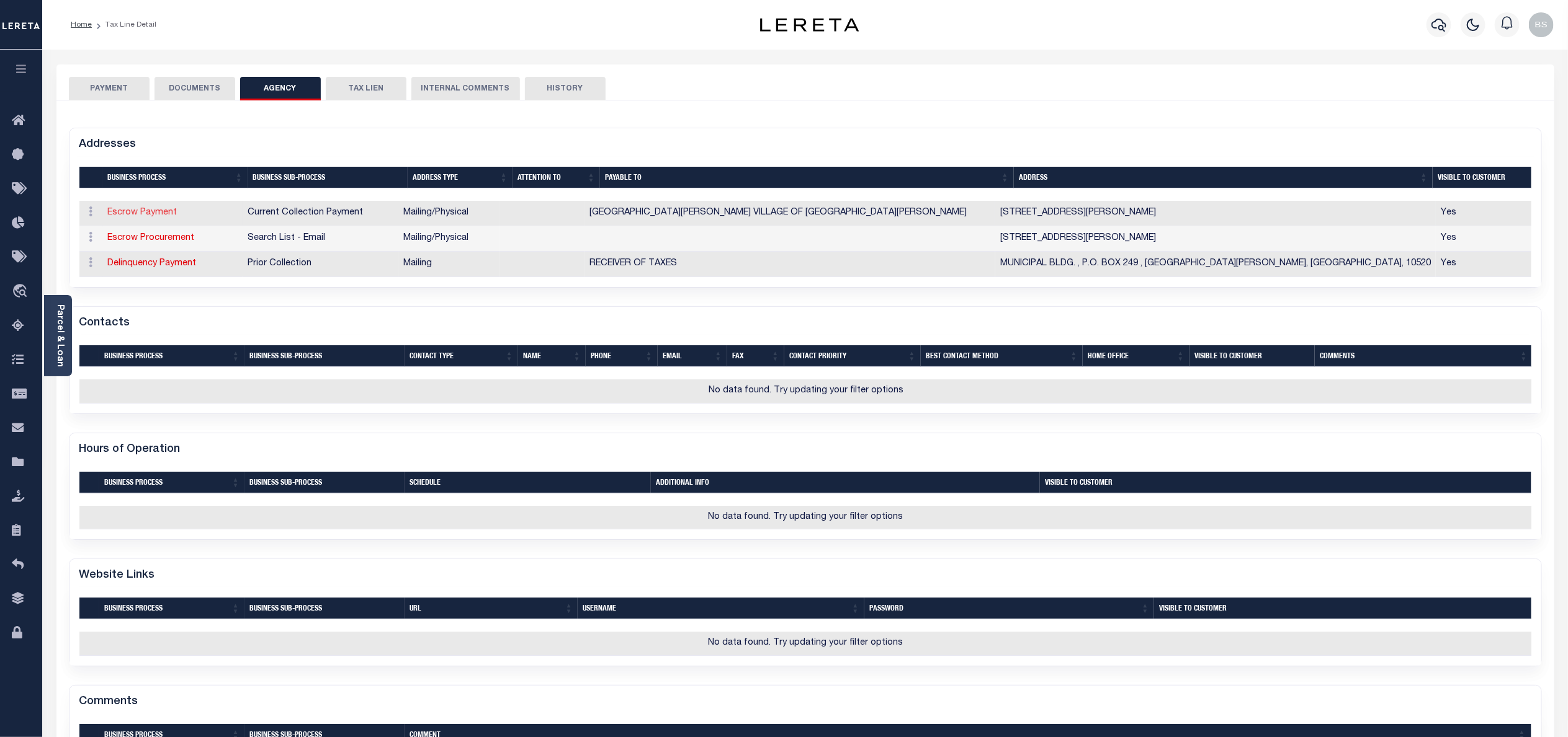
select select "NY"
type input "10520"
select select "5"
checkbox input "true"
type input "[GEOGRAPHIC_DATA][PERSON_NAME] VILLAGE OF [GEOGRAPHIC_DATA][PERSON_NAME]"
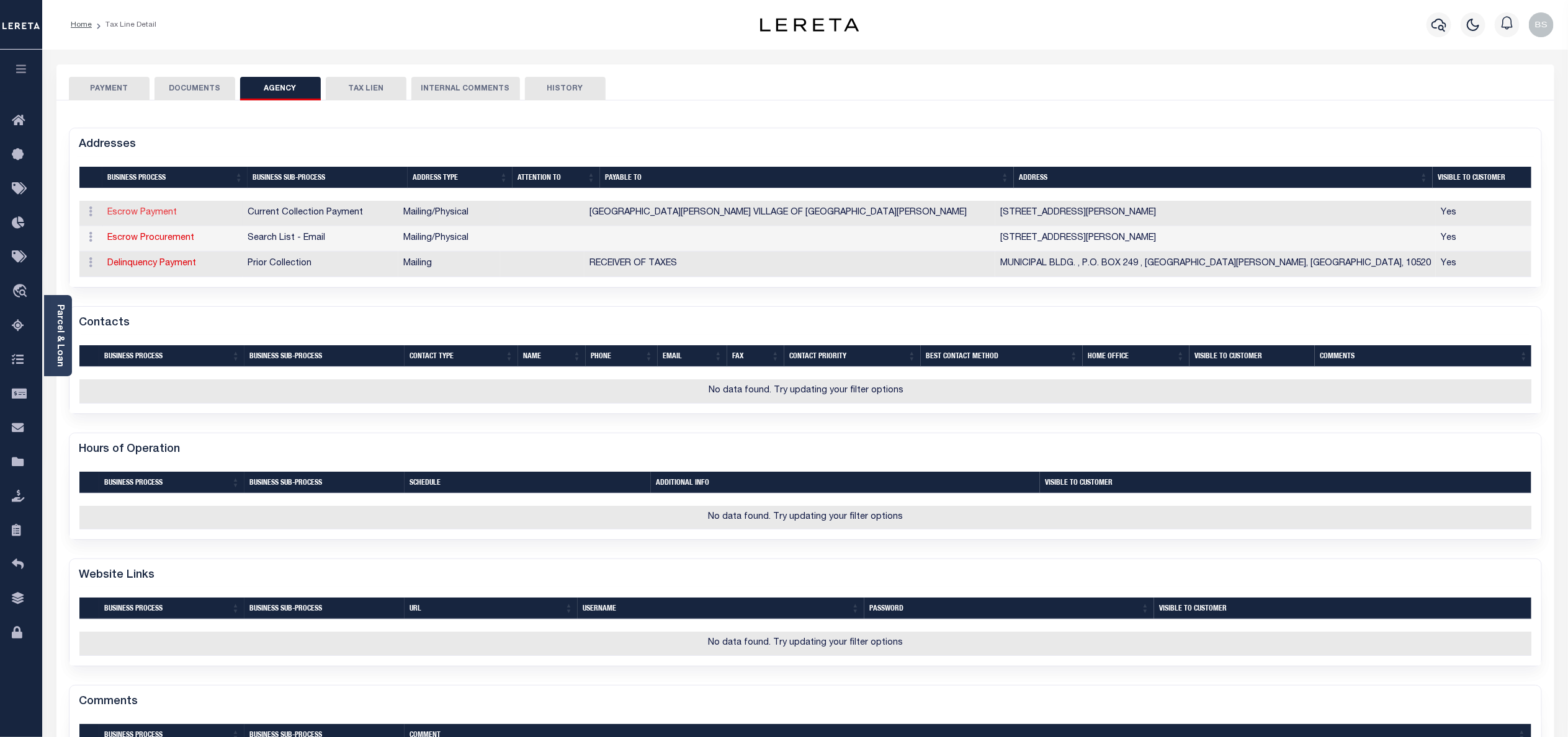
select select "11"
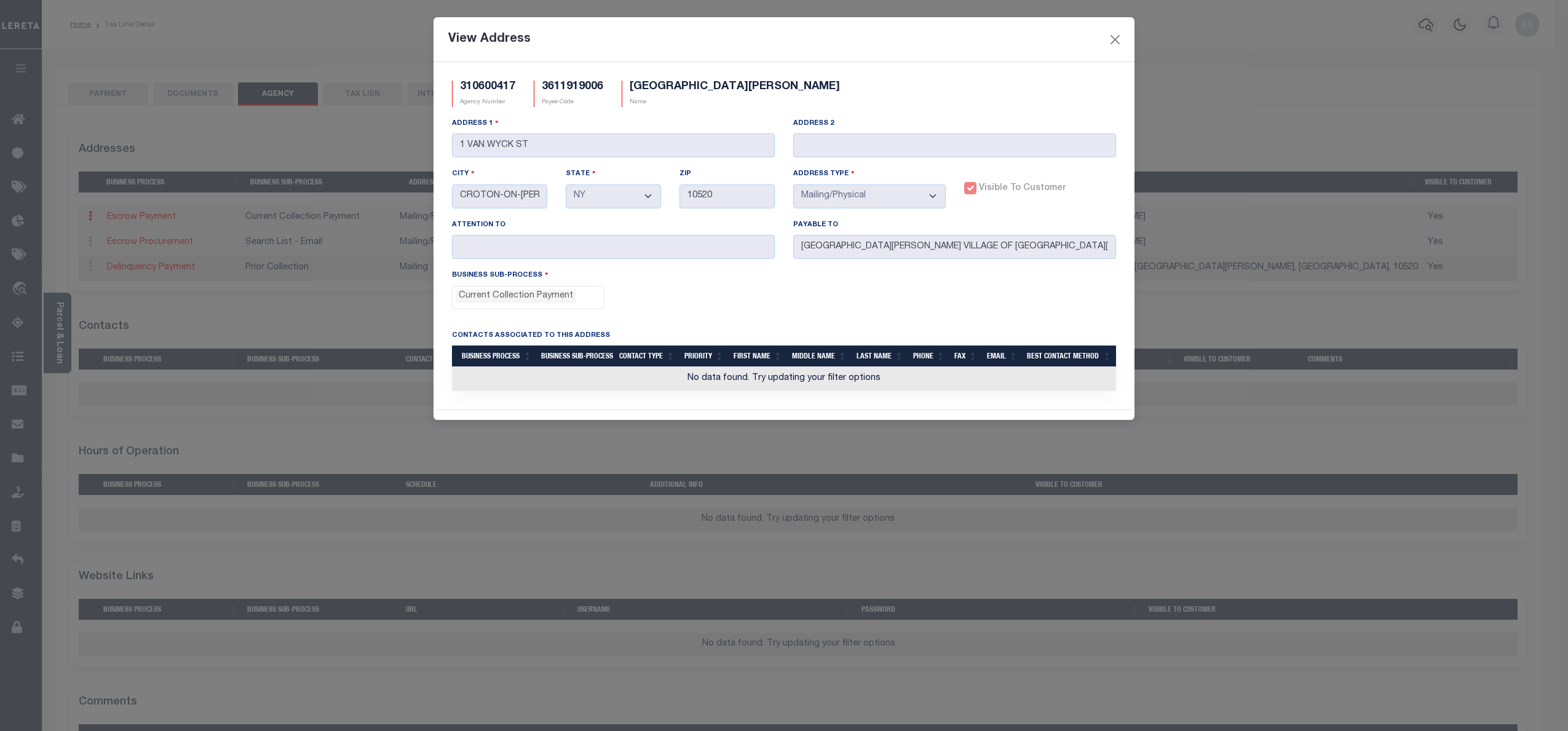
click at [489, 86] on h5 "310600417" at bounding box center [487, 87] width 55 height 14
copy h5 "310600417"
drag, startPoint x: 1121, startPoint y: 41, endPoint x: 1093, endPoint y: 41, distance: 28.0
click at [1121, 41] on button "Close" at bounding box center [1115, 39] width 16 height 16
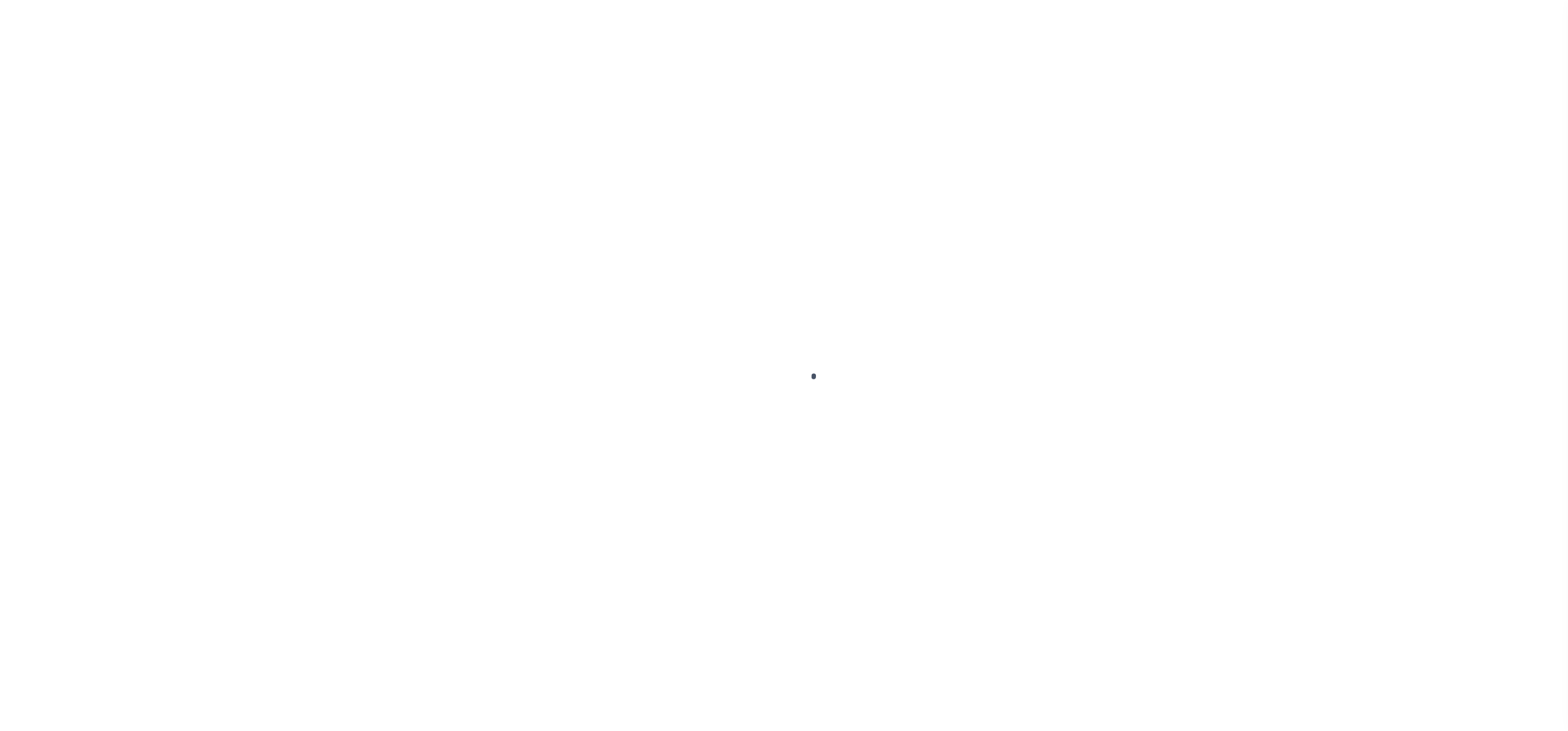
select select
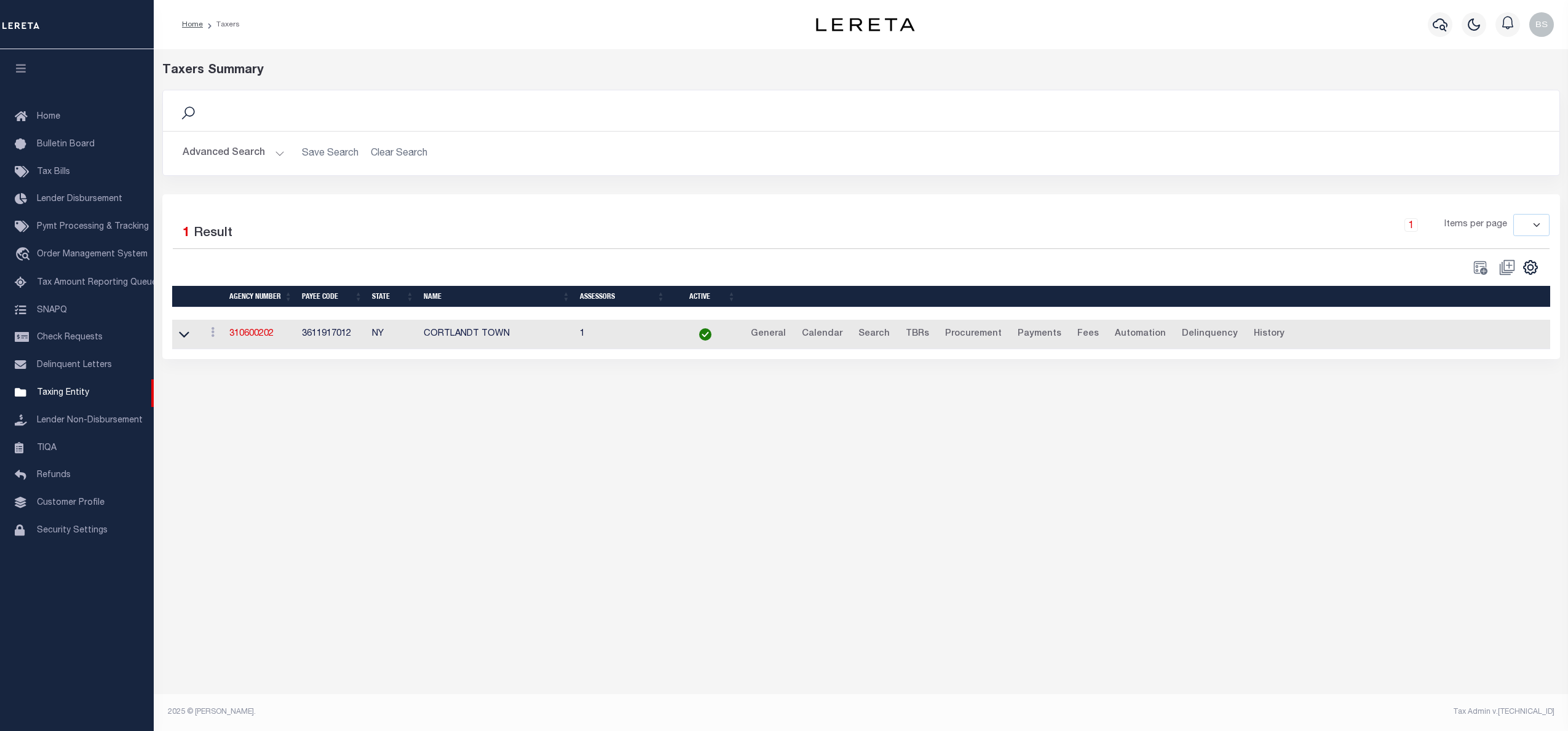
click at [277, 148] on button "Advanced Search" at bounding box center [233, 154] width 102 height 24
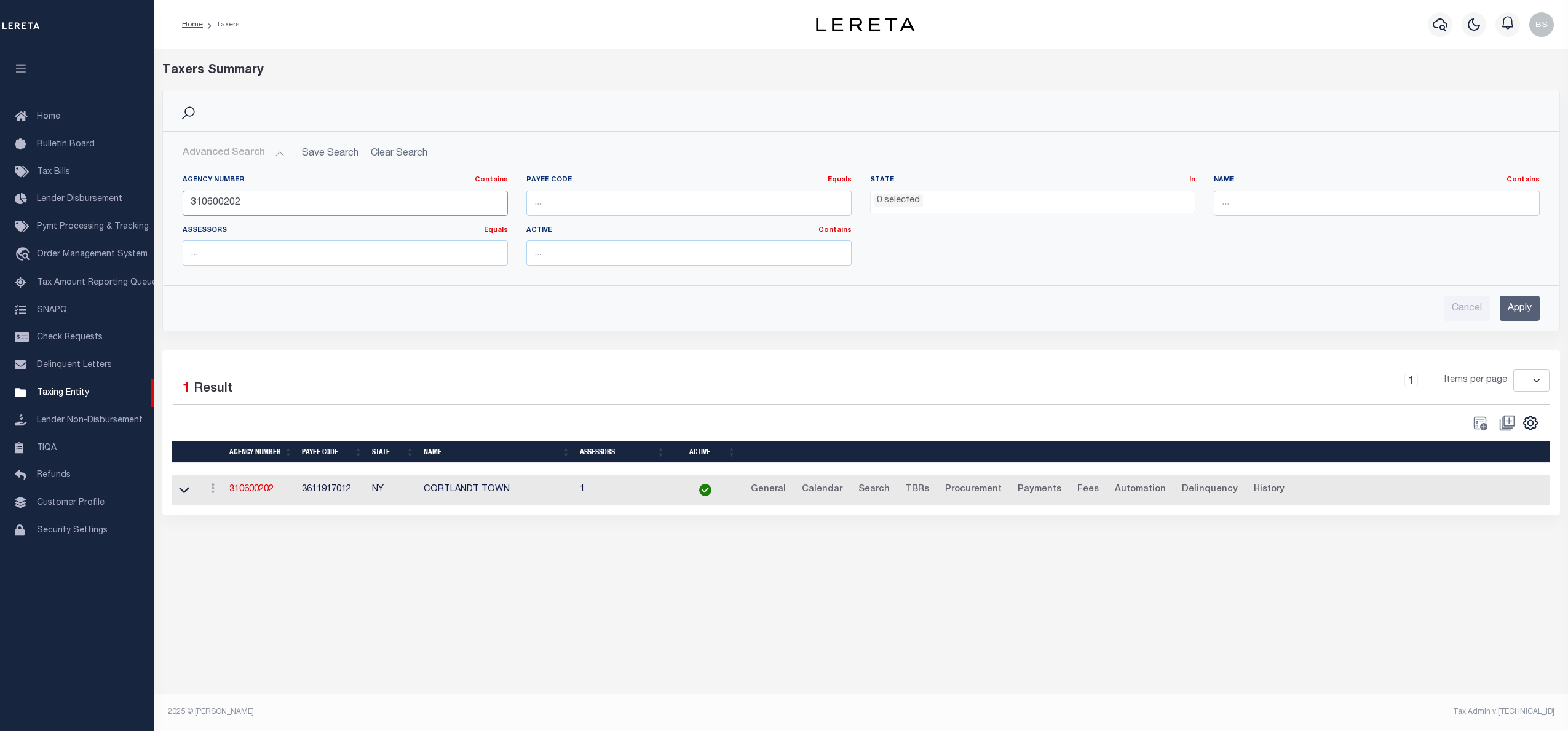
drag, startPoint x: 272, startPoint y: 203, endPoint x: 154, endPoint y: 209, distance: 118.2
click at [154, 209] on div "Search Advanced Search Save Search Clear Search tblPayees_dynamictable_____Defa…" at bounding box center [861, 220] width 1416 height 261
paste input "310600417"
type input "310600417"
click at [1531, 316] on input "Apply" at bounding box center [1519, 308] width 40 height 25
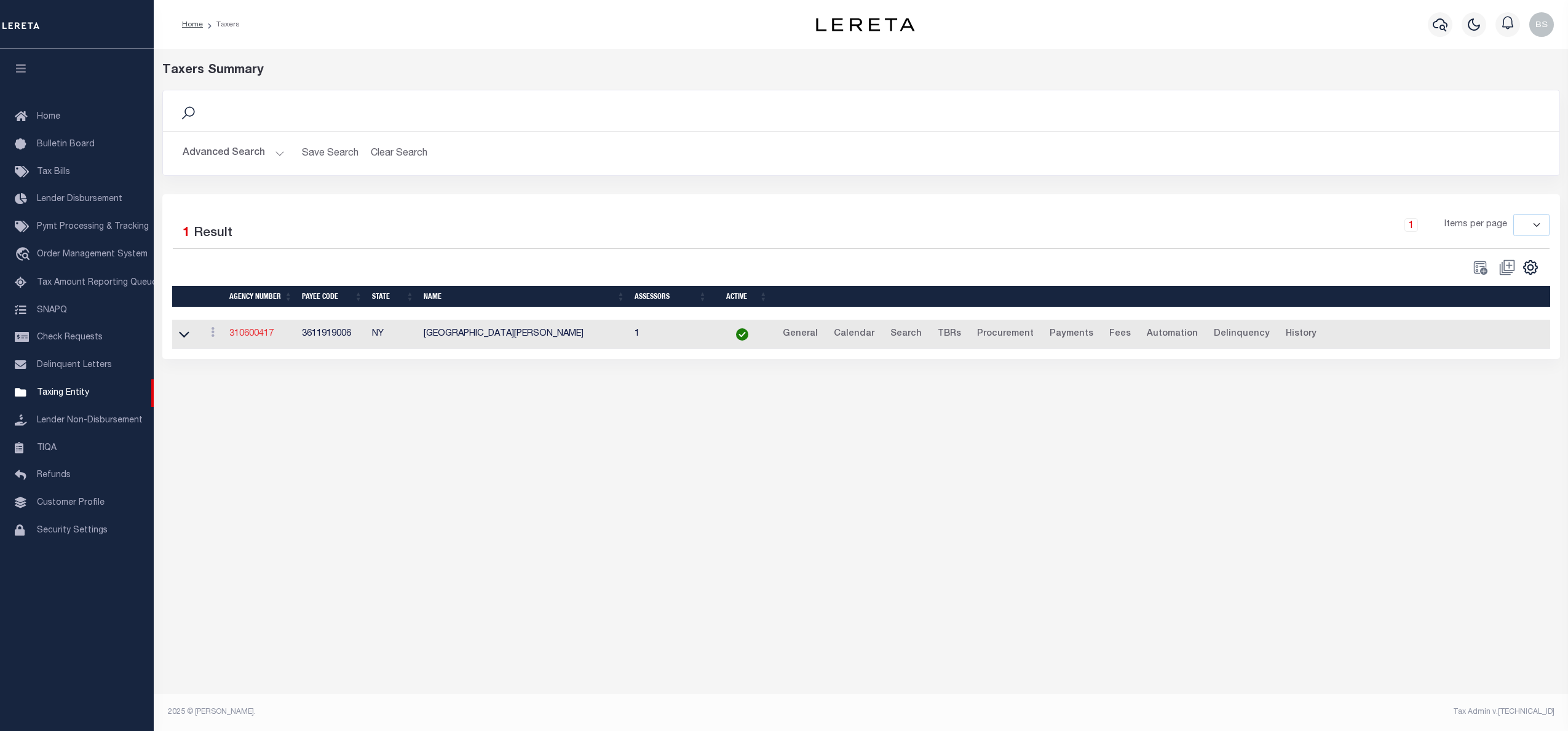
click at [257, 337] on link "310600417" at bounding box center [252, 333] width 45 height 9
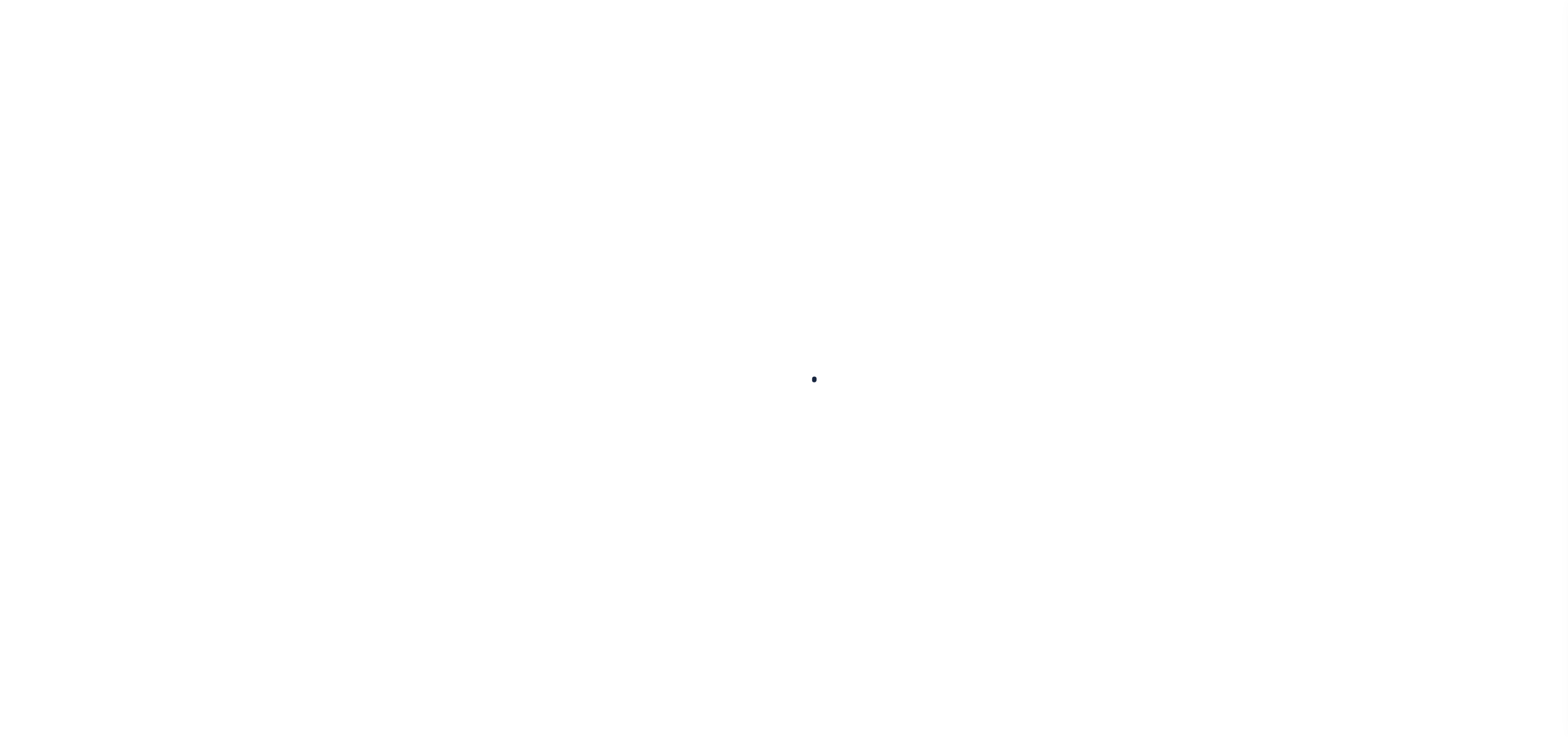
select select
checkbox input "false"
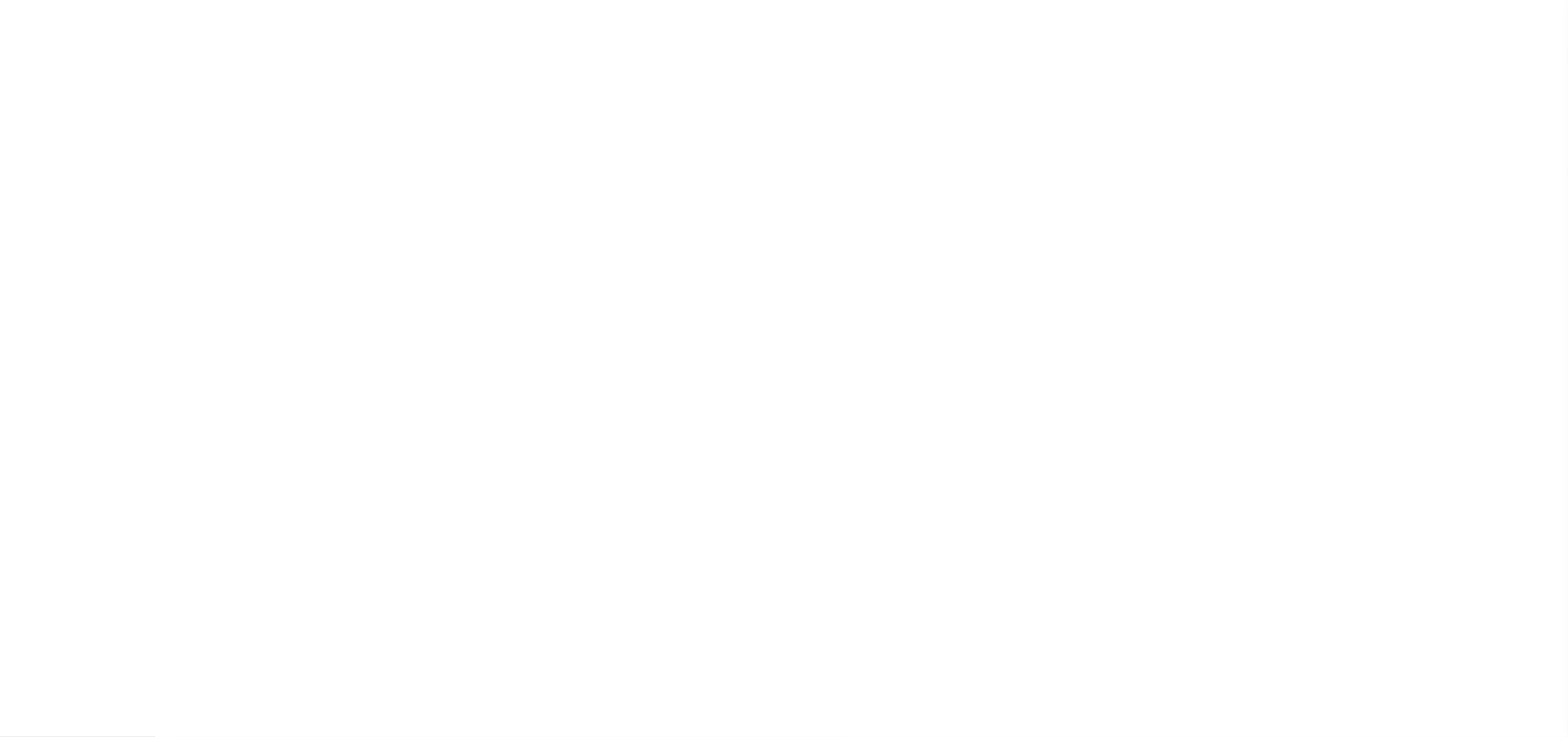
checkbox input "false"
type input "3611919006"
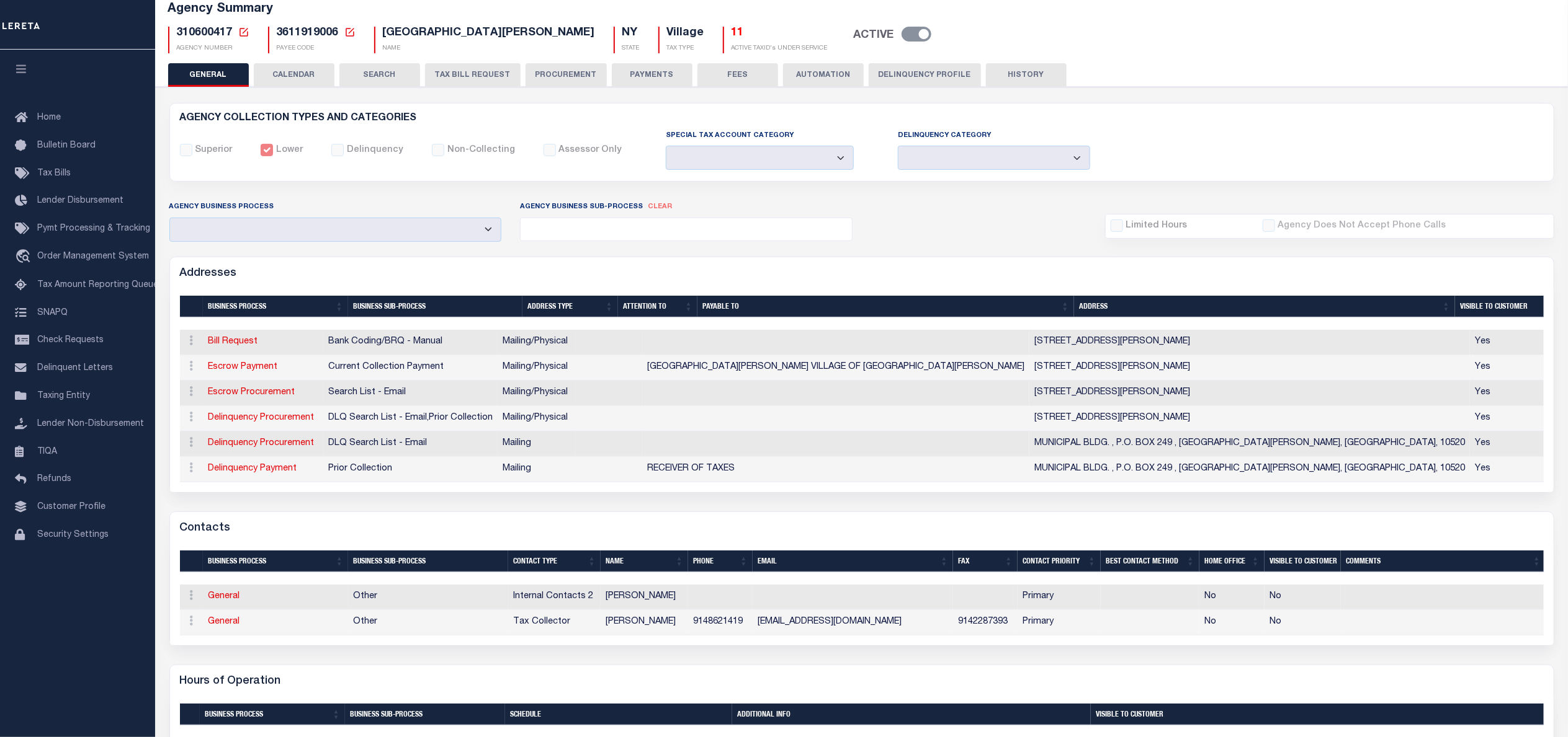
scroll to position [93, 0]
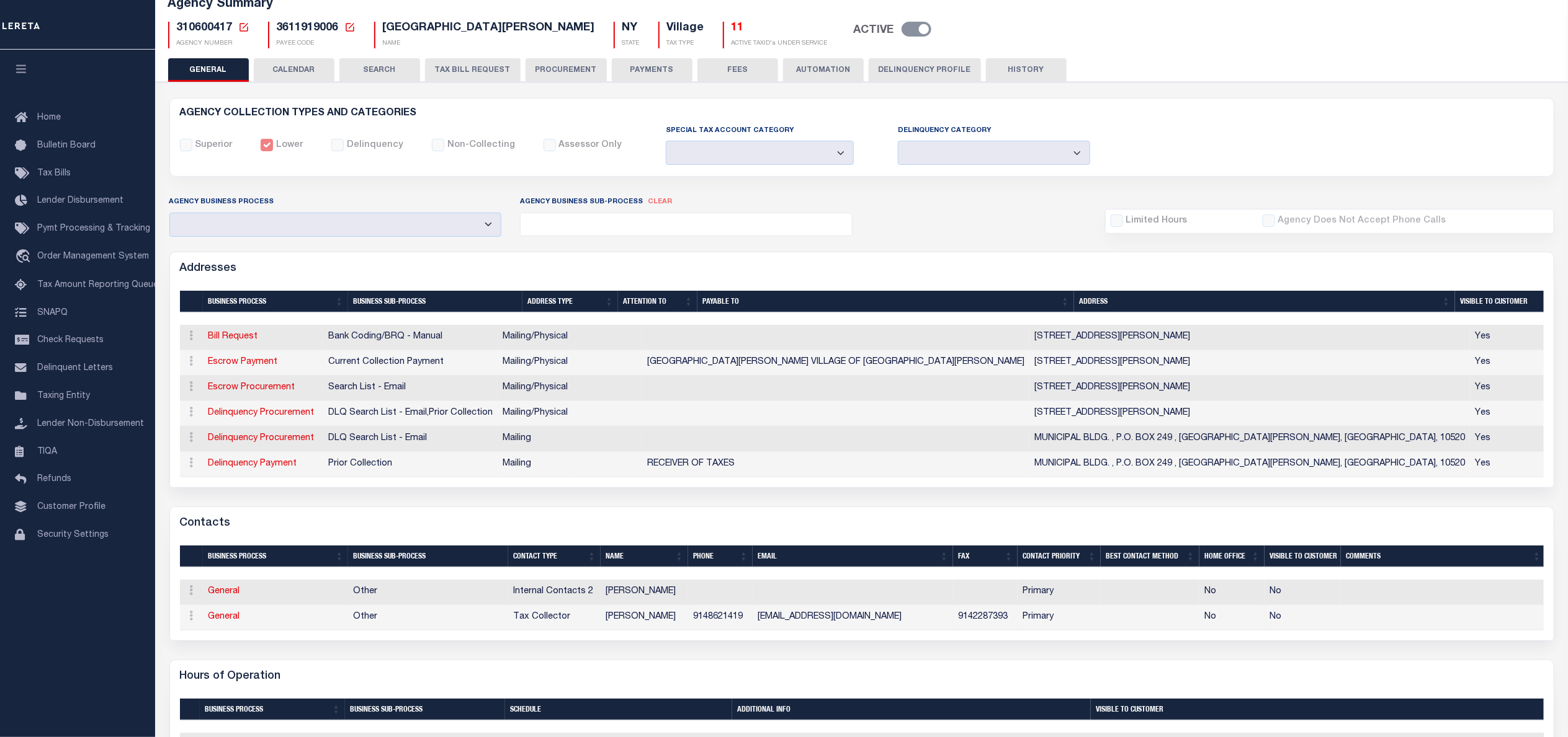
click at [708, 630] on td "9148621419" at bounding box center [721, 617] width 65 height 25
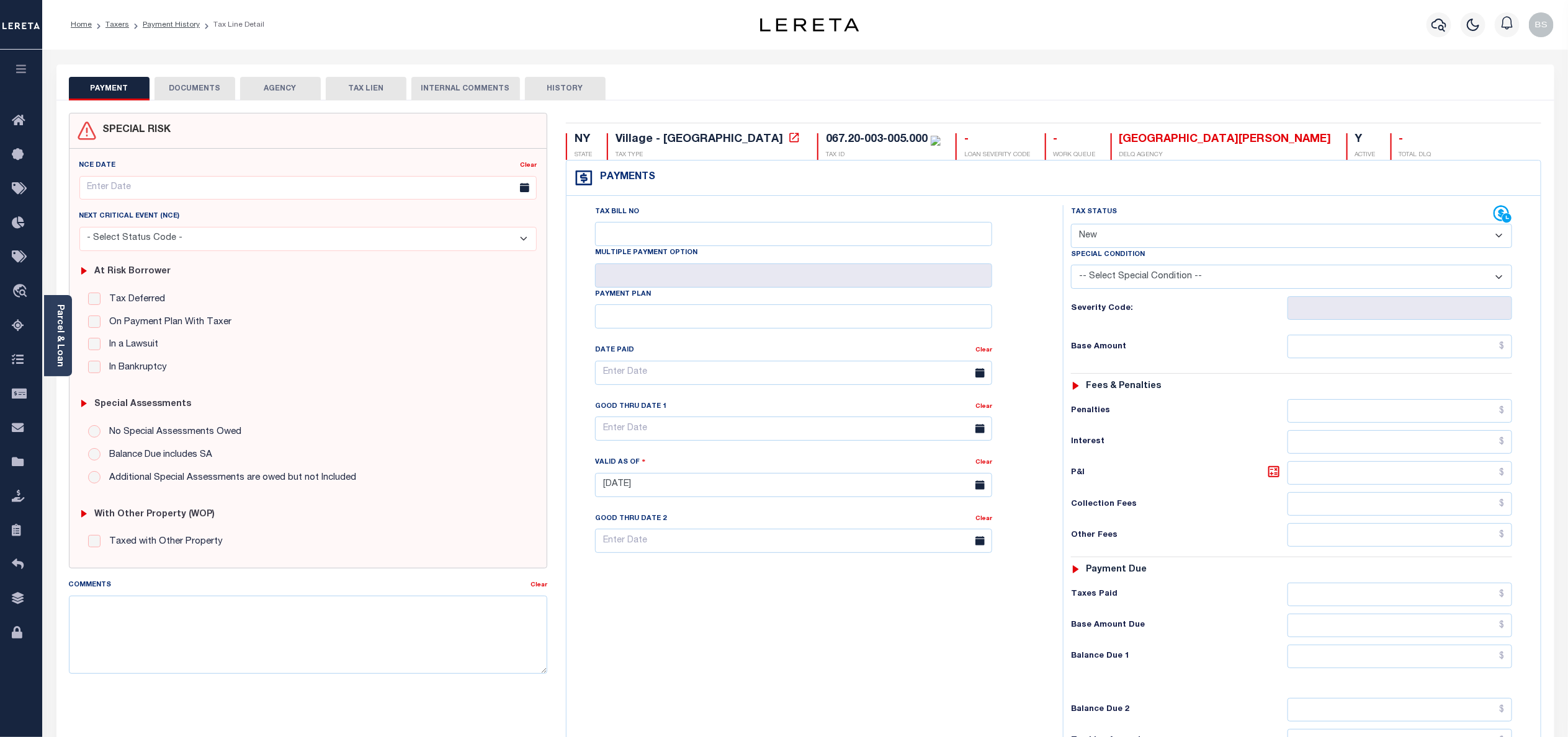
click at [1243, 236] on select "- Select Status Code - Open Due/Unpaid Paid Incomplete No Tax Due Internal Refu…" at bounding box center [1291, 235] width 441 height 25
select select "PYD"
click at [1071, 225] on select "- Select Status Code - Open Due/Unpaid Paid Incomplete No Tax Due Internal Refu…" at bounding box center [1291, 235] width 441 height 25
type input "[DATE]"
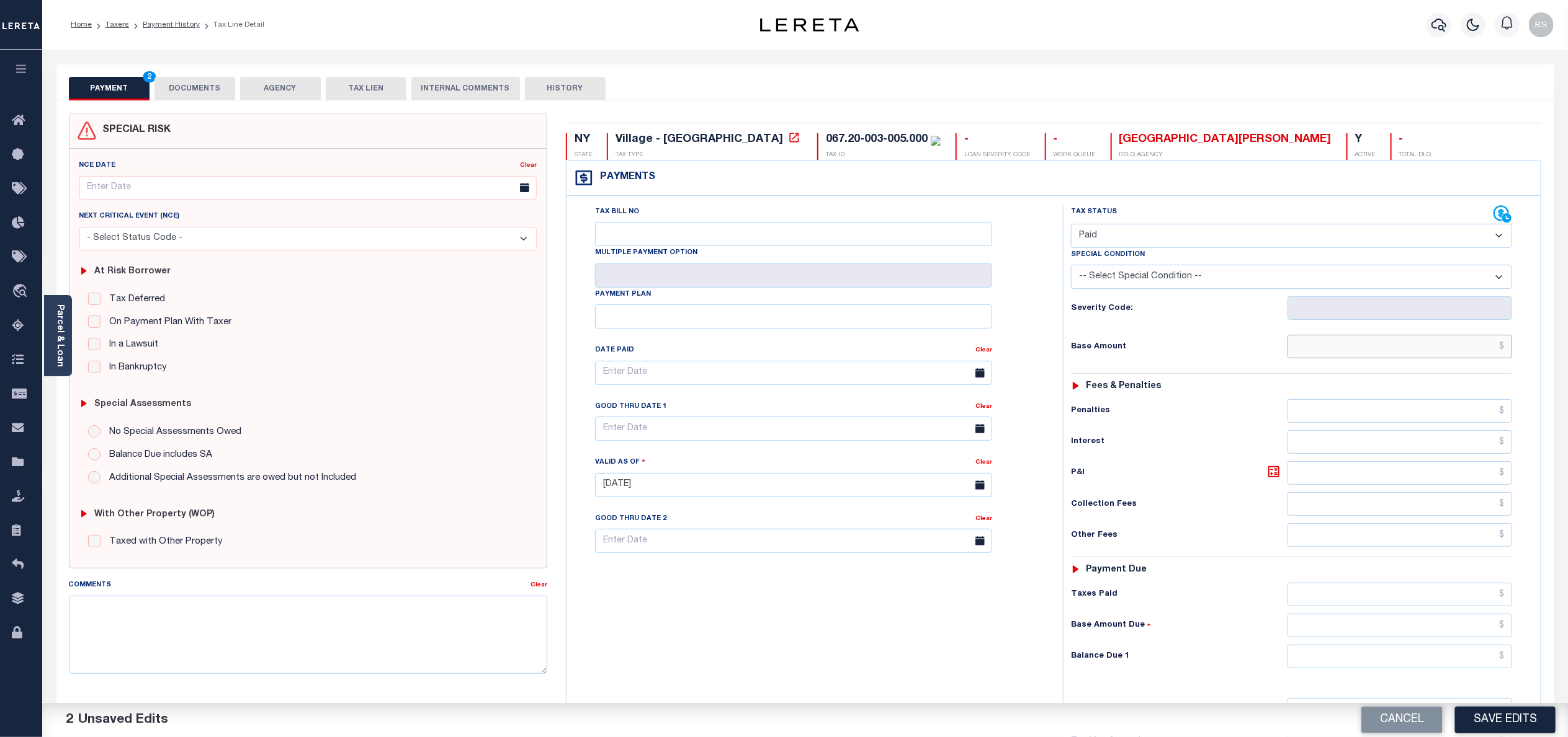
click at [1504, 352] on input "text" at bounding box center [1399, 347] width 225 height 24
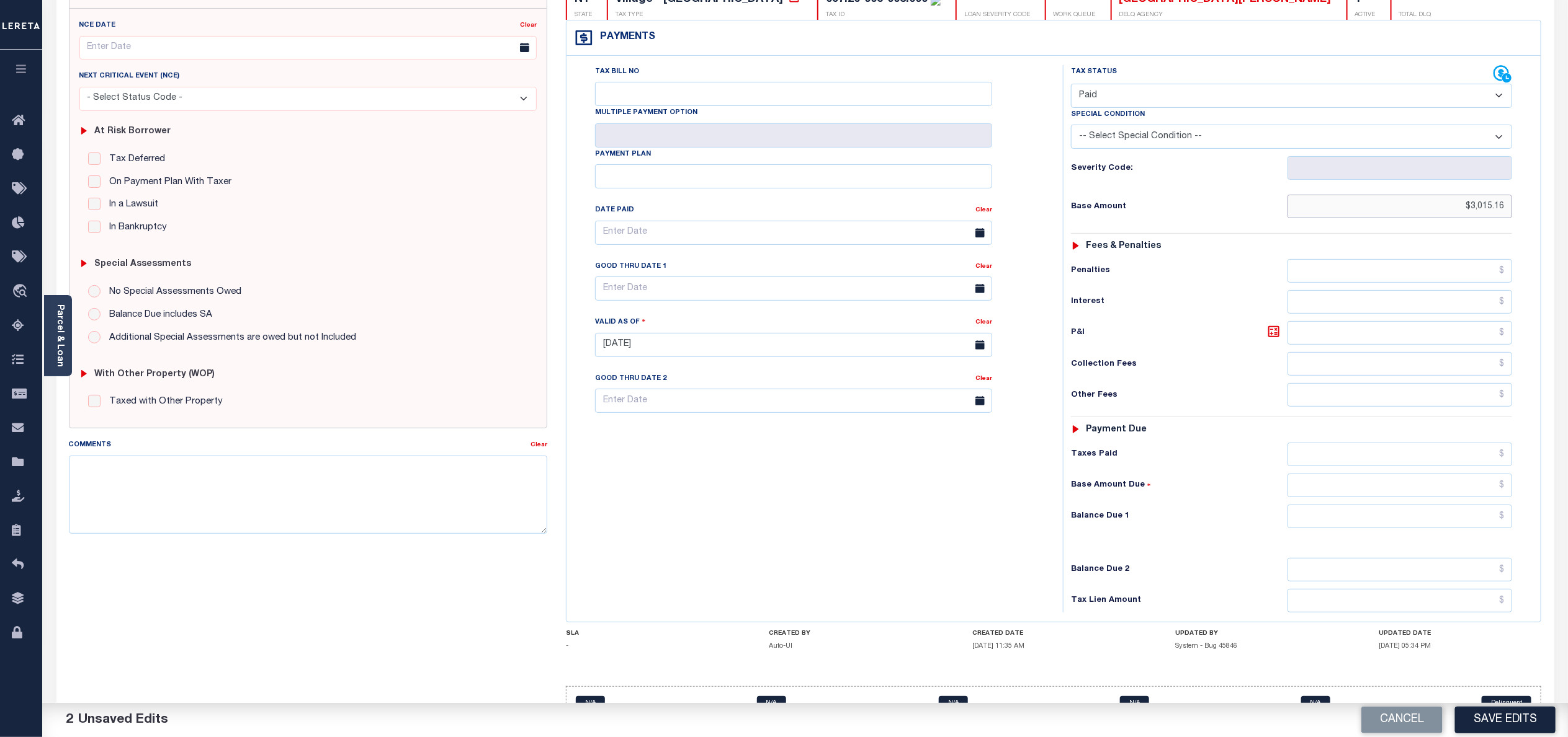
scroll to position [185, 0]
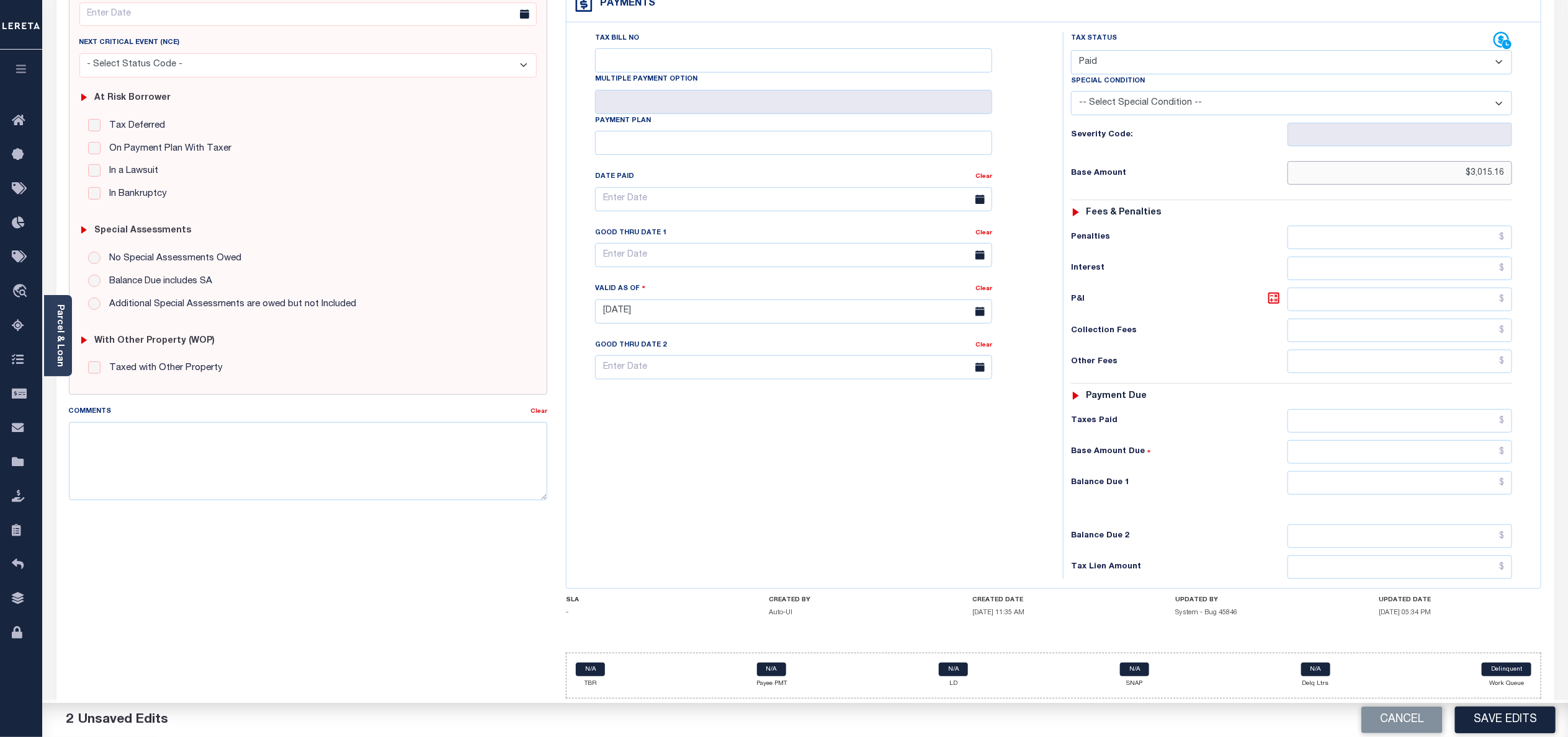
type input "$3,015.16"
click at [1490, 489] on input "text" at bounding box center [1399, 483] width 225 height 24
type input "$0.00"
click at [1492, 711] on button "Save Edits" at bounding box center [1505, 719] width 100 height 26
checkbox input "false"
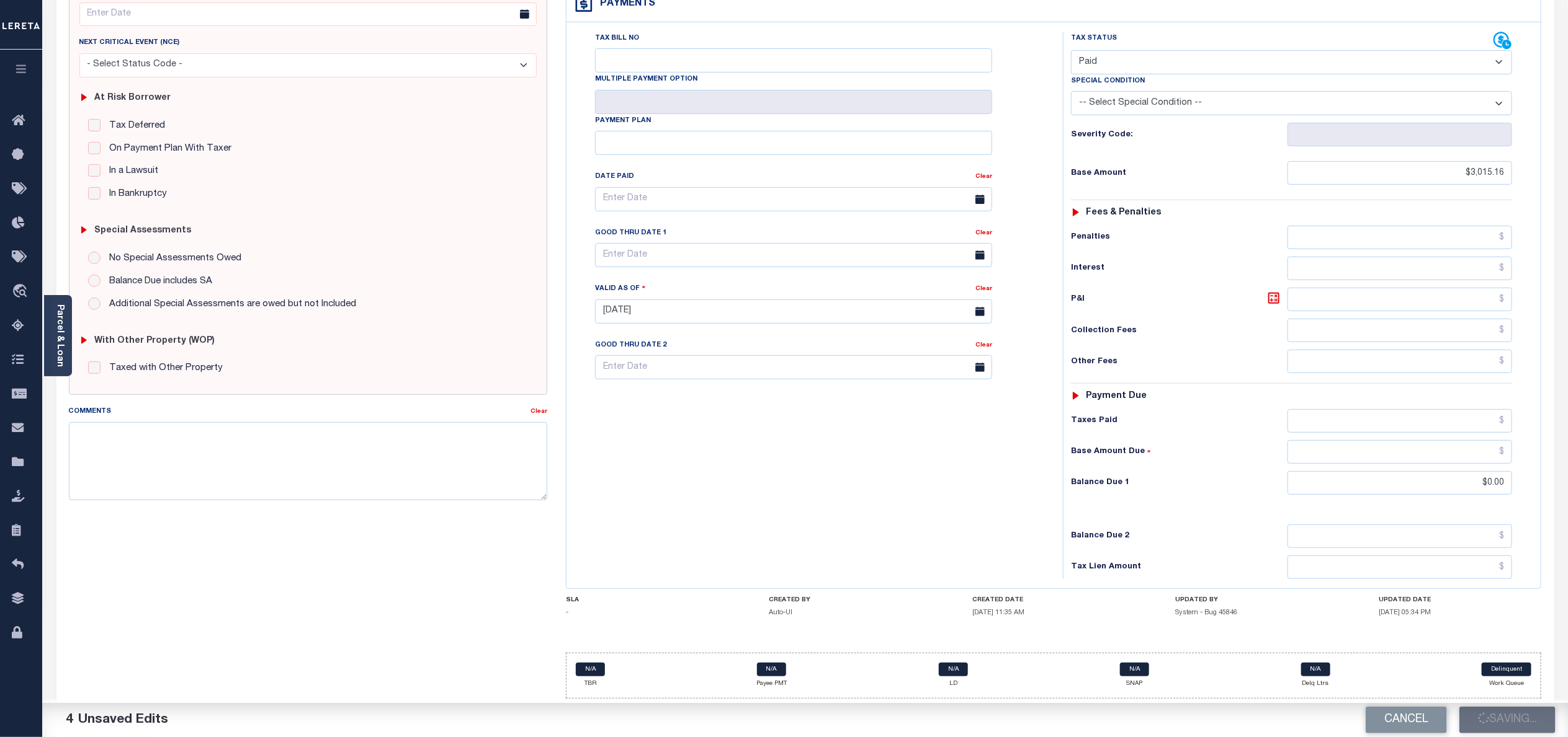
checkbox input "false"
type input "$3,015.16"
type input "$0"
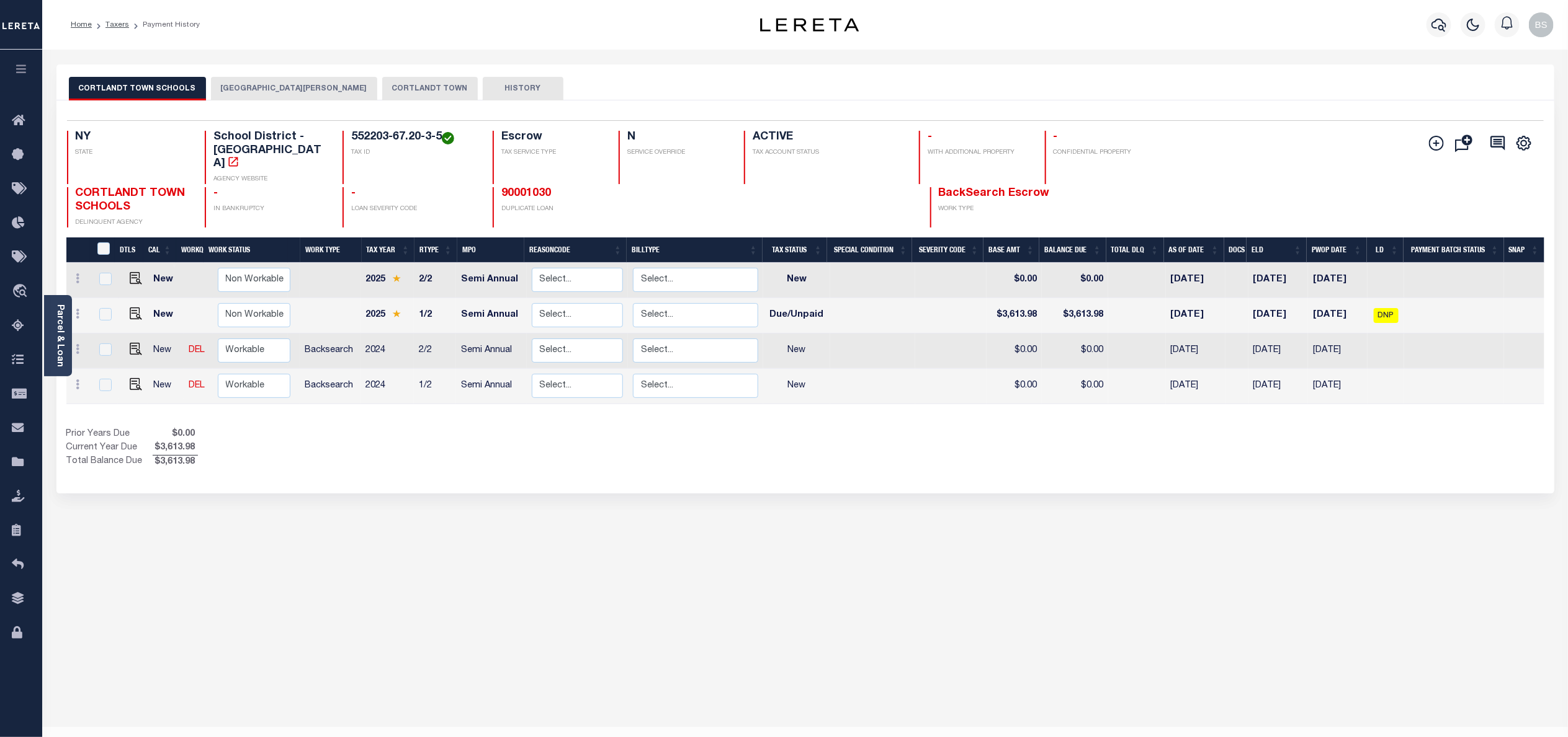
click at [275, 82] on button "CROTON-ON-HUDSON VILLAGE" at bounding box center [294, 88] width 167 height 24
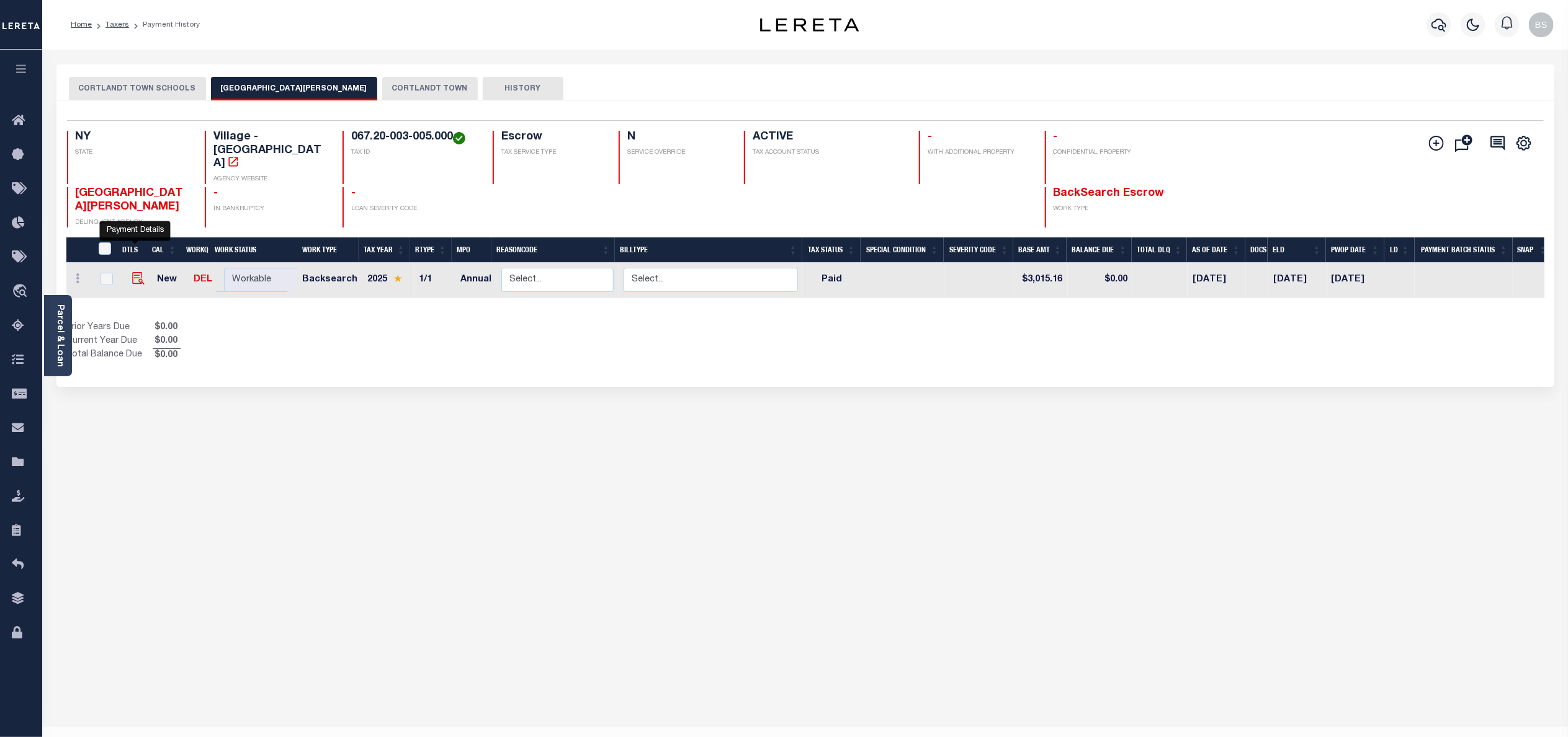
click at [132, 272] on img "" at bounding box center [138, 278] width 13 height 13
checkbox input "true"
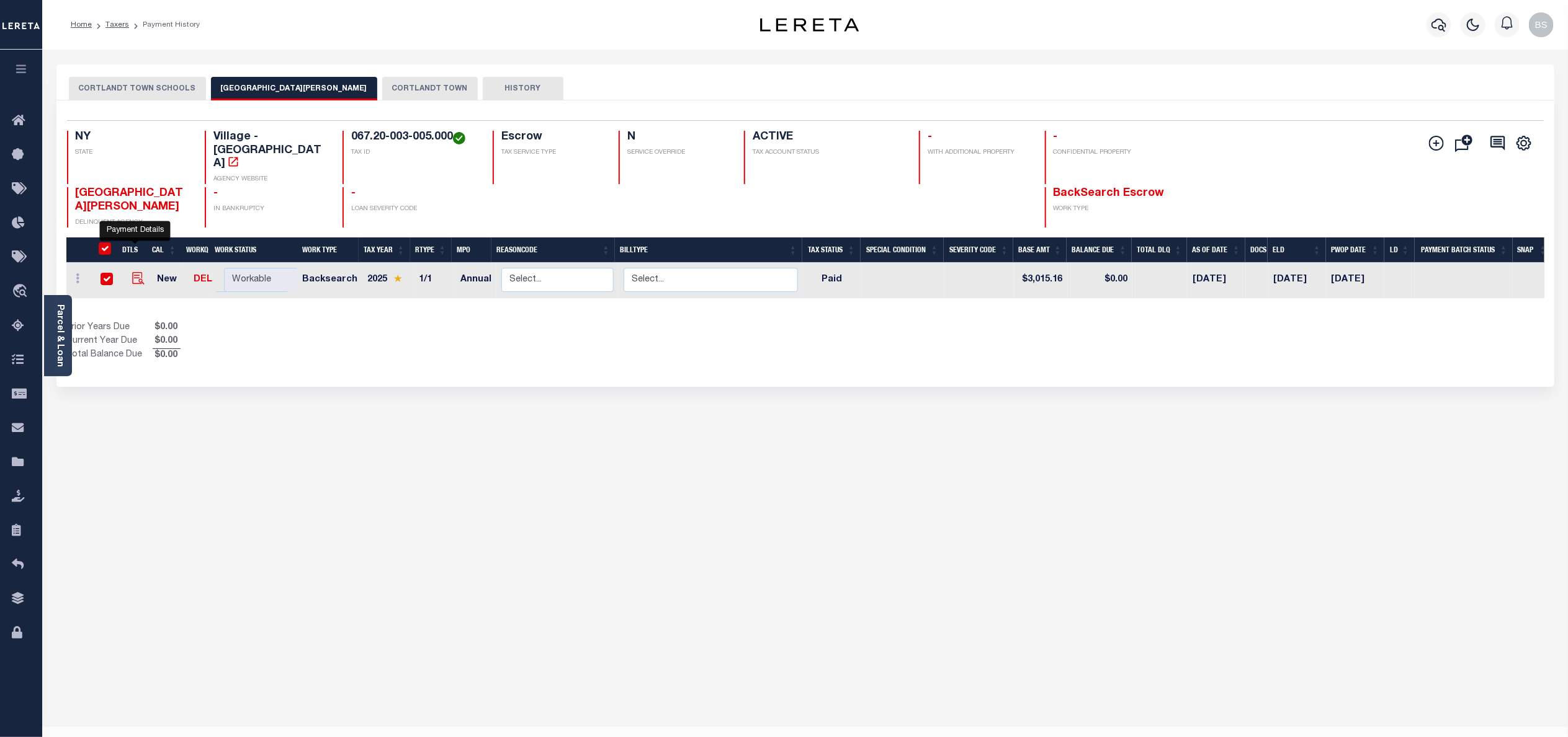
checkbox input "true"
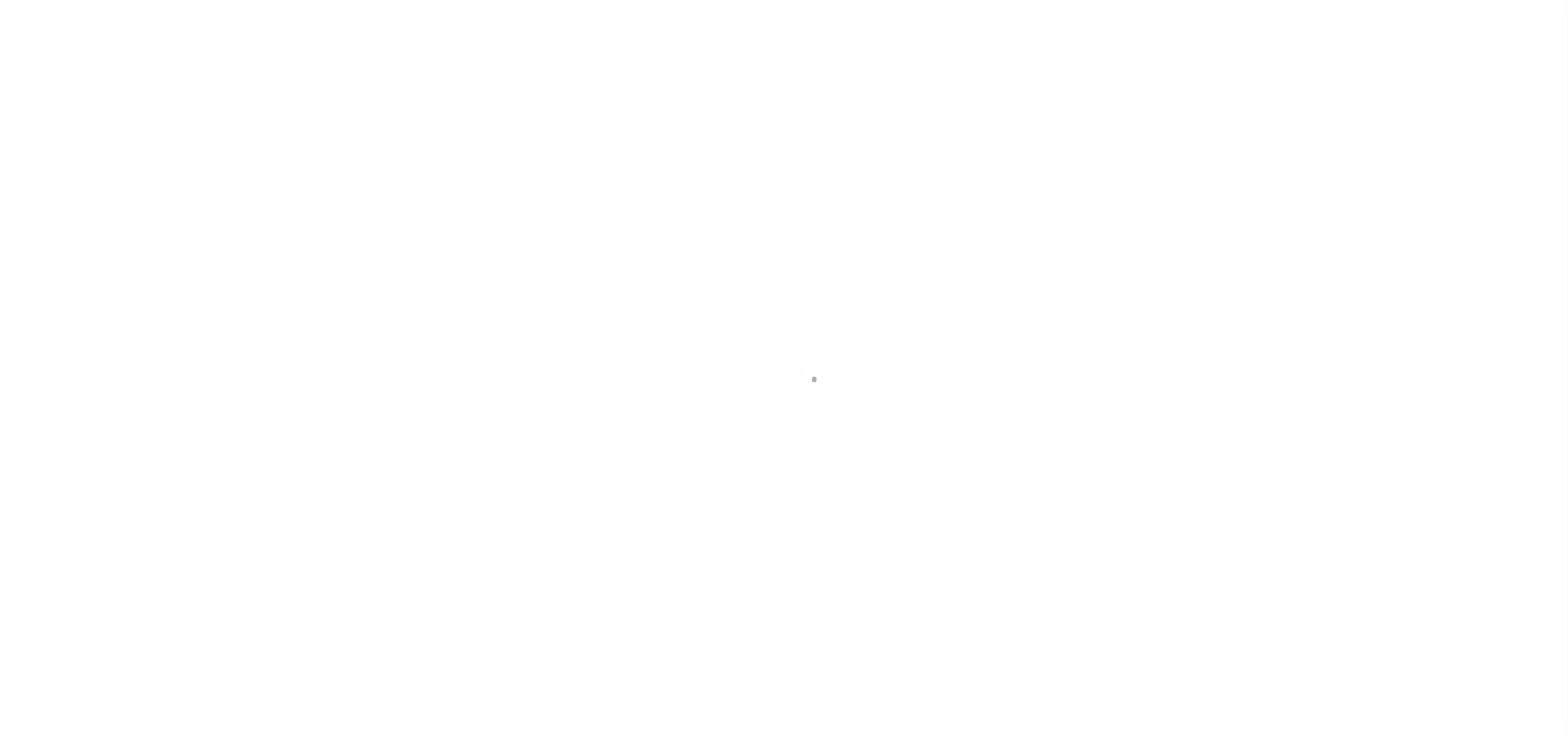
select select "PYD"
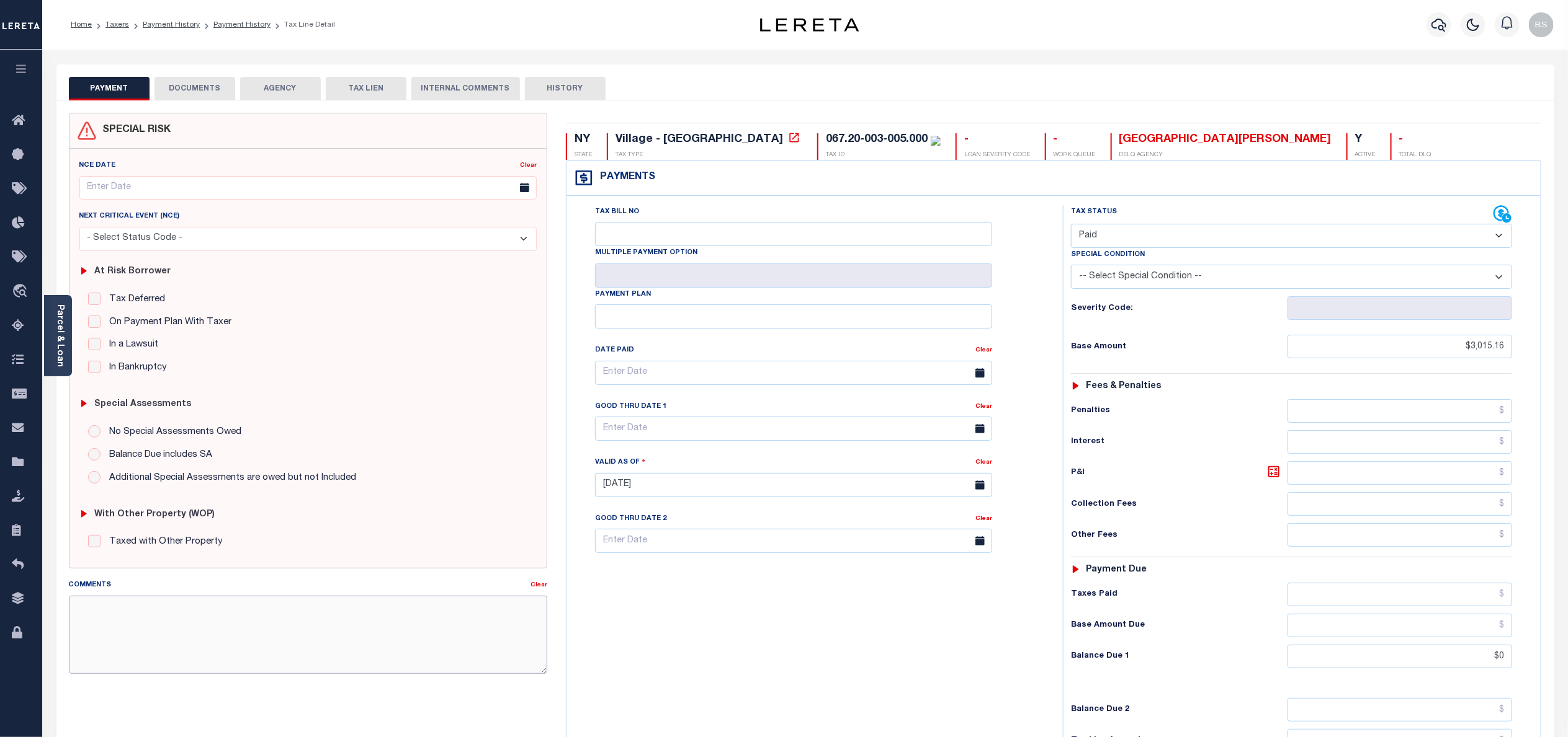
click at [394, 661] on textarea "Comments" at bounding box center [308, 635] width 479 height 78
paste textarea "Croton-on-Hudson Village parcel: 067.20-003-005.000 Verified with Alexandria ta…"
click at [74, 614] on textarea "Croton-on-Hudson Village parcel: 067.20-003-005.000 Verified with Alexandria ta…" at bounding box center [308, 635] width 479 height 78
type textarea "10/15/2025 Croton-on-Hudson Village parcel: 067.20-003-005.000 Verified with Al…"
click at [782, 694] on div "Tax Bill No Multiple Payment Option Payment Plan Clear" at bounding box center [811, 478] width 483 height 548
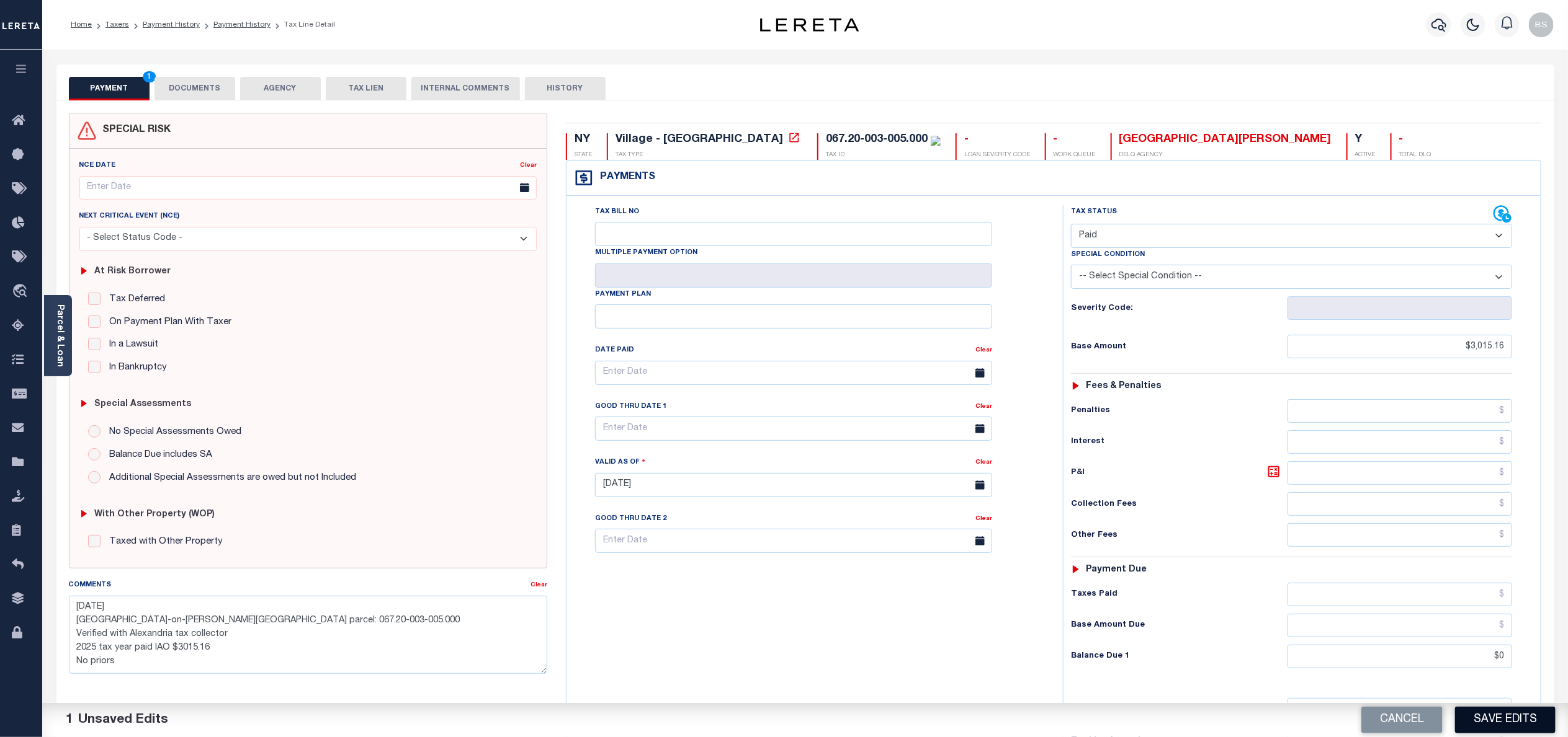
click at [1491, 726] on button "Save Edits" at bounding box center [1505, 719] width 100 height 26
checkbox input "false"
type textarea "10/15/2025 Croton-on-Hudson Village parcel: 067.20-003-005.000 Verified with Al…"
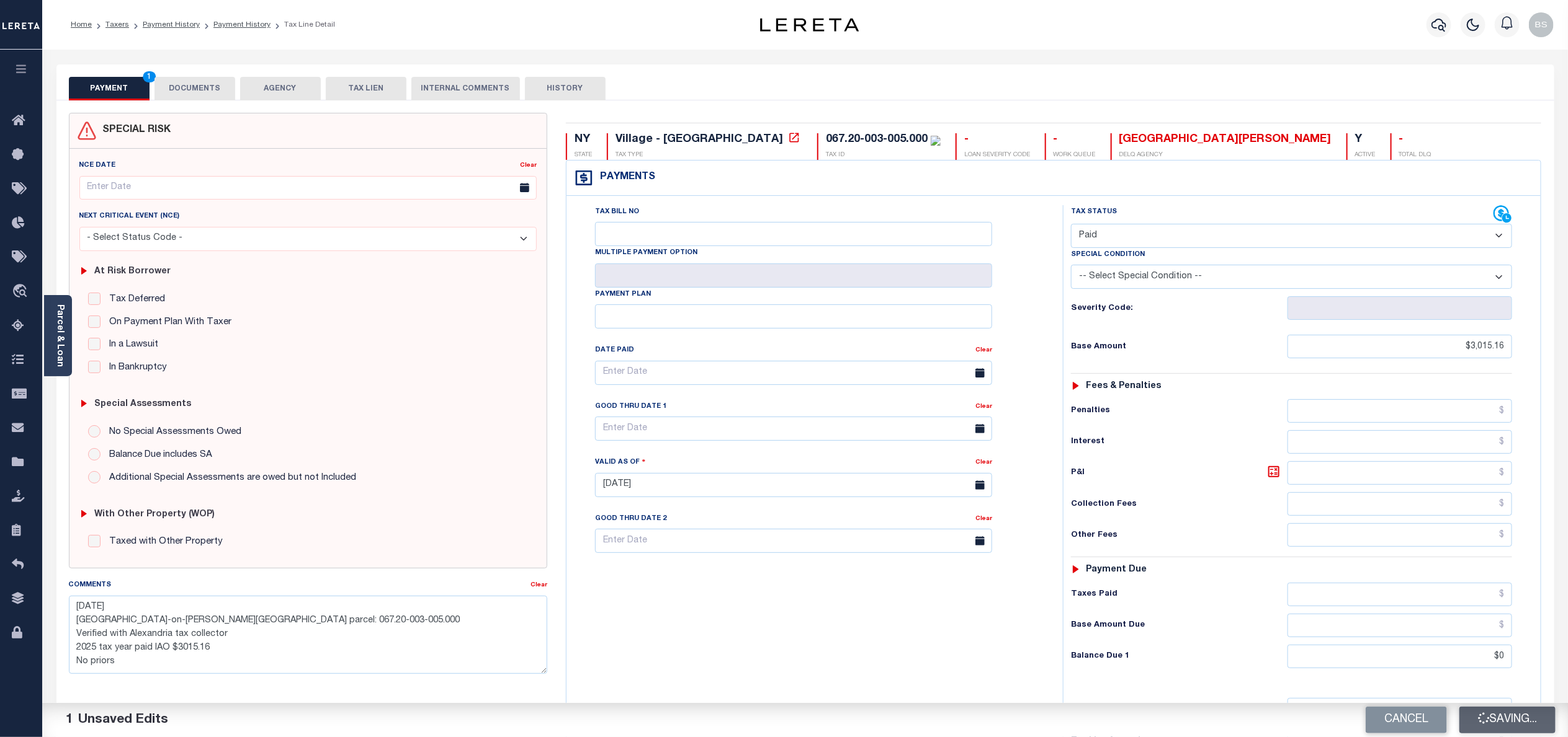
type input "$3,015.16"
type input "$0"
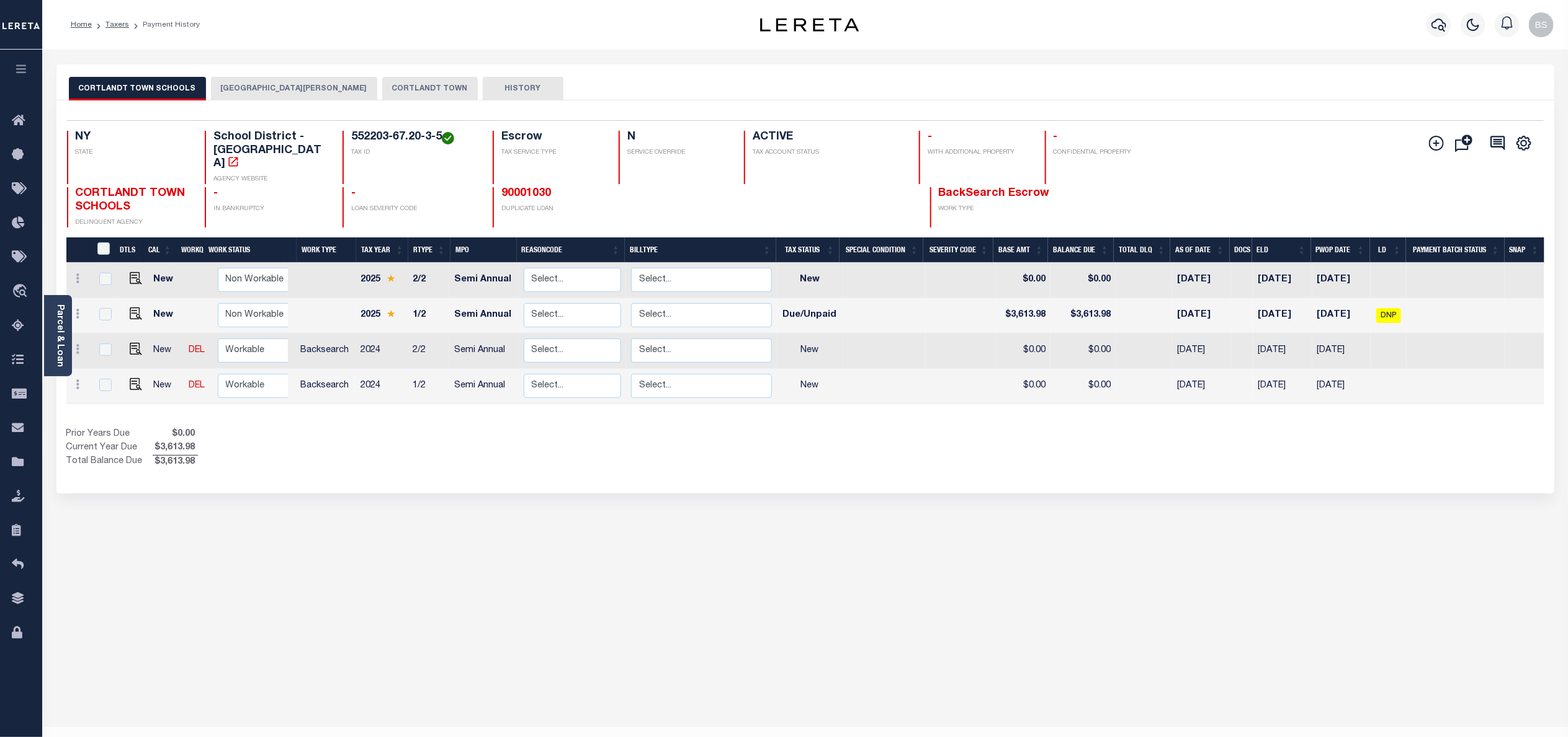
click at [281, 85] on button "[GEOGRAPHIC_DATA][PERSON_NAME]" at bounding box center [294, 88] width 167 height 24
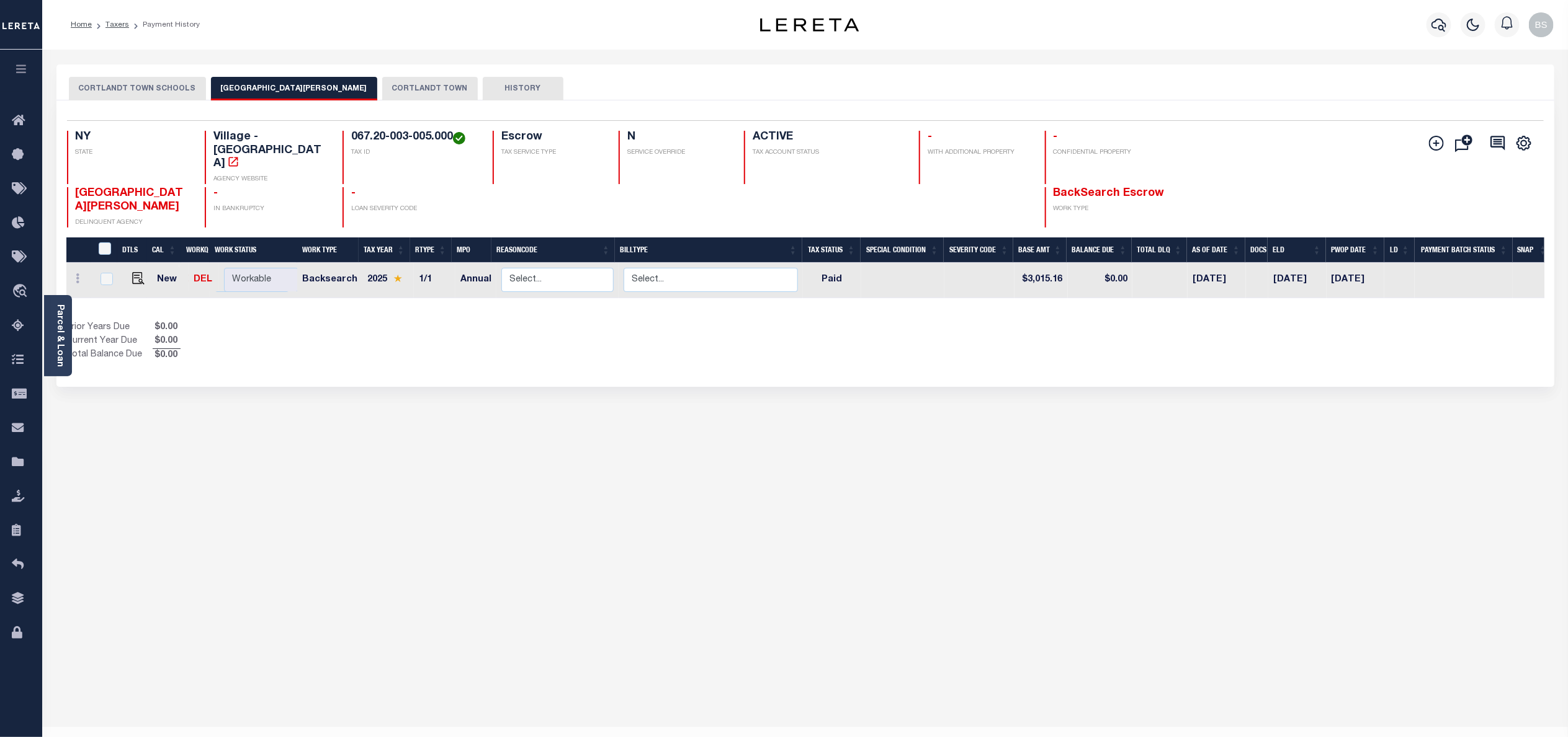
click at [397, 92] on button "CORTLANDT TOWN" at bounding box center [430, 88] width 95 height 24
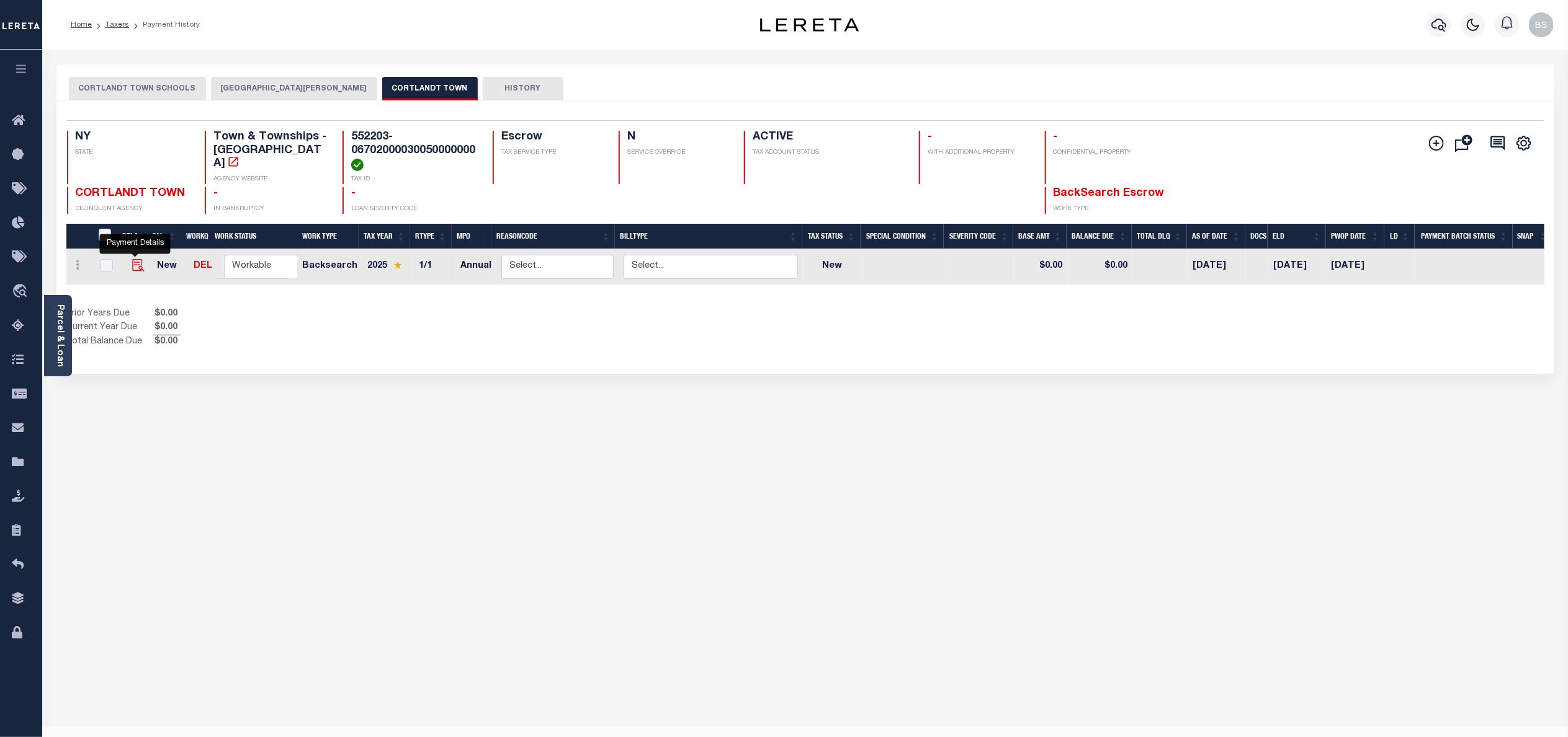
click at [140, 271] on img "" at bounding box center [138, 265] width 13 height 13
checkbox input "true"
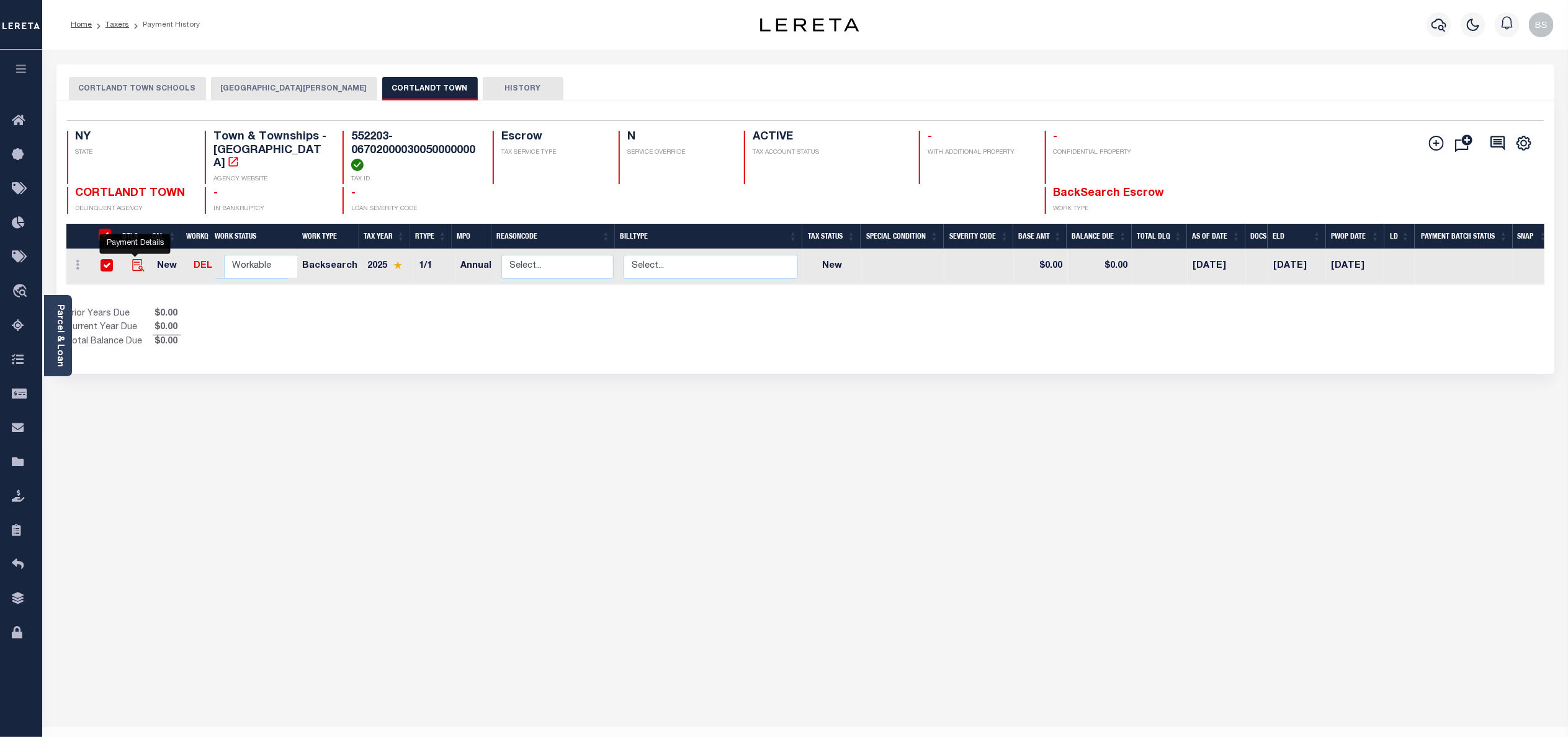
checkbox input "true"
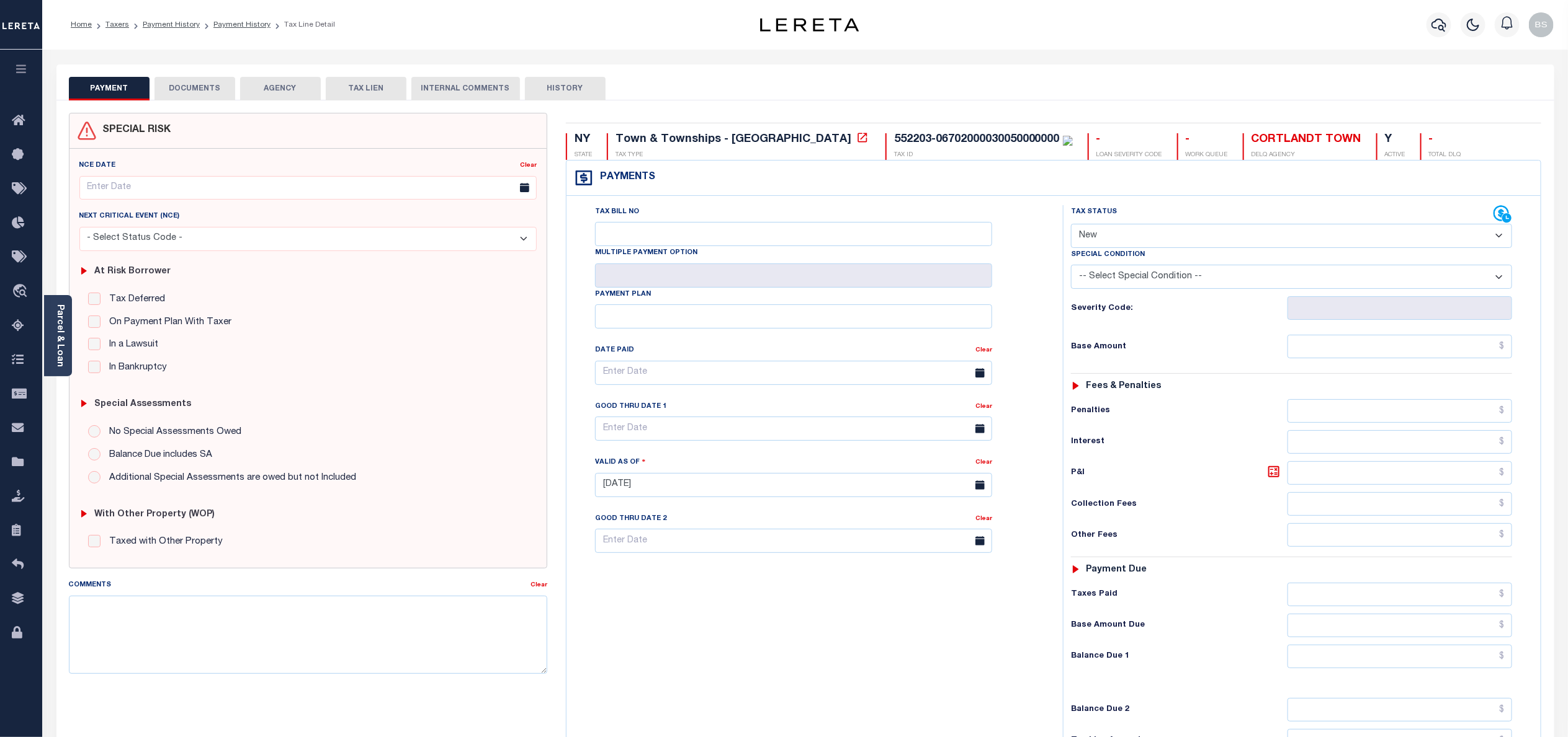
click at [1156, 239] on select "- Select Status Code - Open Due/Unpaid Paid Incomplete No Tax Due Internal Refu…" at bounding box center [1291, 235] width 441 height 25
select select "PYD"
click at [1071, 225] on select "- Select Status Code - Open Due/Unpaid Paid Incomplete No Tax Due Internal Refu…" at bounding box center [1291, 235] width 441 height 25
type input "[DATE]"
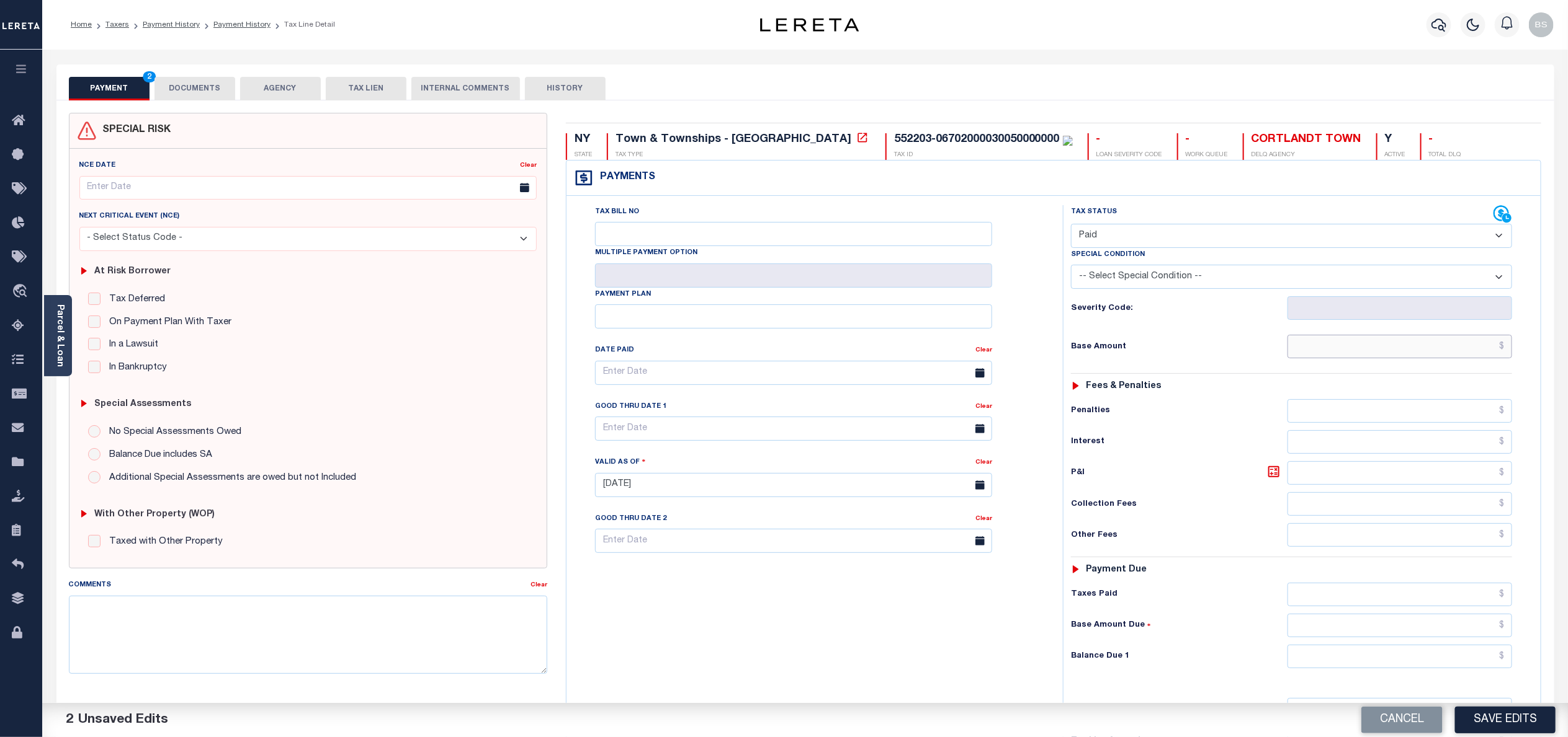
click at [1500, 350] on input "text" at bounding box center [1399, 347] width 225 height 24
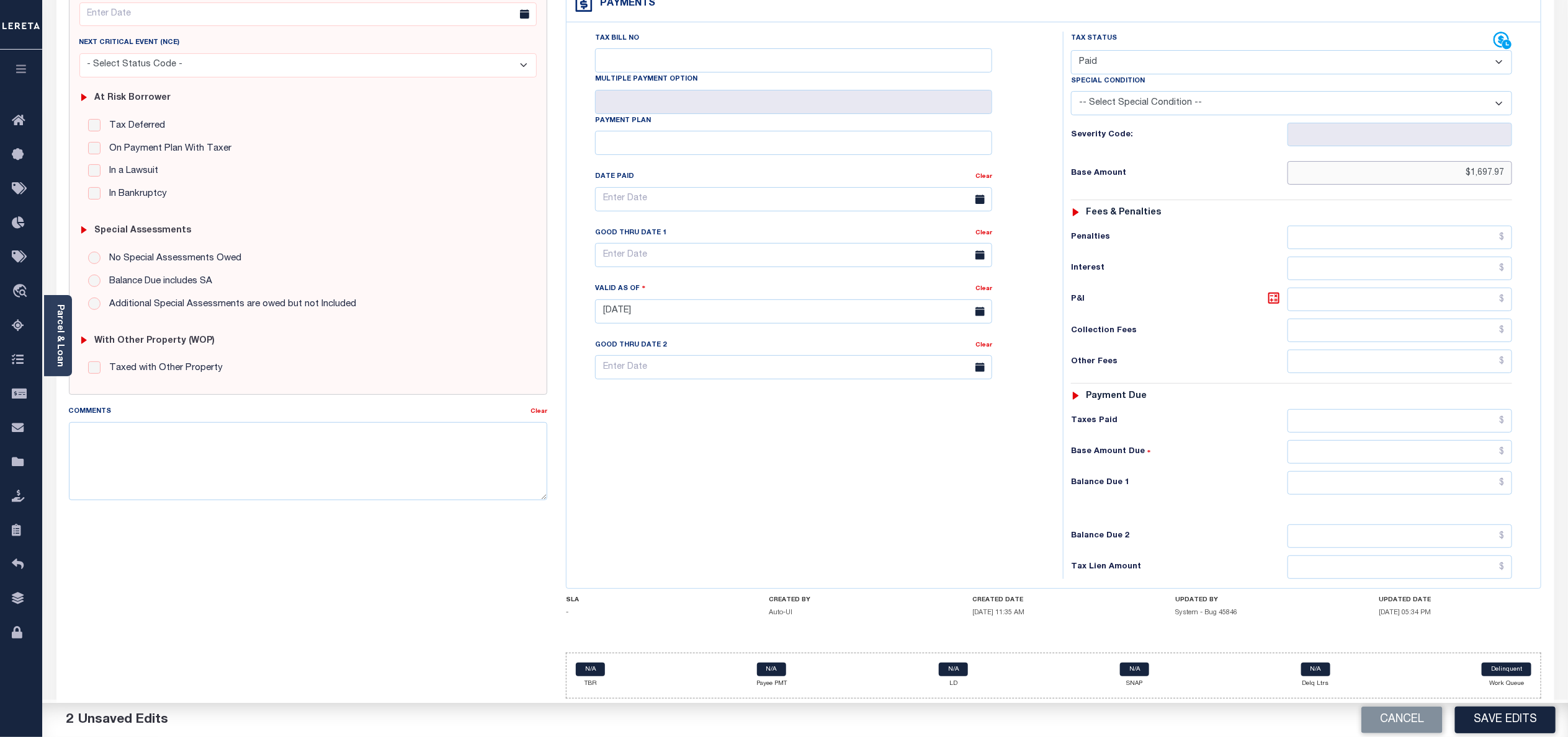
type input "$1,697.97"
click at [1505, 480] on input "text" at bounding box center [1399, 483] width 225 height 24
type input "$0.00"
click at [1512, 726] on button "Save Edits" at bounding box center [1505, 719] width 100 height 26
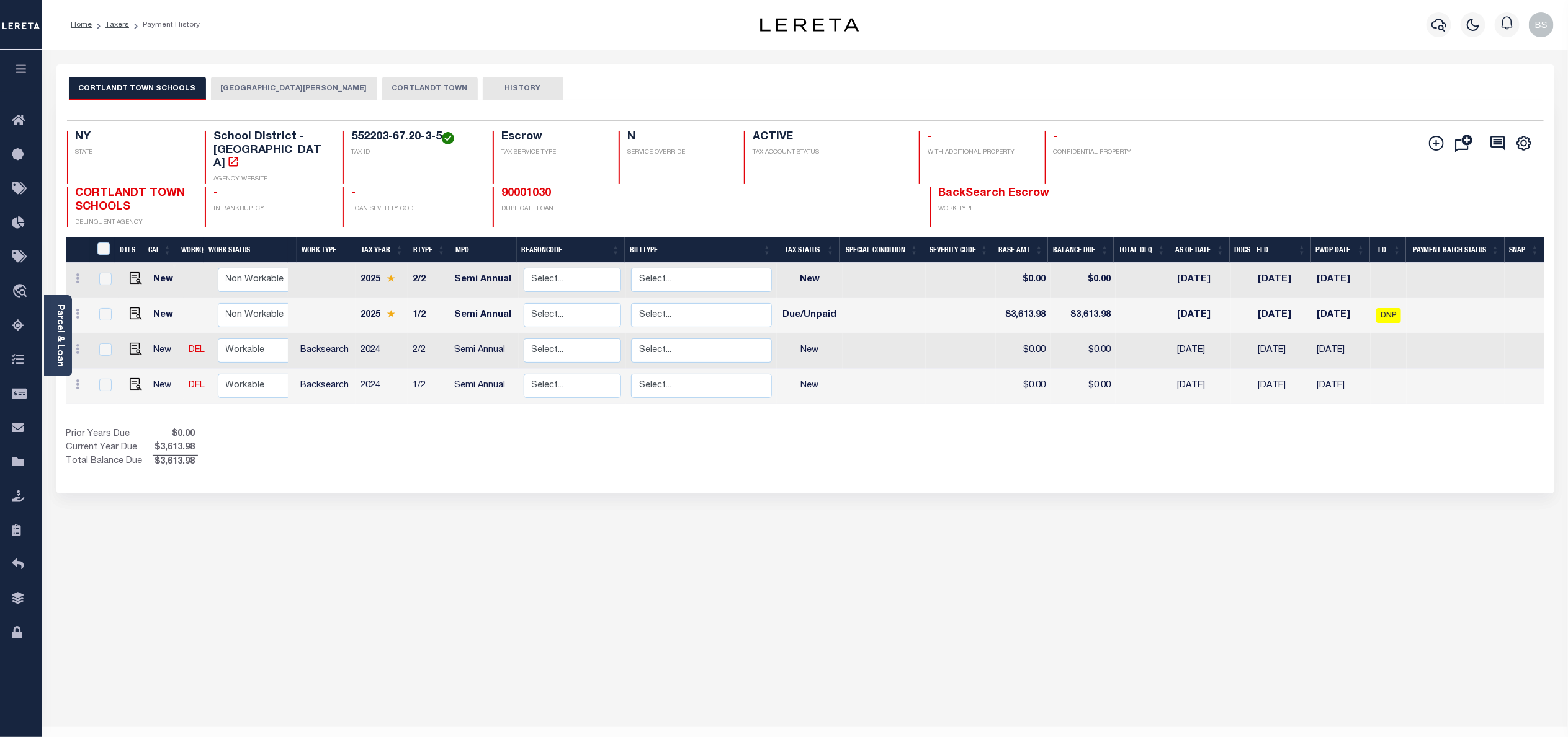
click at [387, 84] on button "CORTLANDT TOWN" at bounding box center [430, 88] width 95 height 24
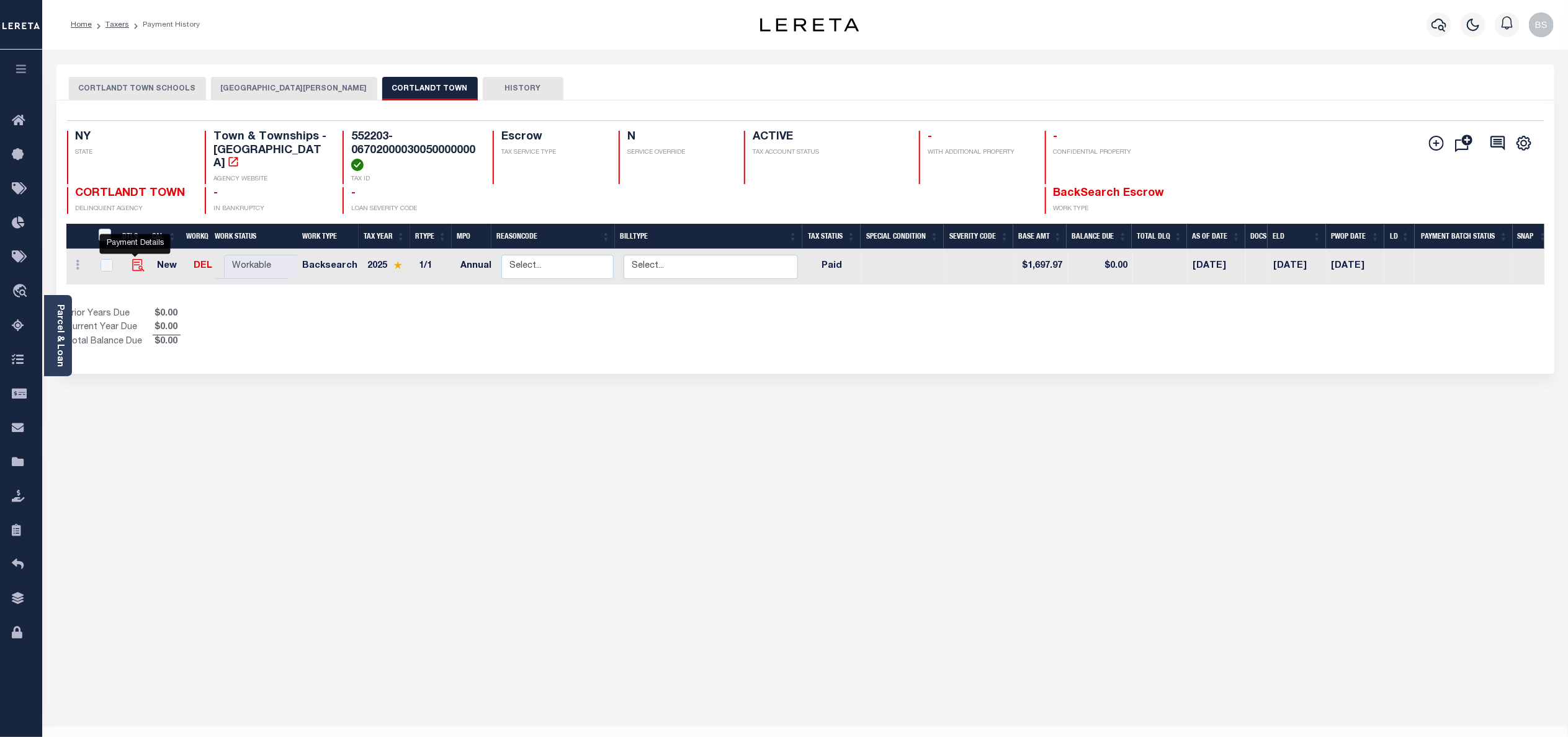
click at [134, 271] on img "" at bounding box center [138, 265] width 13 height 13
checkbox input "true"
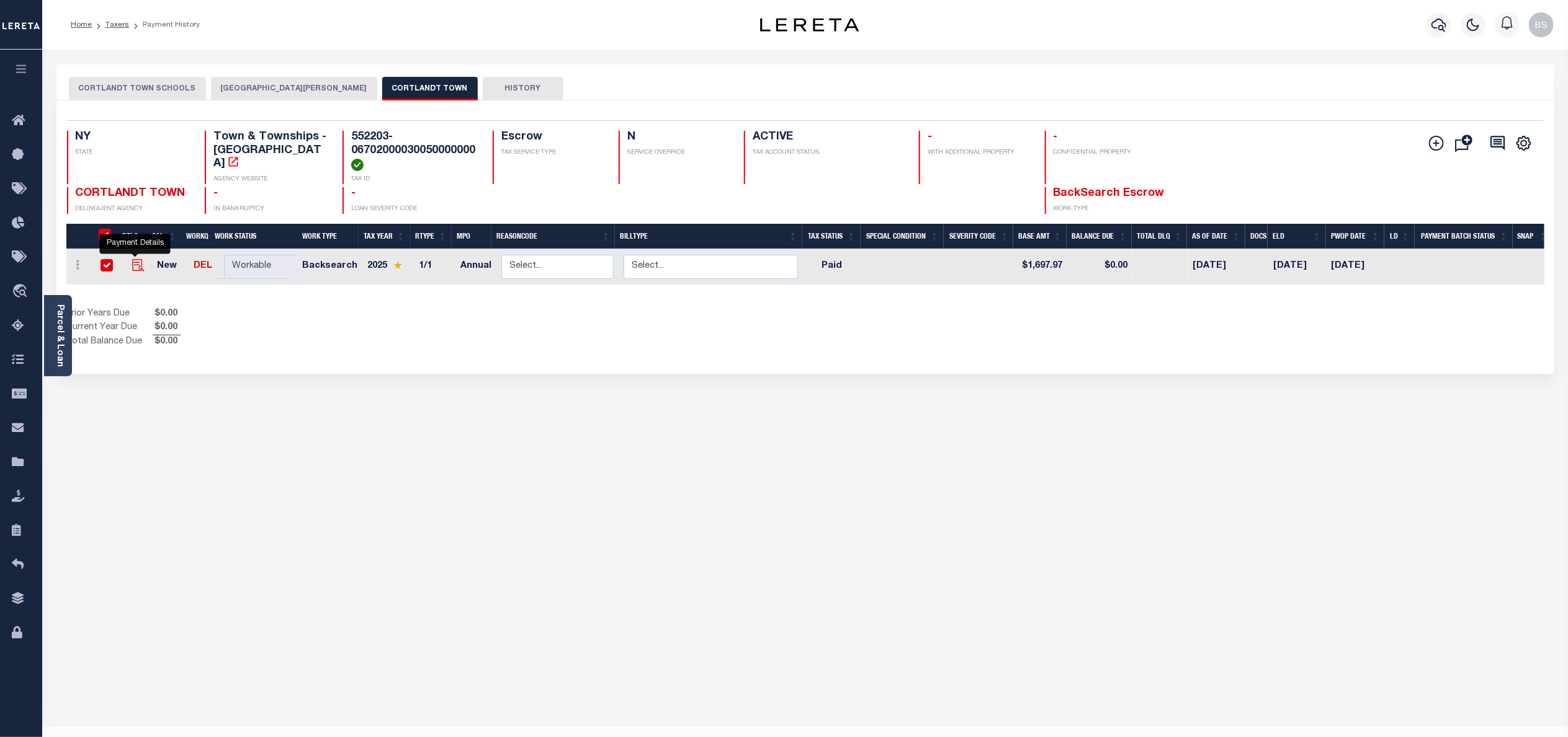
checkbox input "true"
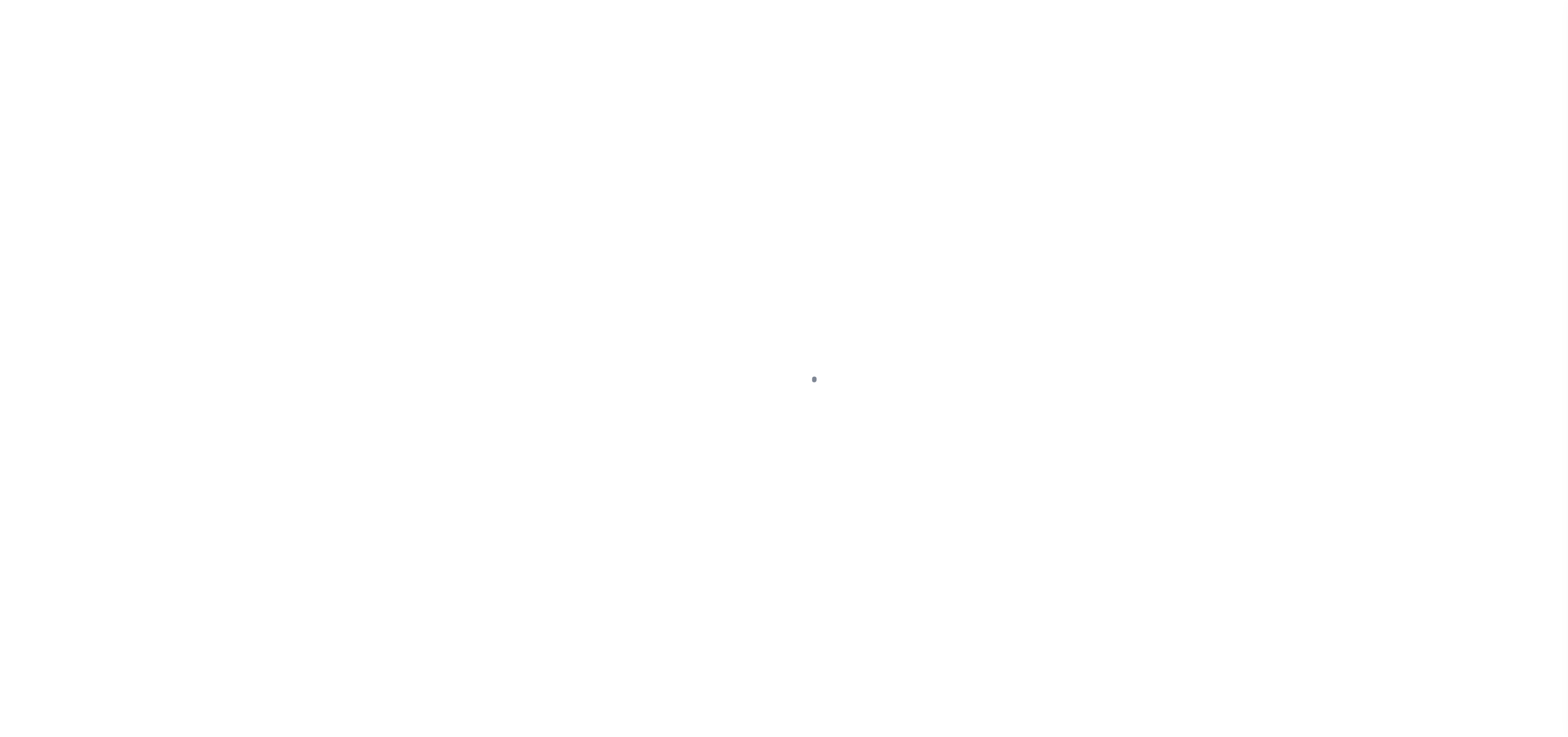
select select "PYD"
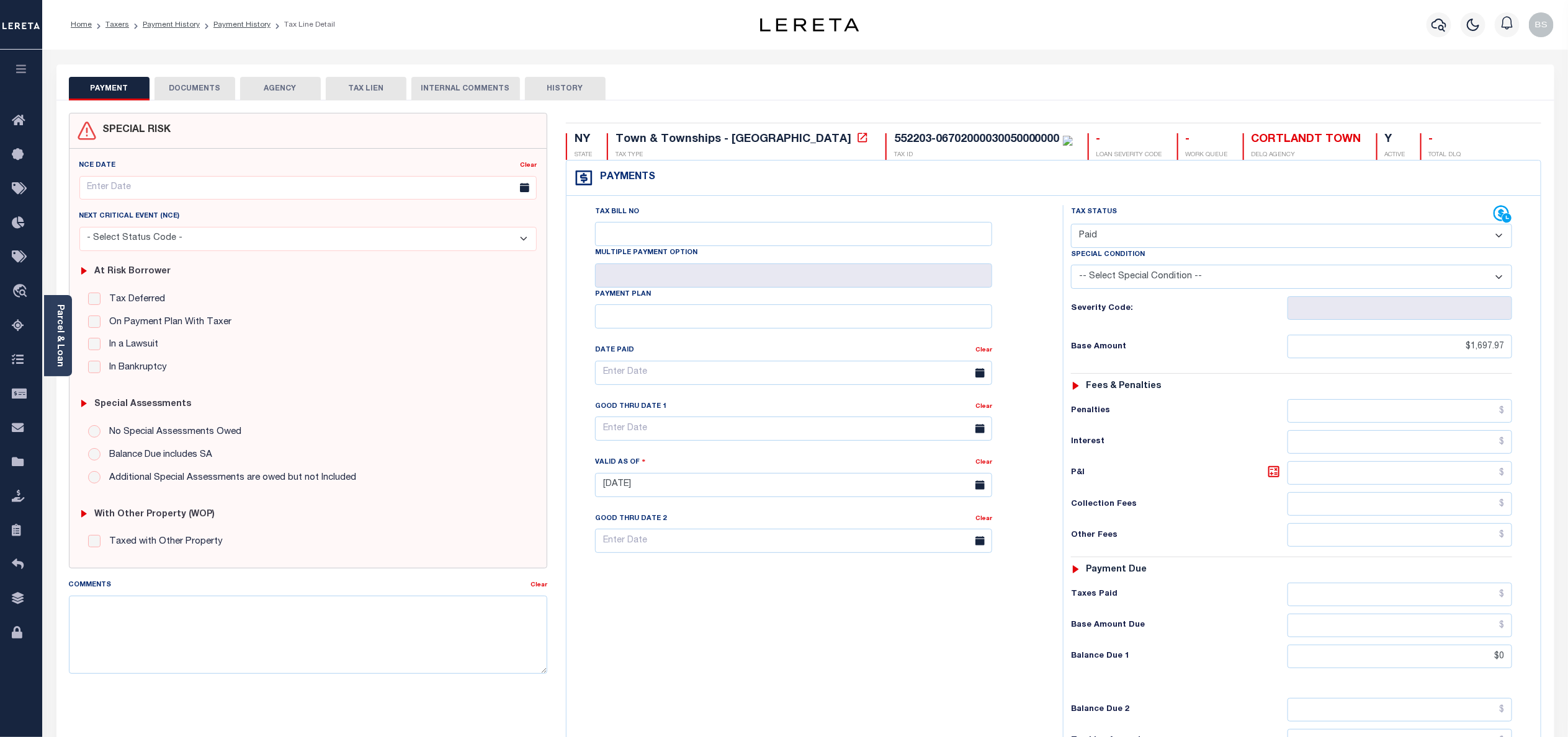
click at [209, 87] on button "DOCUMENTS" at bounding box center [195, 88] width 80 height 24
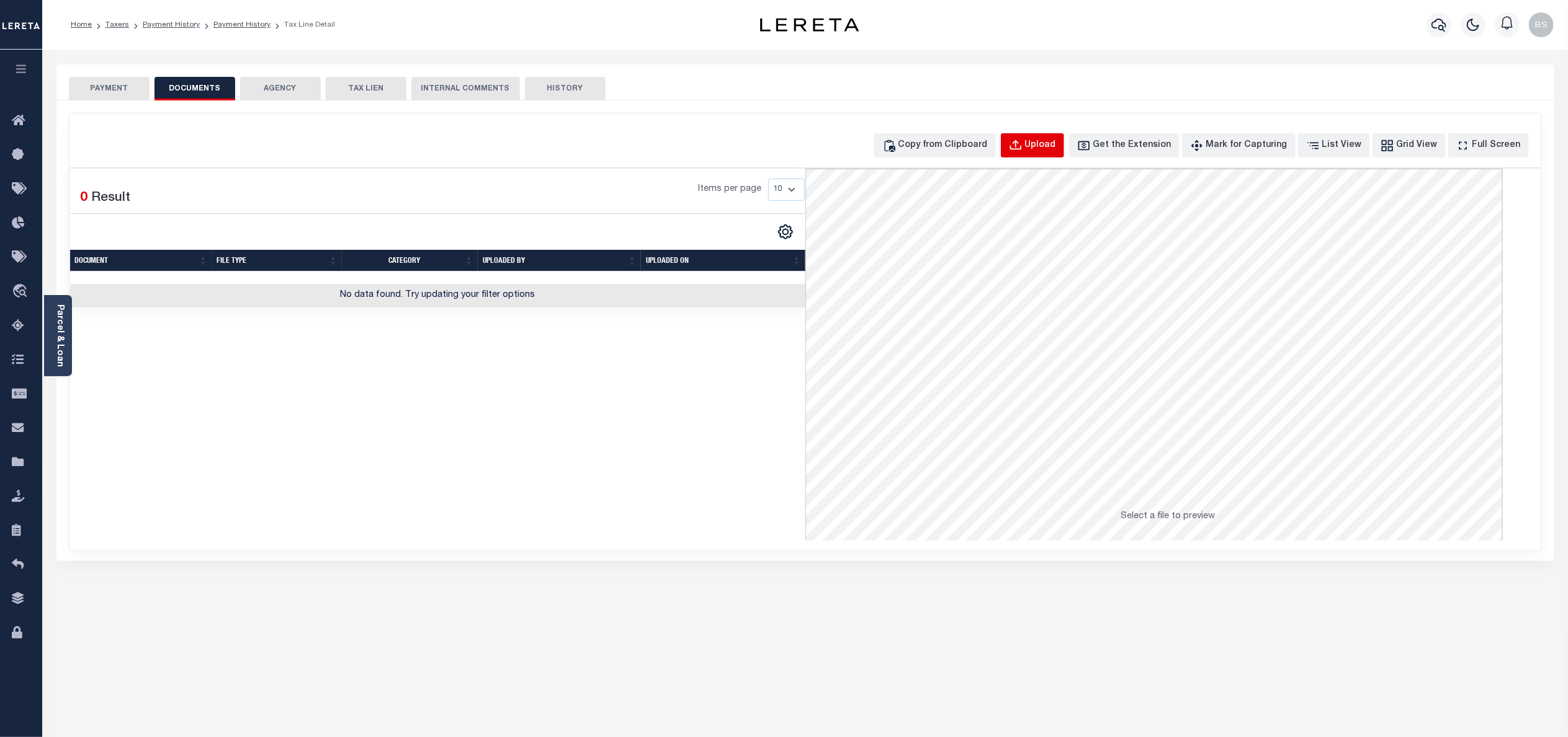
click at [1056, 148] on div "Upload" at bounding box center [1040, 146] width 31 height 14
select select "POP"
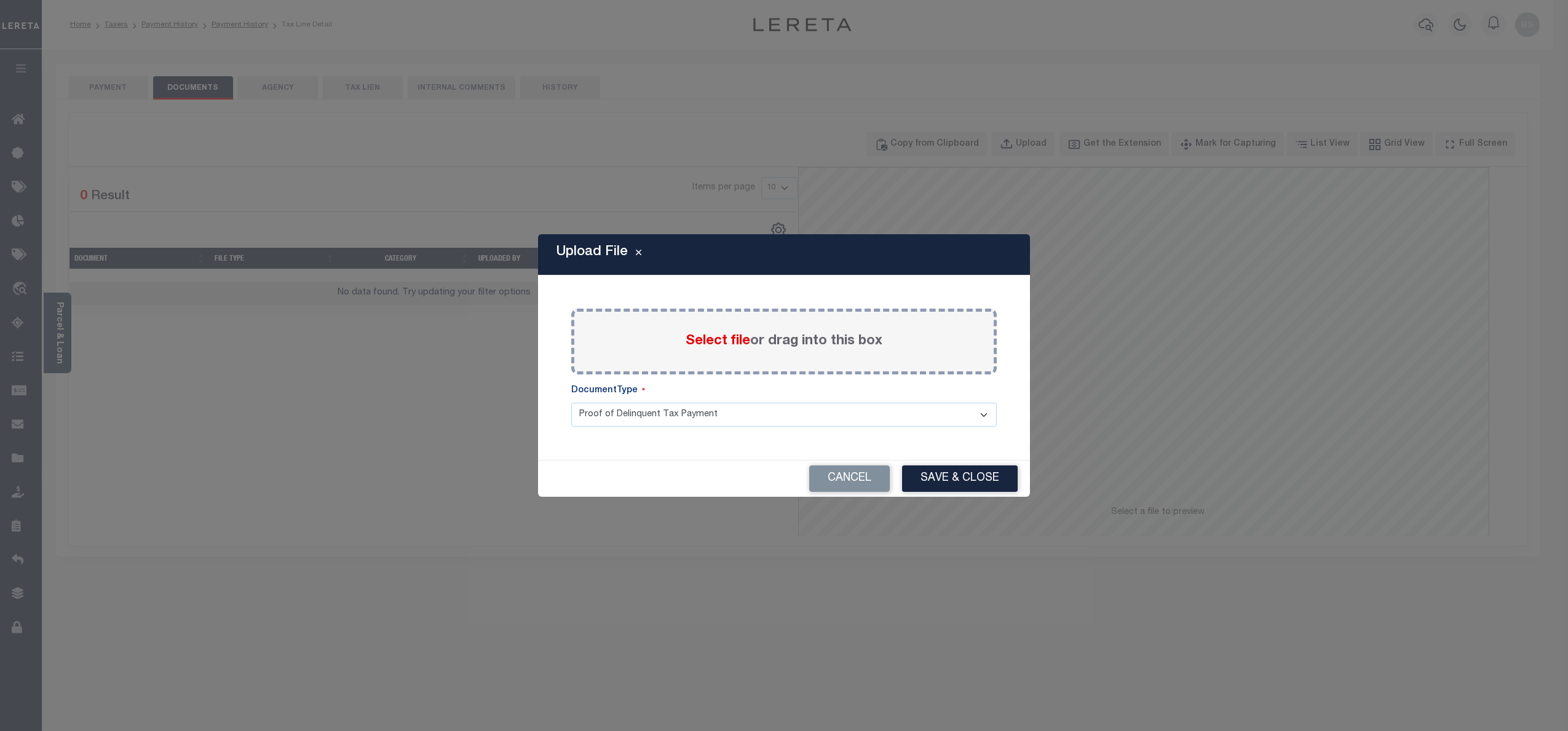
click at [713, 342] on span "Select file" at bounding box center [717, 341] width 64 height 14
click at [0, 0] on input "Select file or drag into this box" at bounding box center [0, 0] width 0 height 0
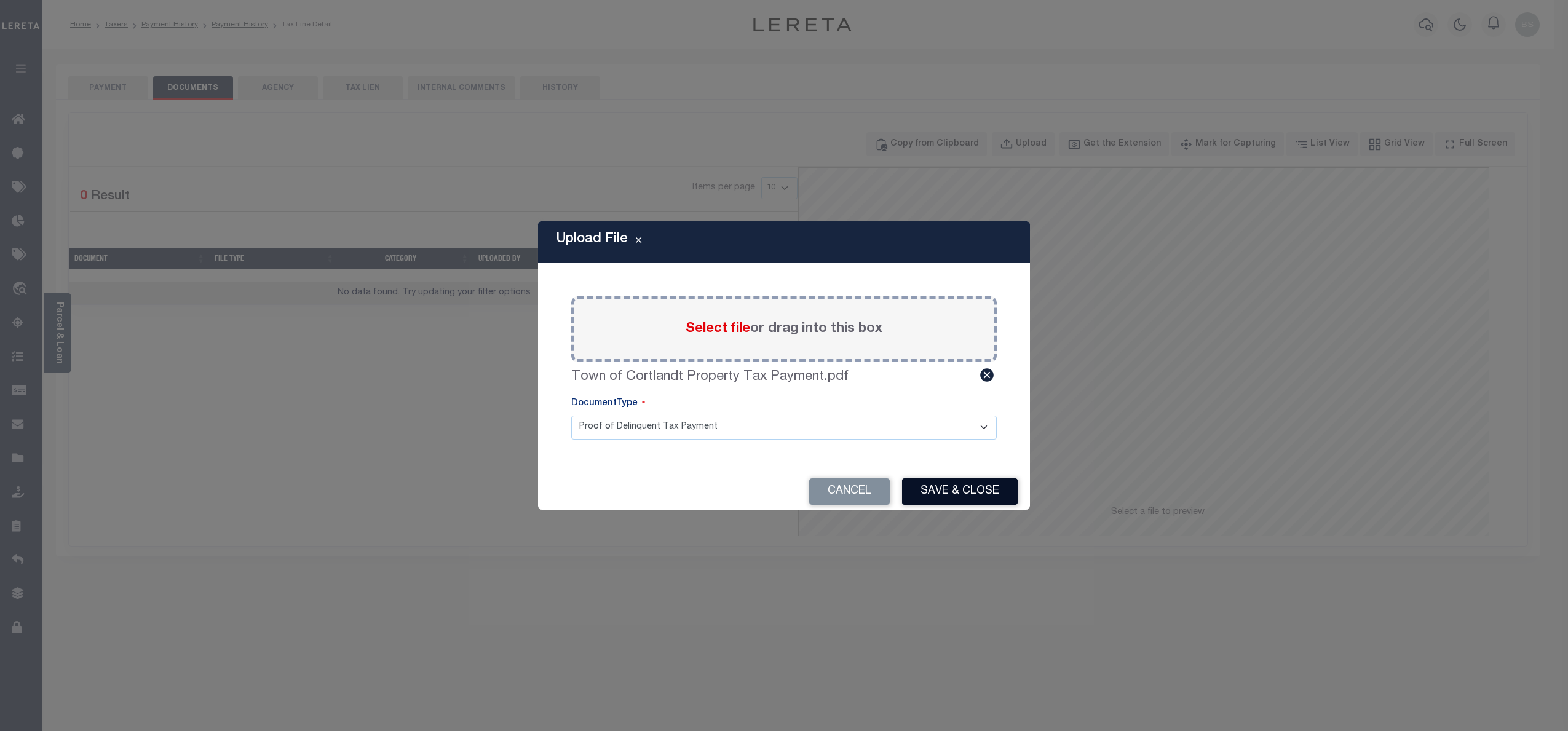
click at [971, 490] on button "Save & Close" at bounding box center [959, 491] width 116 height 26
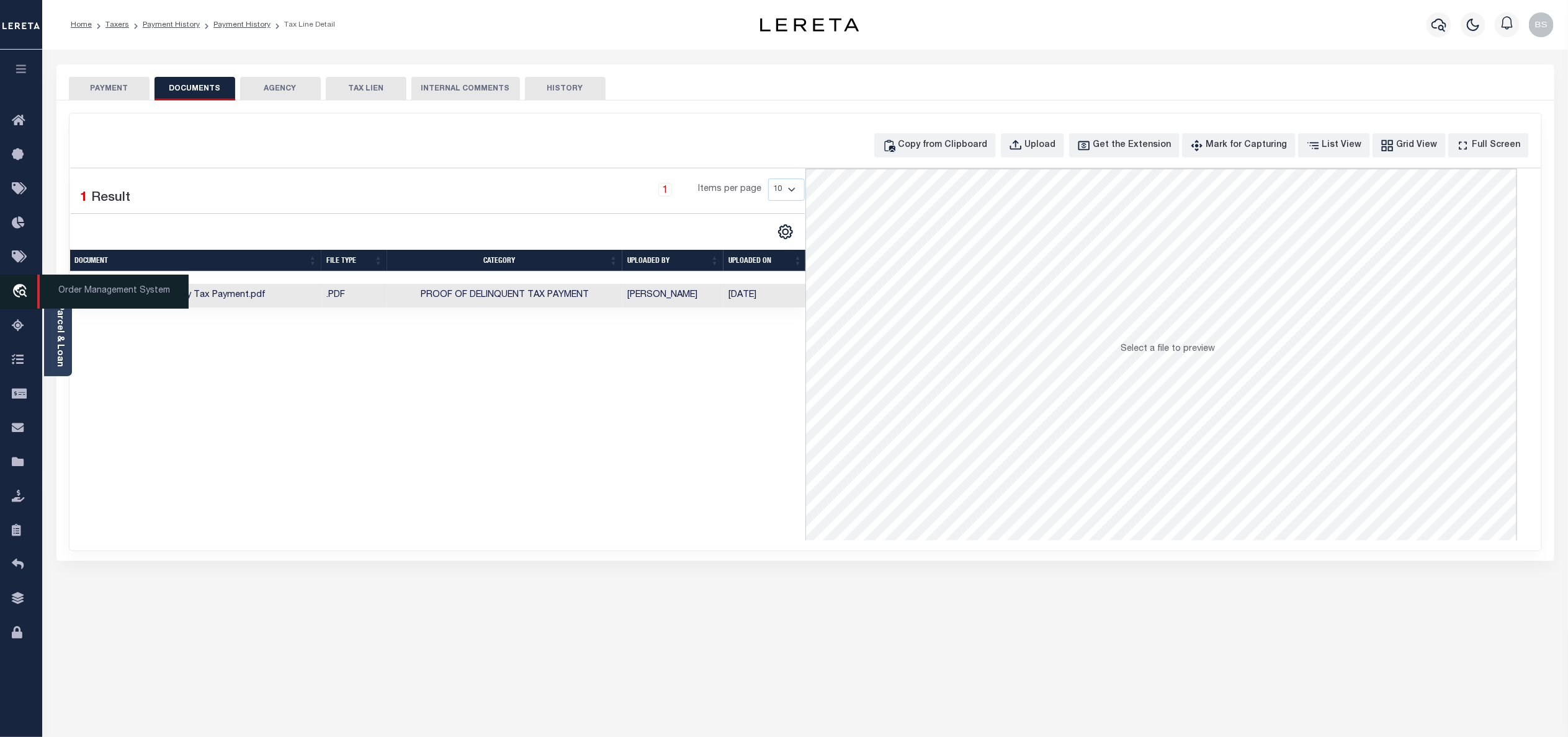
click at [97, 288] on span "Order Management System" at bounding box center [113, 291] width 151 height 34
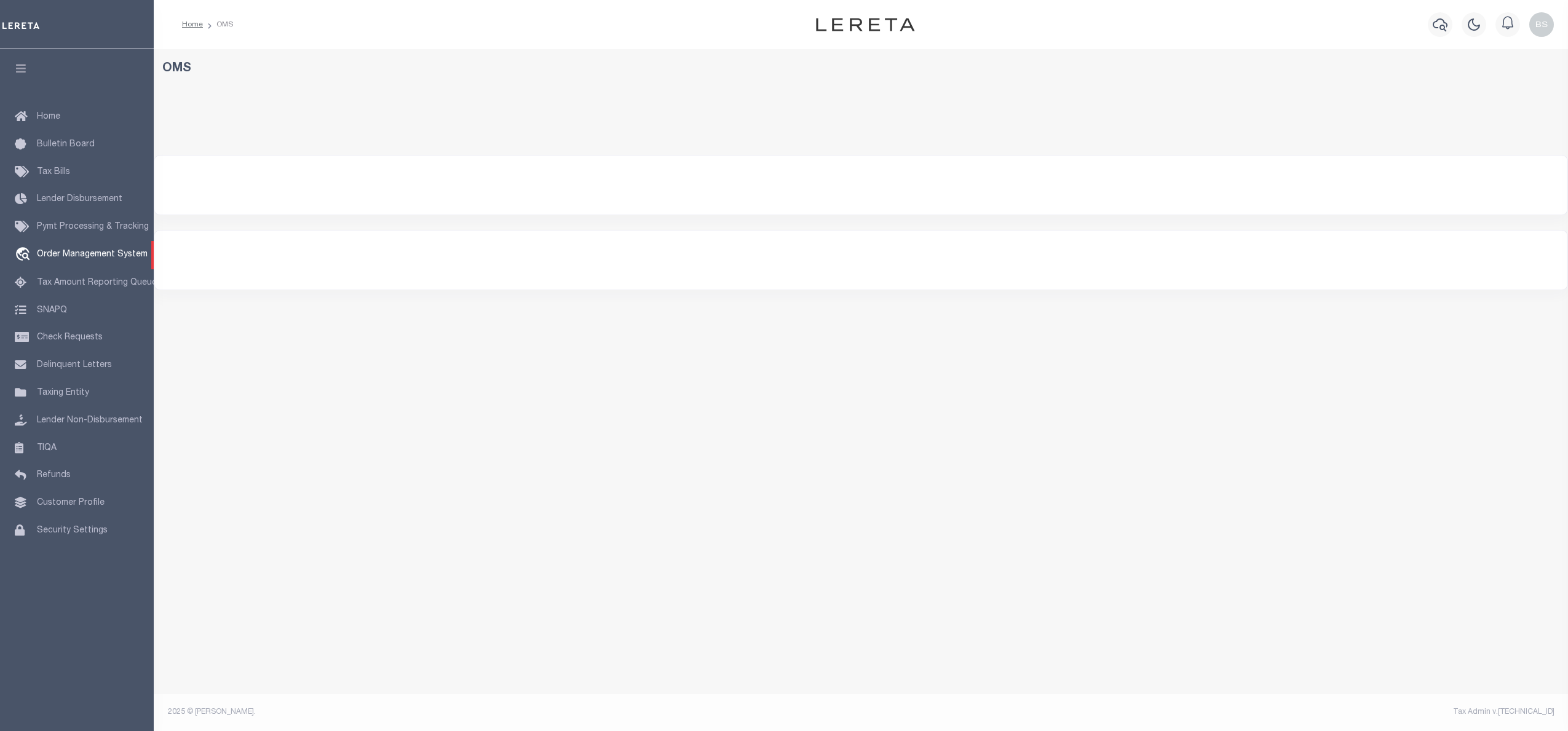
select select "200"
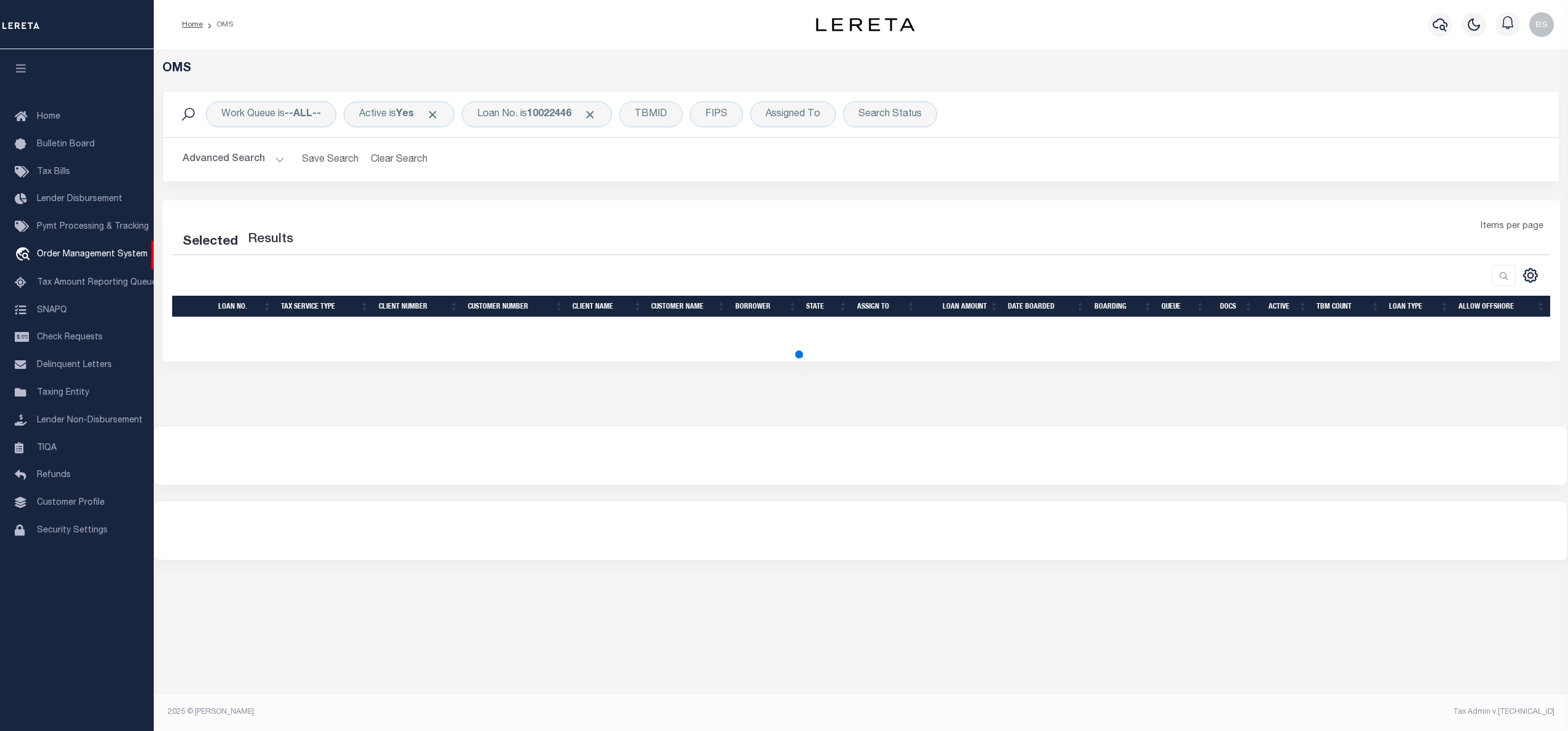
select select "200"
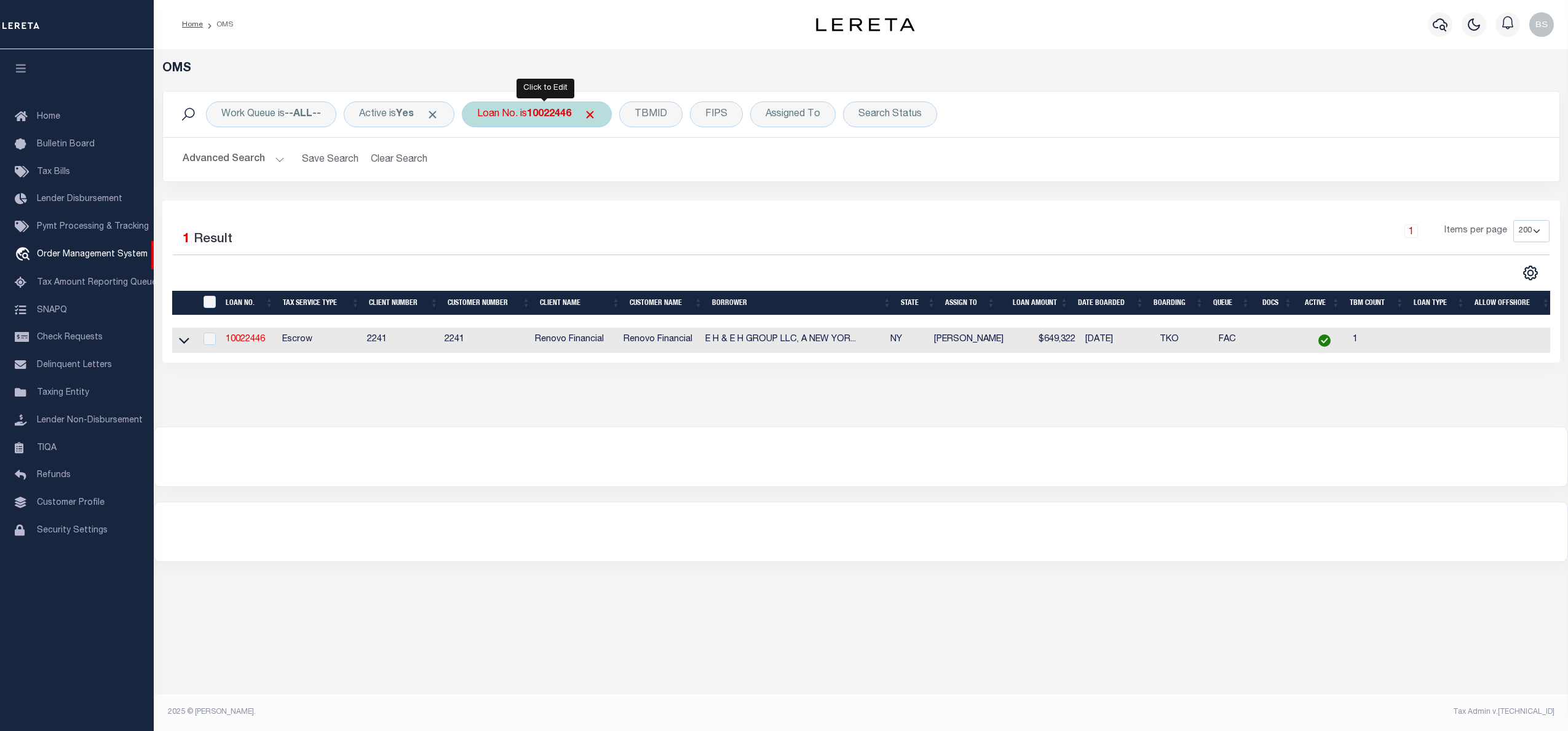
click at [530, 117] on div "Loan No. is 10022446" at bounding box center [537, 114] width 150 height 26
type input "10022283"
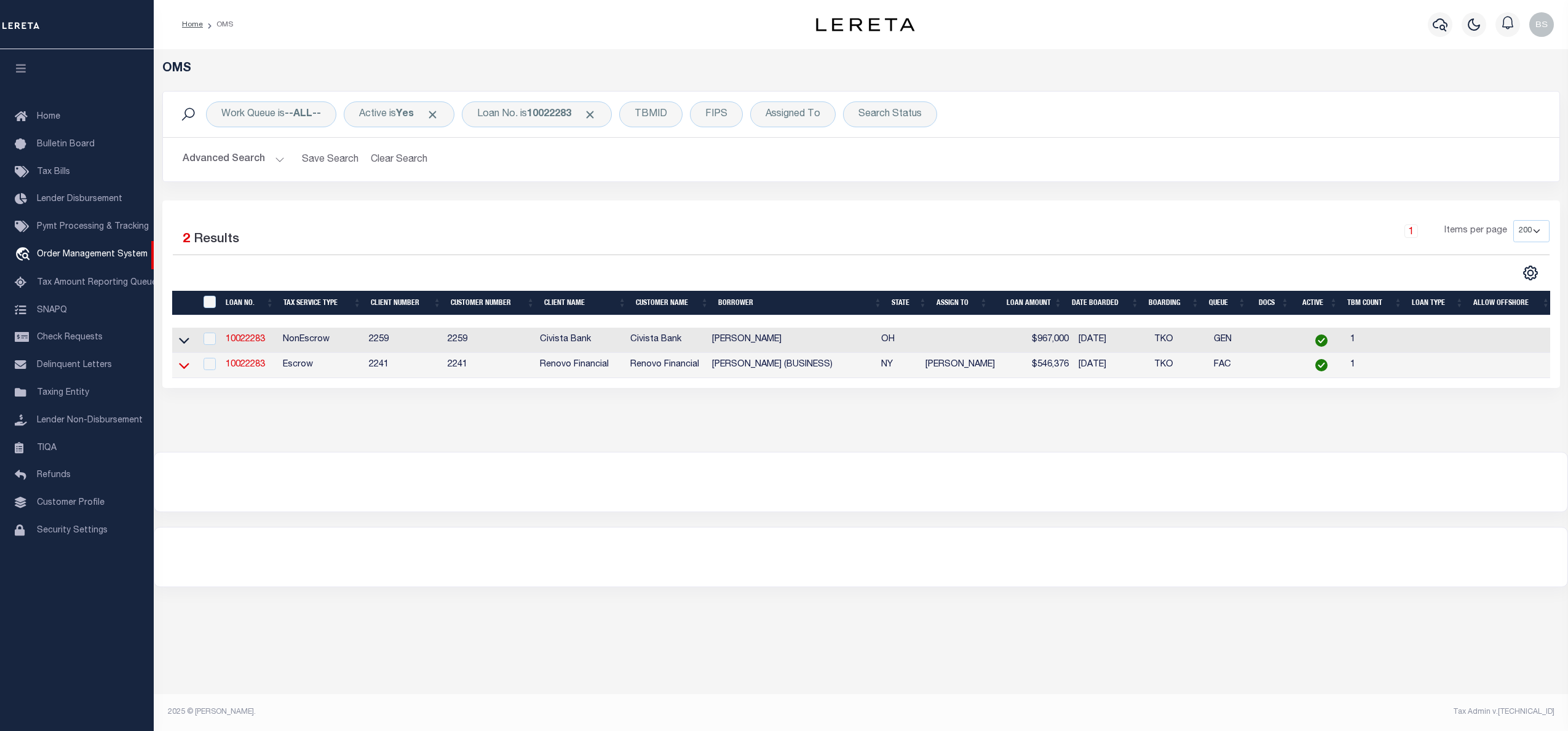
click at [182, 367] on icon at bounding box center [184, 365] width 11 height 13
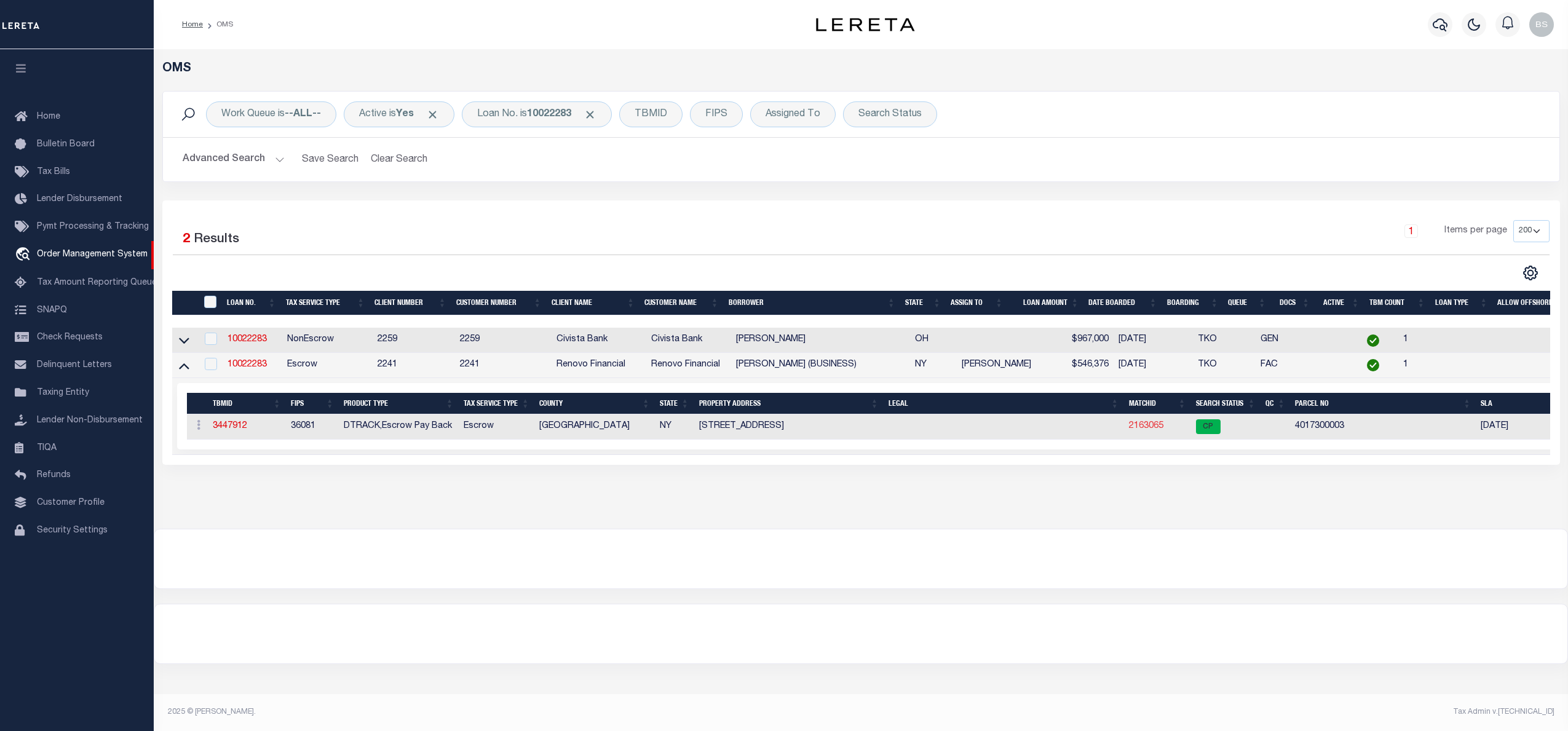
click at [1142, 429] on link "2163065" at bounding box center [1146, 426] width 34 height 9
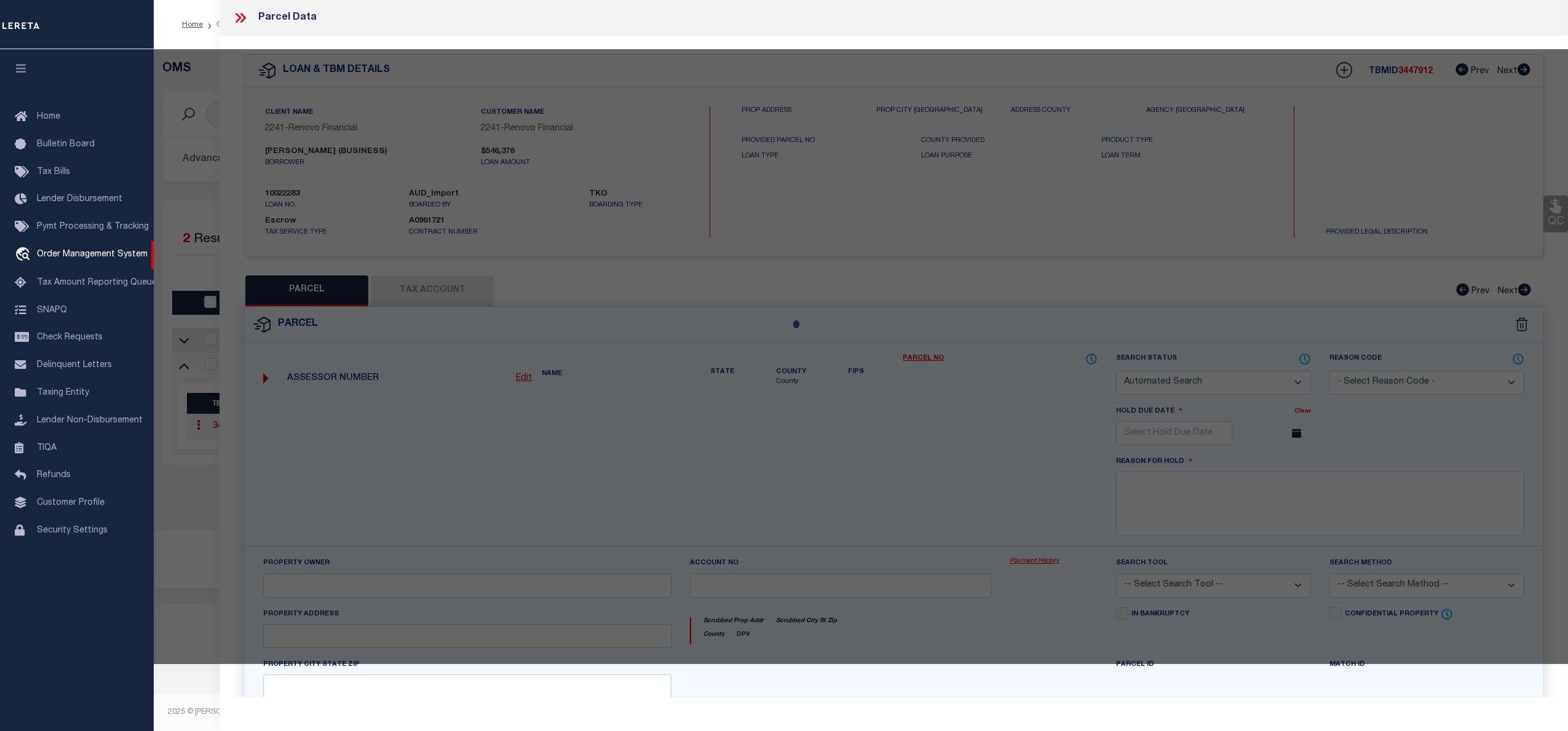
checkbox input "false"
select select "CP"
type input "[PERSON_NAME]"
select select "AGW"
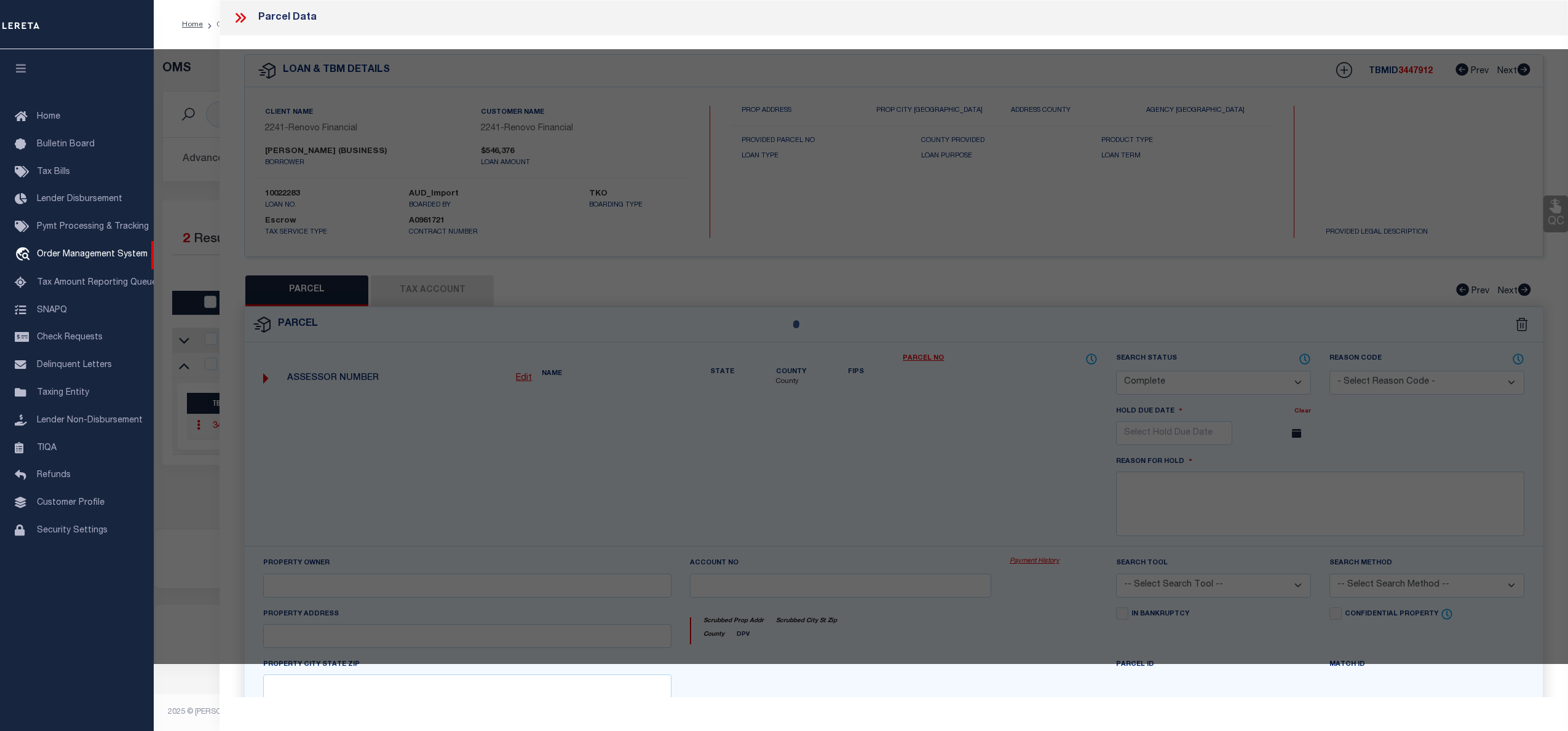
select select "ADD"
type input "96 -[GEOGRAPHIC_DATA]"
type input "[GEOGRAPHIC_DATA], NY 11368"
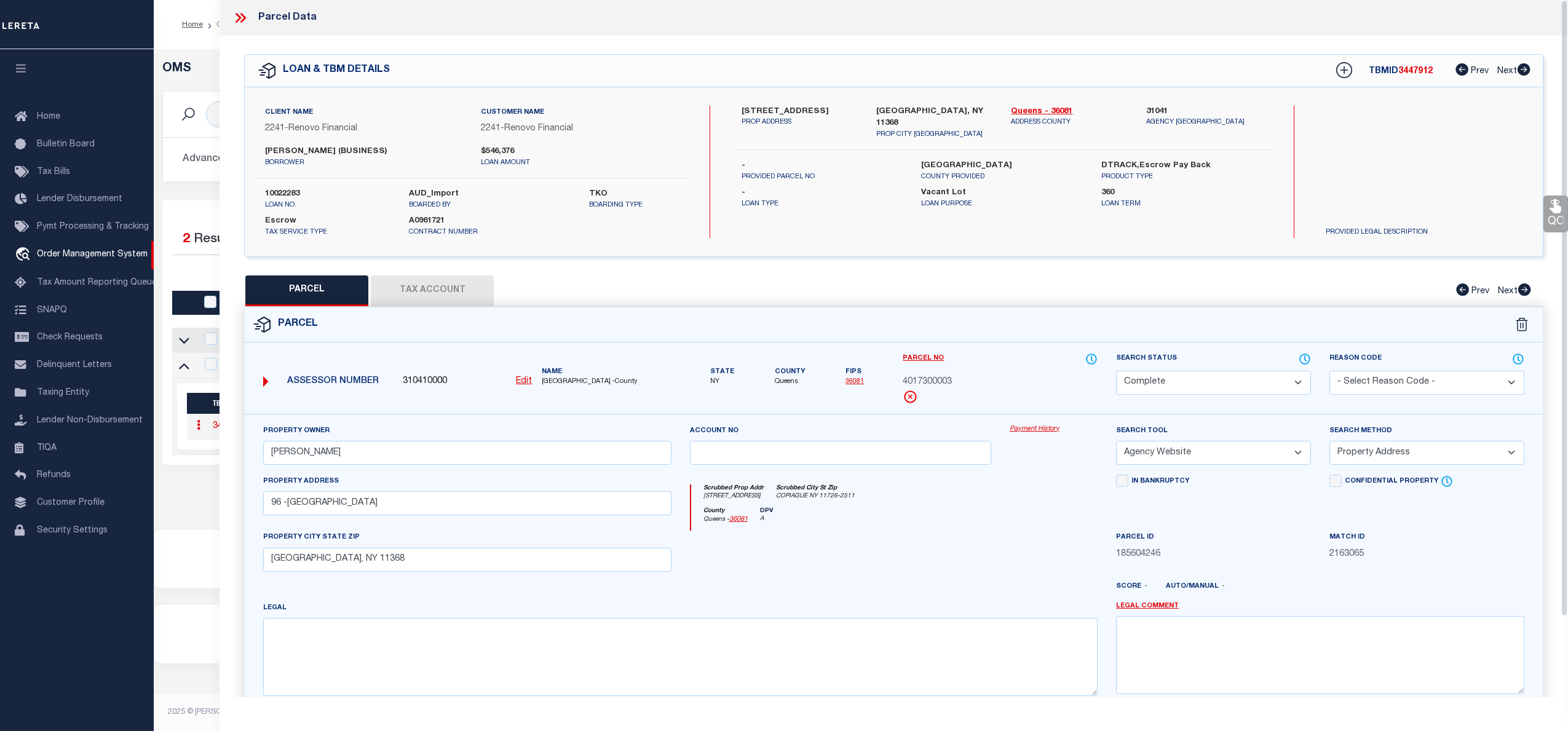
click at [1030, 432] on link "Payment History" at bounding box center [1054, 430] width 87 height 11
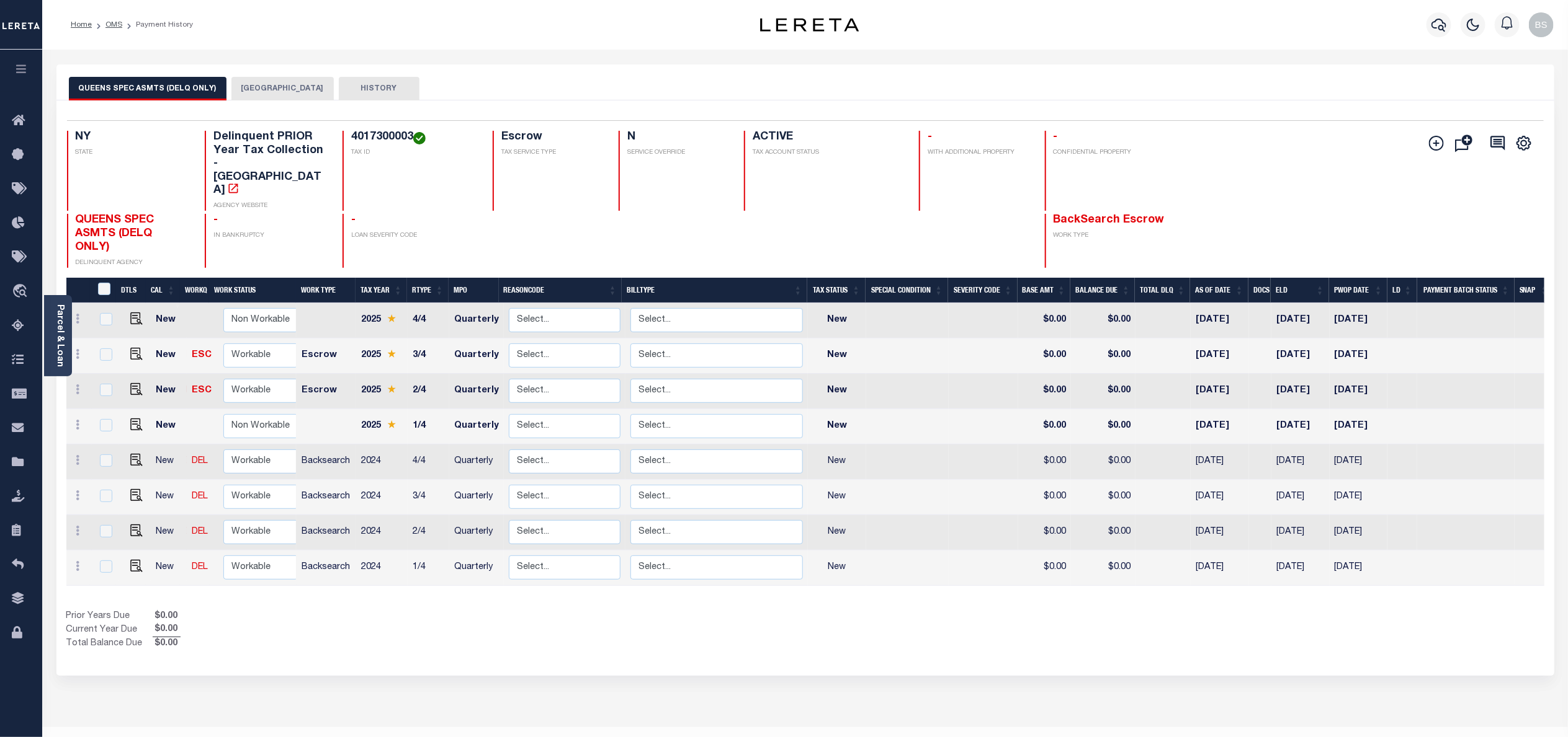
click at [273, 82] on button "[GEOGRAPHIC_DATA]" at bounding box center [282, 88] width 102 height 24
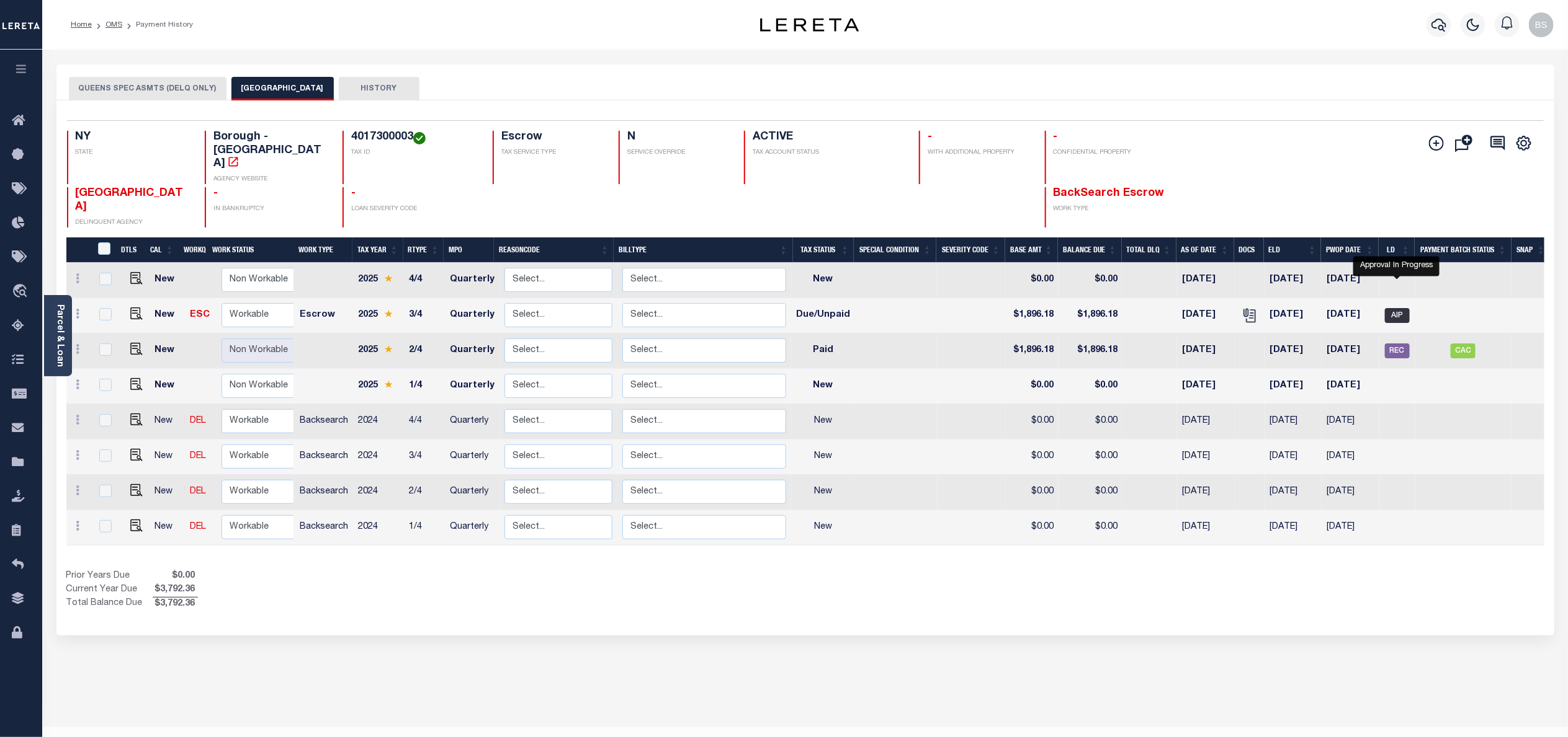
click at [1395, 308] on span "AIP" at bounding box center [1396, 315] width 25 height 15
checkbox input "true"
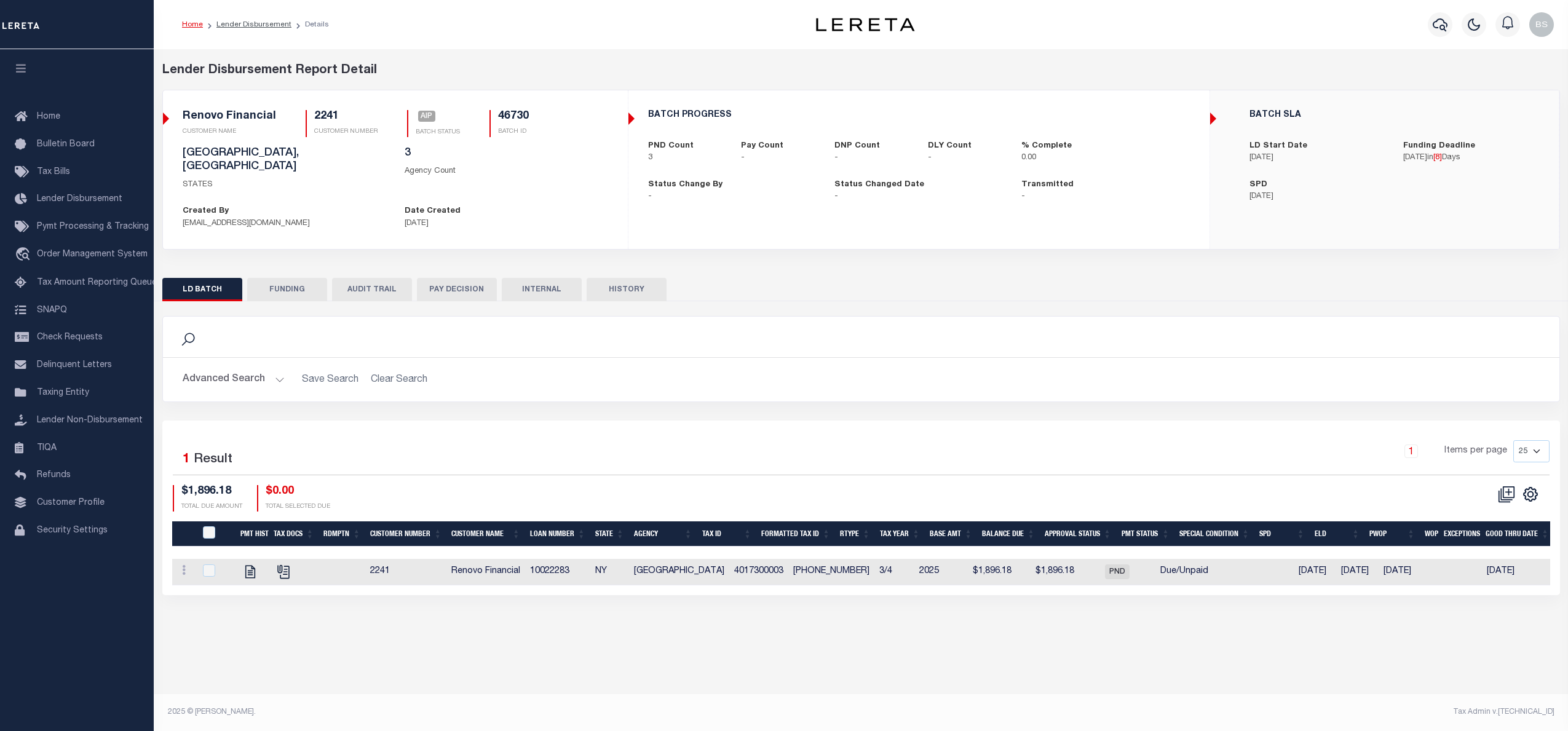
click at [761, 622] on div "Lender Disbursement Report Detail 2241 CLIENT NUMBER Renovo Financial CLIENT NA…" at bounding box center [860, 341] width 1414 height 583
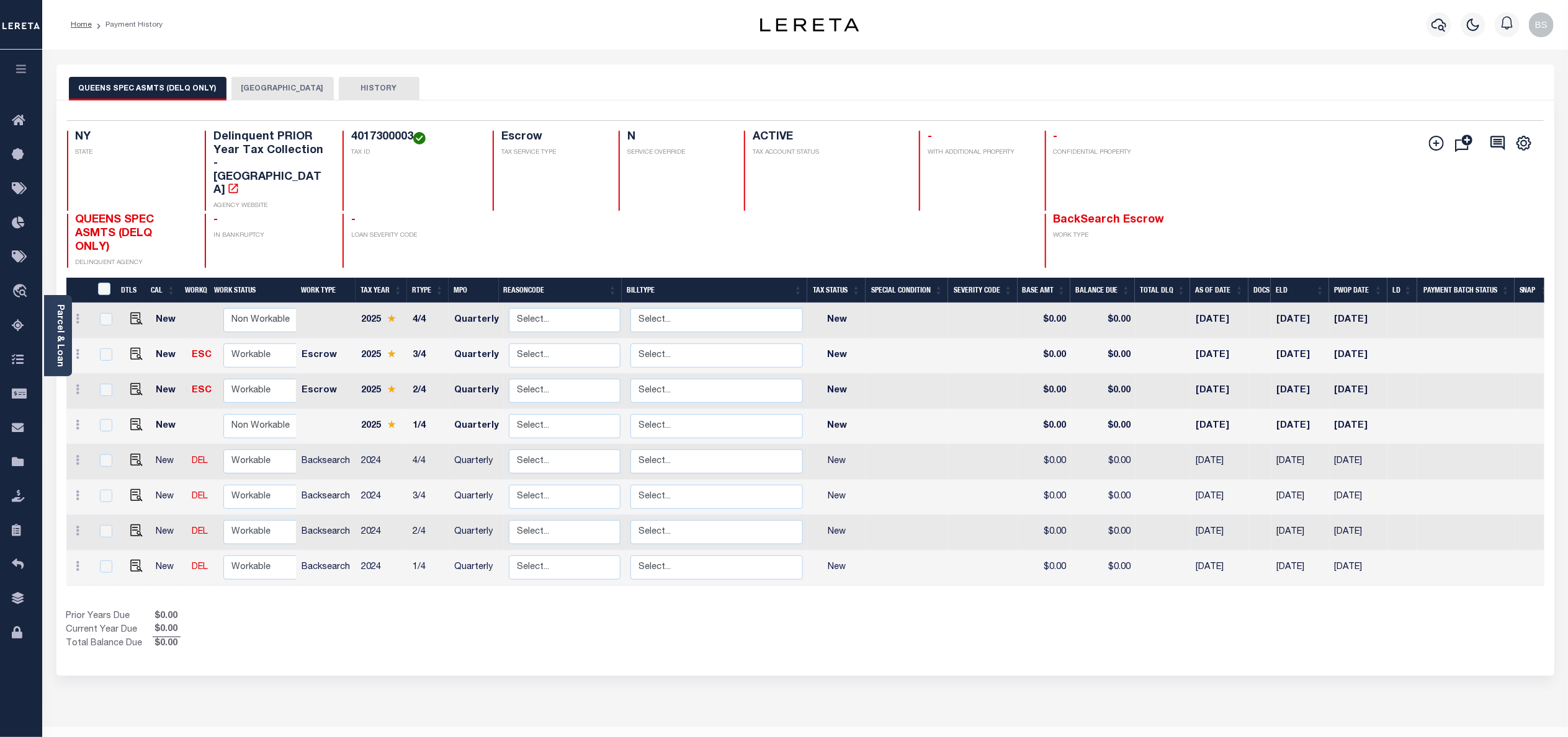
click at [277, 82] on button "QUEENS CITY" at bounding box center [282, 88] width 102 height 24
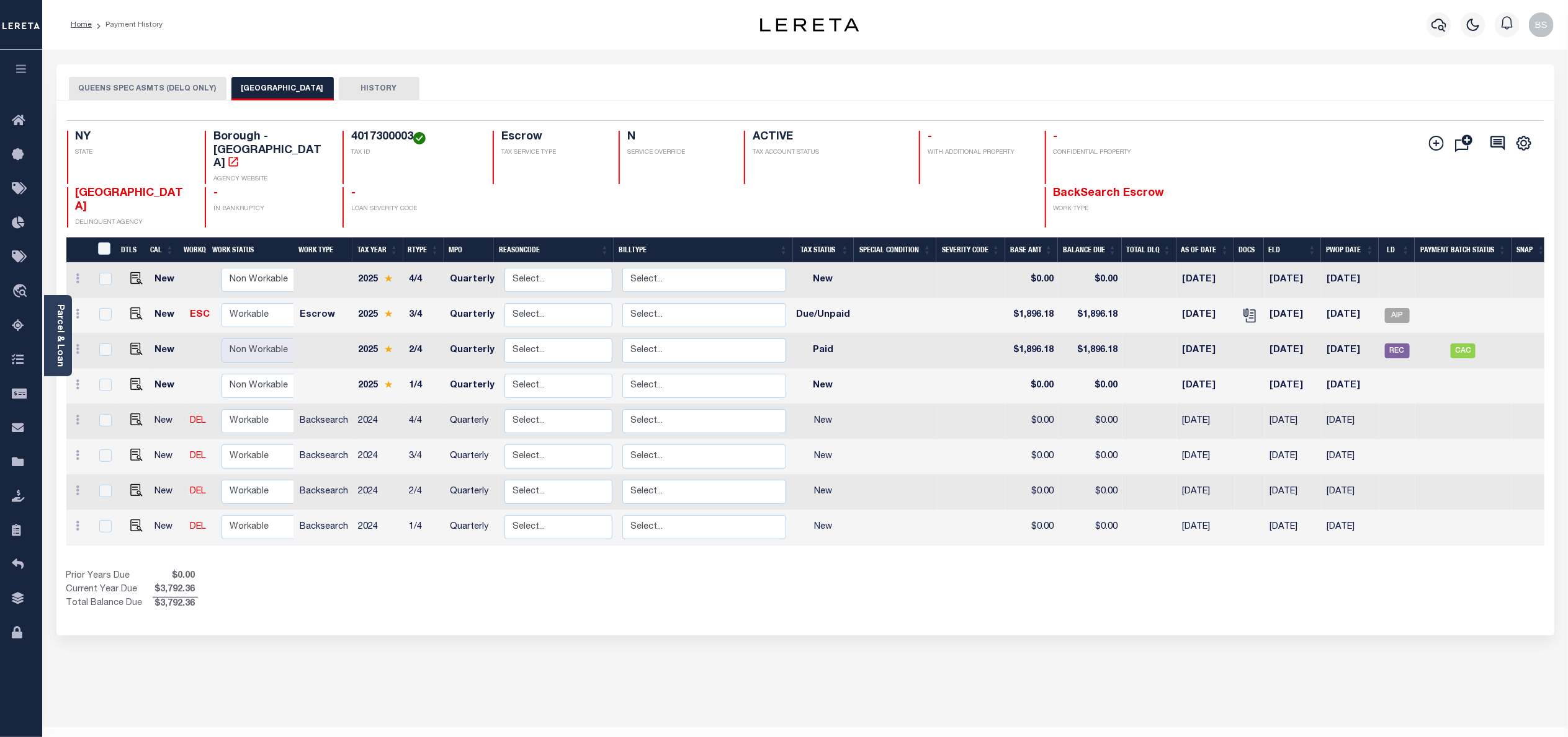
click at [944, 333] on td at bounding box center [972, 351] width 69 height 35
checkbox input "true"
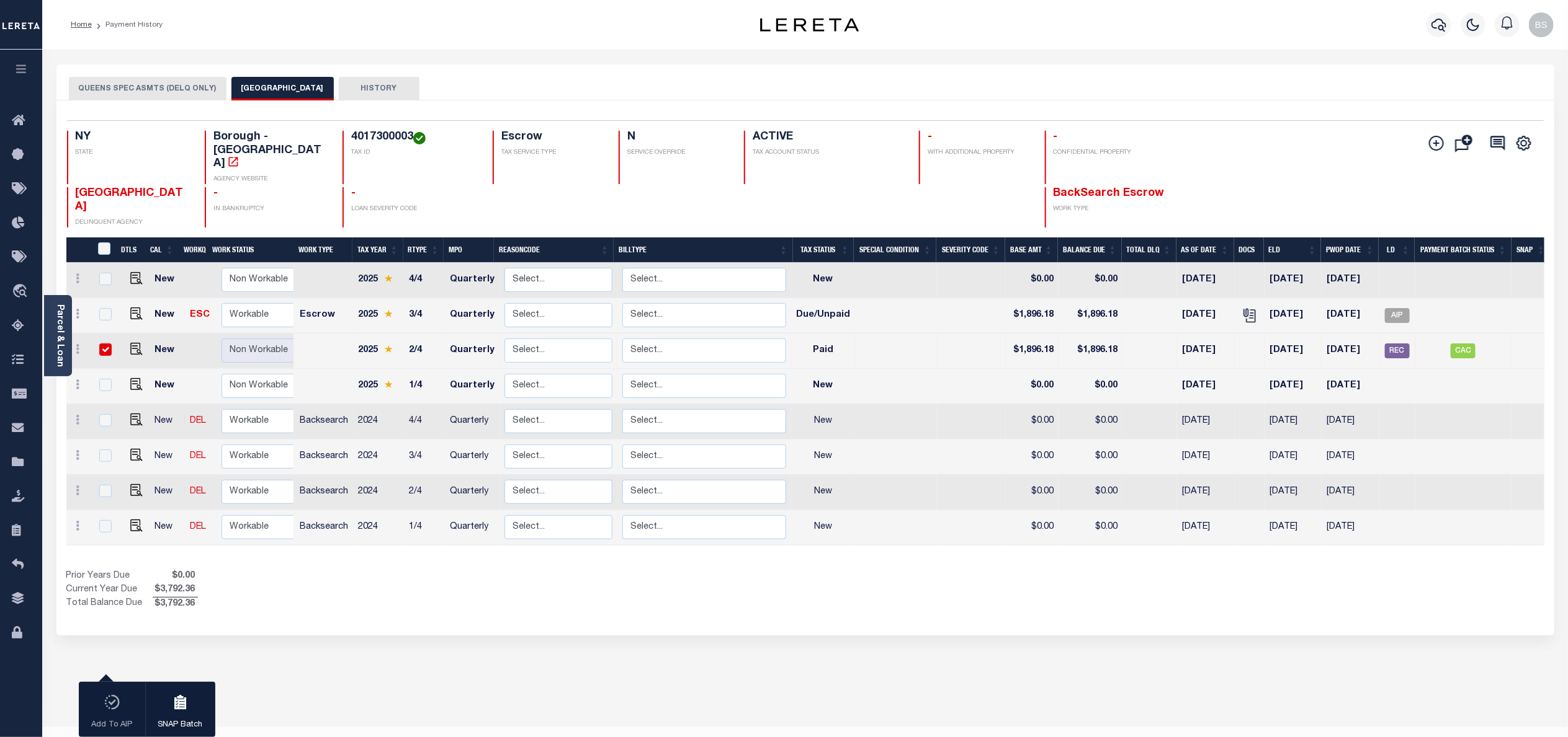
click at [885, 298] on td at bounding box center [896, 316] width 82 height 35
checkbox input "true"
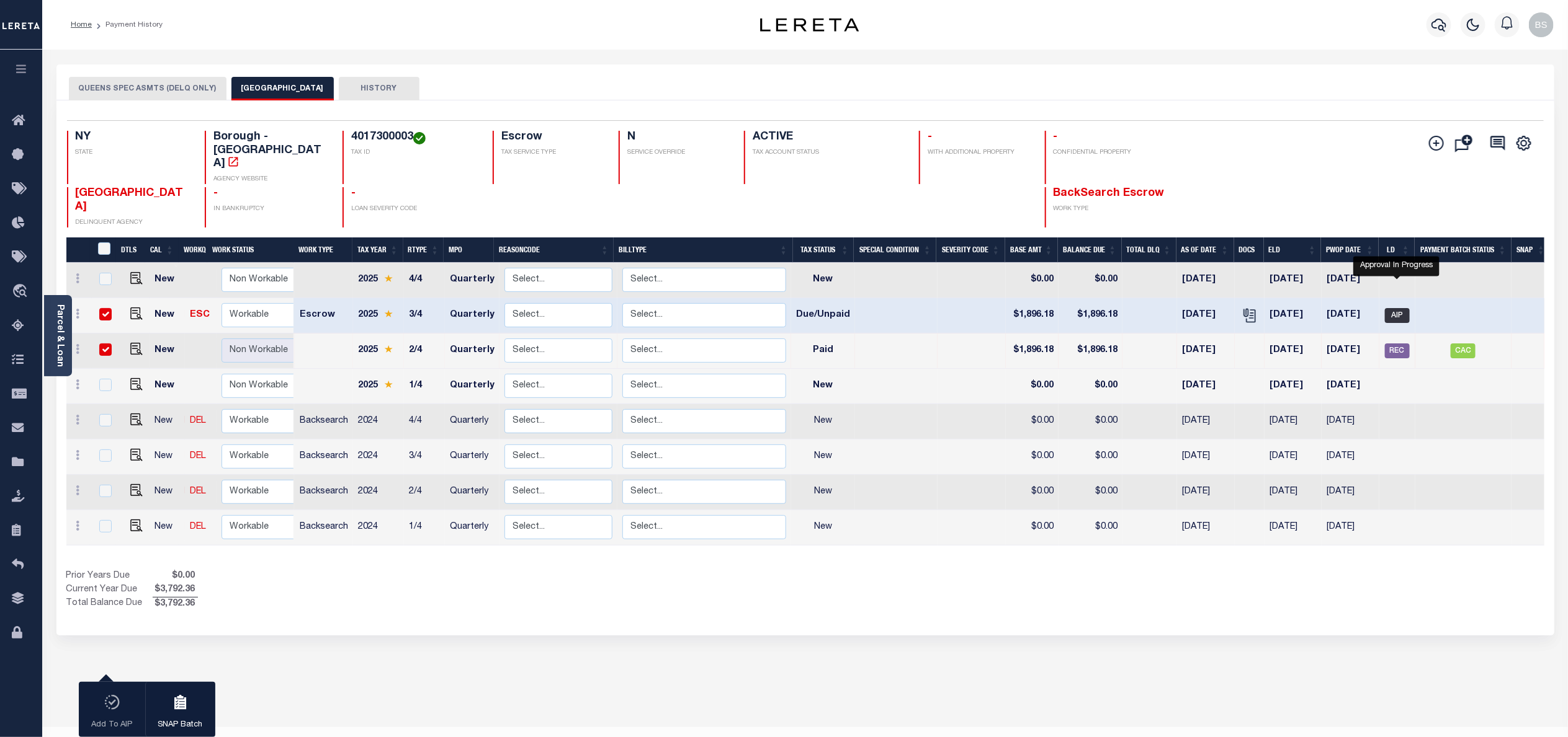
click at [1403, 308] on span "AIP" at bounding box center [1396, 315] width 25 height 15
checkbox input "false"
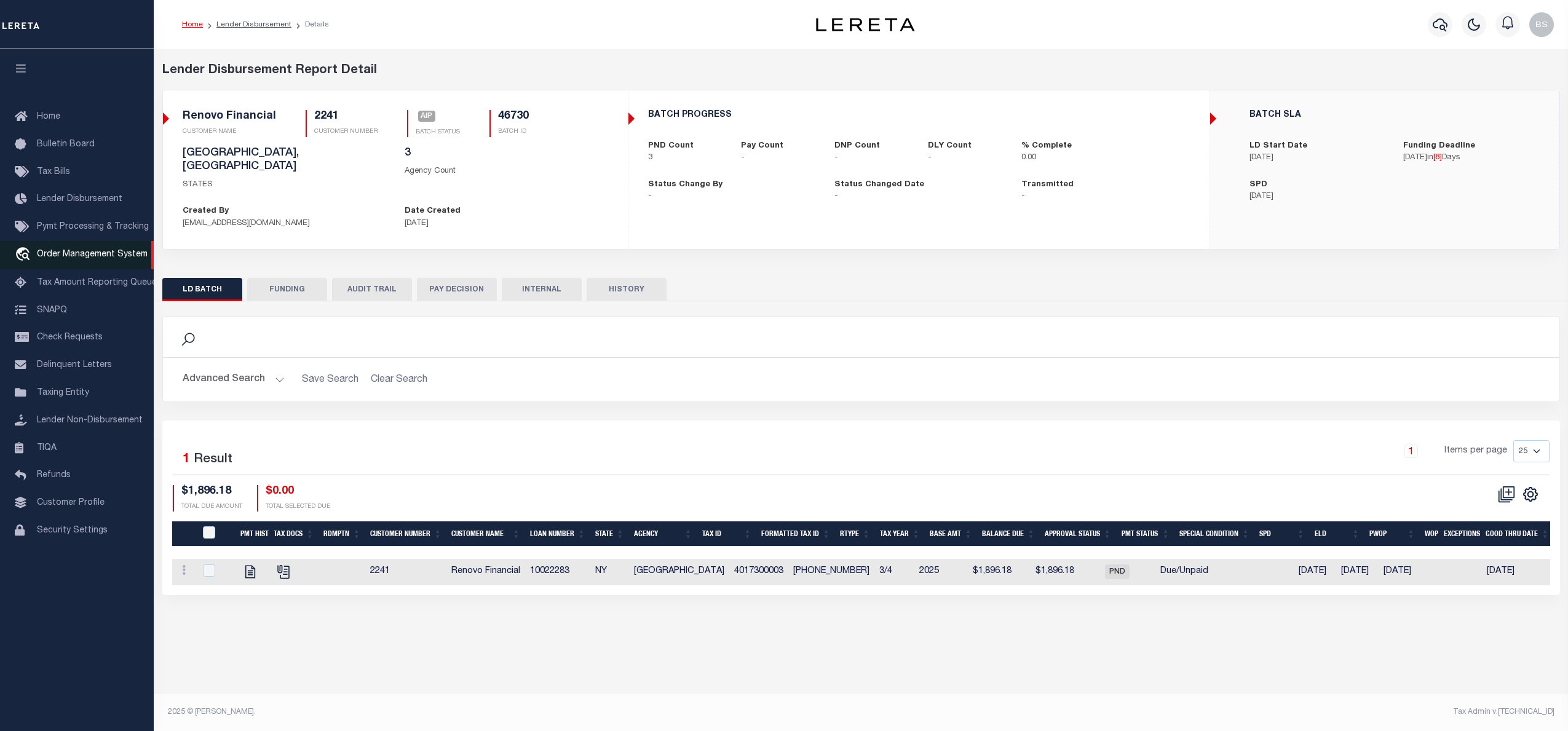
click at [80, 257] on span "Order Management System" at bounding box center [92, 254] width 111 height 9
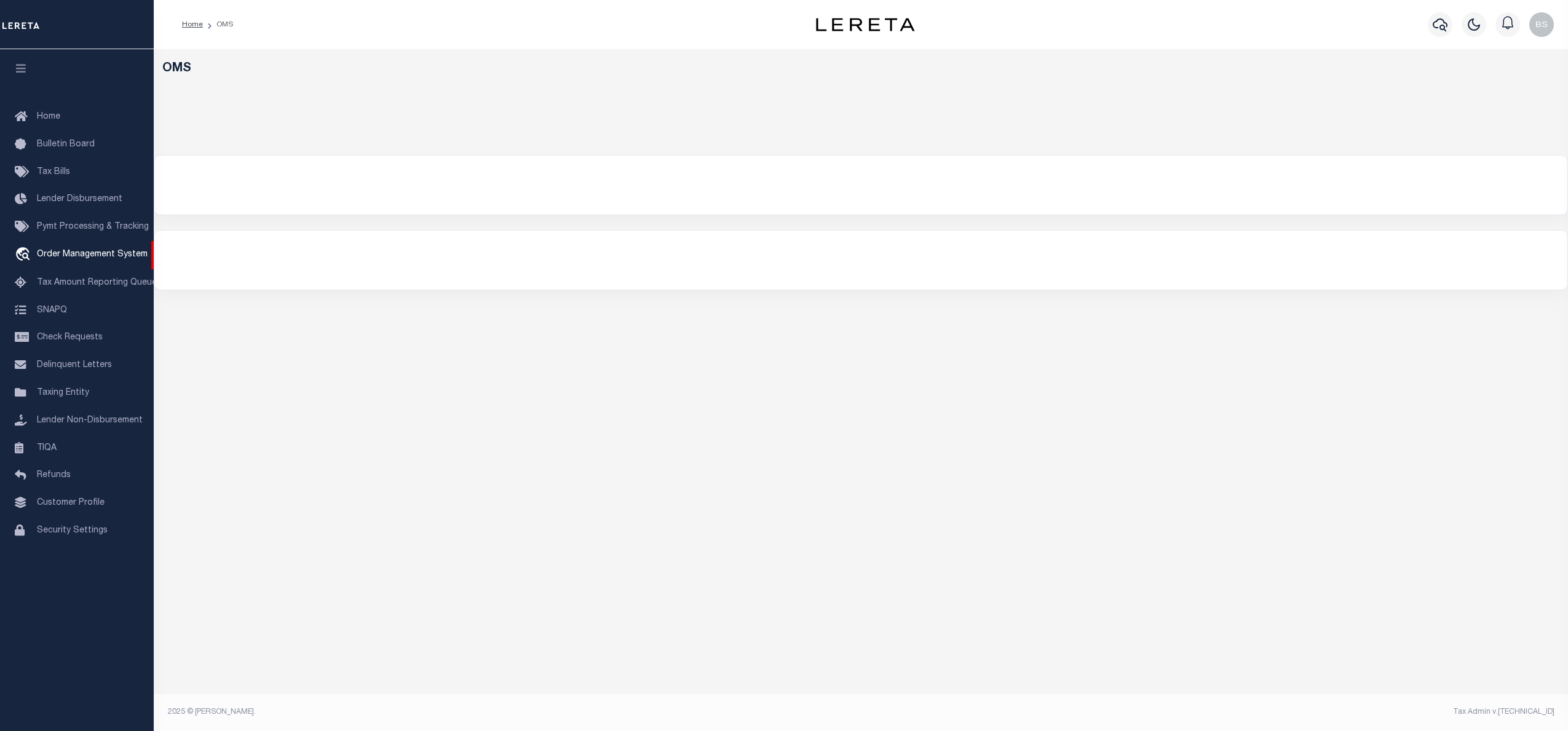
select select "200"
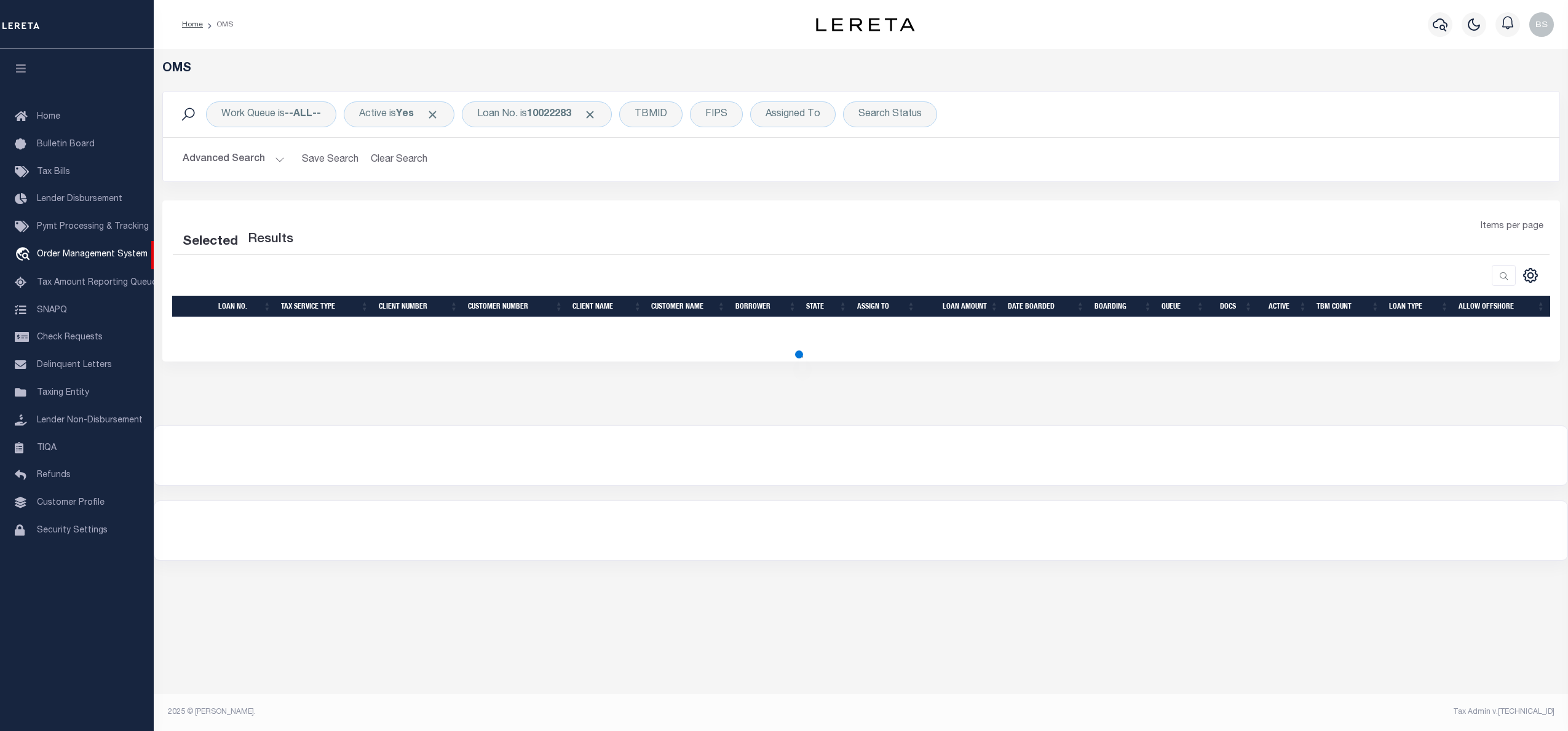
select select "200"
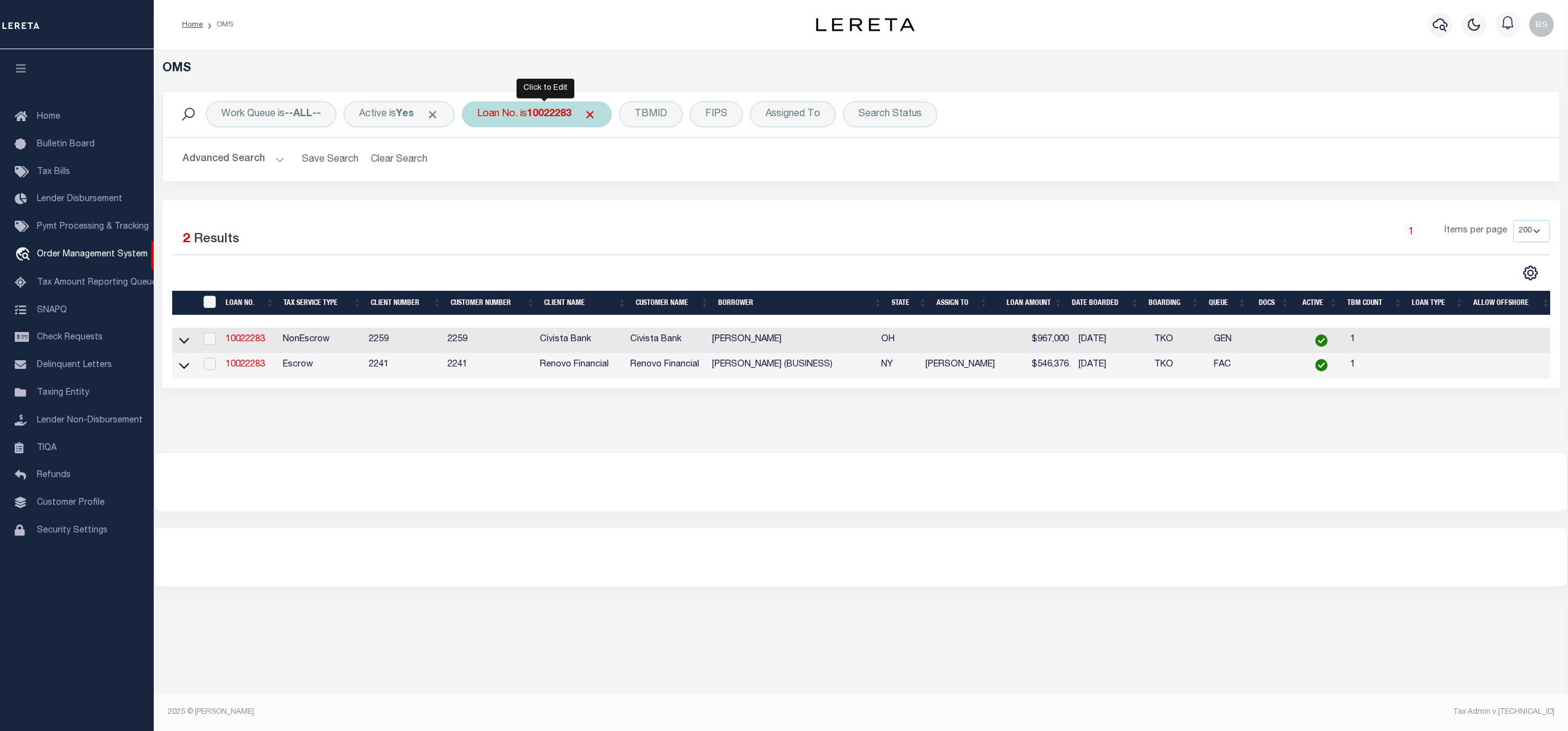
click at [548, 115] on b "10022283" at bounding box center [549, 115] width 45 height 10
type input "10022461"
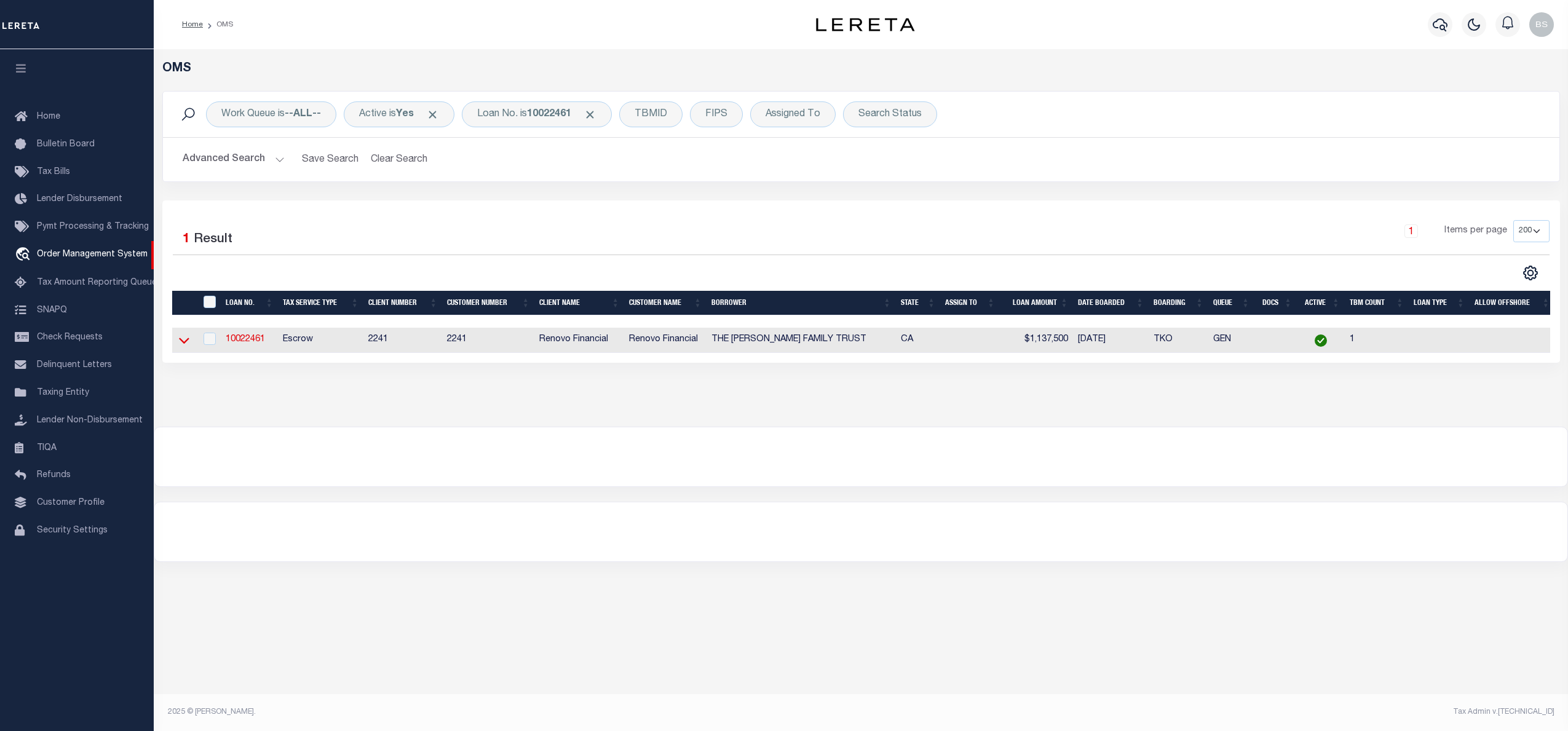
click at [180, 345] on icon at bounding box center [184, 340] width 11 height 13
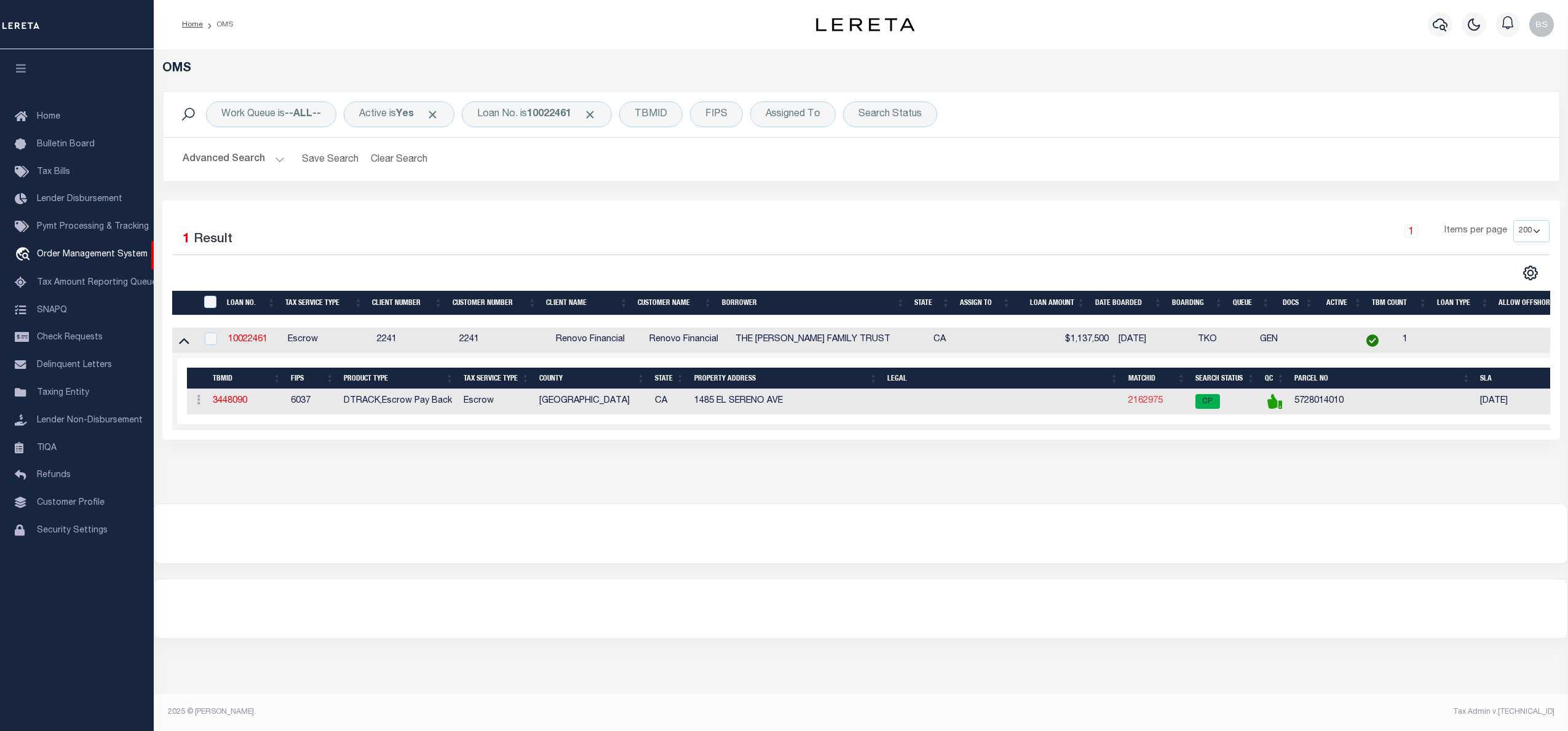
click at [1150, 402] on link "2162975" at bounding box center [1145, 400] width 34 height 9
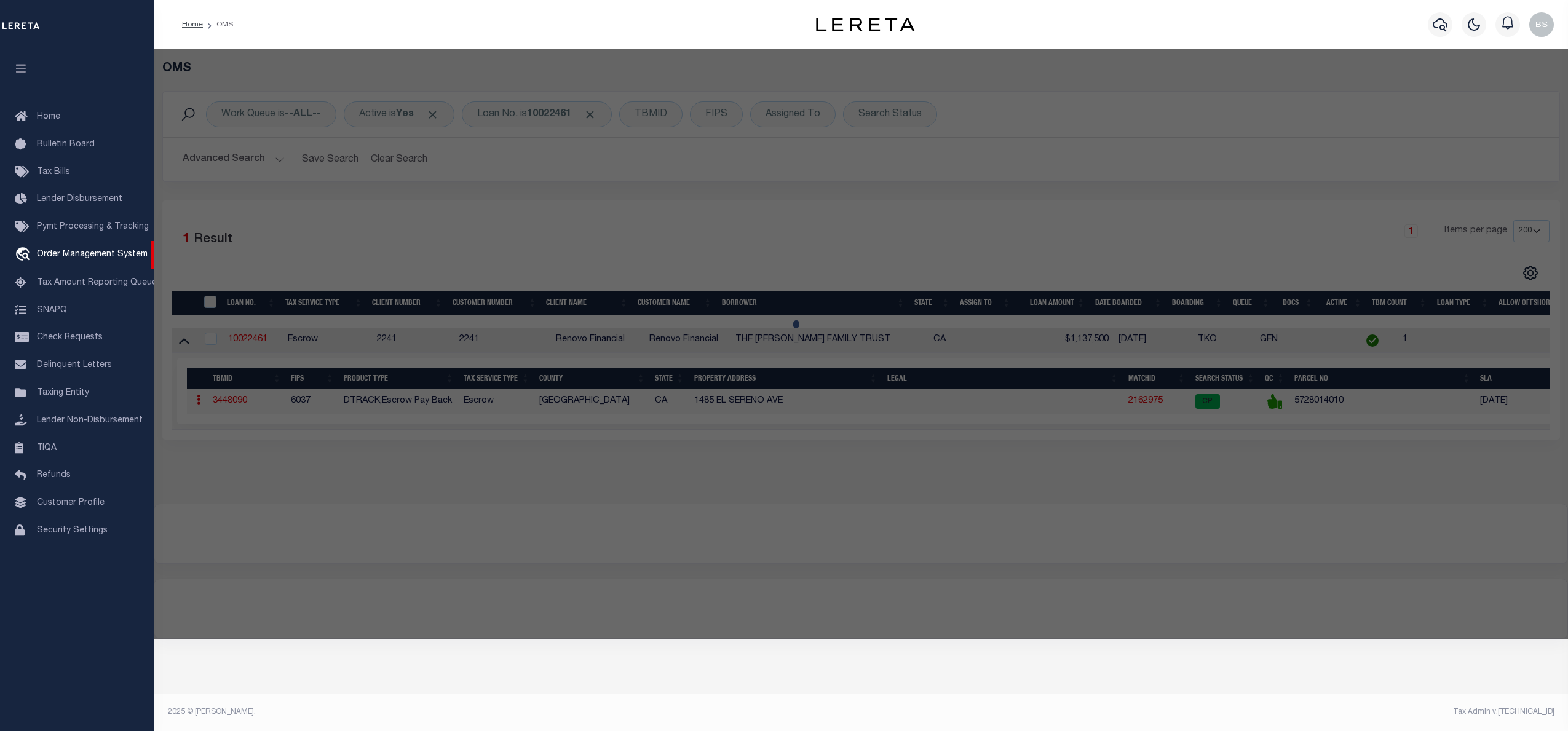
checkbox input "false"
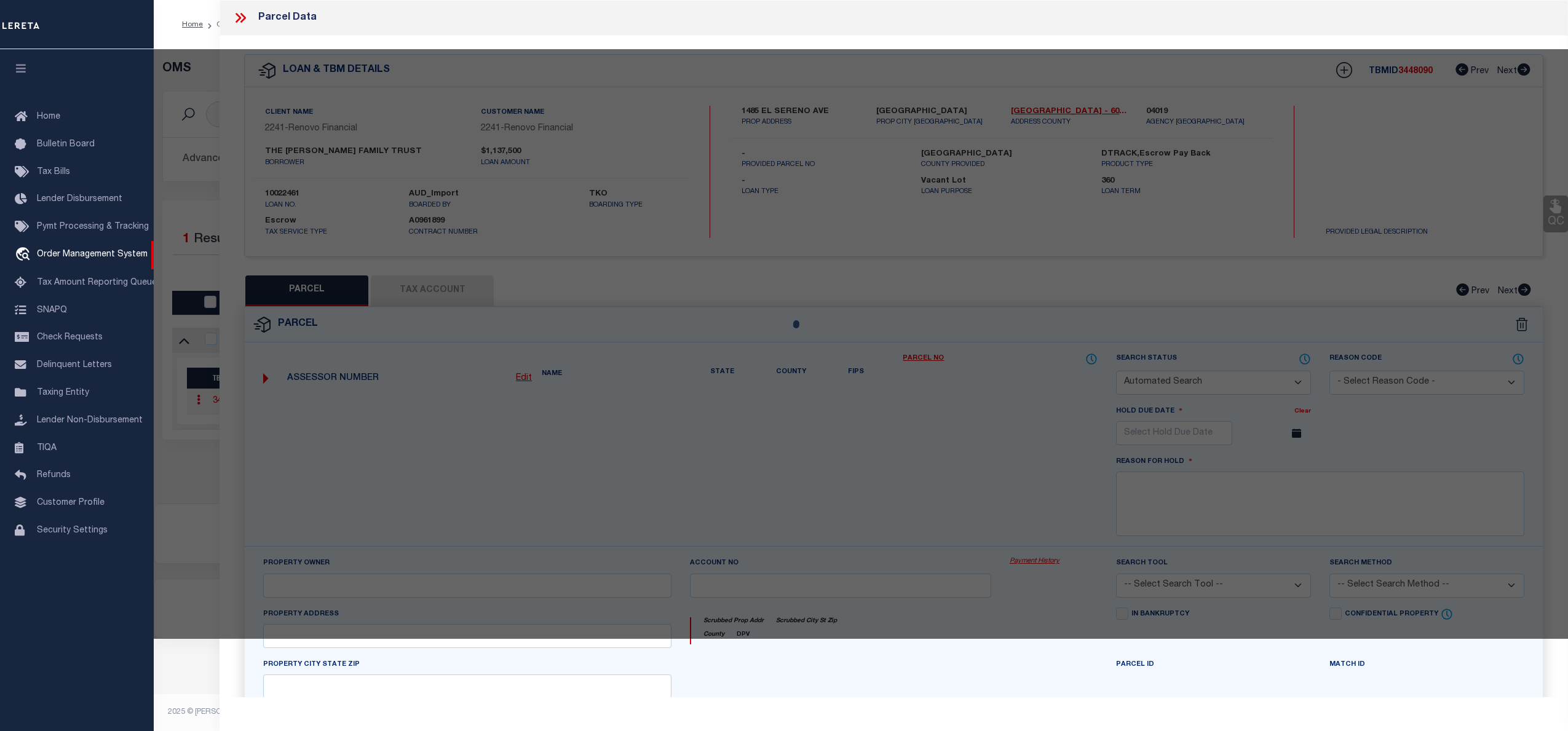
select select "CP"
type input "KWAN,BRYAN"
select select "ATL"
select select "ADD"
type input "1485 EL SERENO AVE"
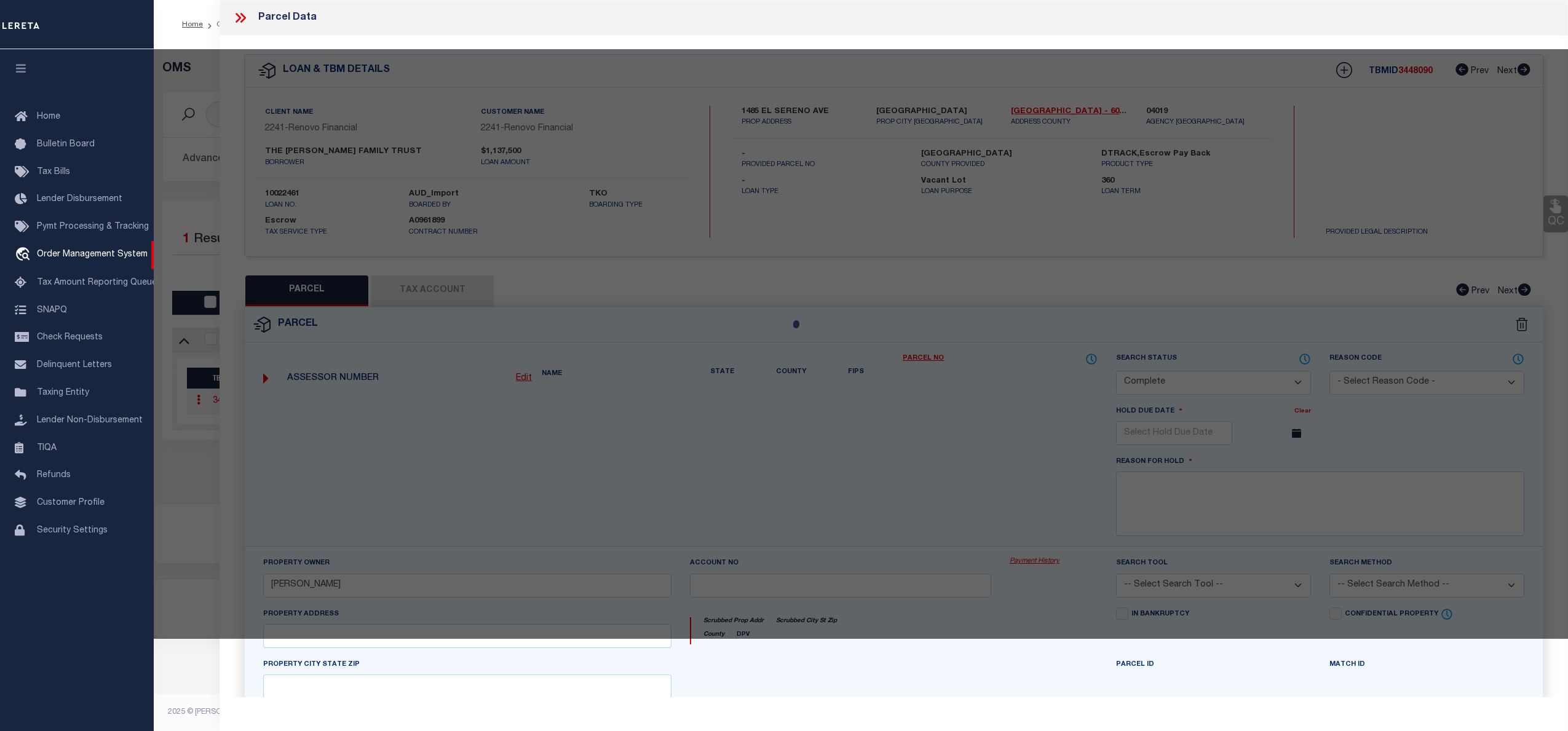
type input "PASADENA, CA 91103"
type textarea "A J PAINTERS SUB LOT 39 BLK A"
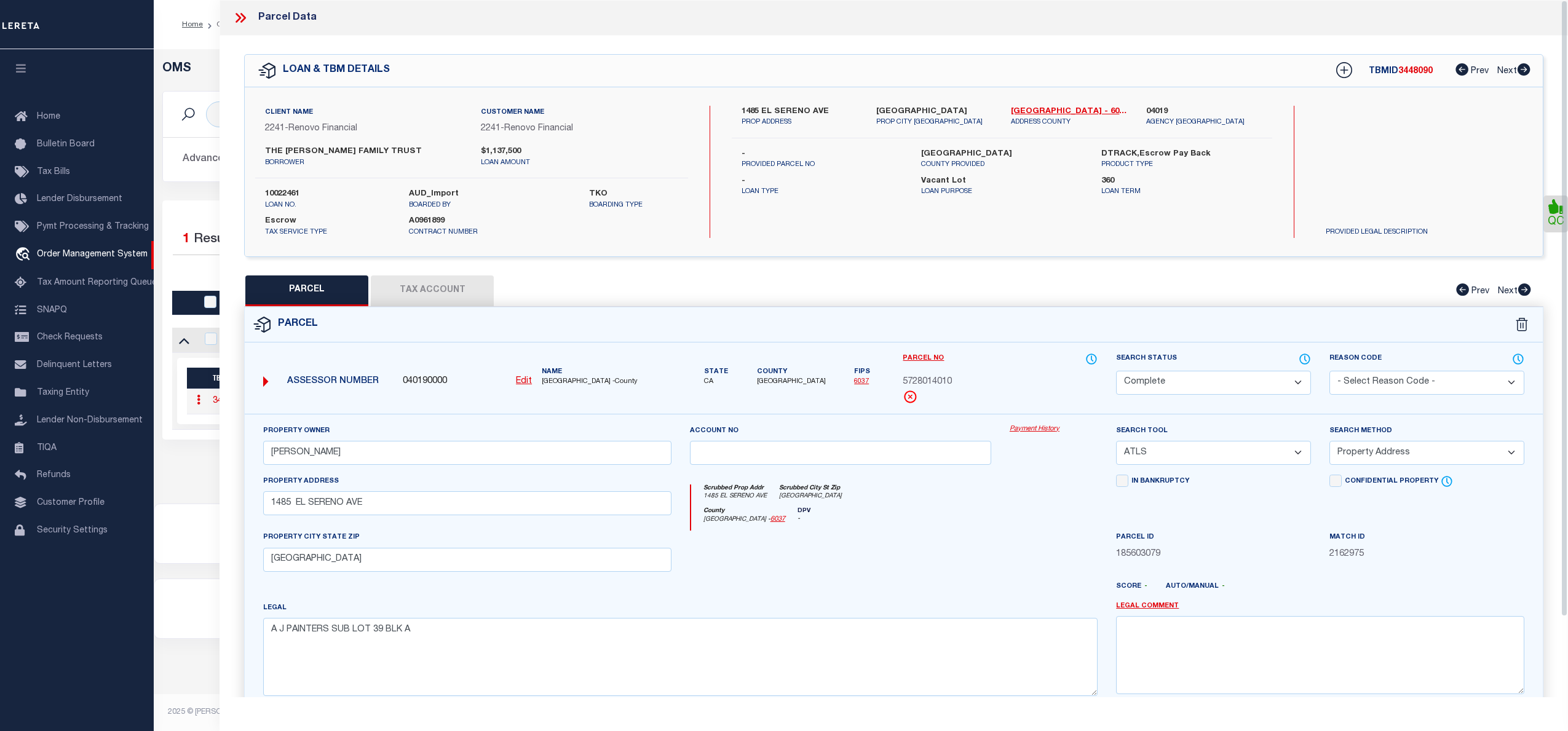
click at [1048, 432] on link "Payment History" at bounding box center [1054, 430] width 87 height 11
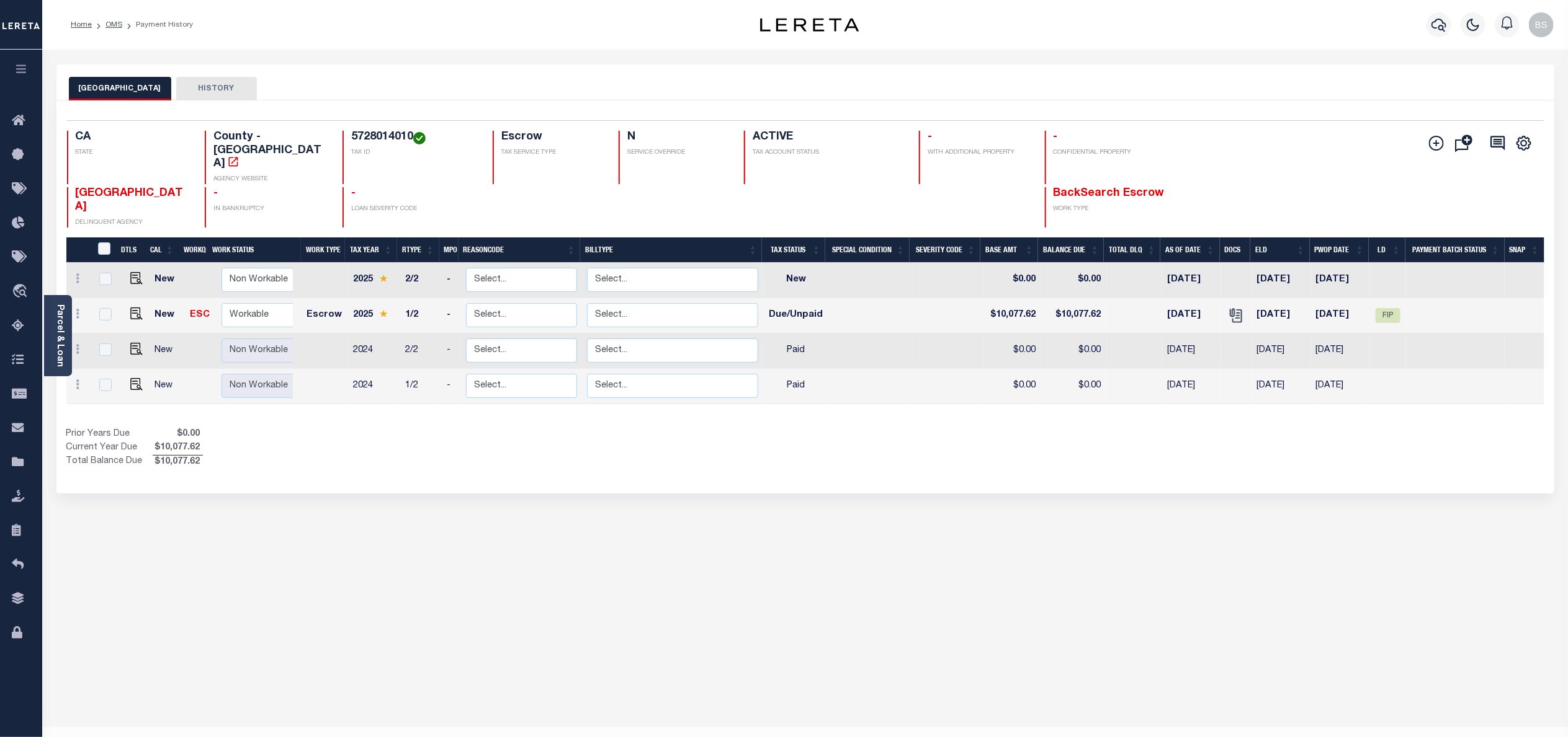
click at [789, 538] on div "LOS ANGELES COUNTY HISTORY Selected 4 Results" at bounding box center [805, 415] width 1516 height 700
drag, startPoint x: 1387, startPoint y: 289, endPoint x: 1233, endPoint y: 296, distance: 154.2
click at [1387, 308] on span "FIP" at bounding box center [1388, 315] width 25 height 15
checkbox input "true"
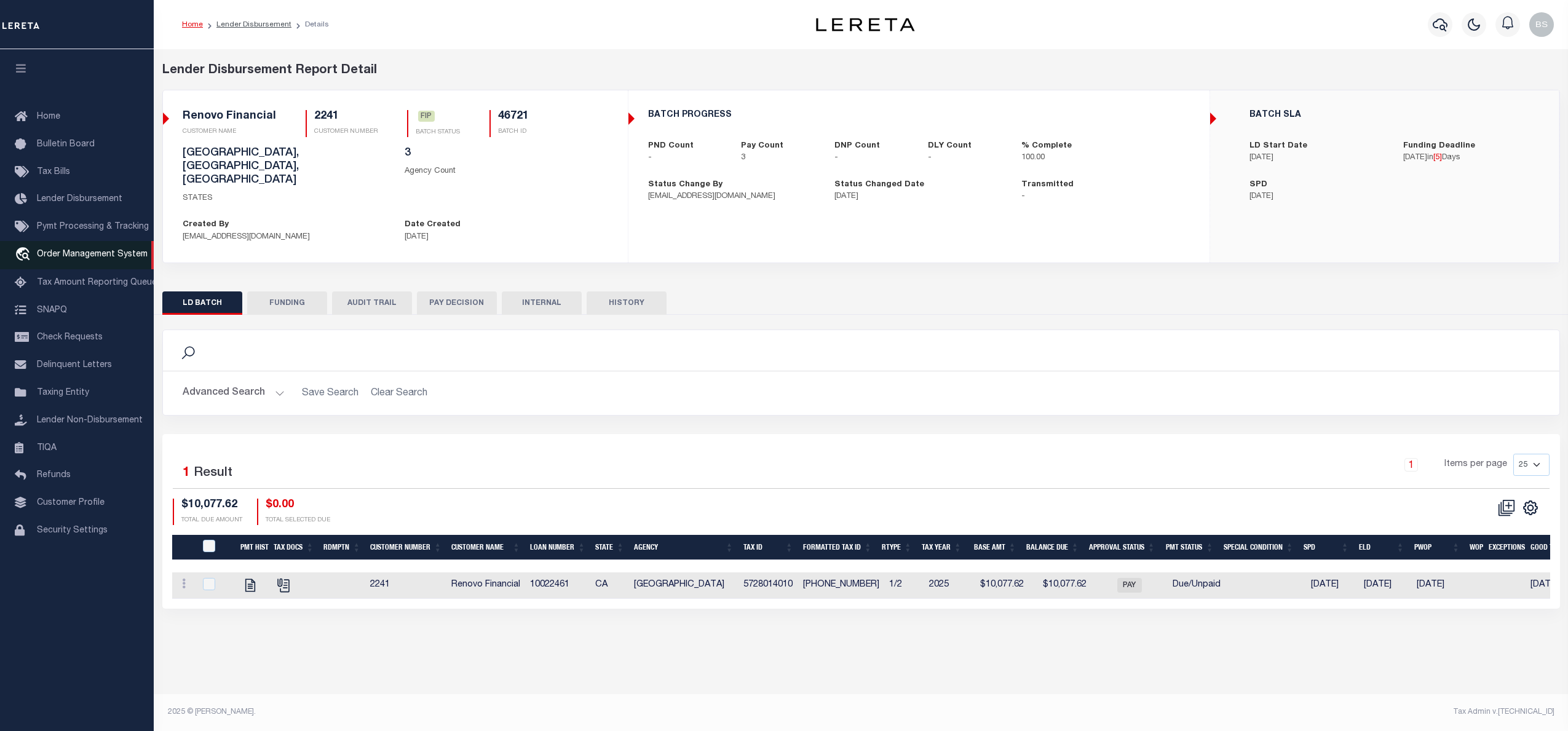
click at [90, 259] on span "Order Management System" at bounding box center [92, 254] width 111 height 9
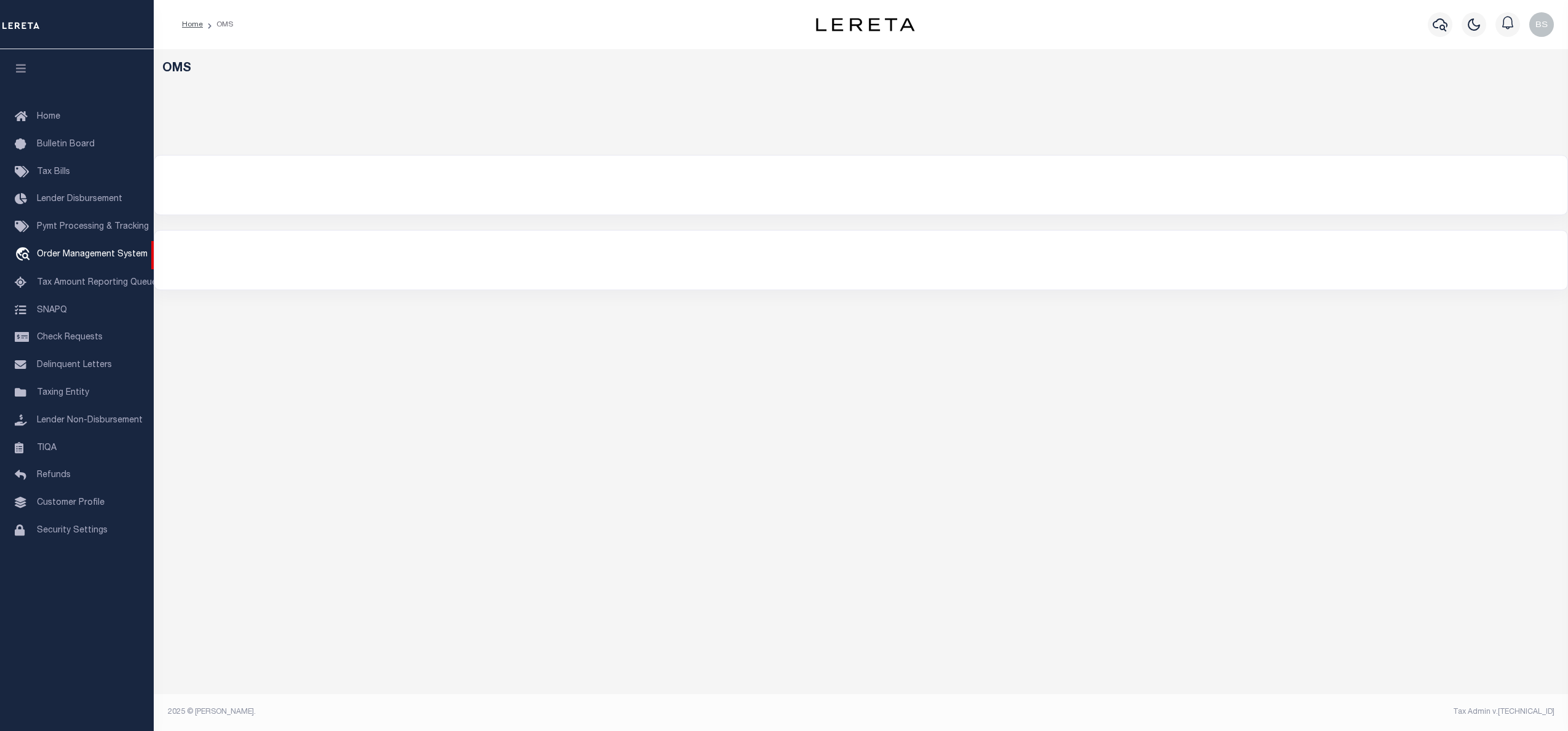
select select "200"
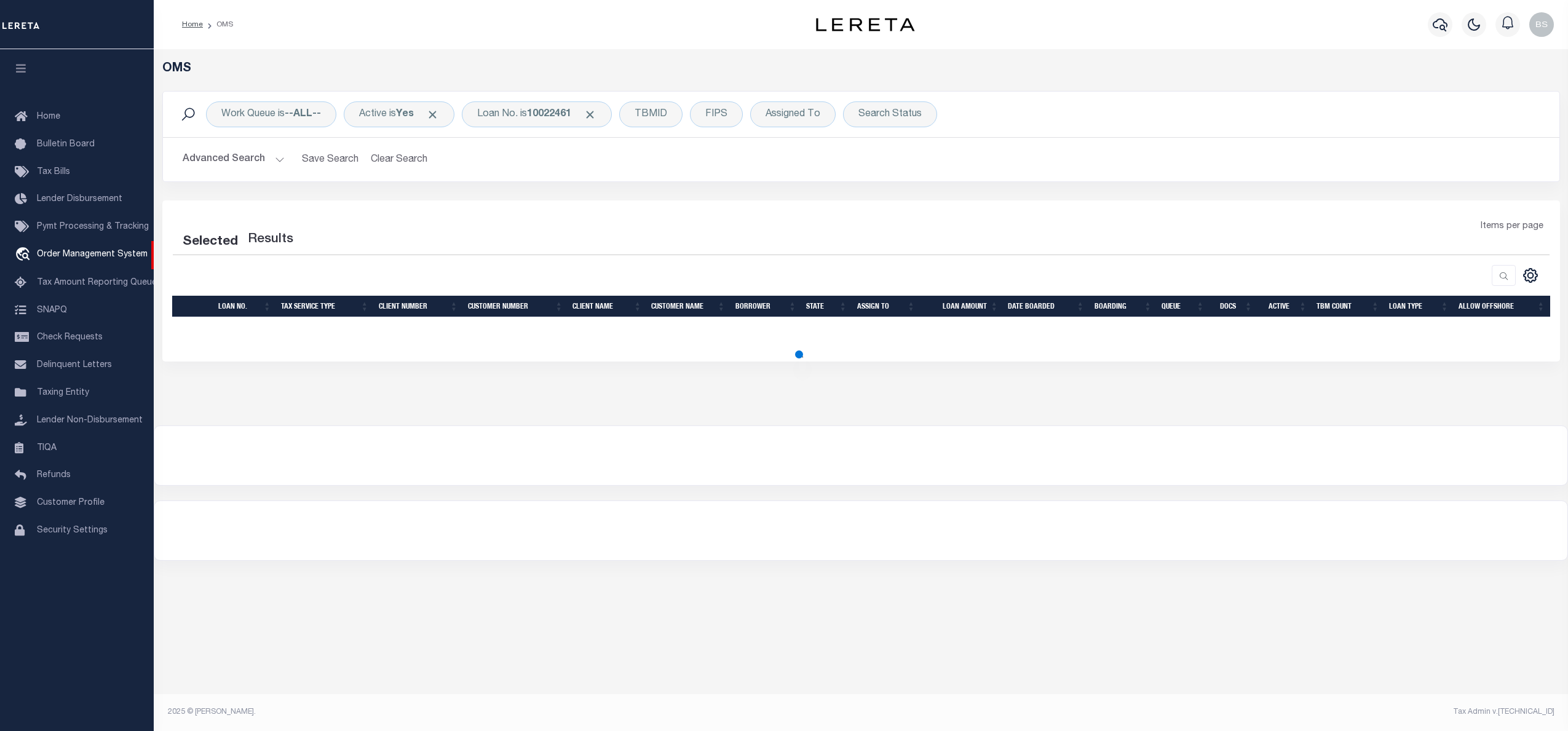
select select "200"
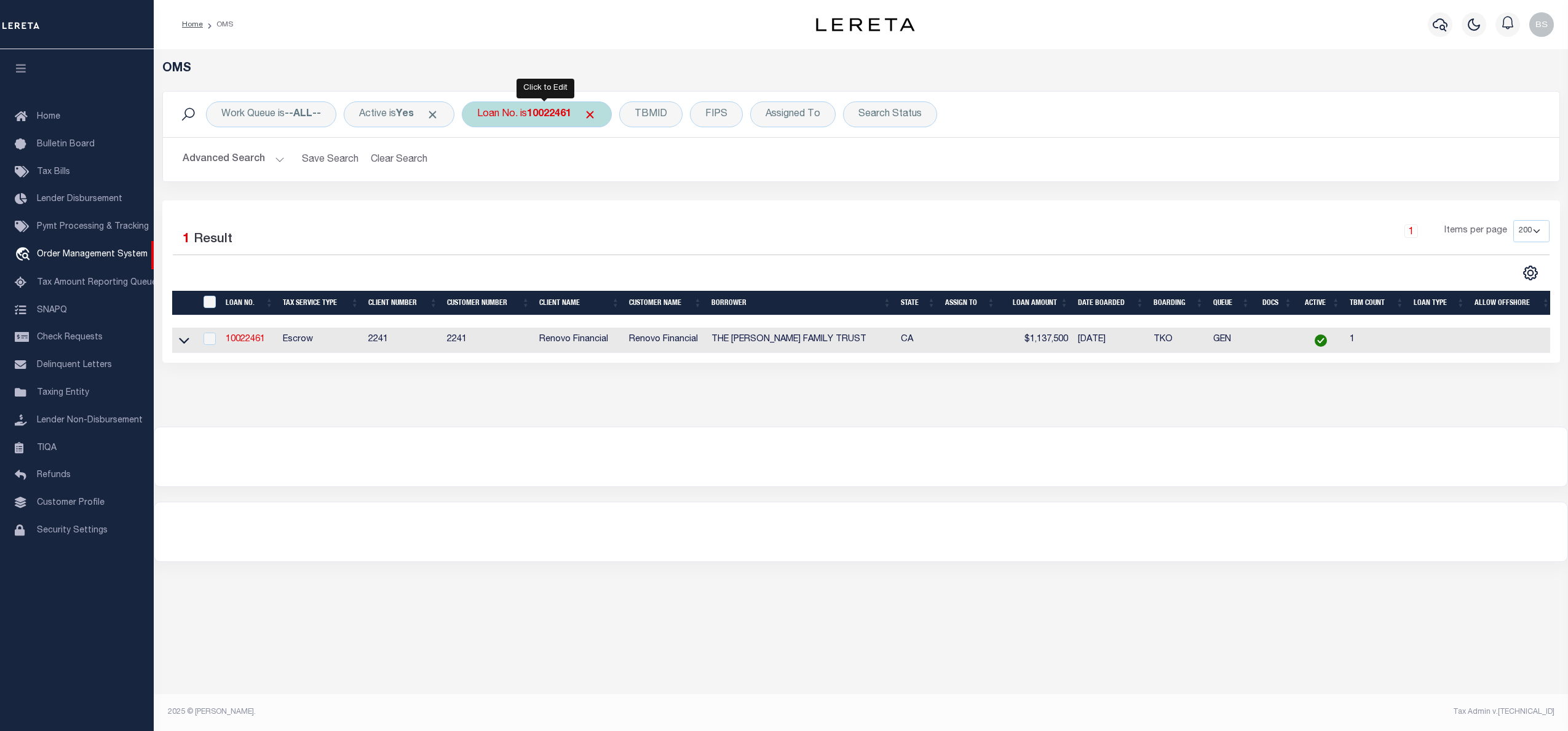
click at [545, 119] on b "10022461" at bounding box center [549, 115] width 45 height 10
type input "15164"
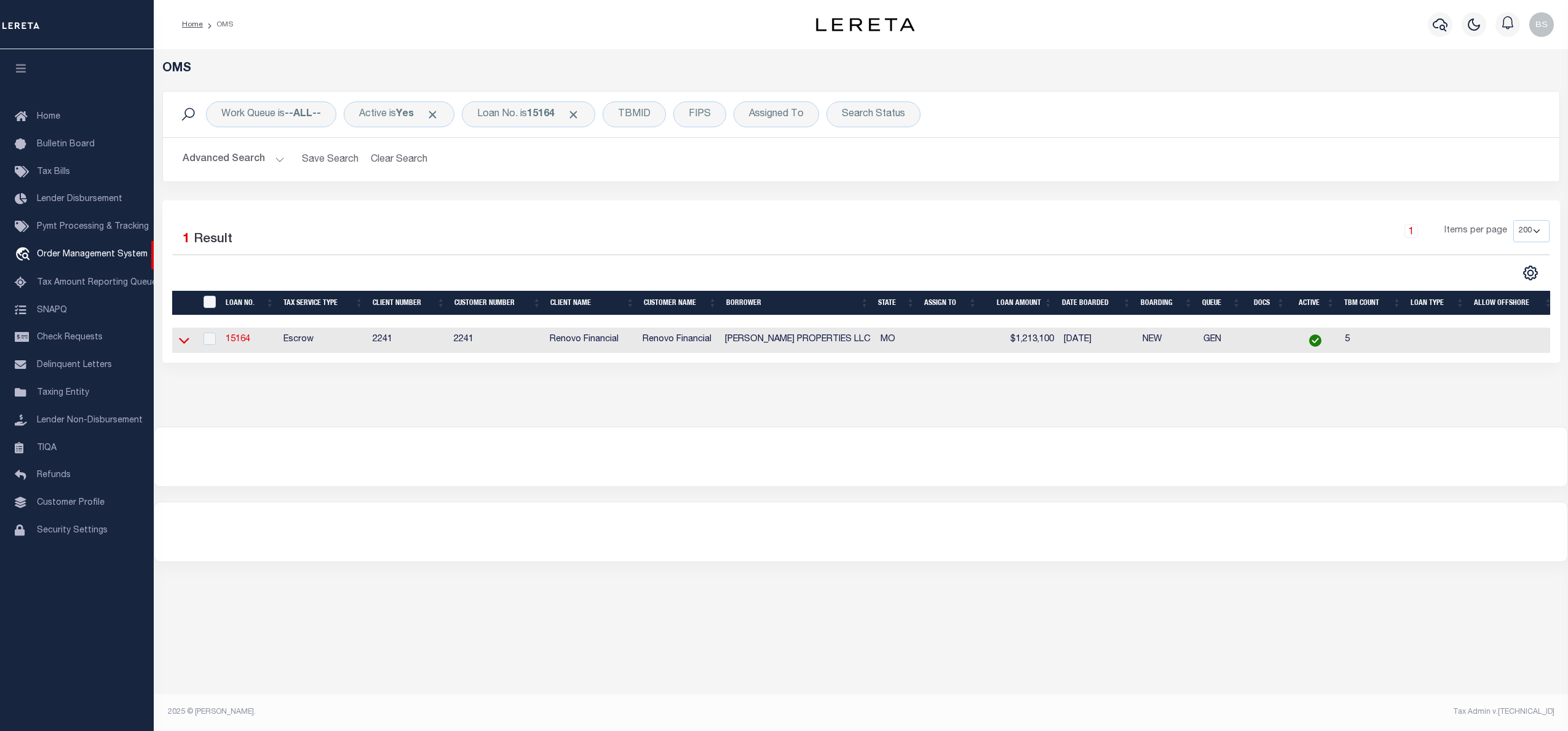
click at [187, 347] on icon at bounding box center [184, 340] width 11 height 13
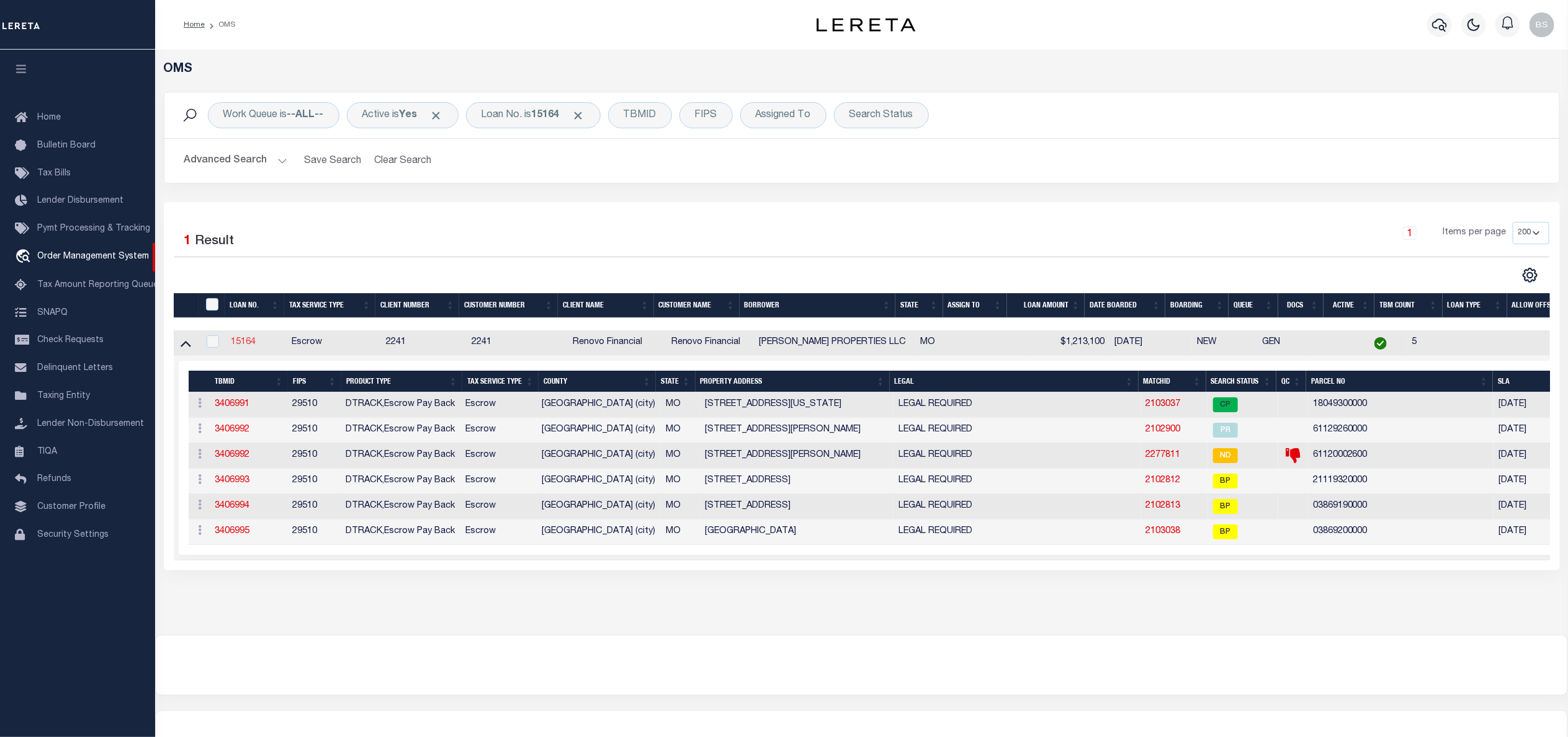
click at [242, 347] on link "15164" at bounding box center [242, 342] width 25 height 9
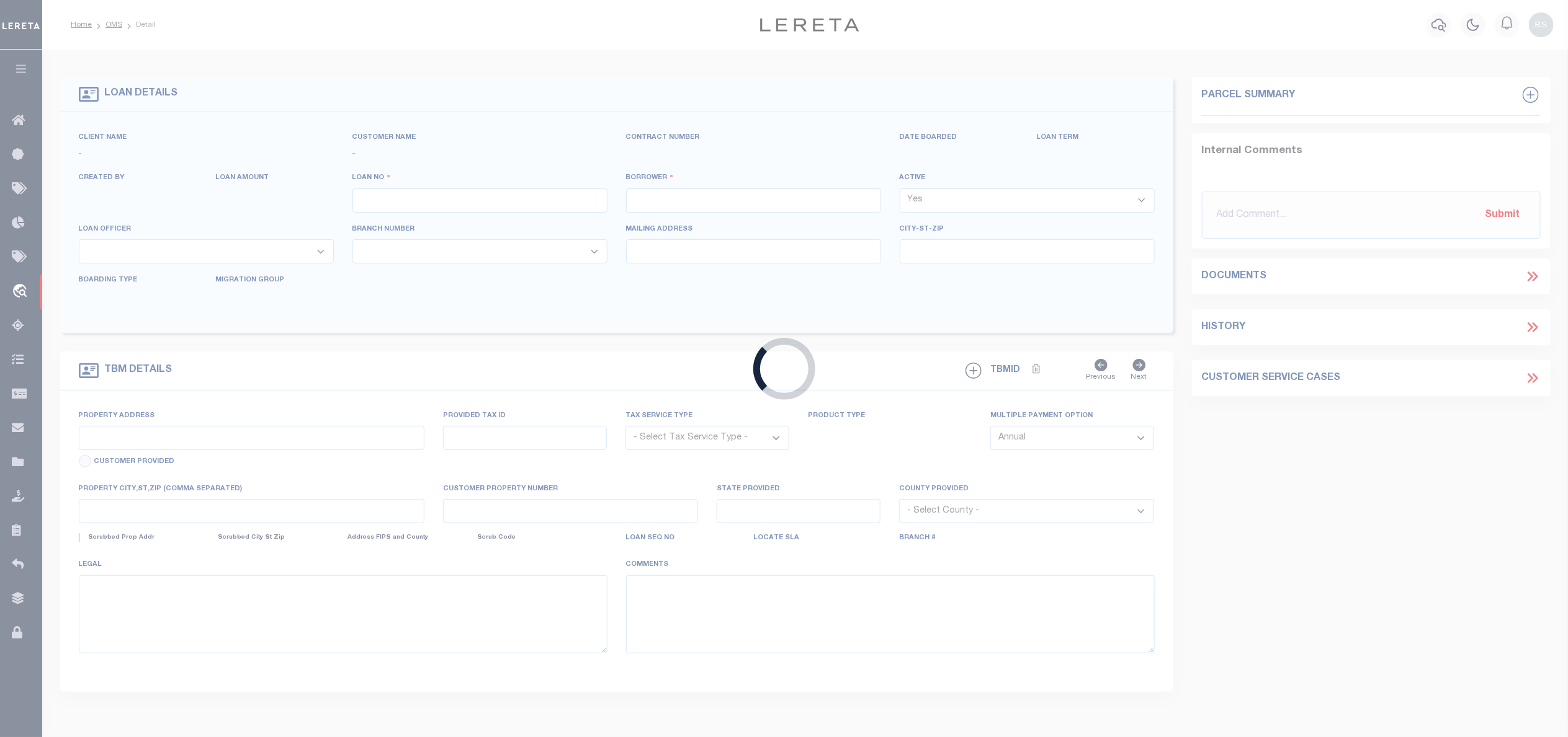
type input "15164"
type input "CLOSSER PROPERTIES LLC"
select select
type input "1077 Deleon Court"
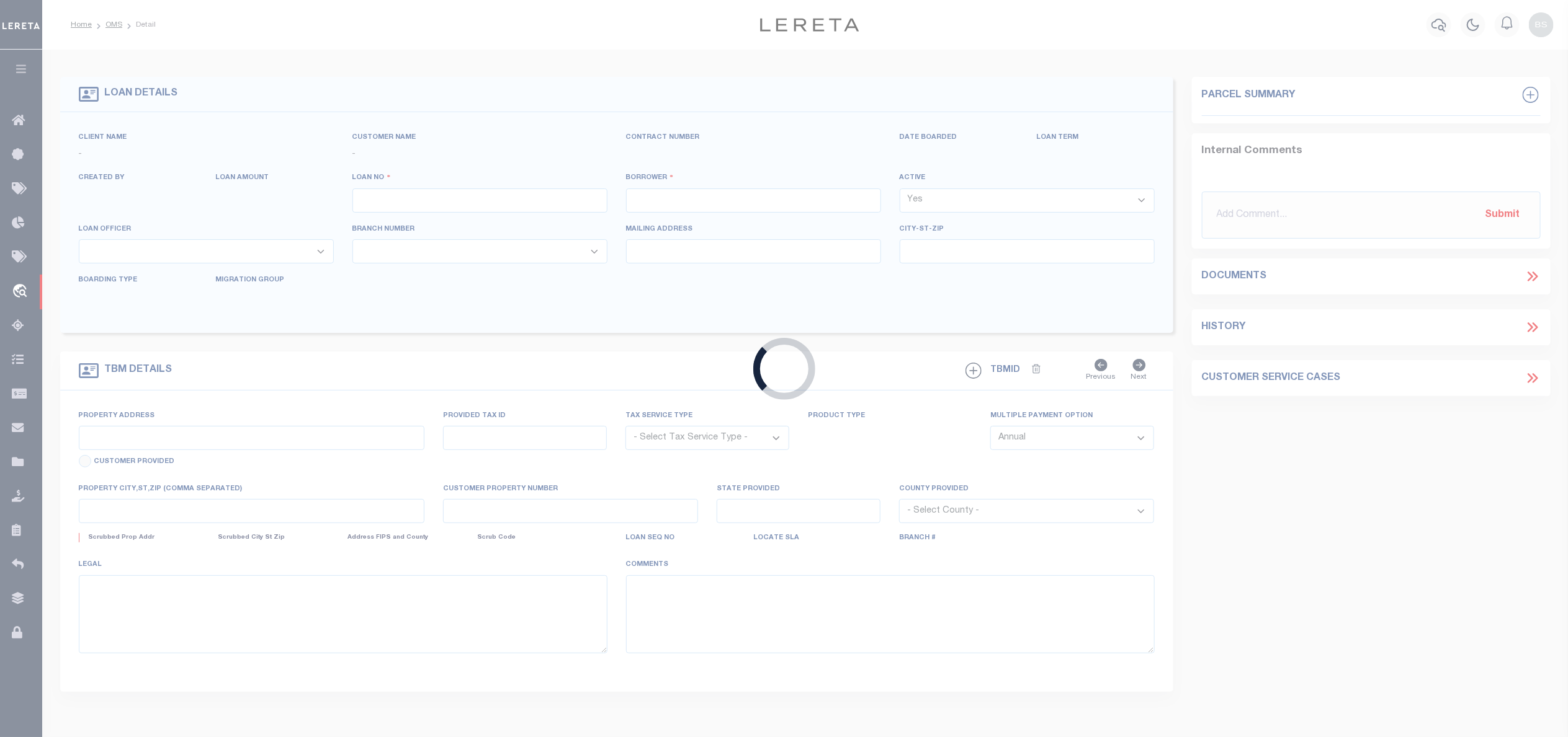
type input "Fenton MO 63026"
select select "10"
select select "Escrow"
type input "2631 Indiana Avenue"
select select
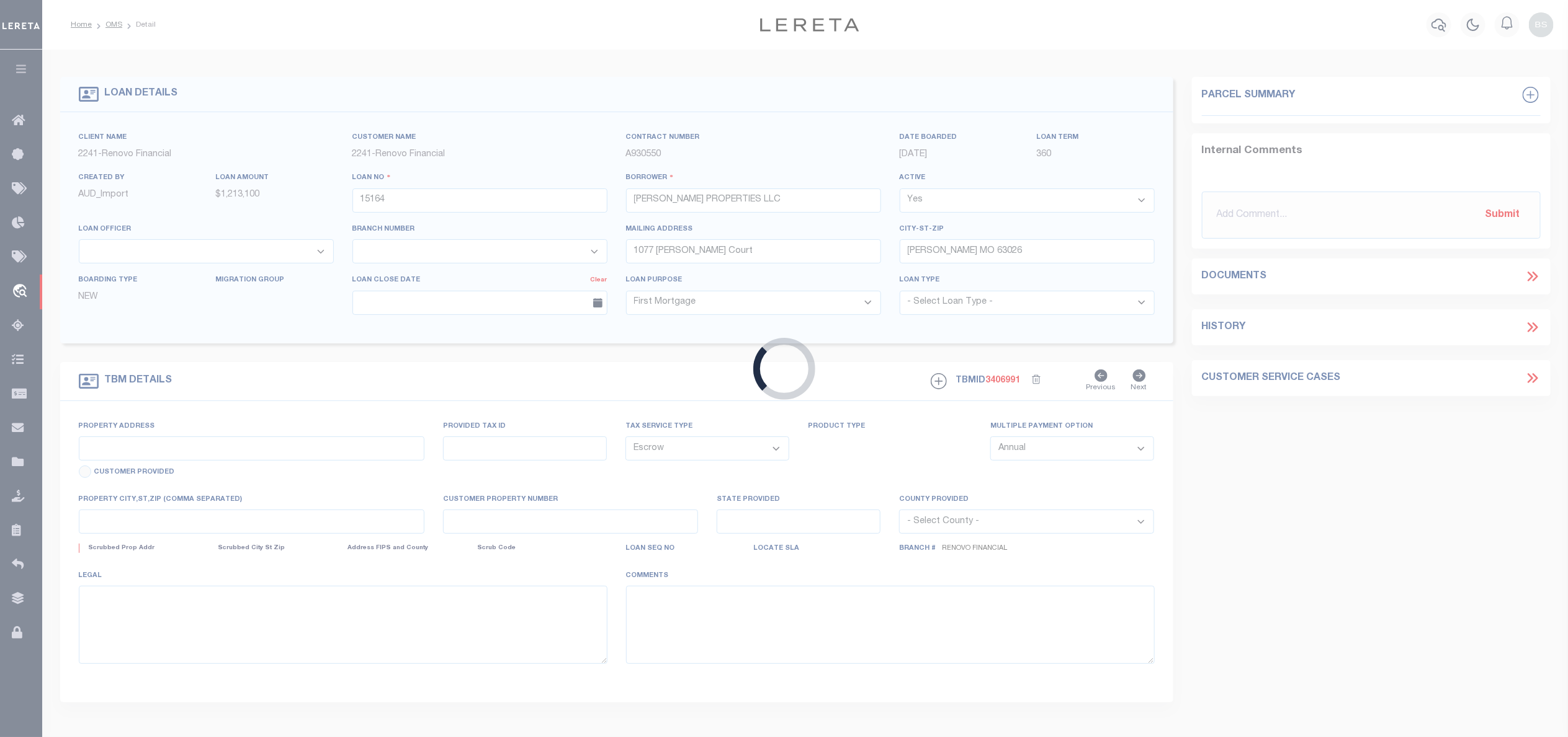
type input "St. Louis, MO 63118"
type input "a0kUS000006LuYP"
type input "MO"
select select
type textarea "LEGAL REQUIRED"
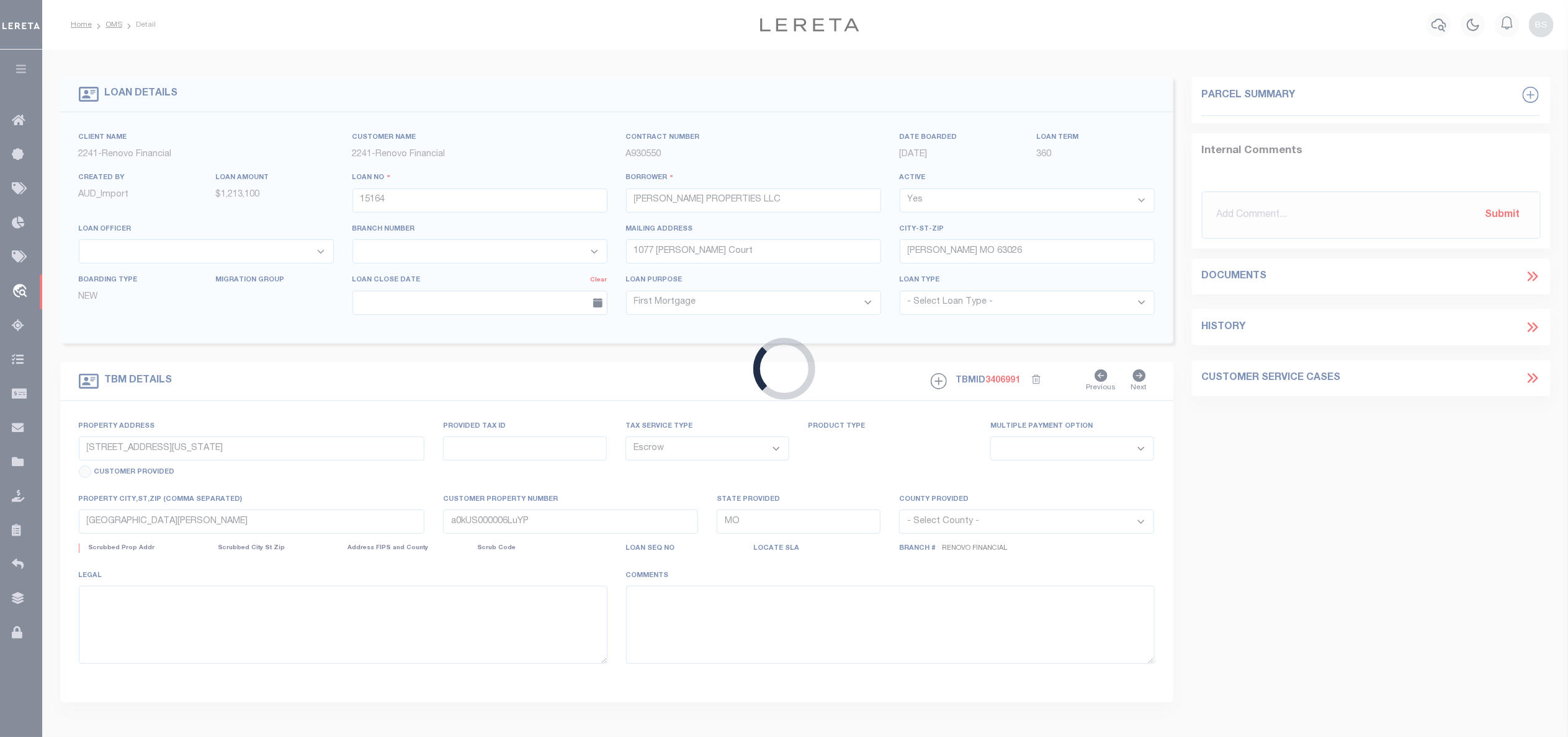
type textarea "TAX ID Update last comment: collector account number"
select select "25066"
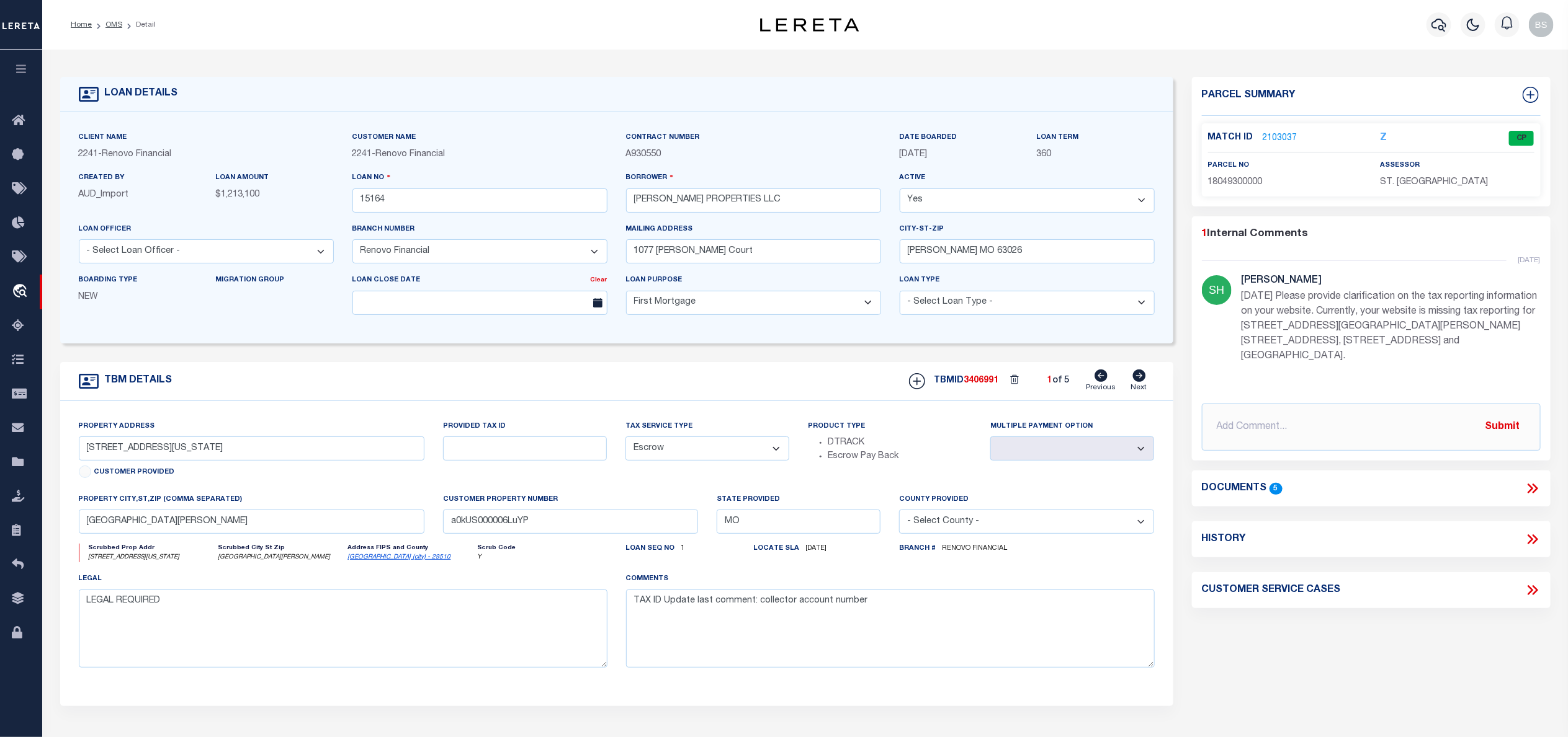
click at [1534, 483] on icon at bounding box center [1535, 488] width 6 height 10
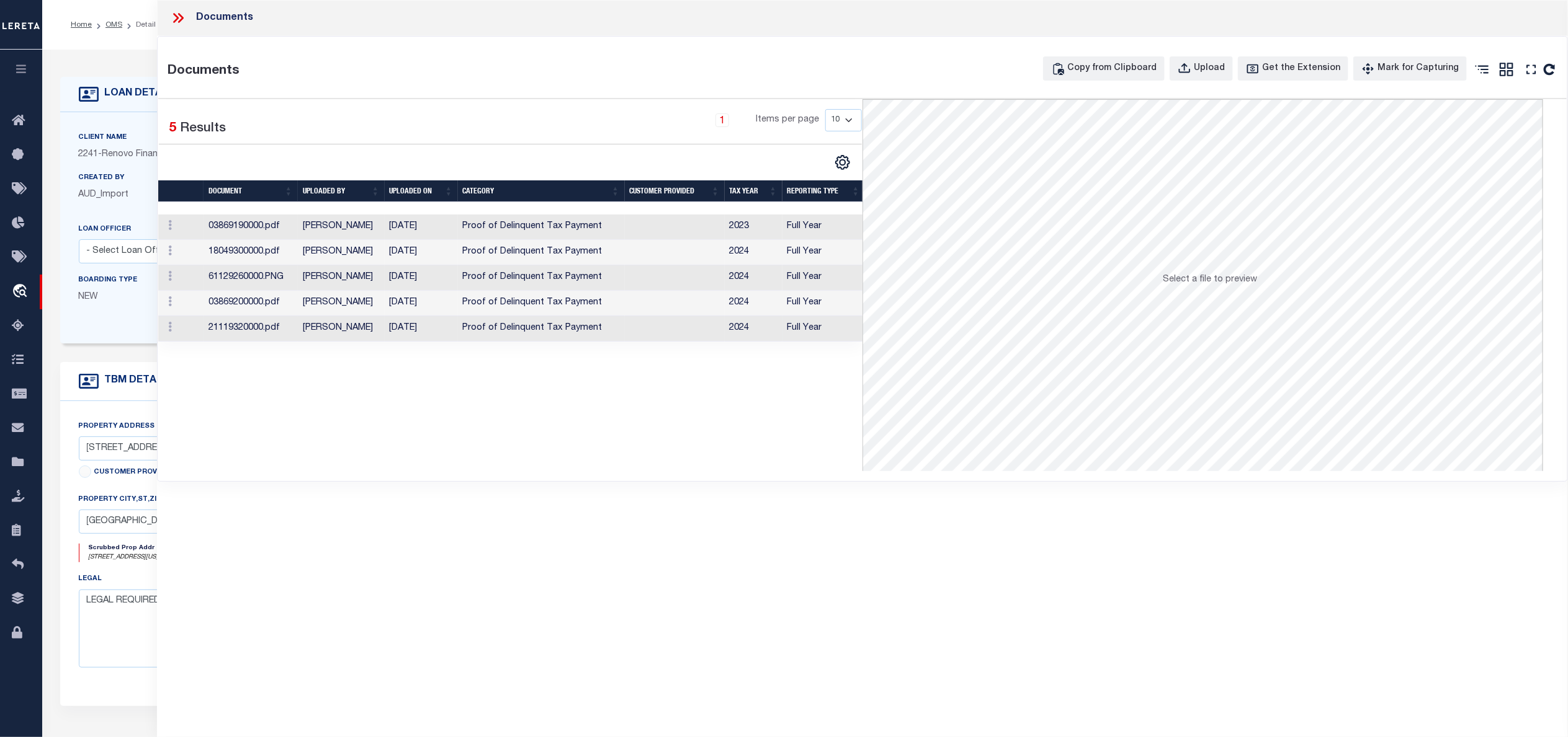
click at [738, 335] on td "2024" at bounding box center [753, 329] width 58 height 25
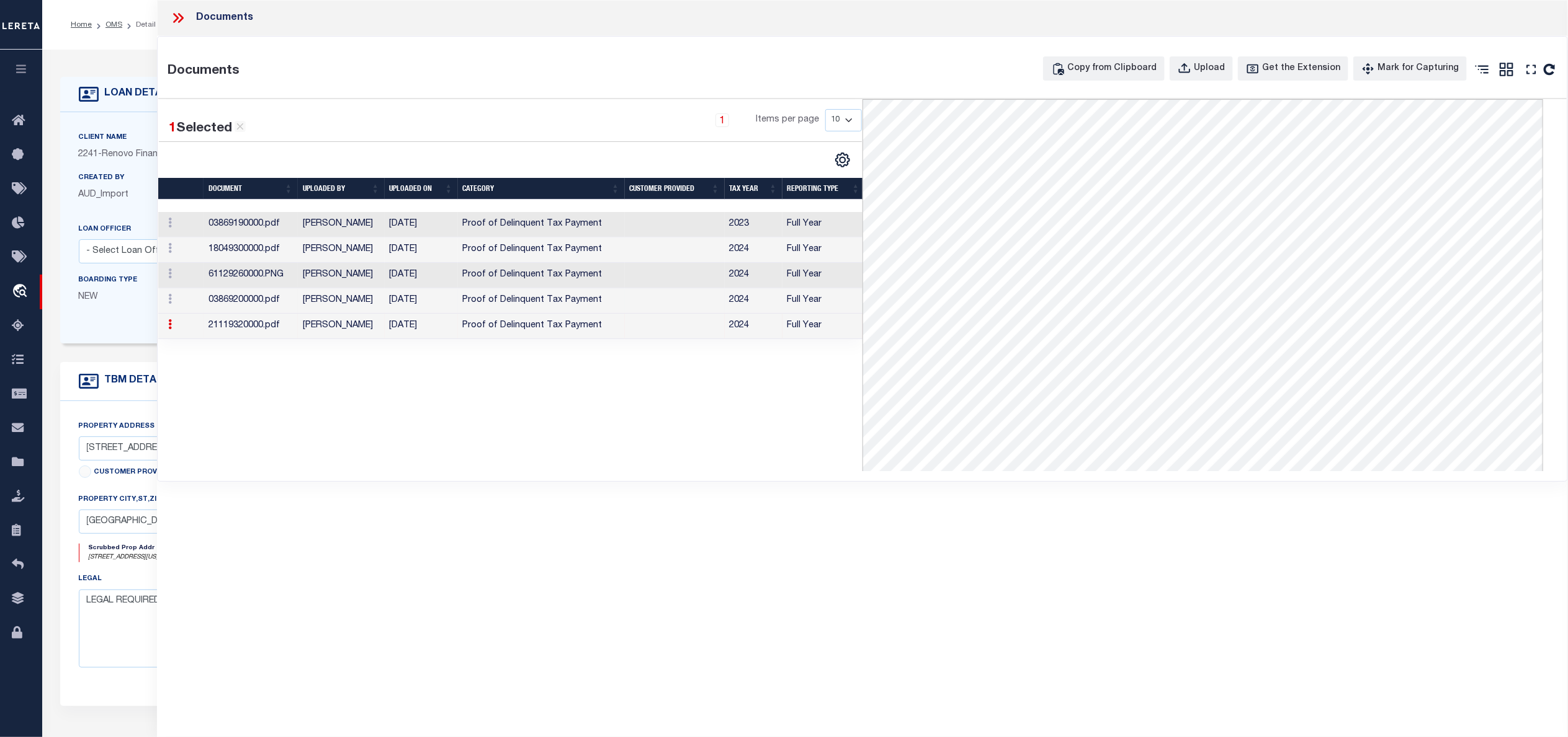
click at [733, 300] on td "2024" at bounding box center [753, 301] width 58 height 25
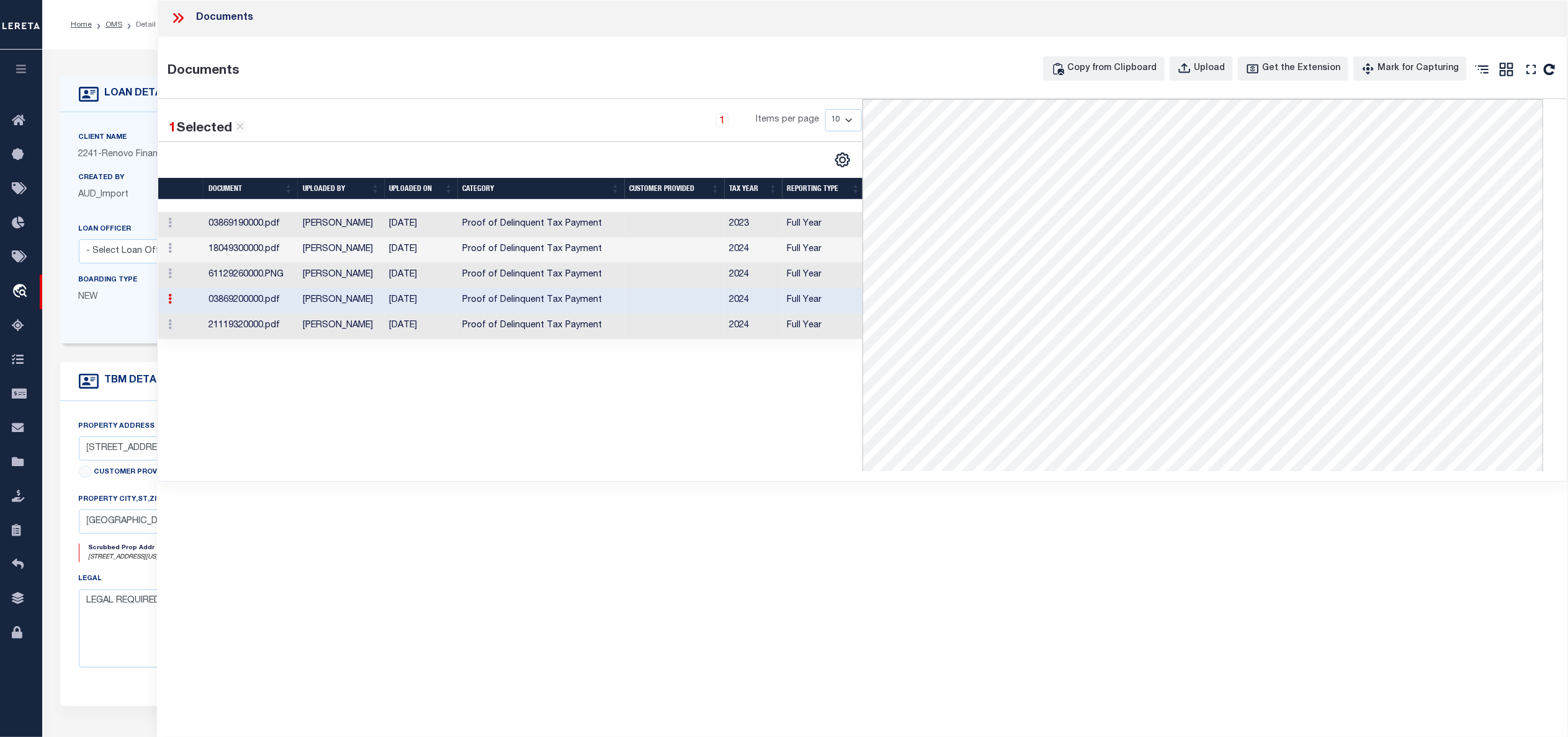
scroll to position [338, 0]
click at [738, 254] on td "2024" at bounding box center [753, 250] width 58 height 25
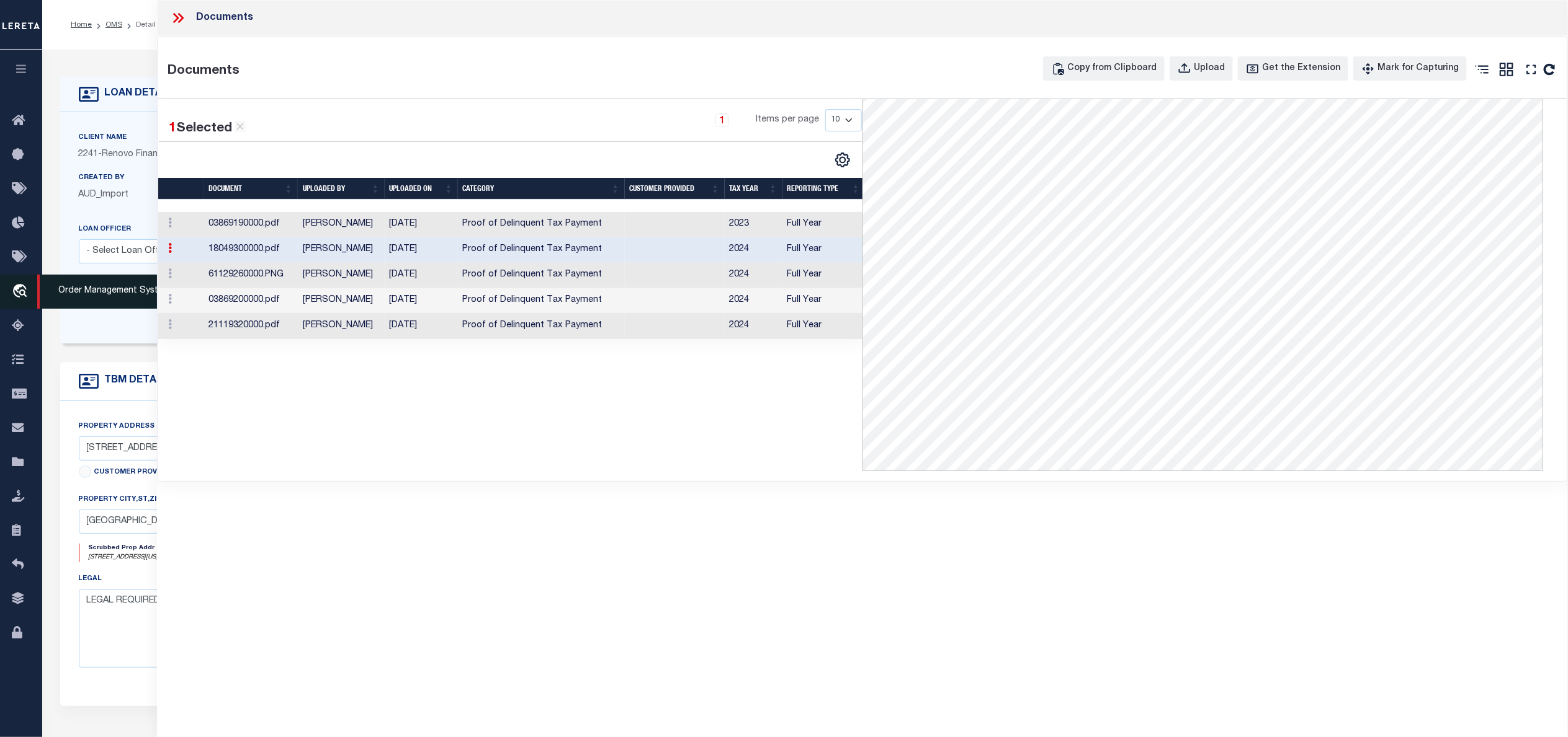
click at [76, 288] on span "Order Management System" at bounding box center [113, 291] width 151 height 34
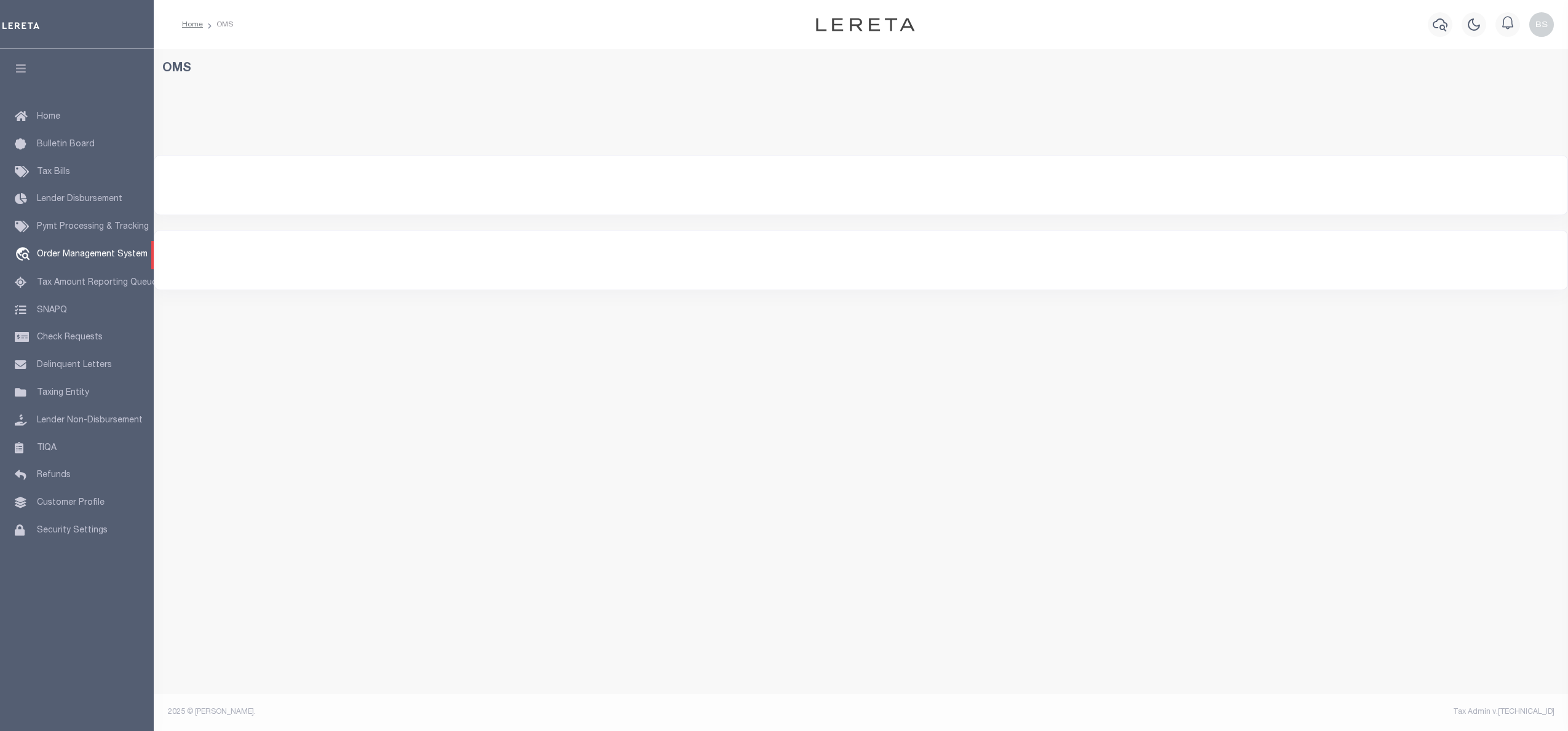
select select "200"
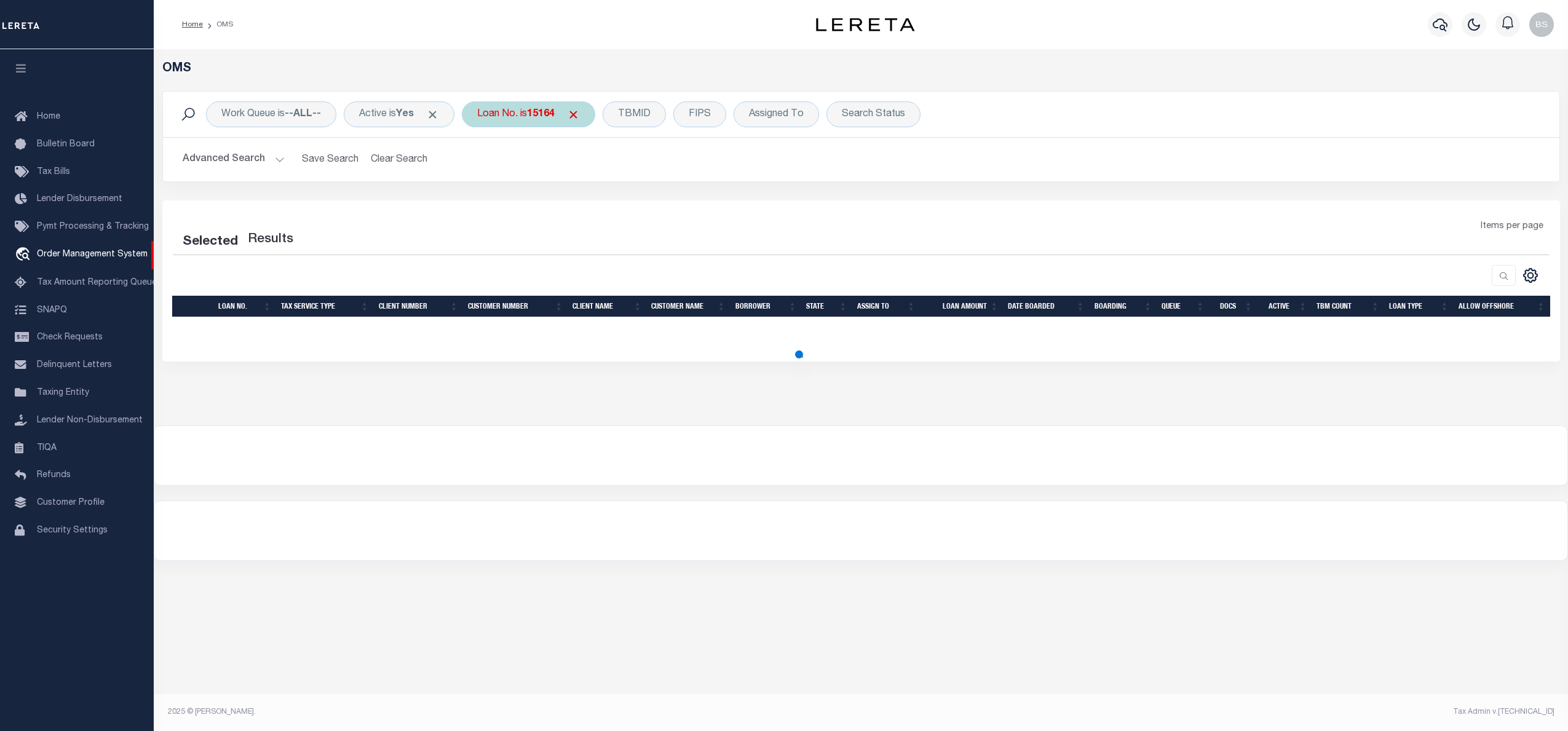
select select "200"
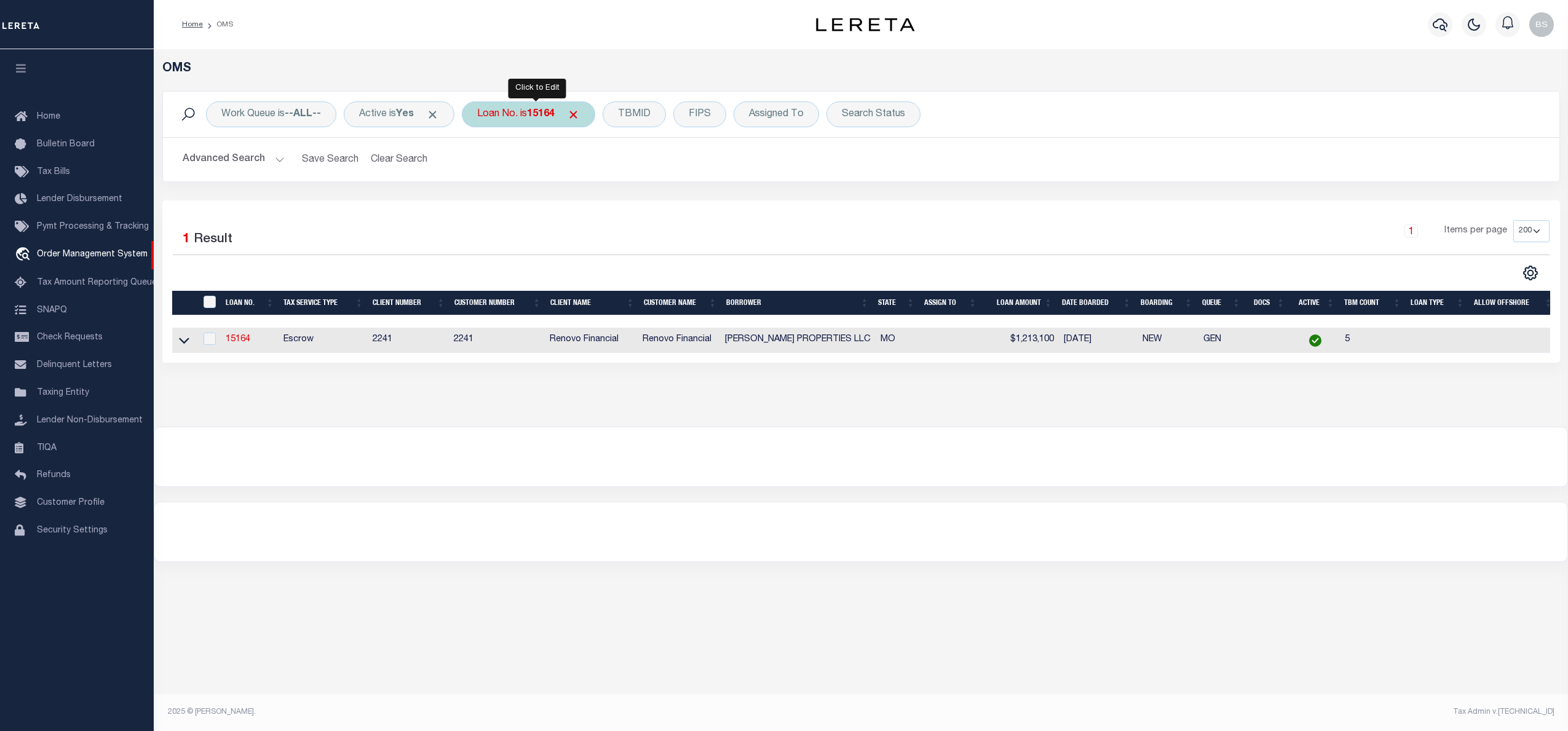
click at [534, 112] on div "Loan No. is 15164" at bounding box center [528, 114] width 133 height 26
type input "24140ND"
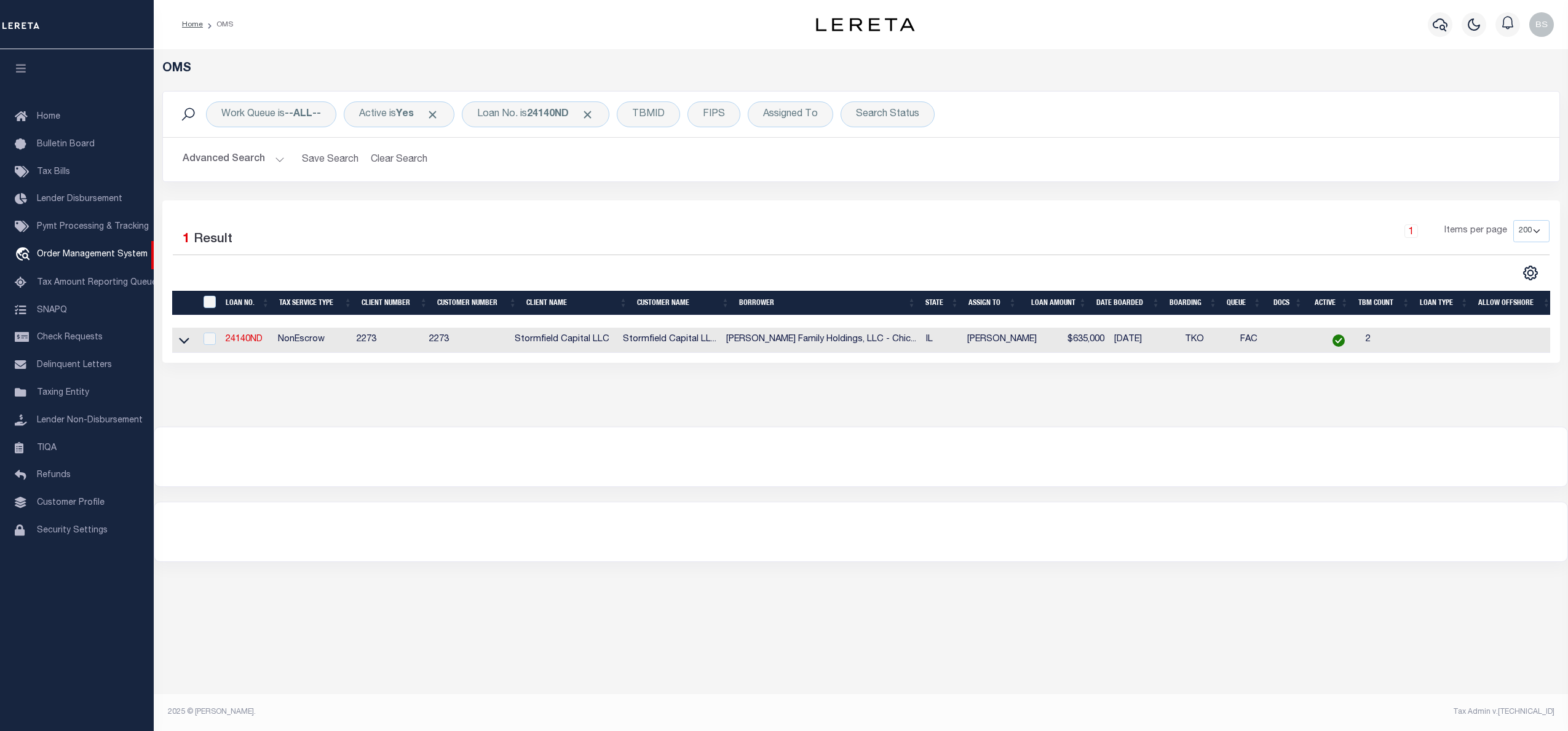
click at [923, 416] on div "OMS Work Queue is --ALL-- Active is Yes Loan No. is 24140ND TBMID FIPS Assigned…" at bounding box center [860, 238] width 1414 height 377
click at [185, 344] on icon at bounding box center [184, 340] width 11 height 13
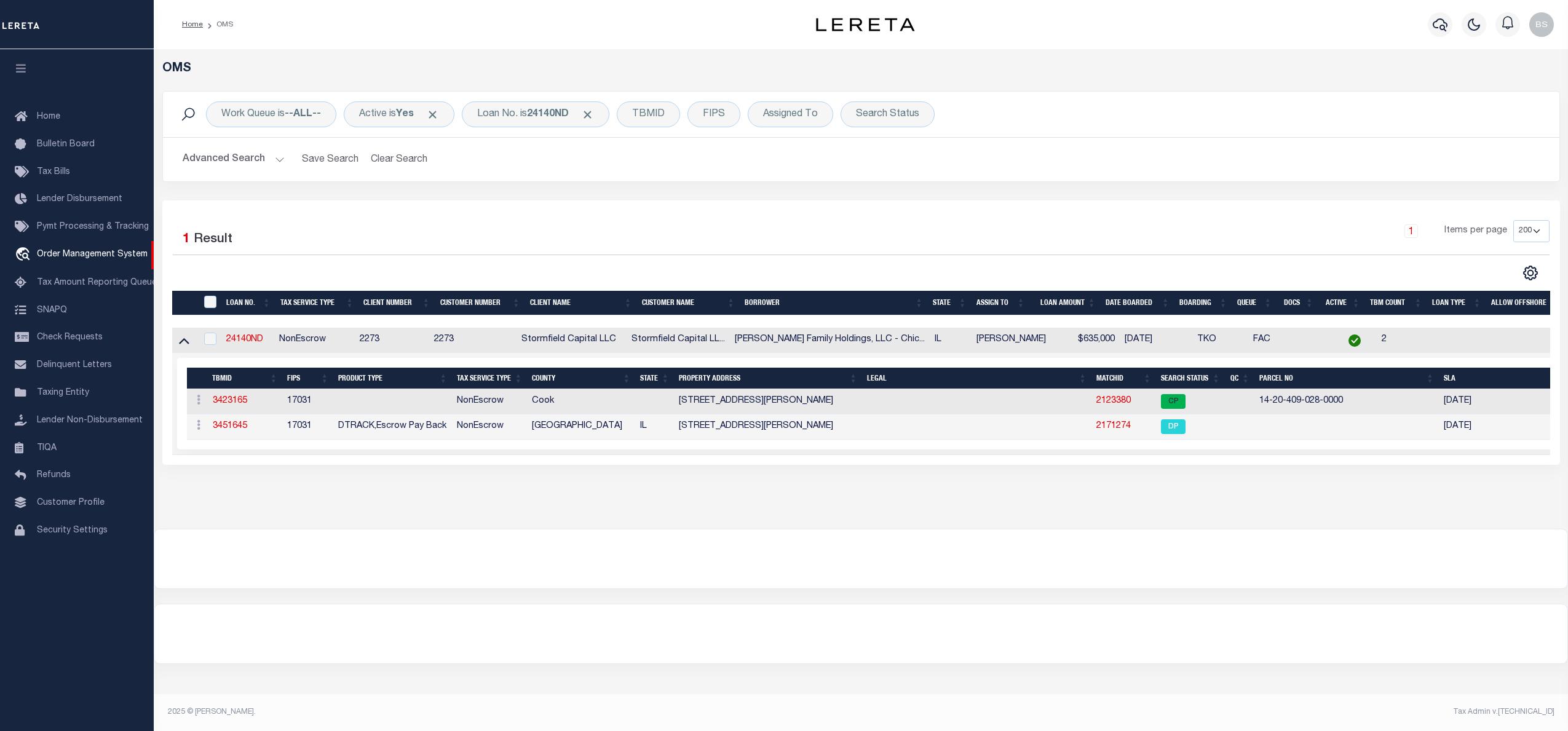
click at [1240, 518] on div "OMS Work Queue is --ALL-- Active is Yes Loan No. is 24140ND TBMID FIPS Assigned…" at bounding box center [860, 289] width 1414 height 479
click at [1113, 400] on link "2123380" at bounding box center [1113, 400] width 34 height 9
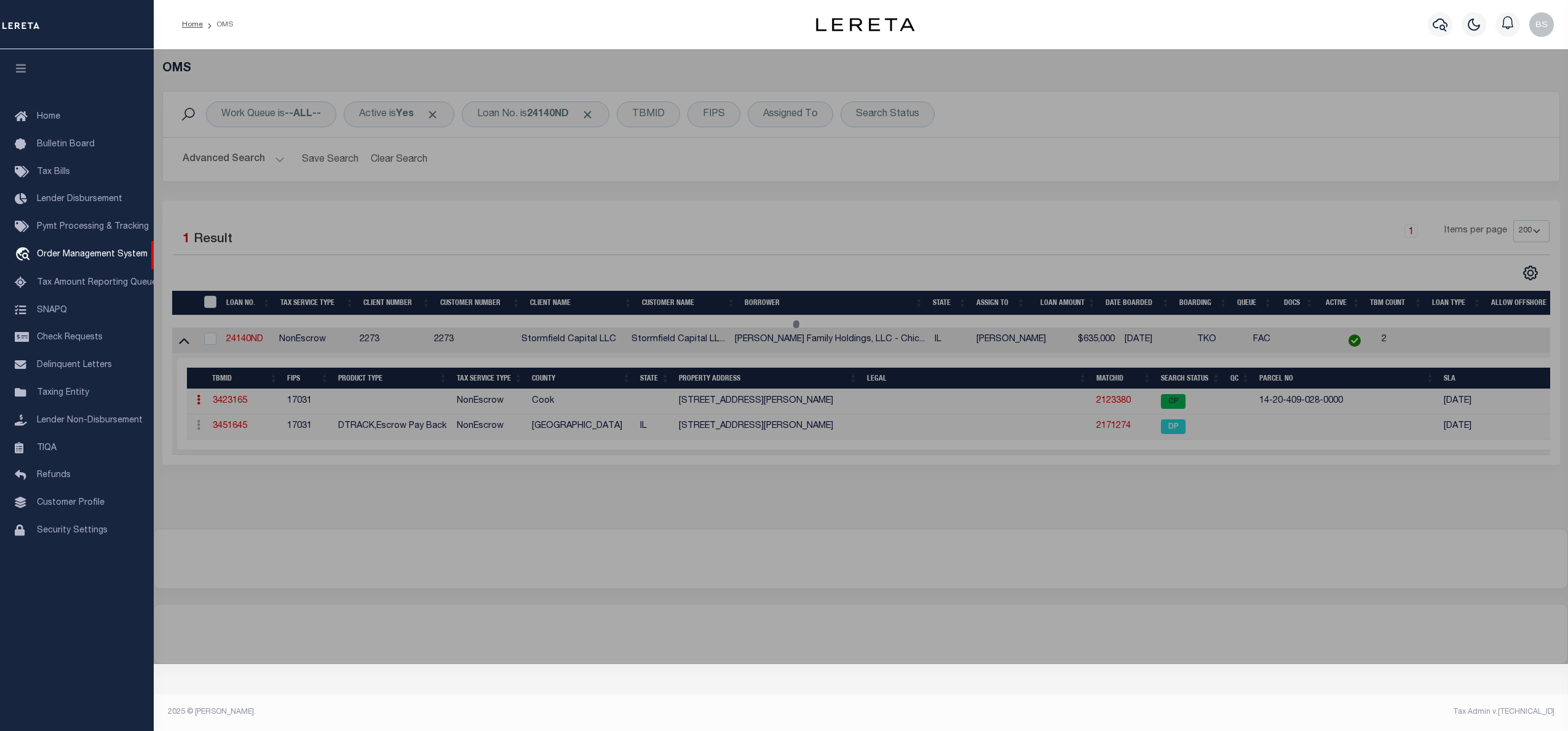
checkbox input "false"
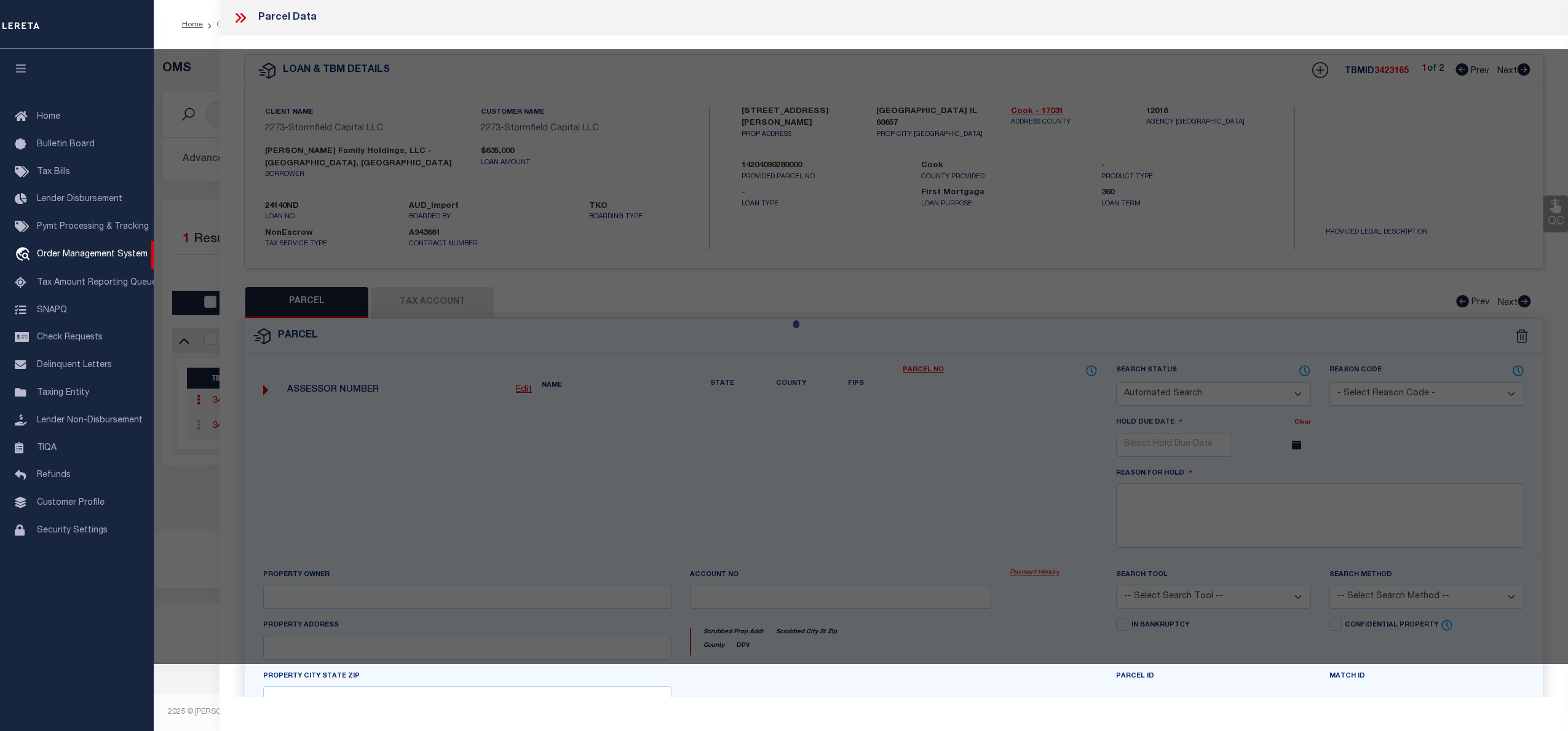
select select "CP"
type input "RICHARD H MENDOZA"
select select "AGW"
select select "ADD"
type input "3442 N CLARK ST"
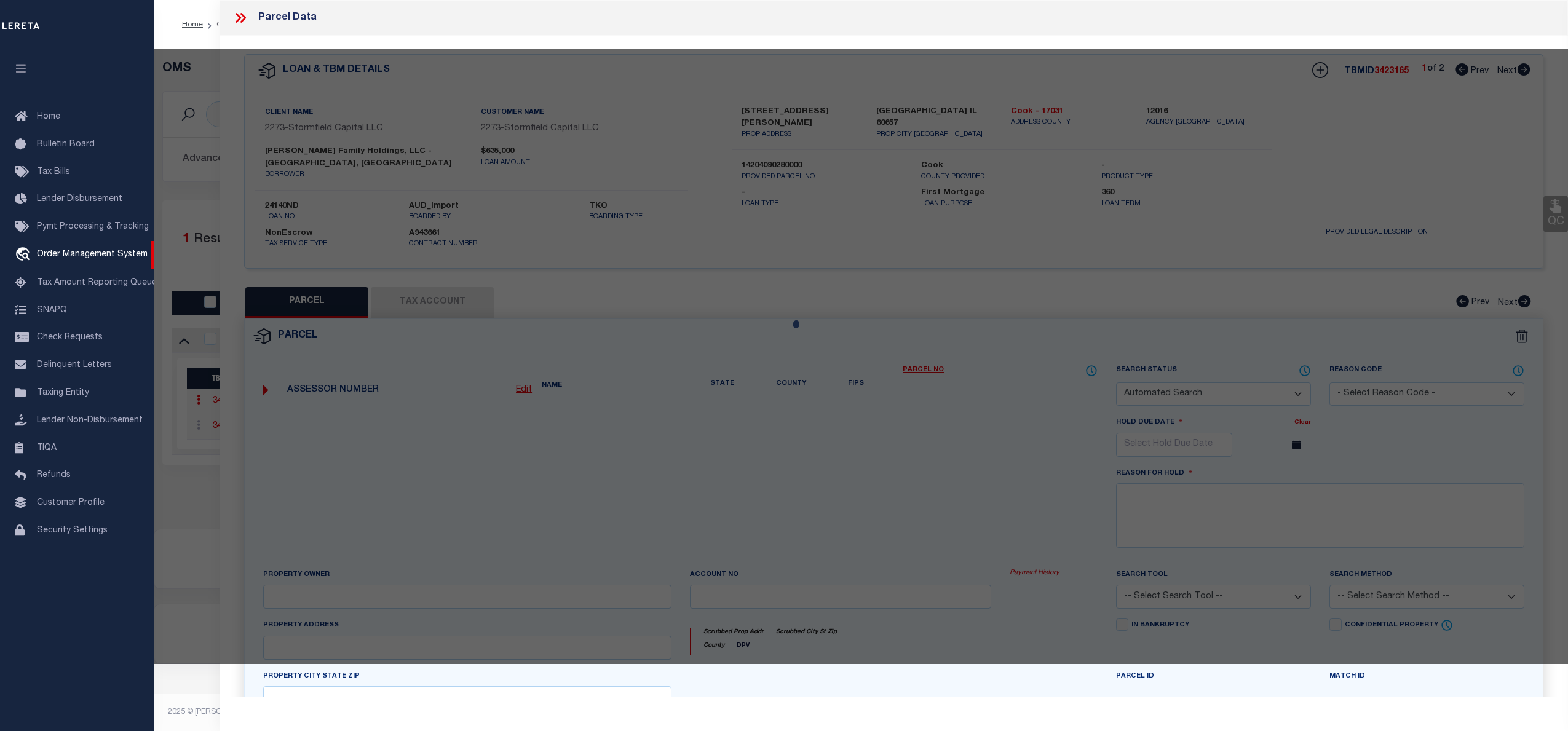
checkbox input "false"
type input "[GEOGRAPHIC_DATA] IL 60657"
type textarea "Lot Size (SqFt): 9,834"
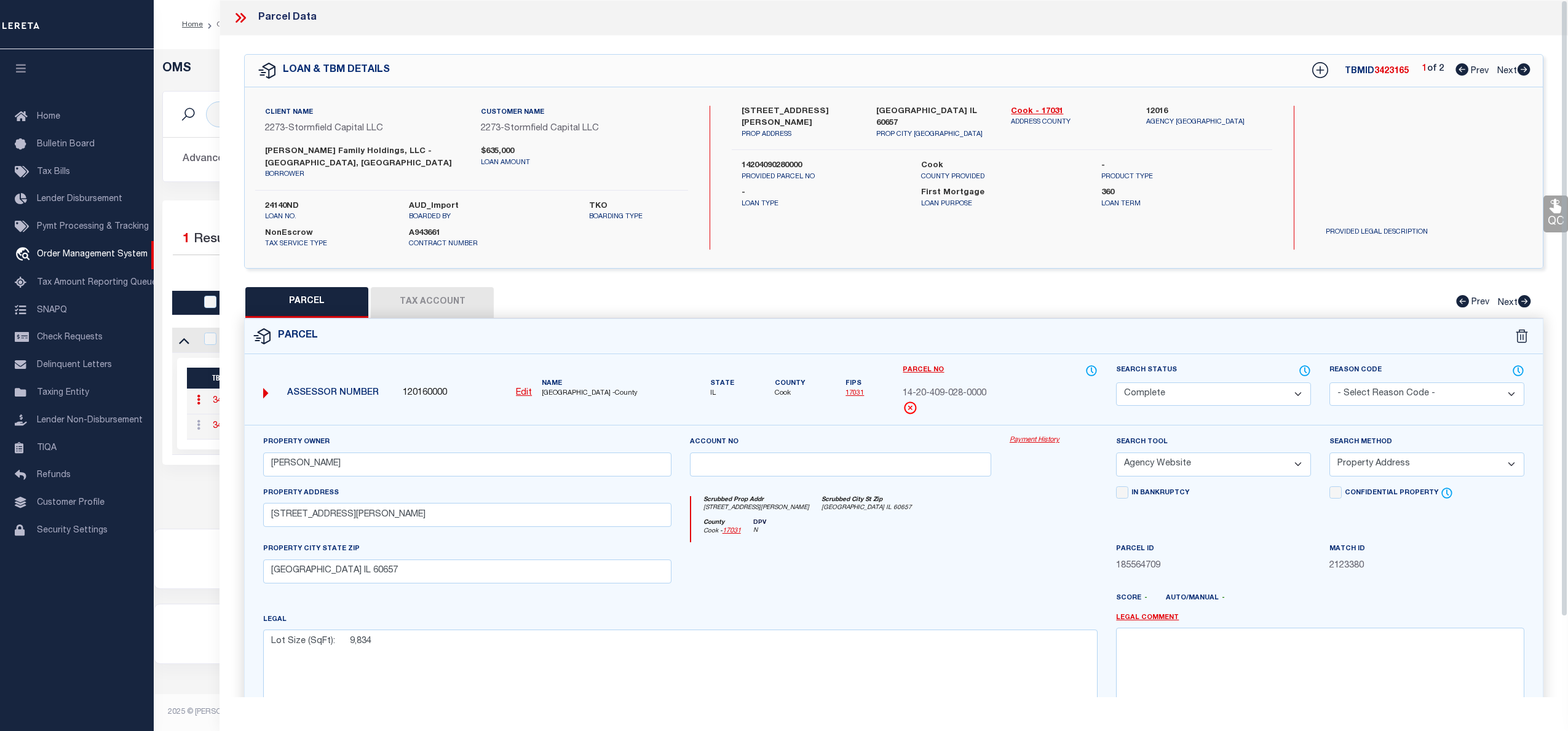
click at [1035, 435] on link "Payment History" at bounding box center [1054, 440] width 87 height 11
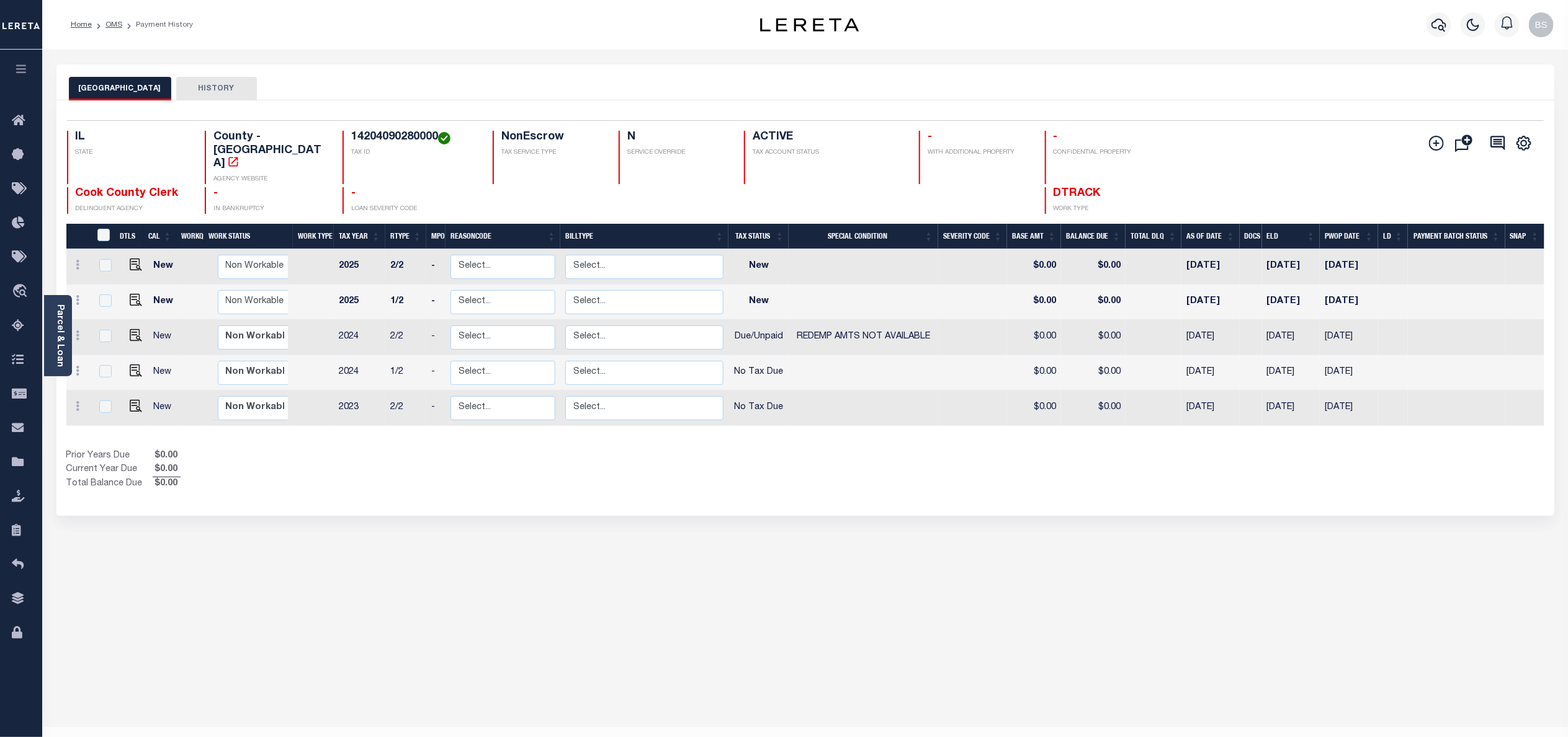
click at [1232, 474] on div "Selected 5 Results 1 Items per page 25 50 100 IL STATE TAX ID N" at bounding box center [805, 308] width 1497 height 416
click at [981, 619] on div "COOK COUNTY HISTORY Selected 5 Results" at bounding box center [805, 415] width 1516 height 700
